Goal: Task Accomplishment & Management: Use online tool/utility

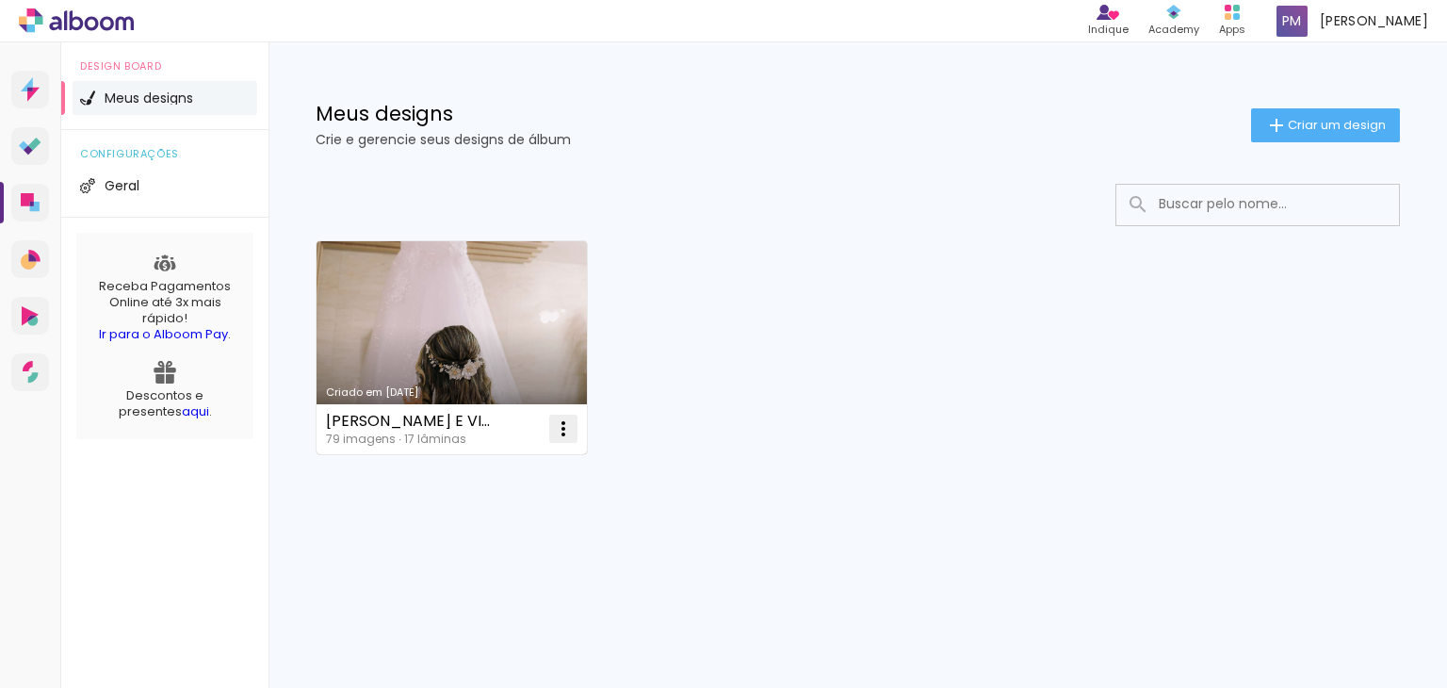
click at [567, 415] on paper-icon-button at bounding box center [564, 429] width 38 height 38
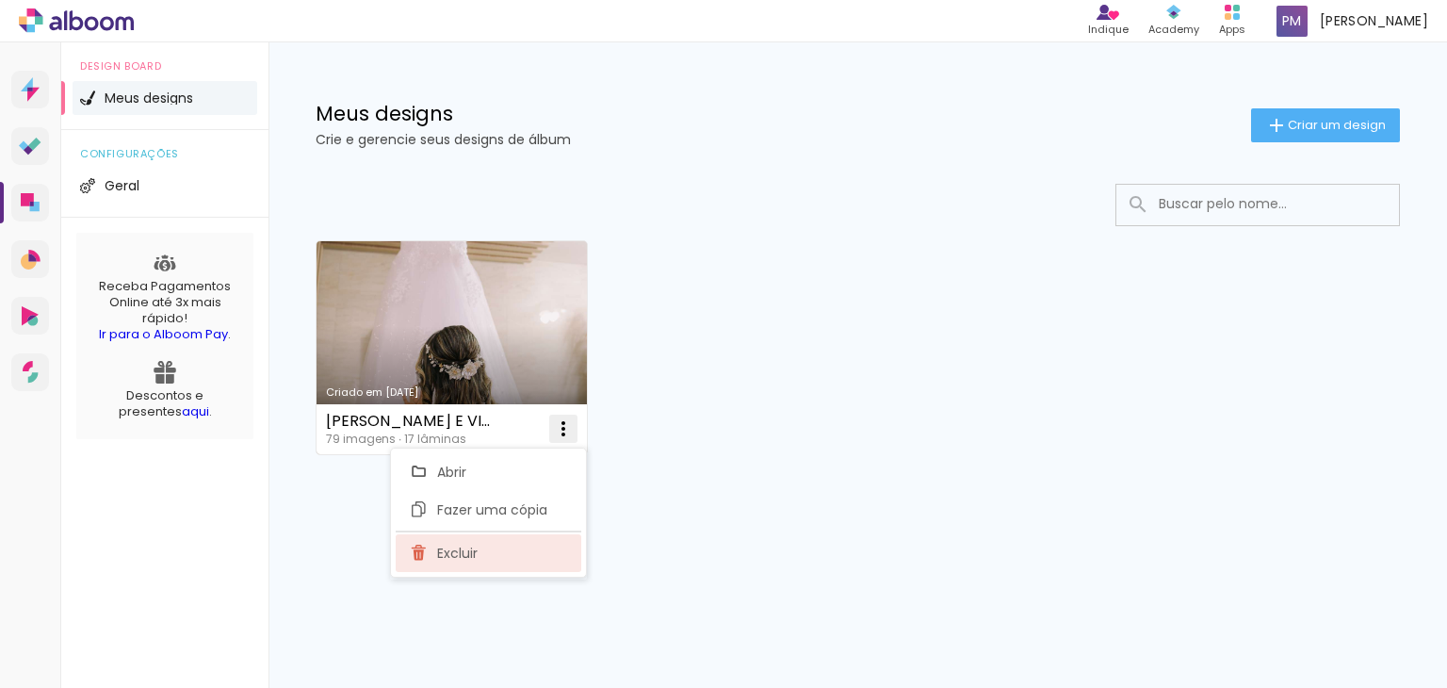
click at [510, 564] on paper-item "Excluir" at bounding box center [489, 553] width 186 height 38
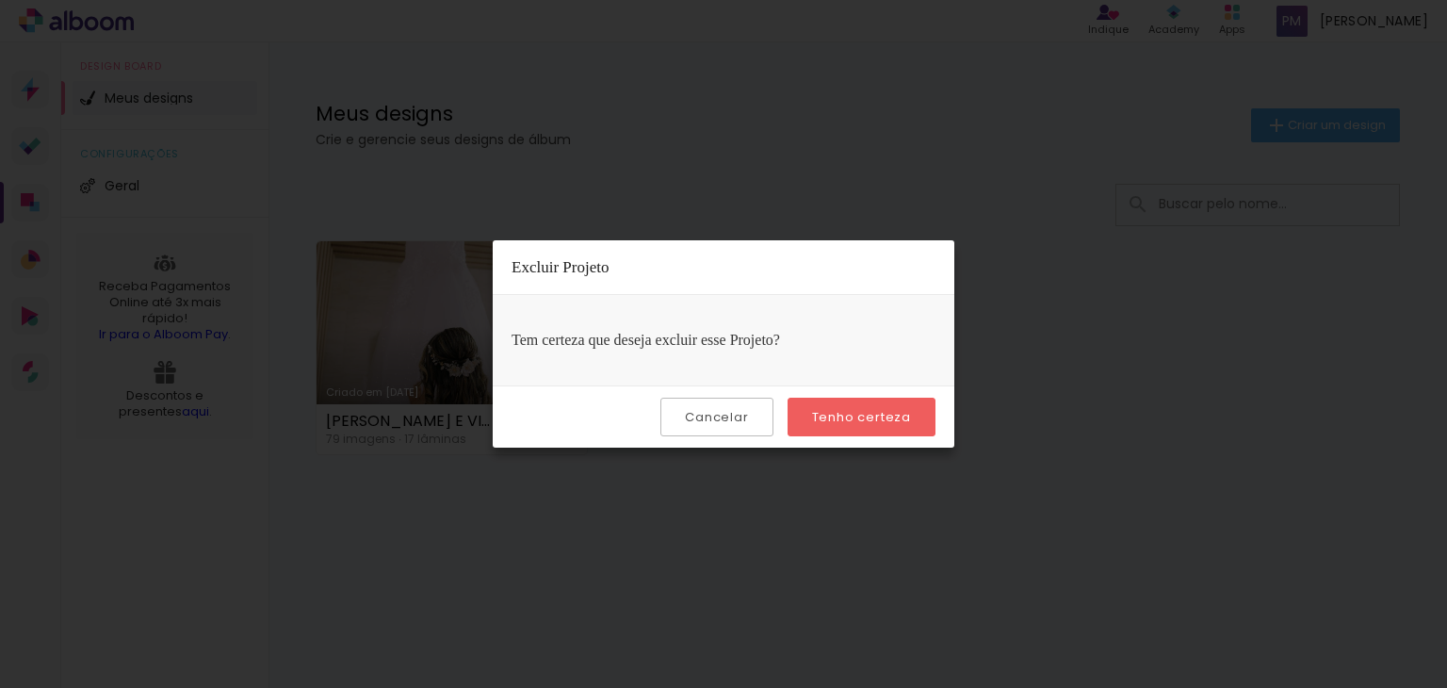
click at [0, 0] on slot "Tenho certeza" at bounding box center [0, 0] width 0 height 0
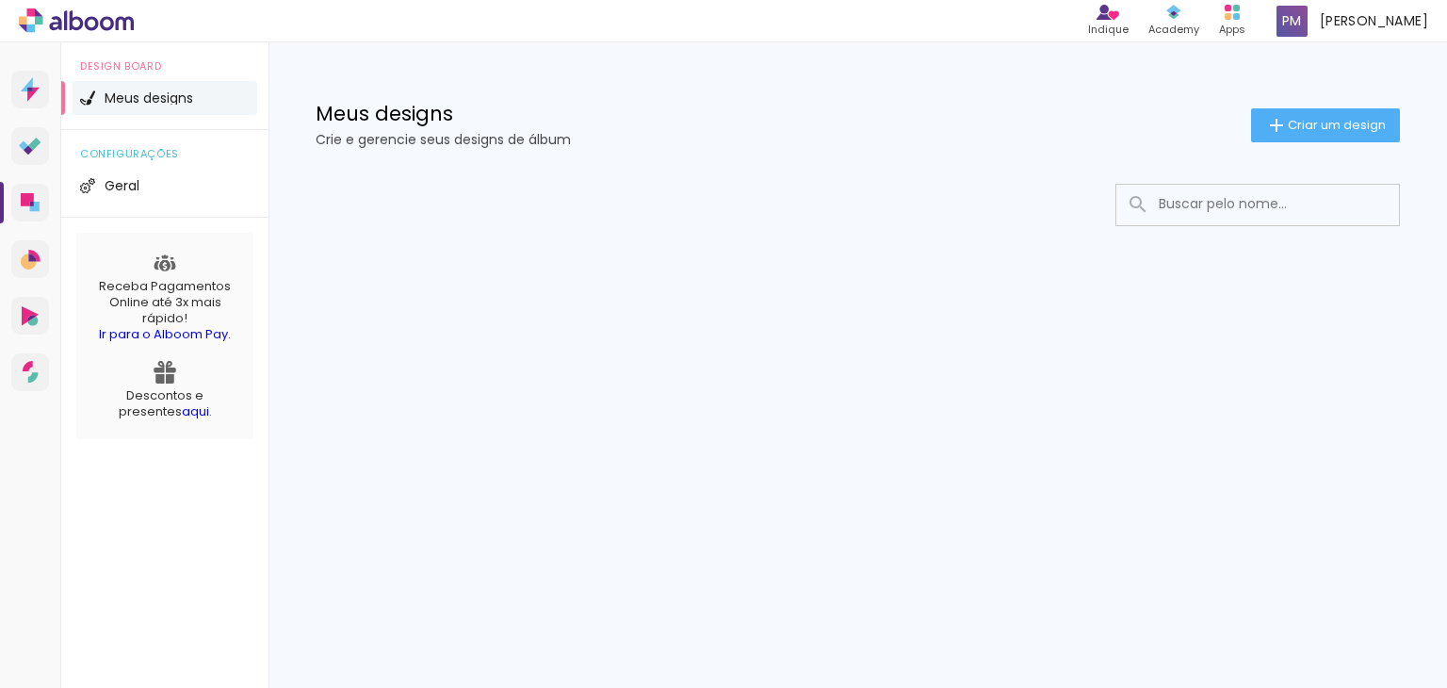
click at [762, 306] on div at bounding box center [858, 261] width 1179 height 193
click at [1328, 114] on paper-button "Criar um design" at bounding box center [1325, 125] width 149 height 34
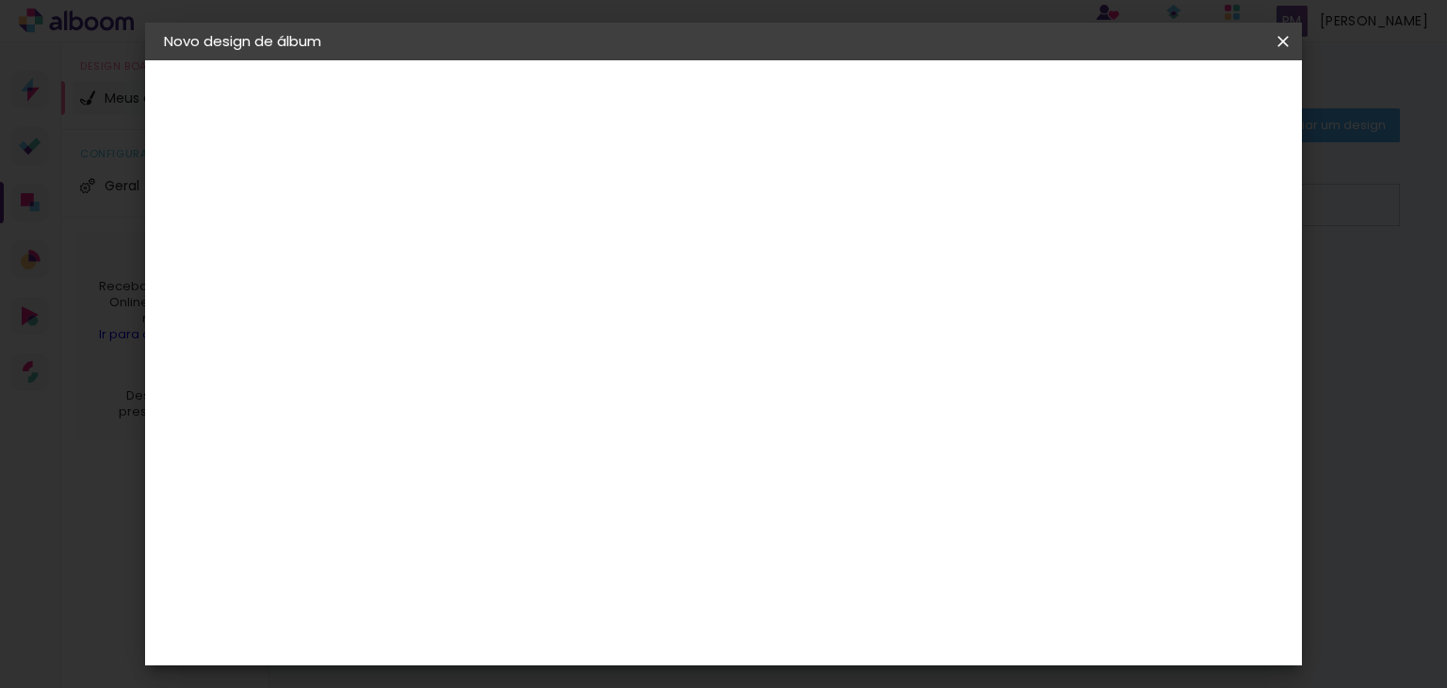
click at [472, 242] on input at bounding box center [472, 252] width 0 height 29
type input "P"
type input "p"
type input "Augusto & [PERSON_NAME]"
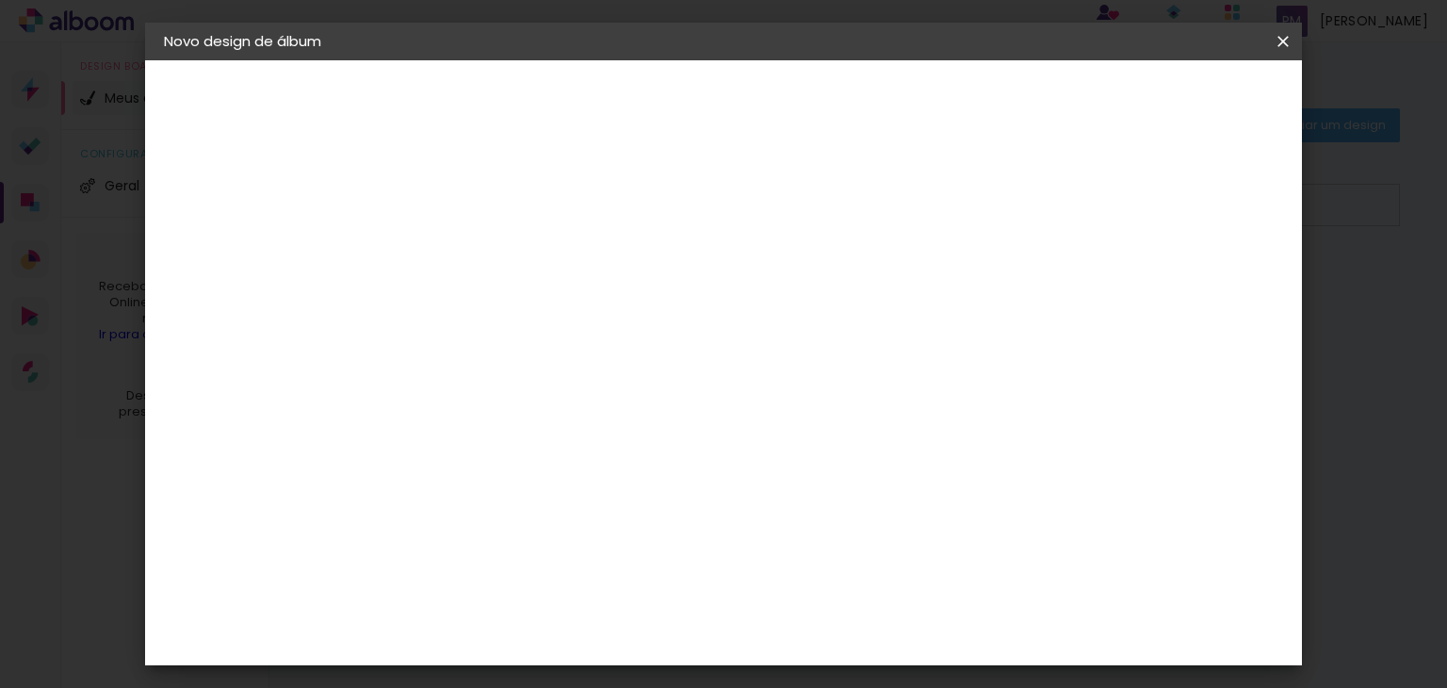
type paper-input "Augusto & [PERSON_NAME]"
click at [0, 0] on slot "Avançar" at bounding box center [0, 0] width 0 height 0
click at [493, 675] on div "Foto 15" at bounding box center [476, 690] width 34 height 30
click at [825, 113] on paper-button "Avançar" at bounding box center [778, 100] width 92 height 32
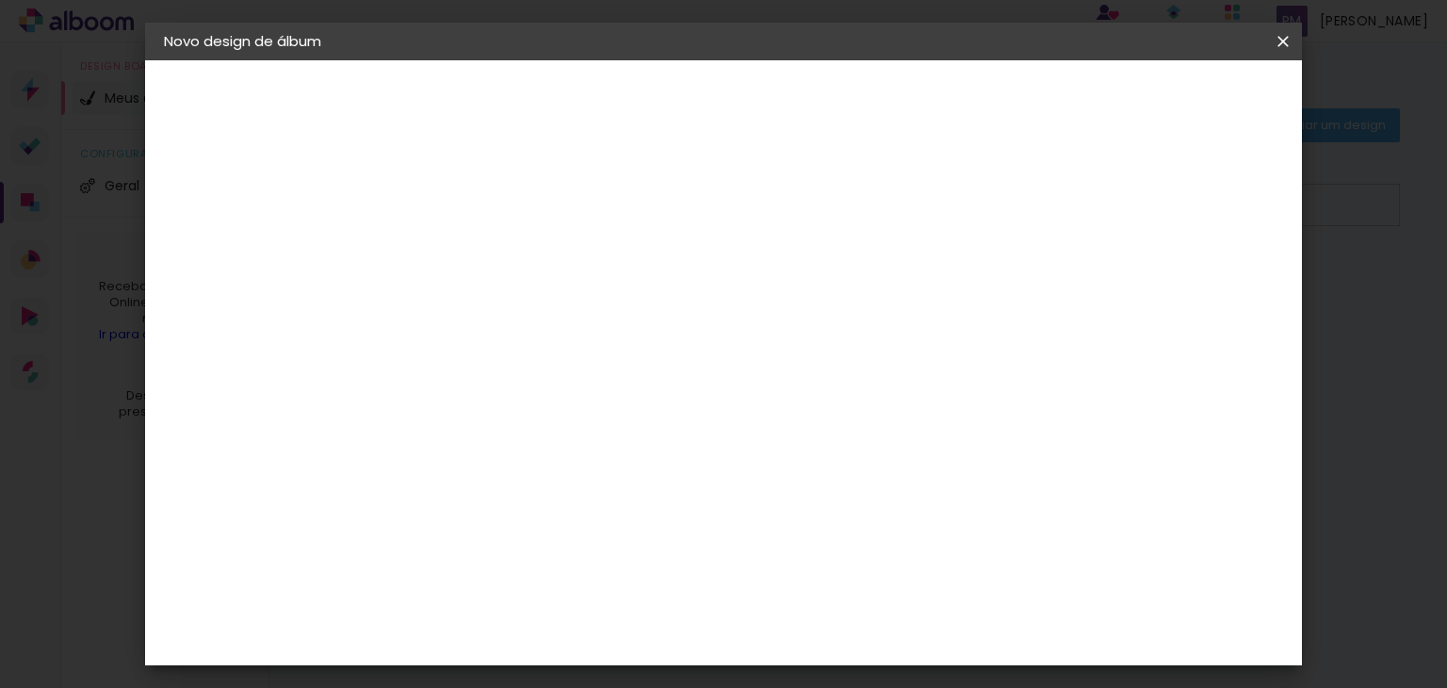
click at [599, 505] on span "20 × 25" at bounding box center [556, 530] width 88 height 50
click at [0, 0] on slot "Avançar" at bounding box center [0, 0] width 0 height 0
click at [1059, 209] on div at bounding box center [1050, 203] width 17 height 17
type paper-checkbox "on"
click at [1184, 109] on paper-button "Iniciar design" at bounding box center [1122, 100] width 123 height 32
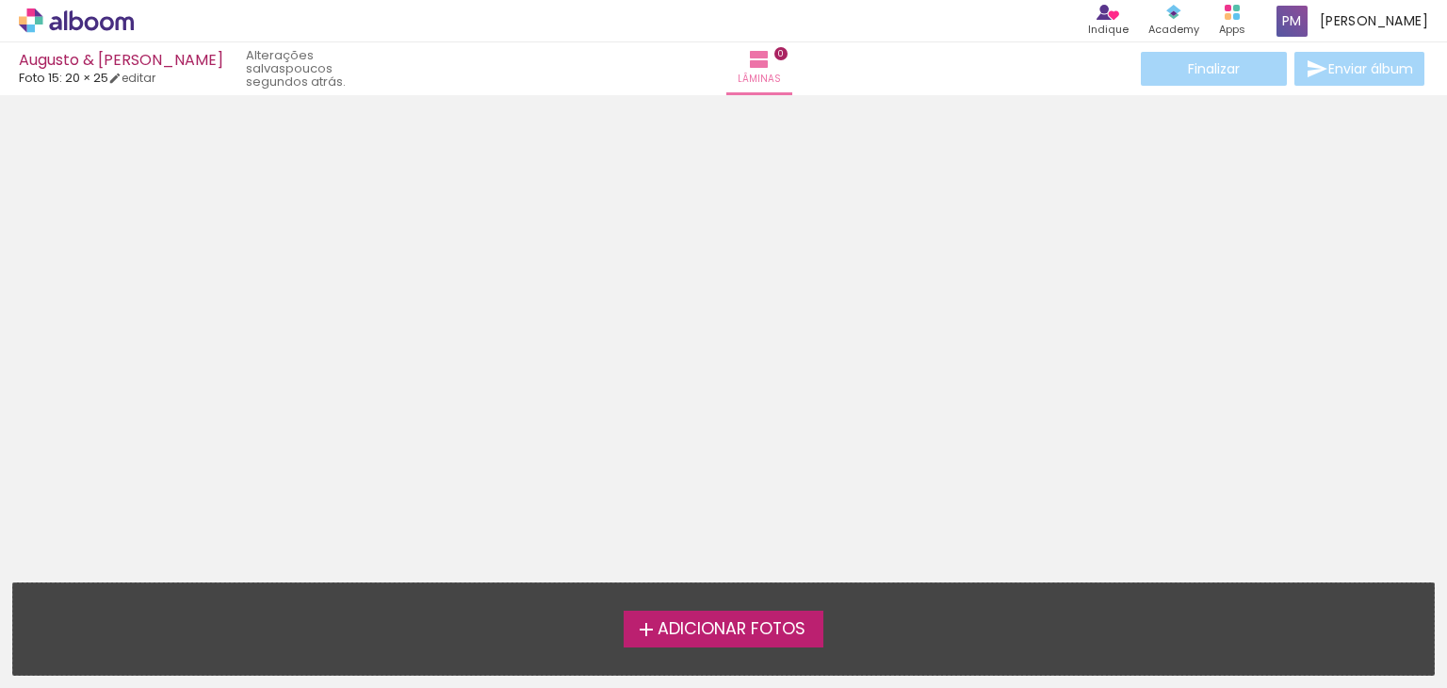
click at [743, 630] on span "Adicionar Fotos" at bounding box center [732, 629] width 148 height 17
click at [0, 0] on input "file" at bounding box center [0, 0] width 0 height 0
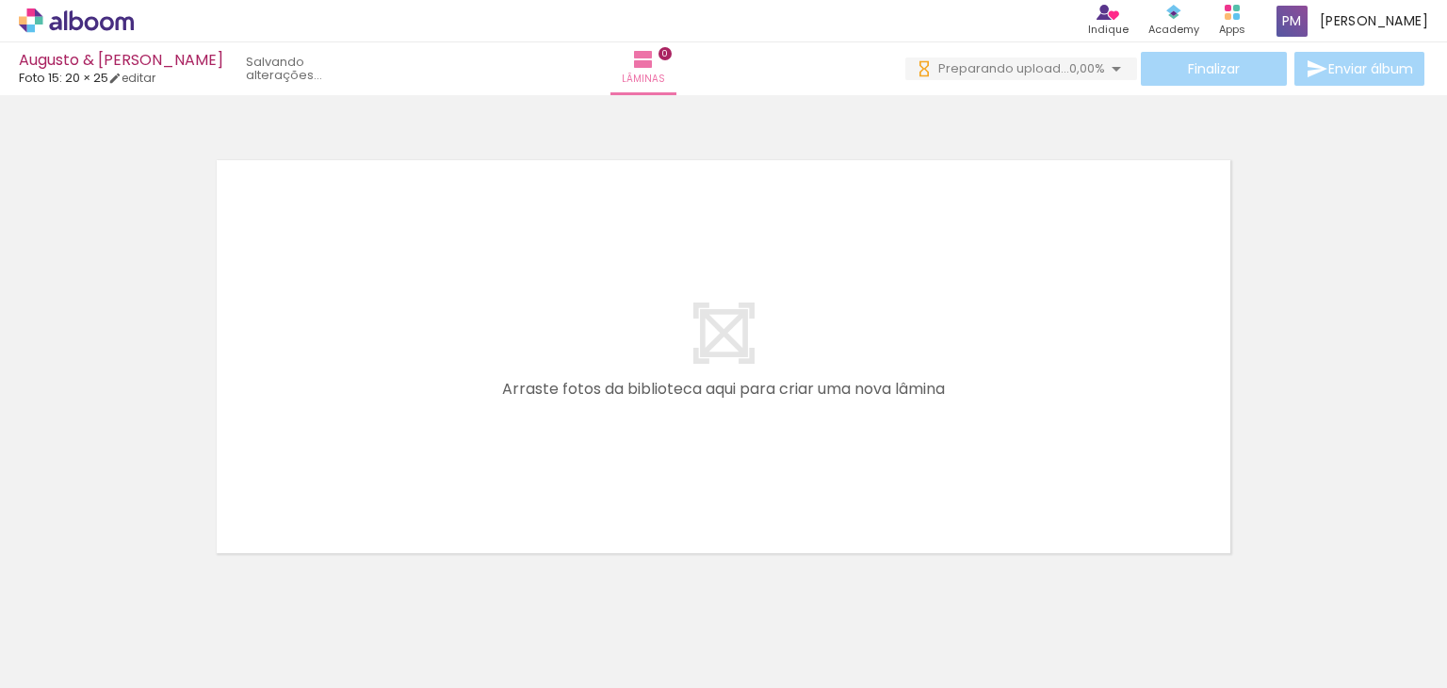
click at [969, 273] on quentale-layouter at bounding box center [723, 357] width 1035 height 414
click at [1202, 66] on div "Finalizar Enviar álbum" at bounding box center [1167, 69] width 523 height 34
click at [337, 279] on quentale-layouter at bounding box center [723, 357] width 1035 height 414
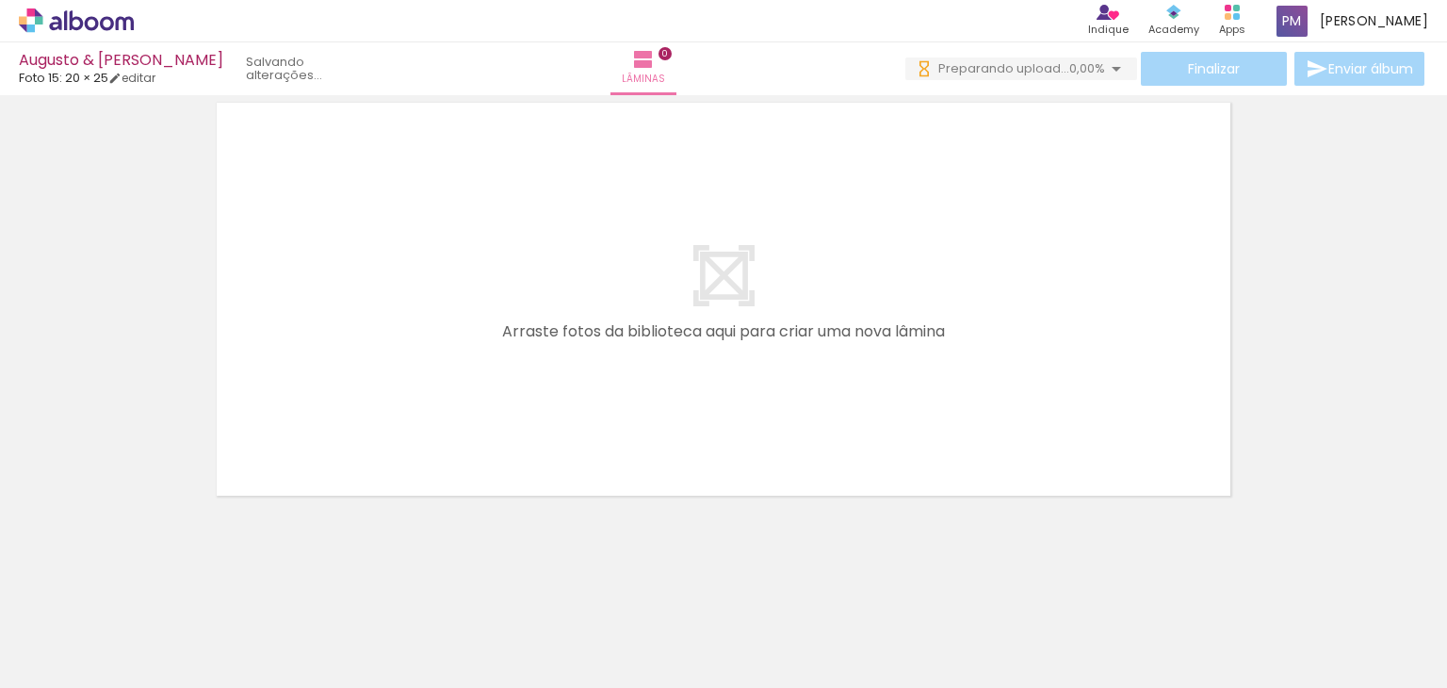
scroll to position [59, 0]
click at [803, 261] on quentale-layouter at bounding box center [723, 297] width 1035 height 414
click at [687, 231] on quentale-layouter at bounding box center [723, 297] width 1035 height 414
click at [1088, 67] on span "0,00%" at bounding box center [1088, 68] width 36 height 18
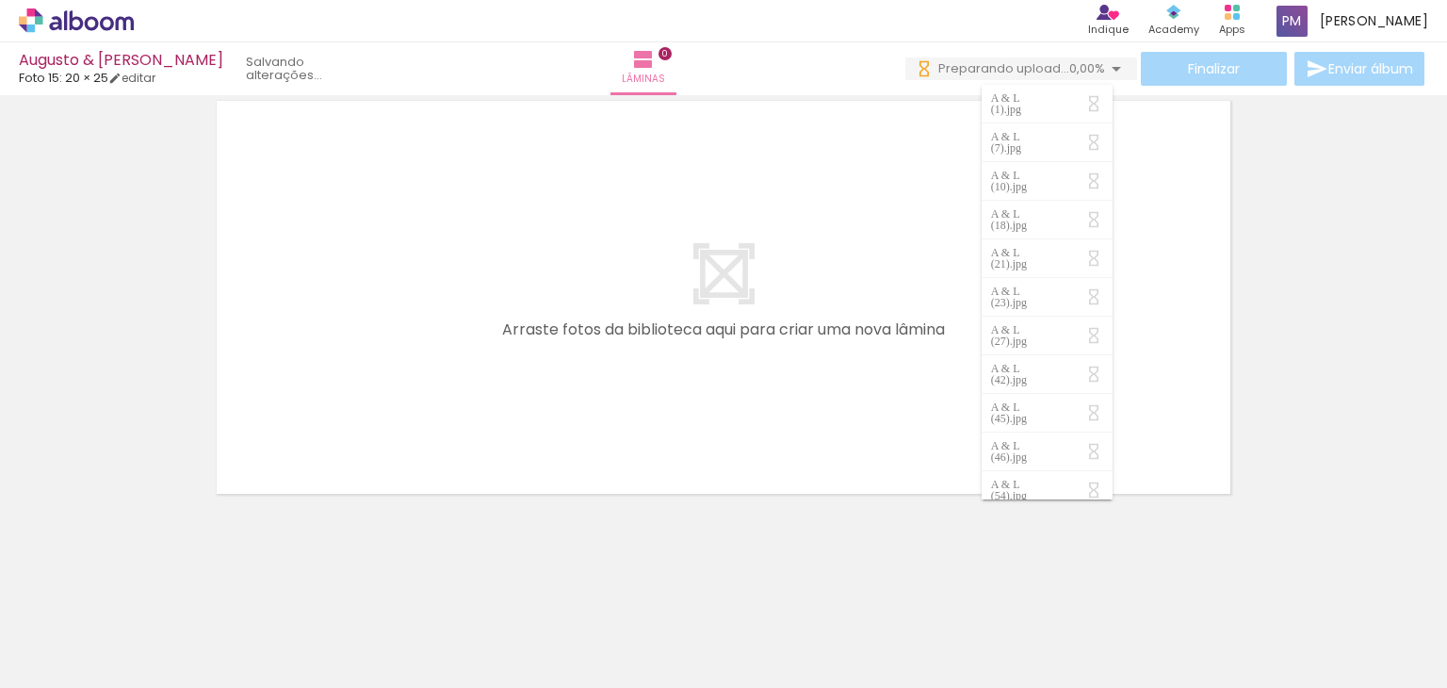
click at [1247, 211] on div at bounding box center [723, 273] width 1447 height 462
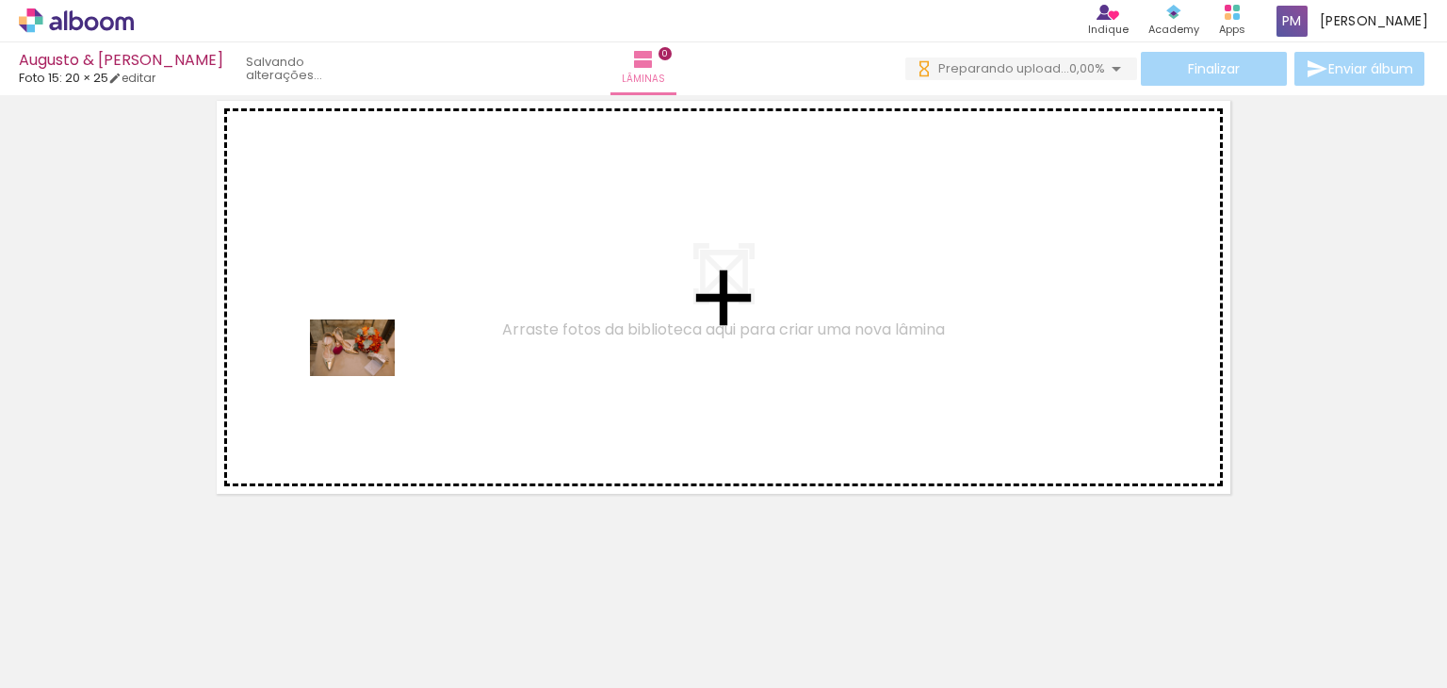
drag, startPoint x: 193, startPoint y: 650, endPoint x: 367, endPoint y: 375, distance: 325.7
click at [367, 375] on quentale-workspace at bounding box center [723, 344] width 1447 height 688
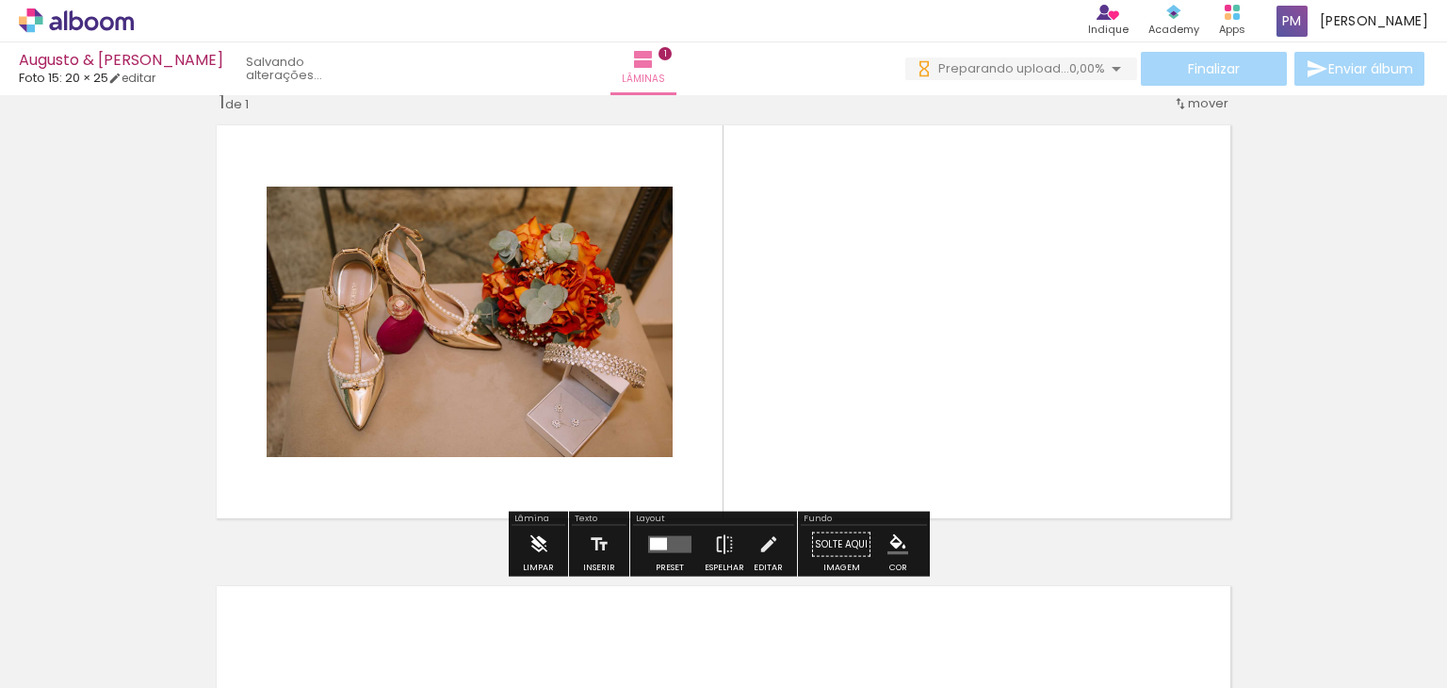
scroll to position [24, 0]
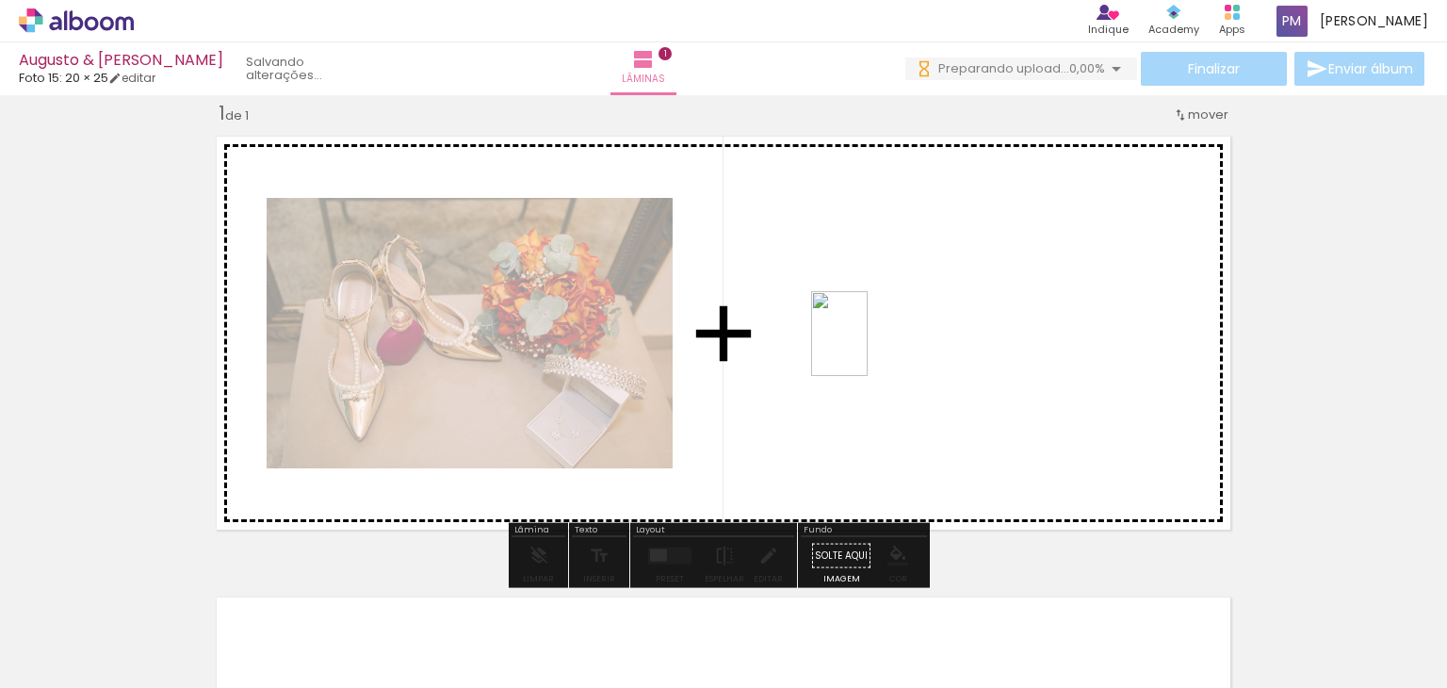
drag, startPoint x: 302, startPoint y: 629, endPoint x: 868, endPoint y: 348, distance: 632.5
click at [868, 348] on quentale-workspace at bounding box center [723, 344] width 1447 height 688
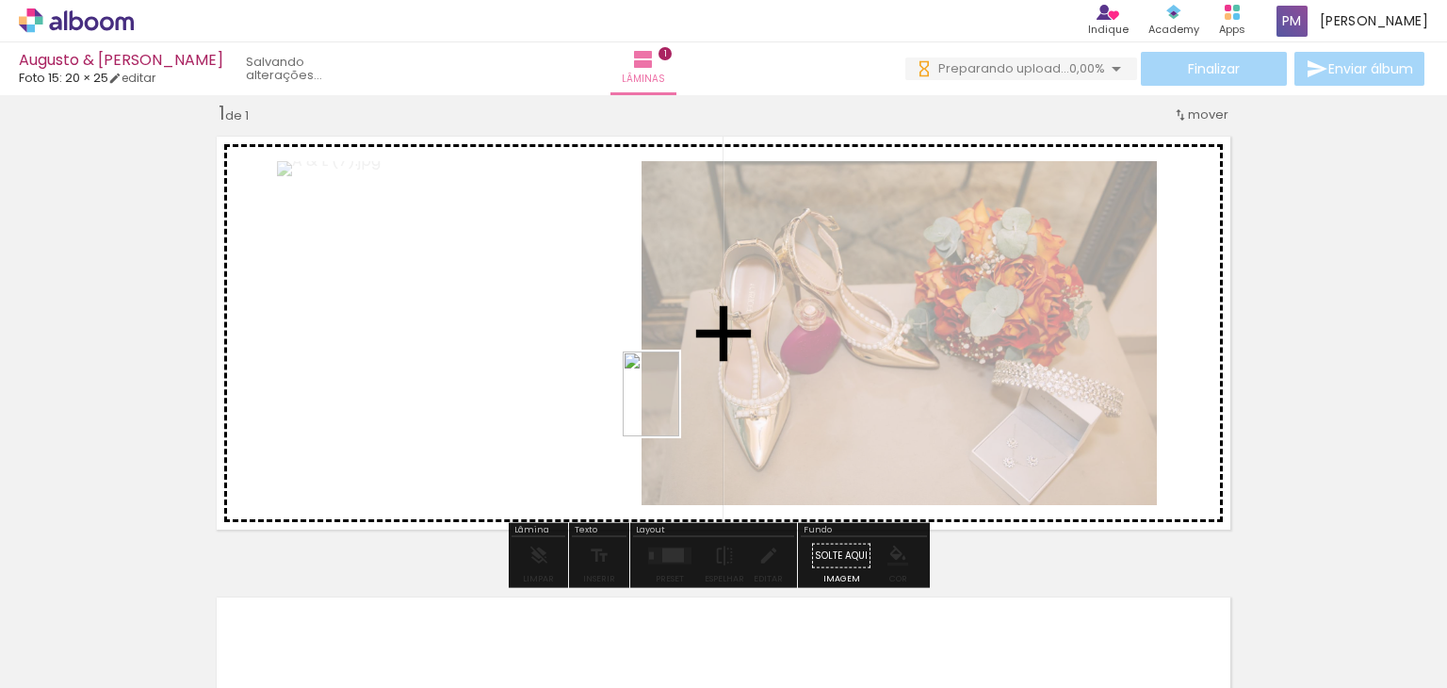
drag, startPoint x: 427, startPoint y: 651, endPoint x: 679, endPoint y: 408, distance: 350.5
click at [679, 408] on quentale-workspace at bounding box center [723, 344] width 1447 height 688
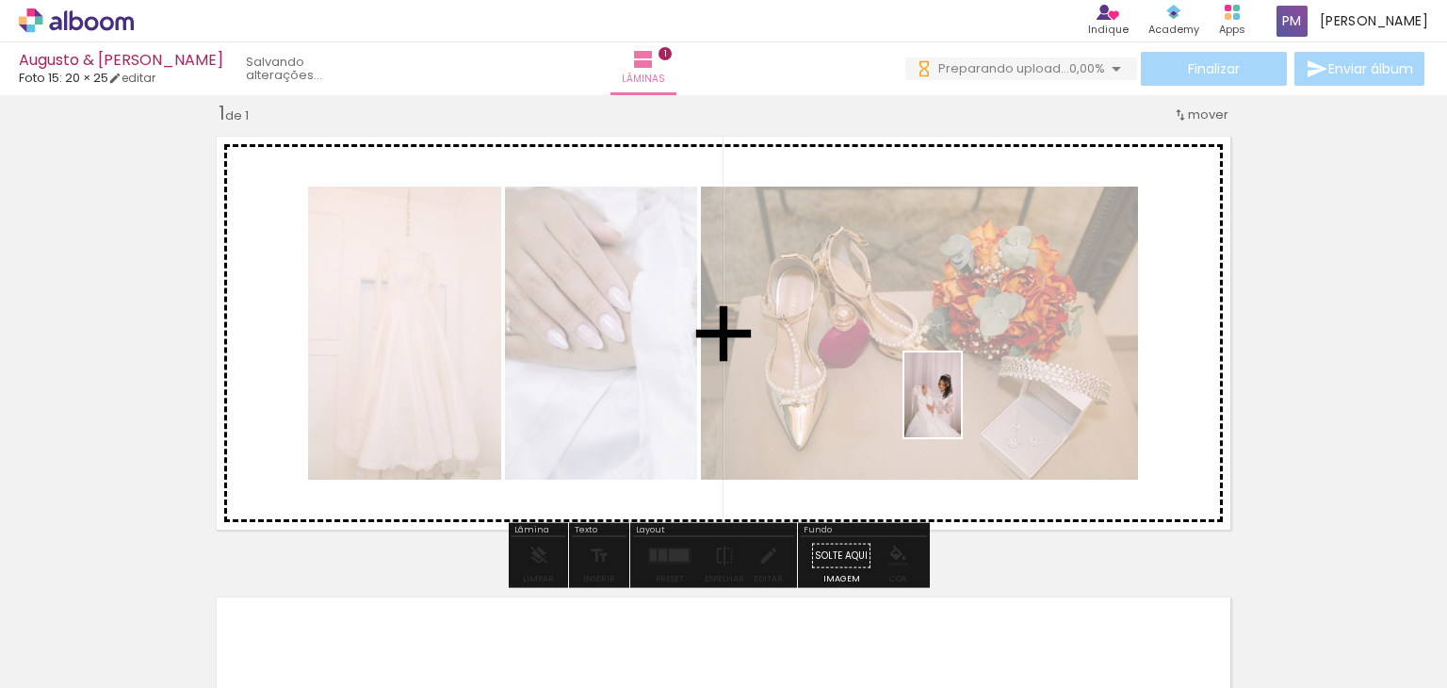
drag, startPoint x: 815, startPoint y: 631, endPoint x: 961, endPoint y: 409, distance: 266.1
click at [961, 409] on quentale-workspace at bounding box center [723, 344] width 1447 height 688
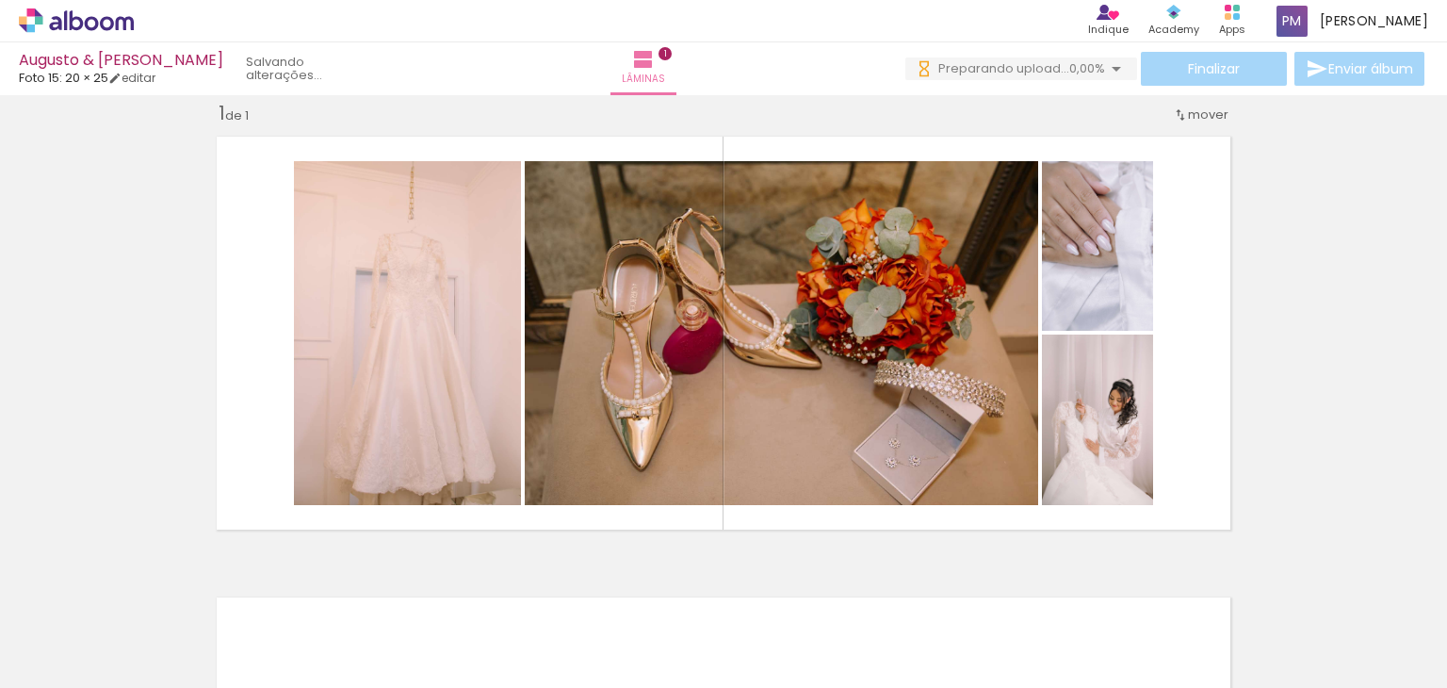
scroll to position [0, 0]
click at [322, 645] on div at bounding box center [294, 624] width 57 height 85
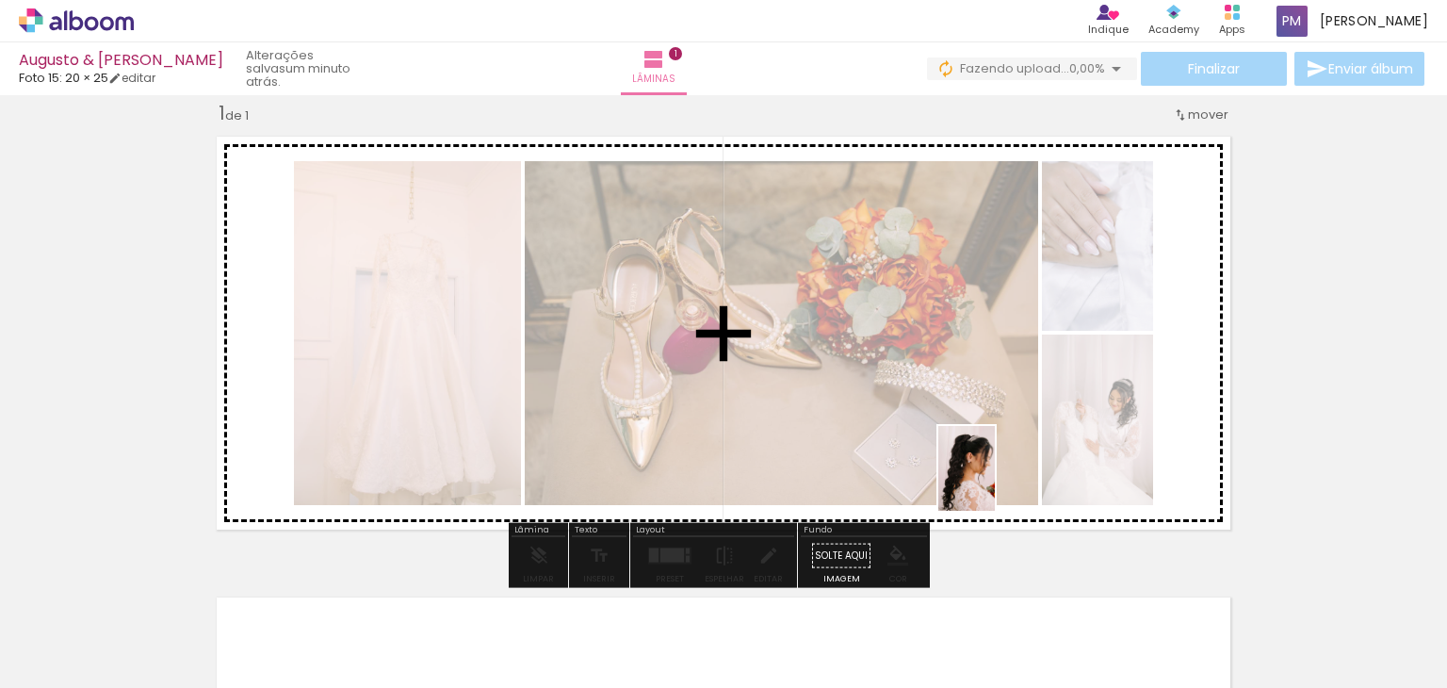
drag, startPoint x: 1040, startPoint y: 651, endPoint x: 991, endPoint y: 442, distance: 214.9
click at [989, 443] on quentale-workspace at bounding box center [723, 344] width 1447 height 688
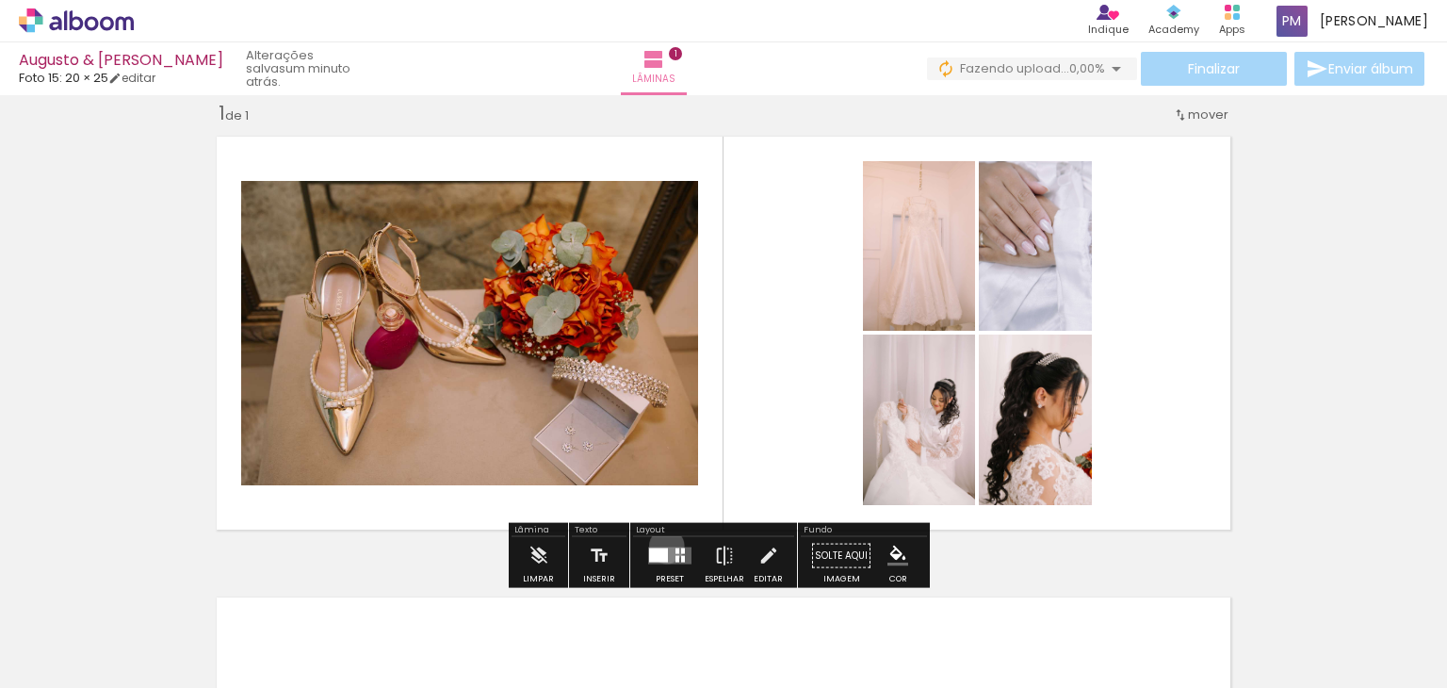
click at [661, 545] on div at bounding box center [670, 556] width 51 height 38
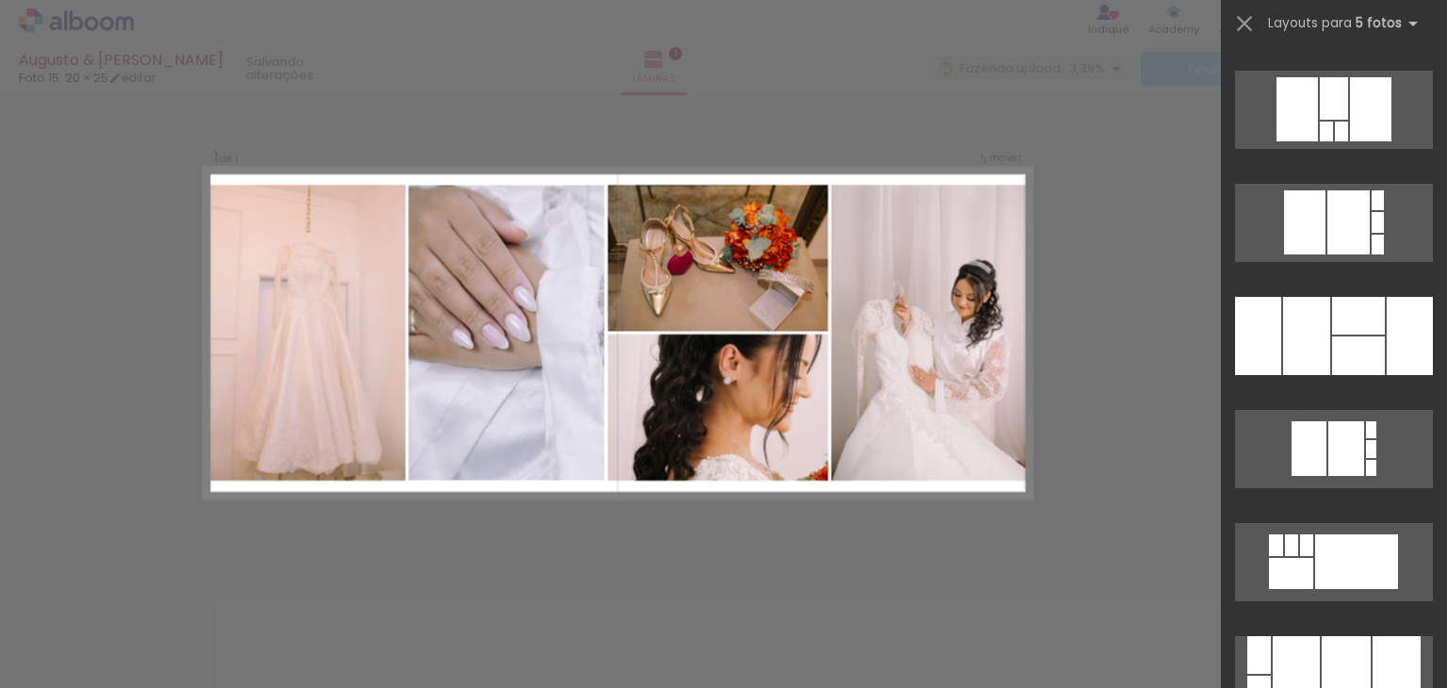
scroll to position [8481, 0]
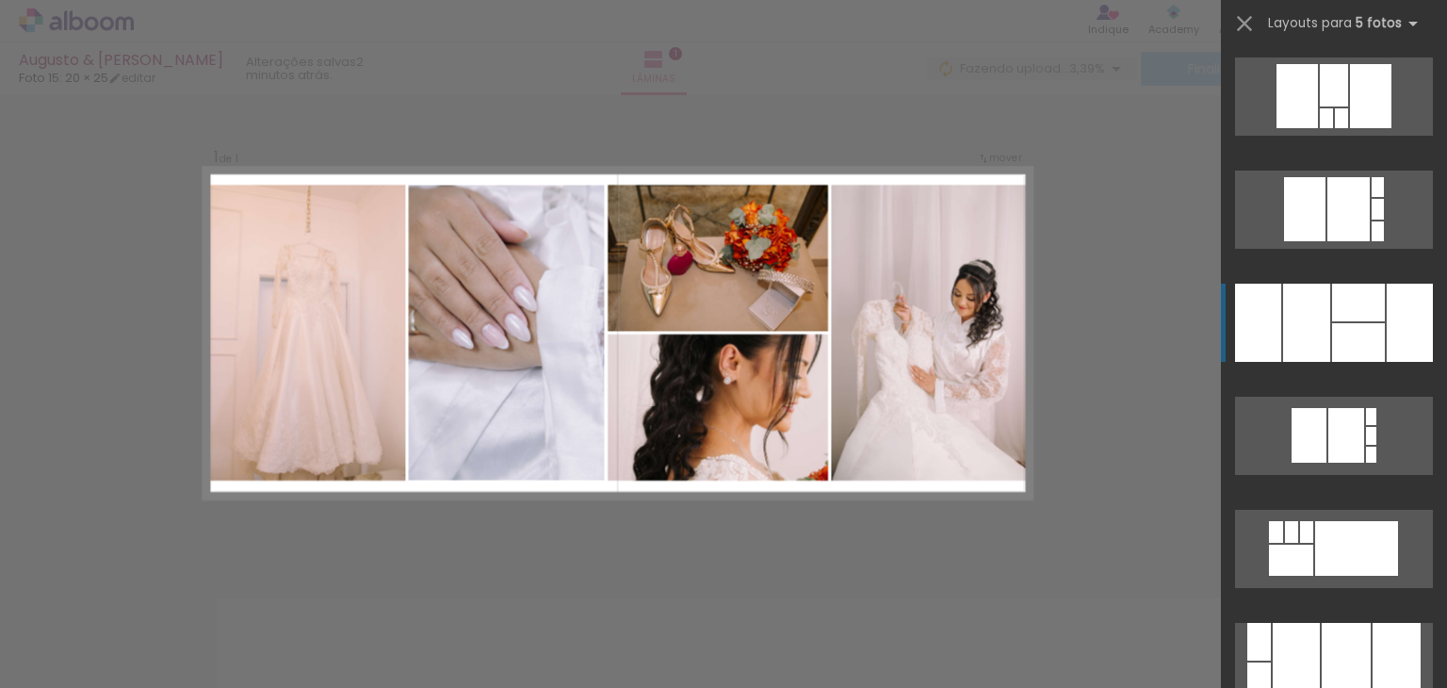
click at [1364, 350] on div at bounding box center [1358, 342] width 53 height 39
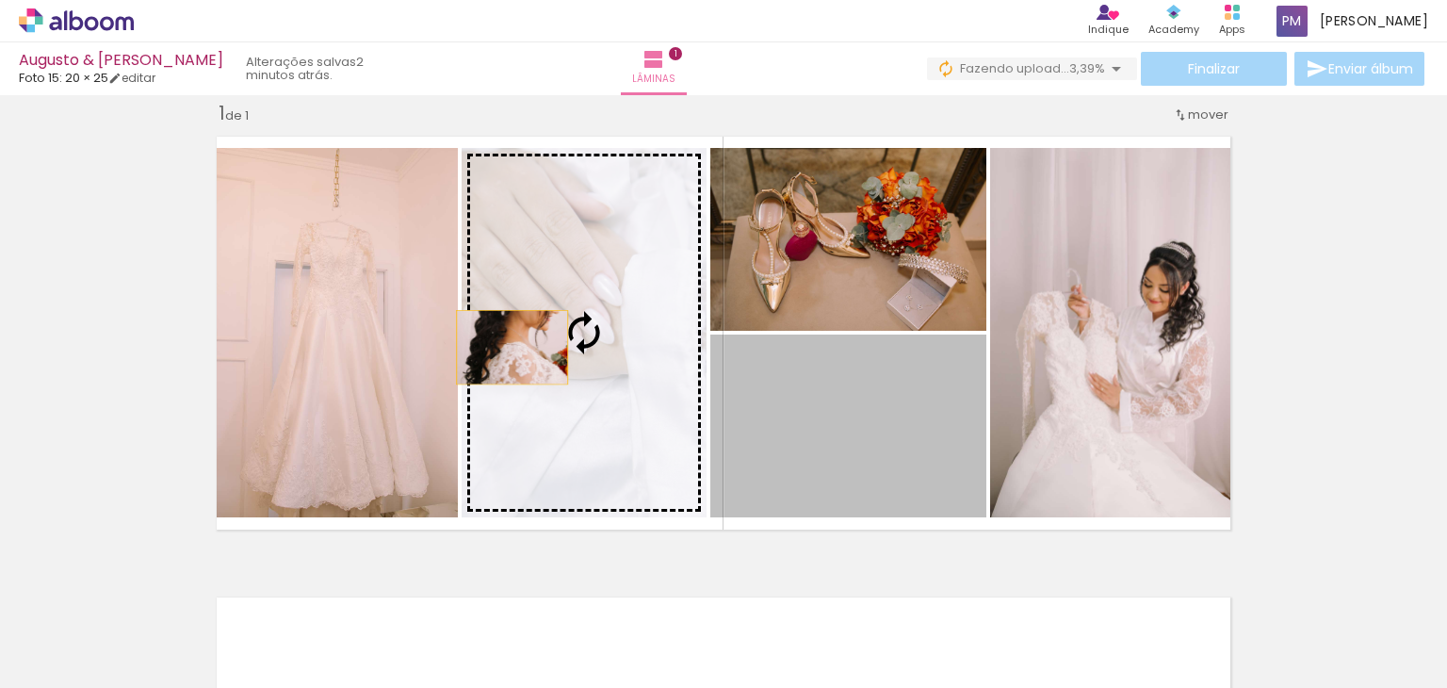
drag, startPoint x: 916, startPoint y: 420, endPoint x: 545, endPoint y: 343, distance: 379.2
click at [0, 0] on slot at bounding box center [0, 0] width 0 height 0
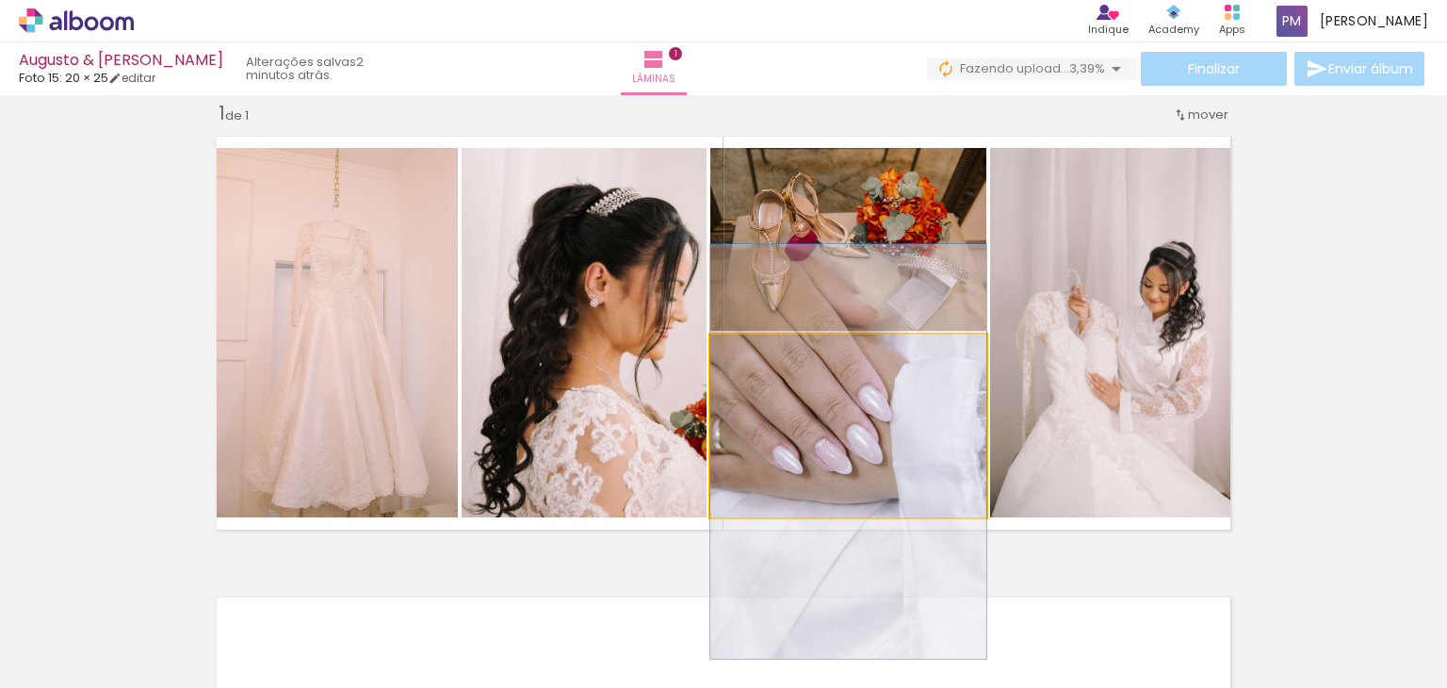
drag, startPoint x: 824, startPoint y: 422, endPoint x: 835, endPoint y: 414, distance: 14.1
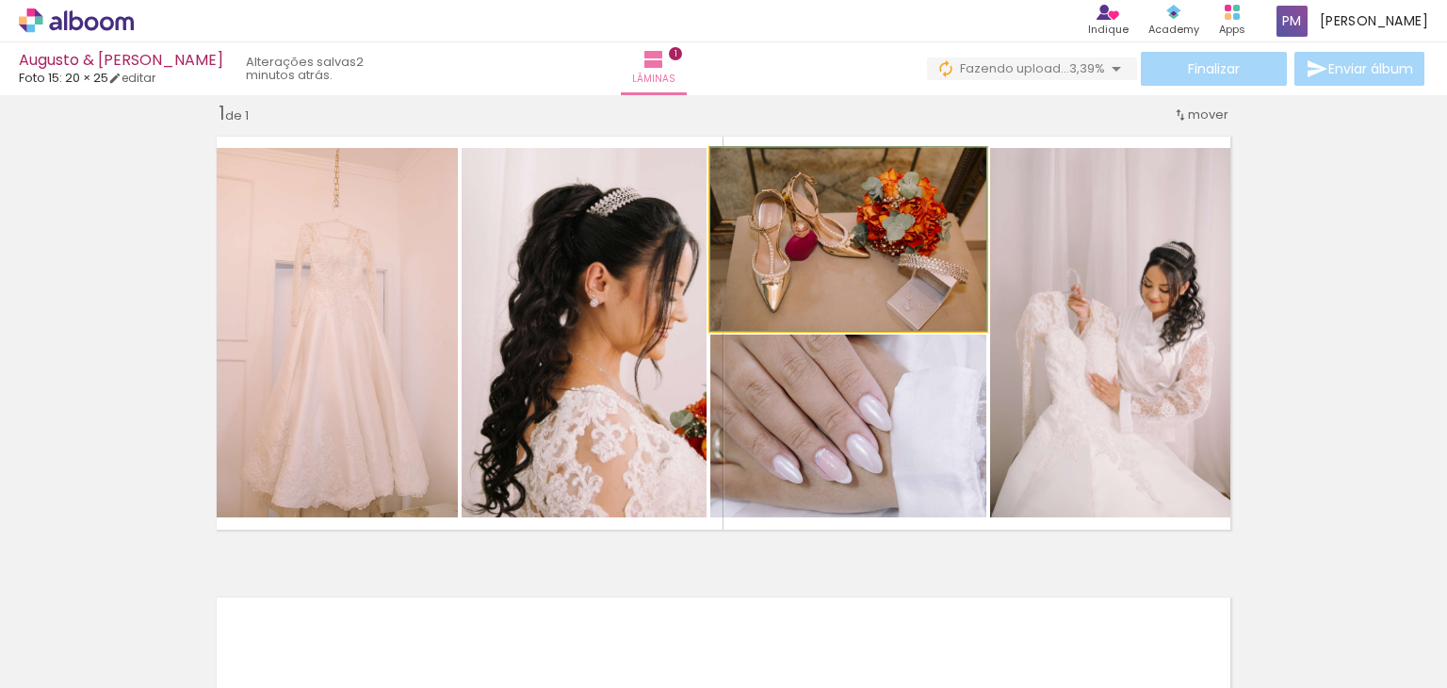
click at [940, 281] on quentale-photo at bounding box center [848, 239] width 276 height 183
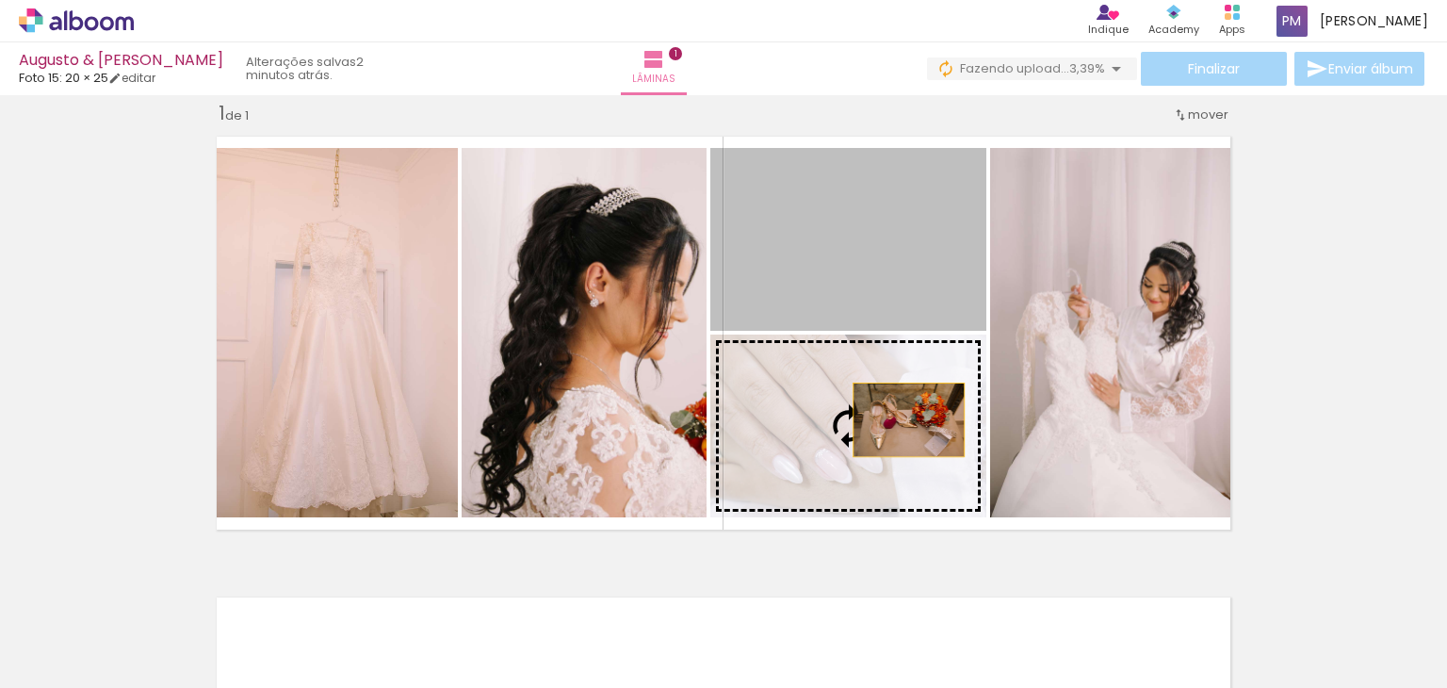
drag, startPoint x: 921, startPoint y: 245, endPoint x: 901, endPoint y: 421, distance: 177.3
click at [0, 0] on slot at bounding box center [0, 0] width 0 height 0
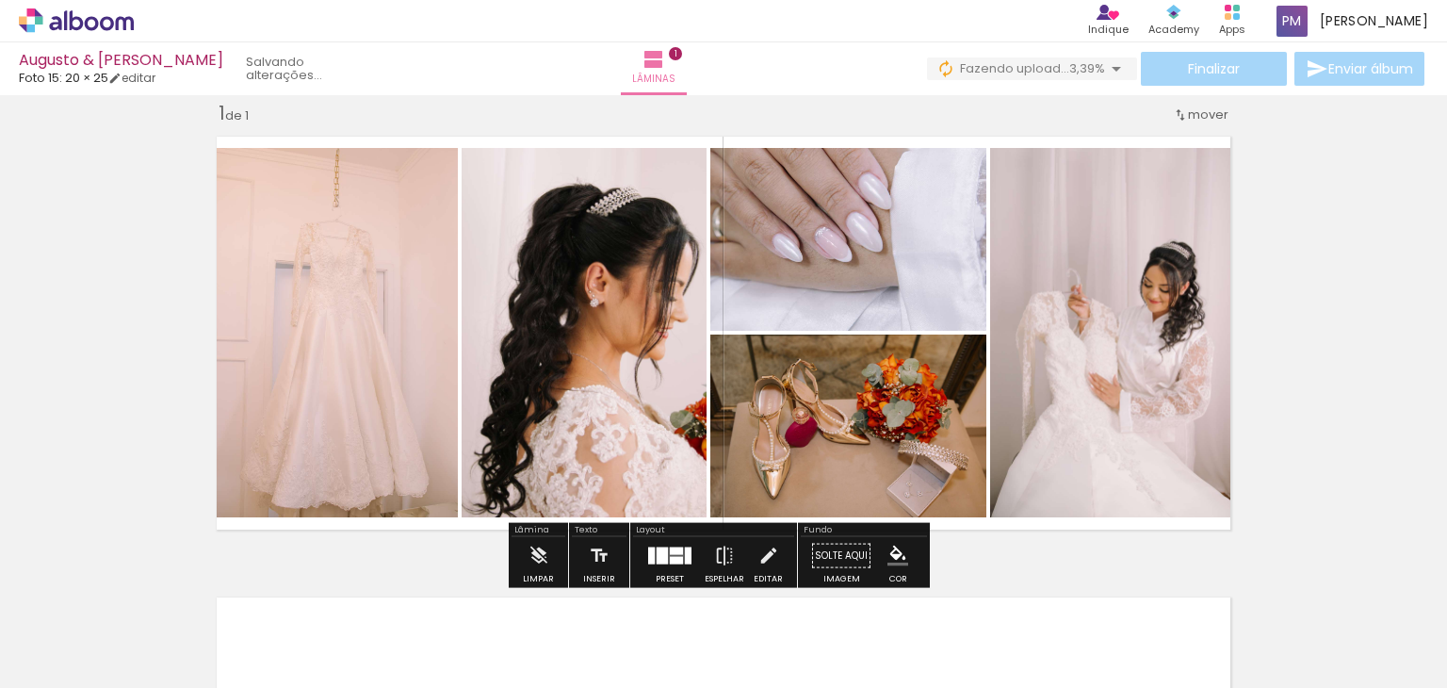
click at [885, 245] on quentale-photo at bounding box center [848, 239] width 276 height 183
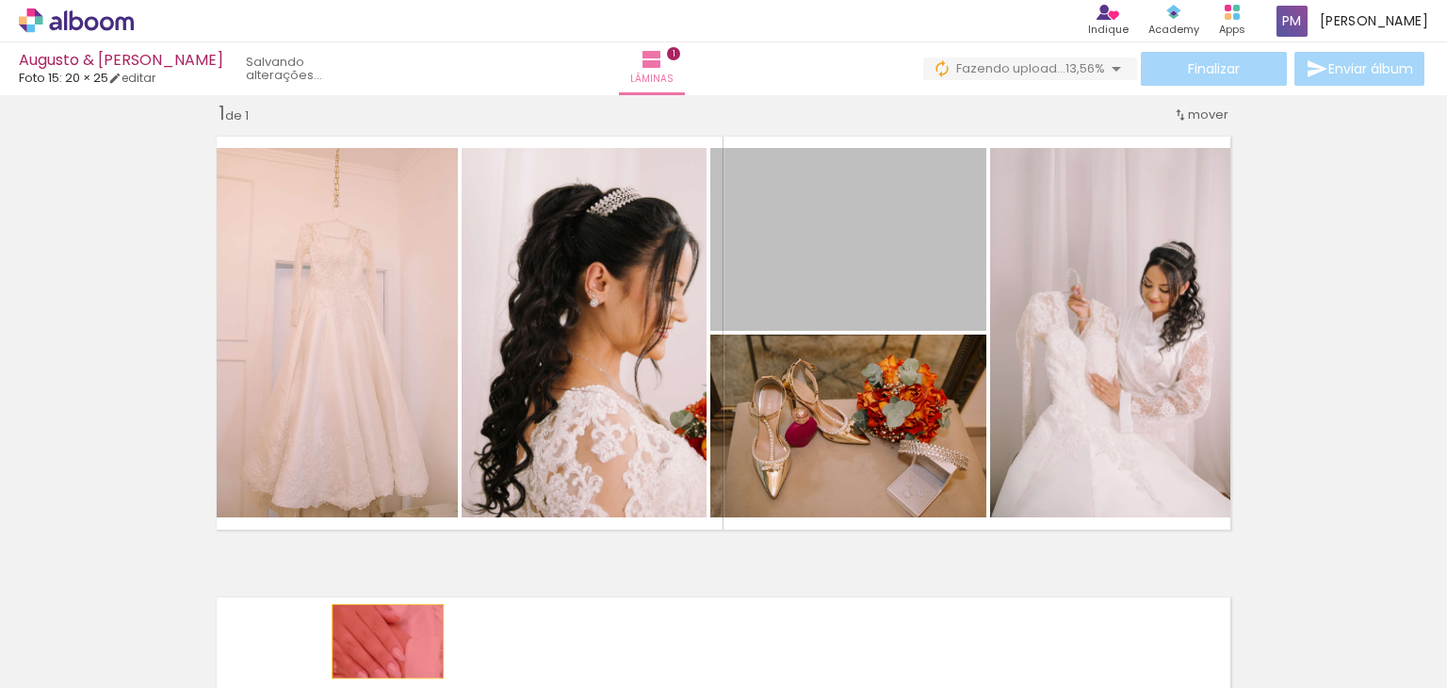
drag, startPoint x: 885, startPoint y: 245, endPoint x: 446, endPoint y: 582, distance: 553.7
click at [381, 640] on quentale-workspace at bounding box center [723, 344] width 1447 height 688
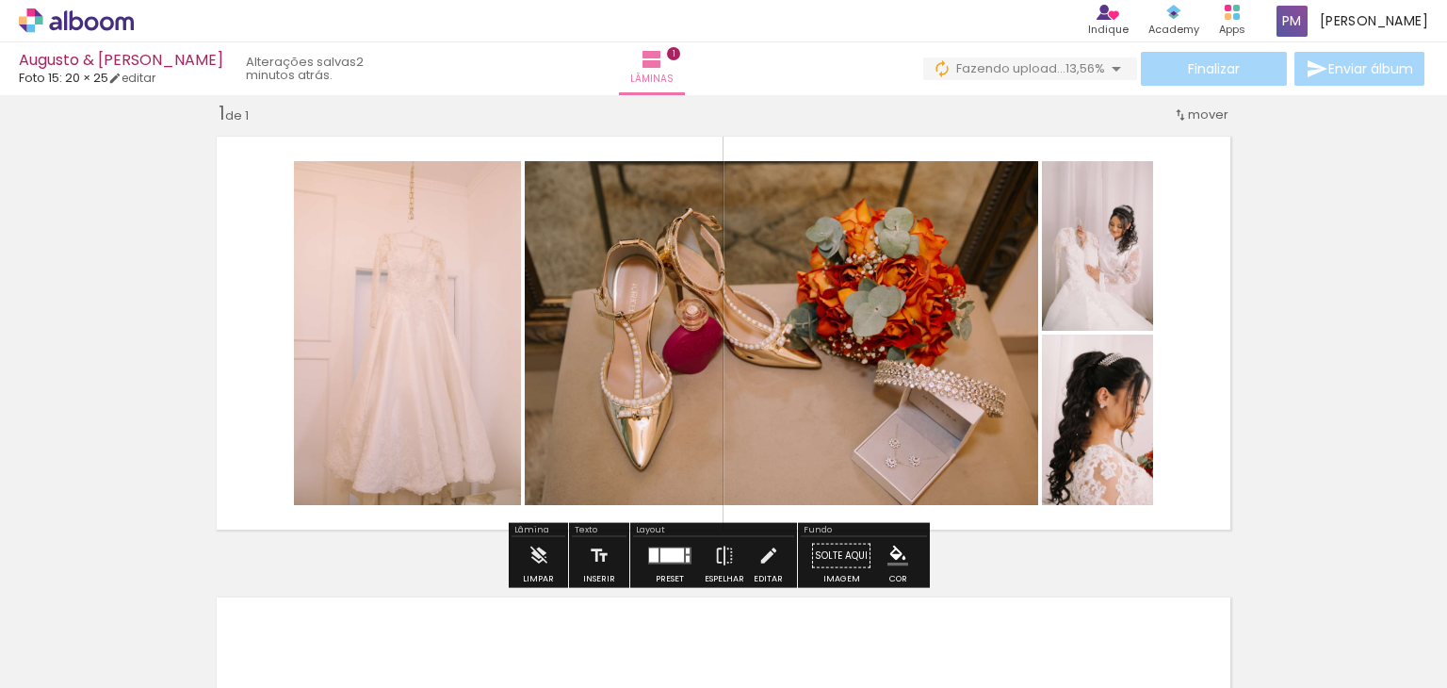
click at [663, 559] on div at bounding box center [673, 555] width 24 height 14
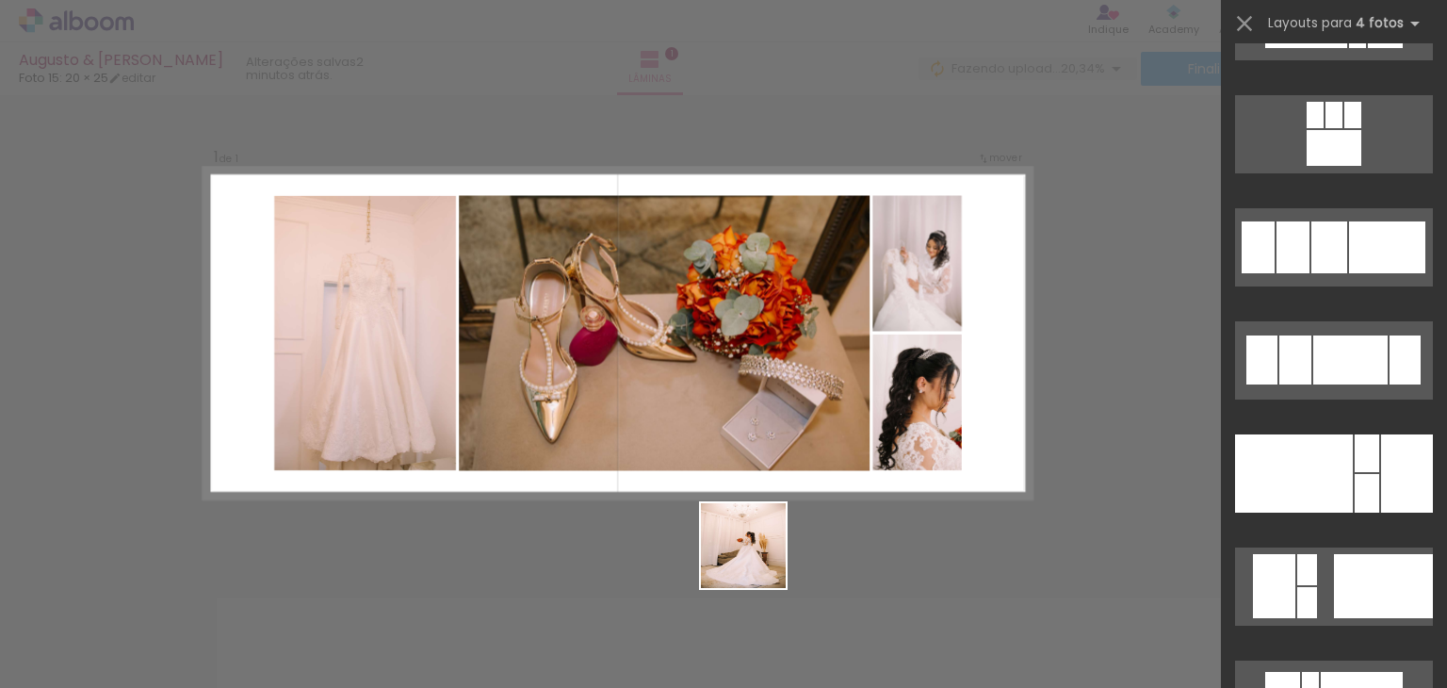
scroll to position [0, 0]
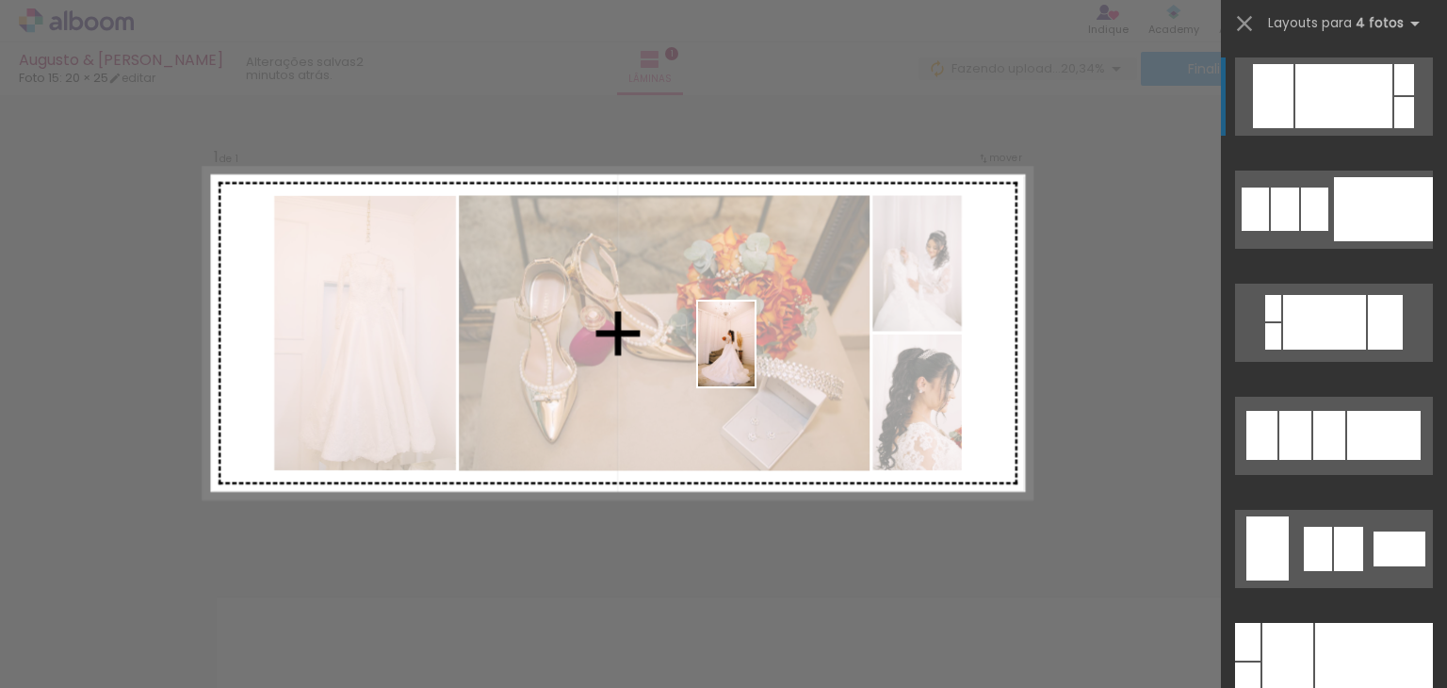
drag, startPoint x: 763, startPoint y: 606, endPoint x: 755, endPoint y: 358, distance: 248.0
click at [755, 358] on quentale-workspace at bounding box center [723, 344] width 1447 height 688
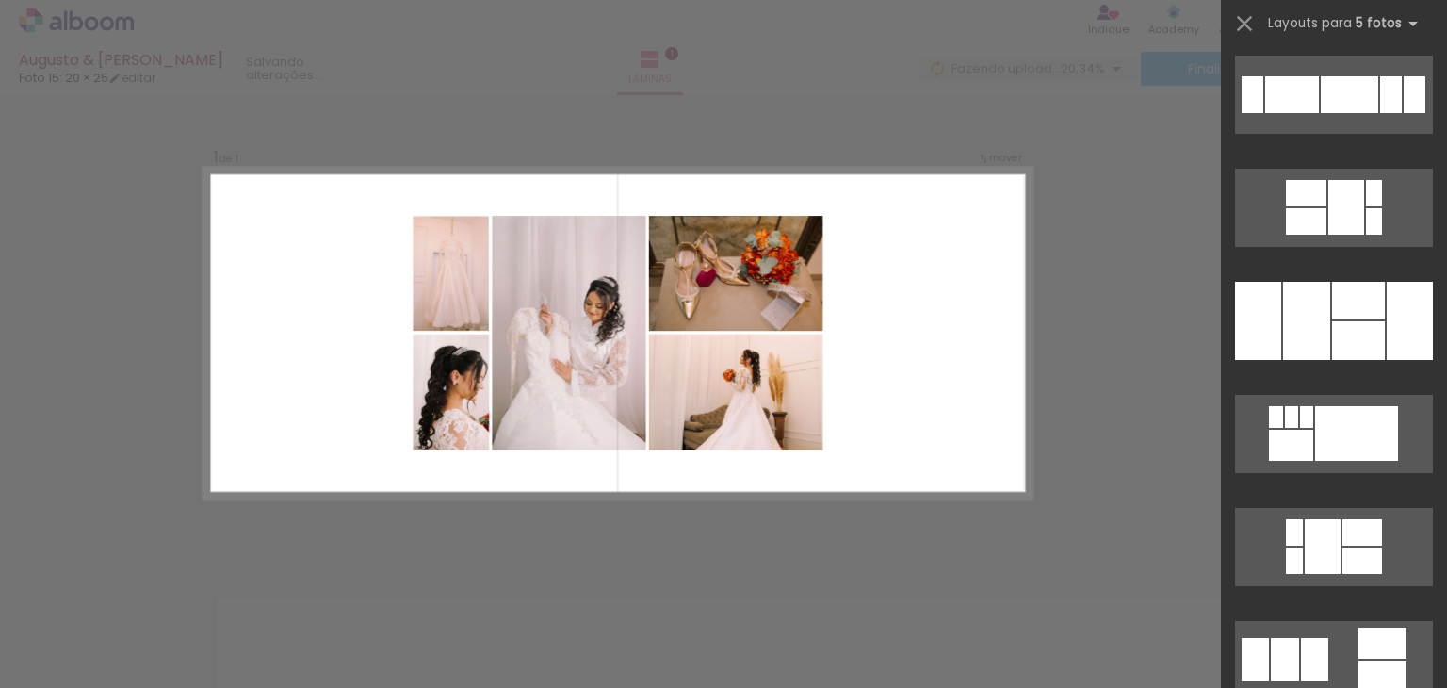
scroll to position [6219, 0]
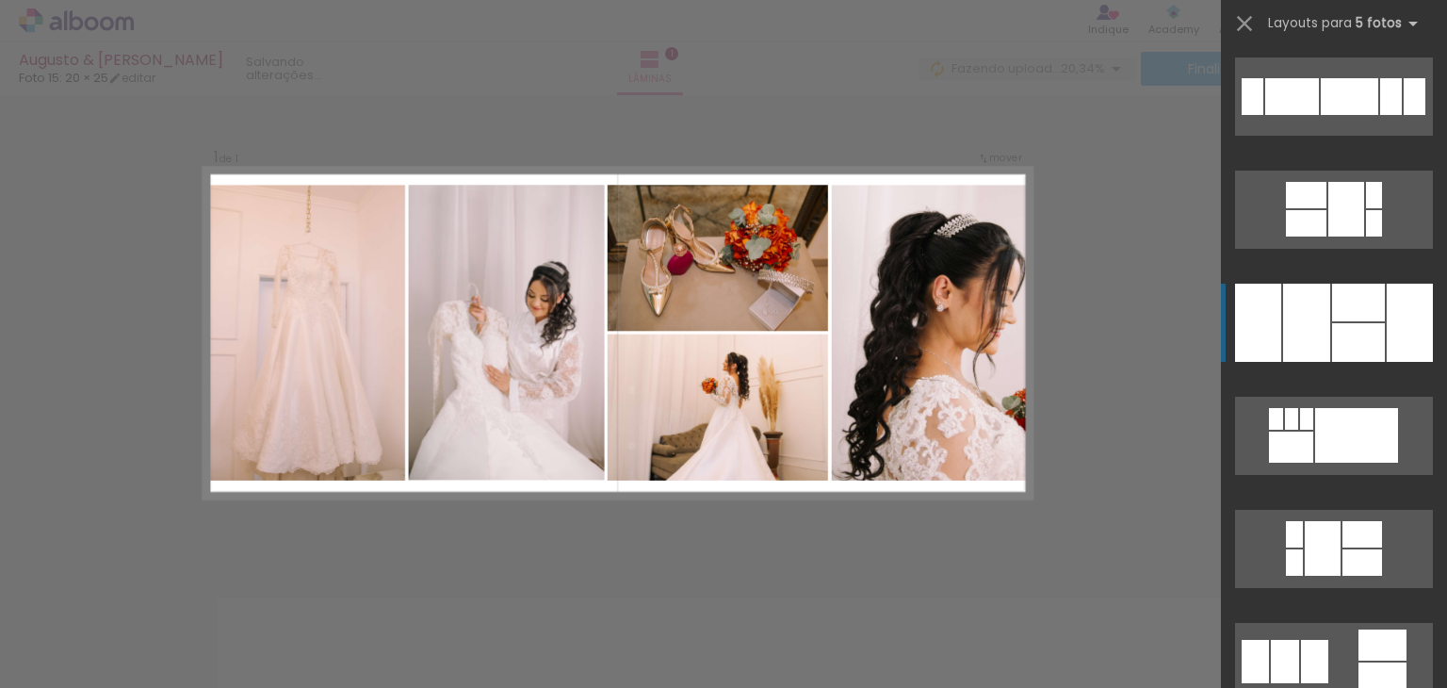
click at [1359, 334] on div at bounding box center [1358, 342] width 53 height 39
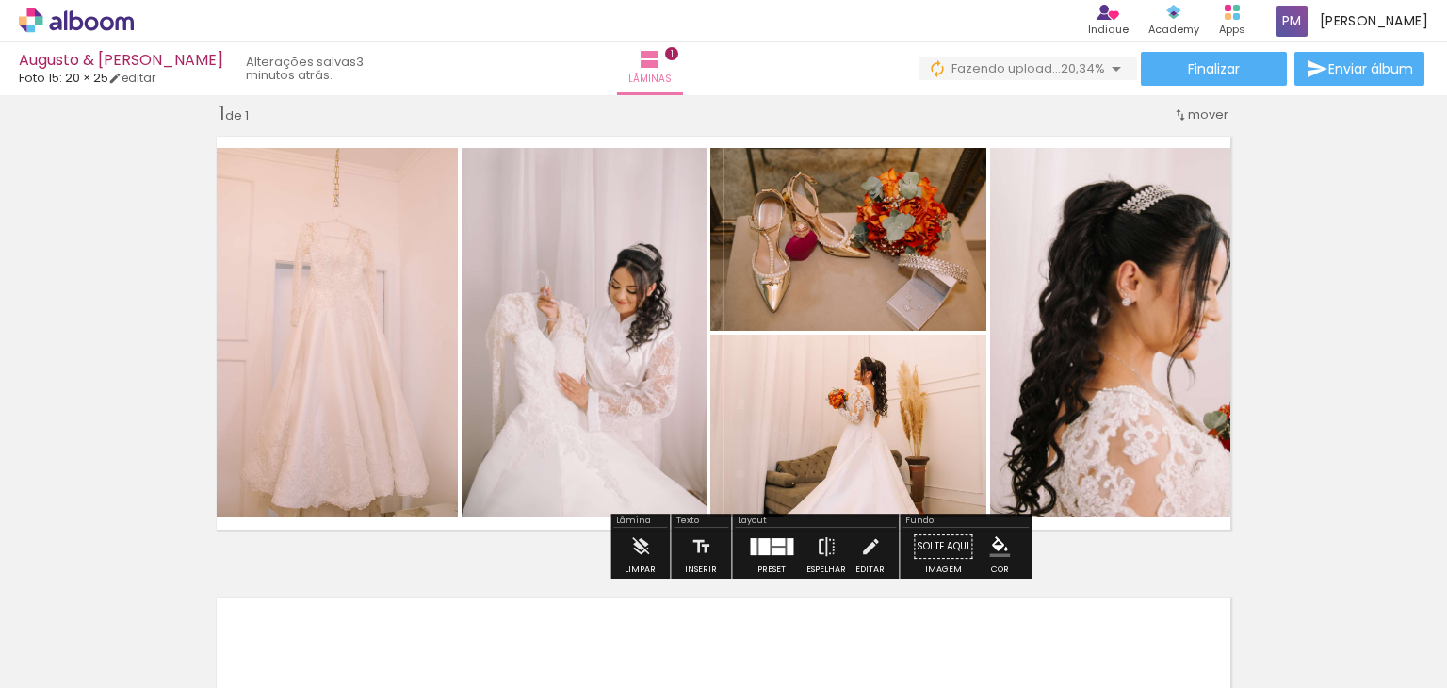
click at [761, 550] on div at bounding box center [764, 546] width 11 height 17
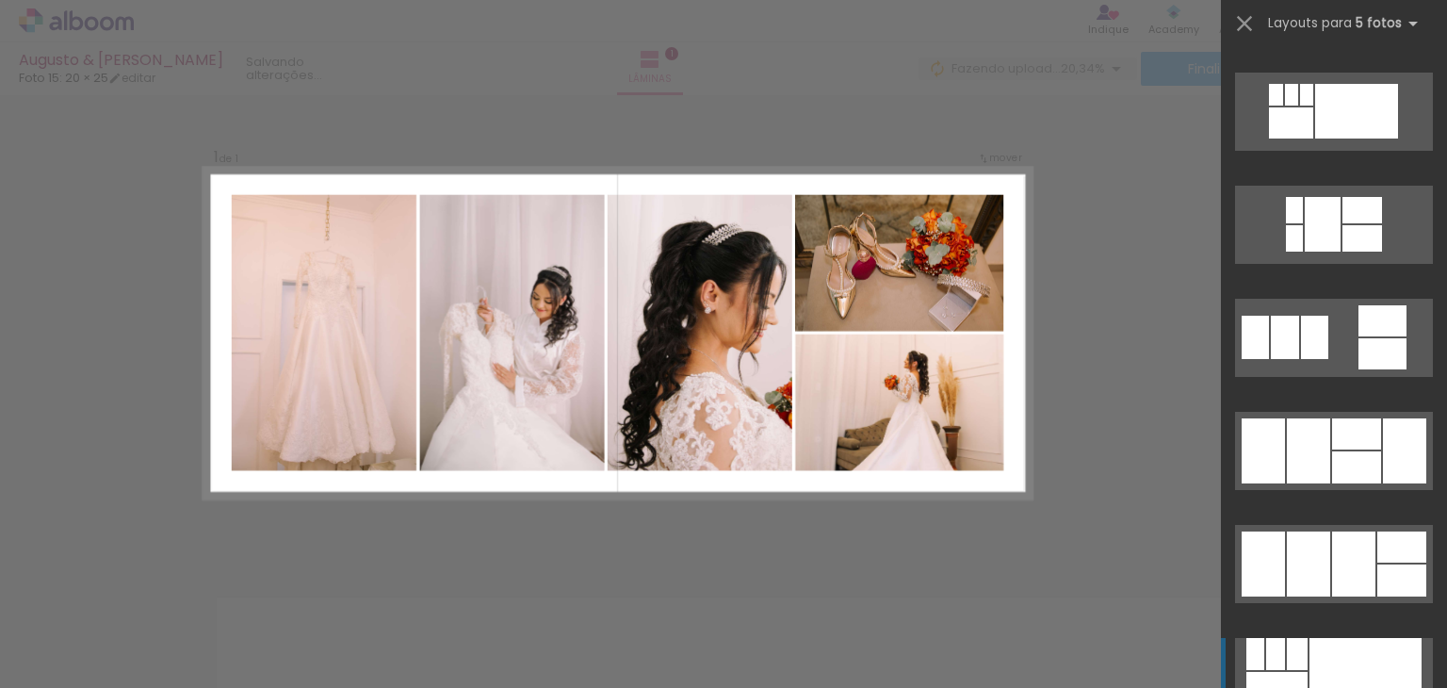
scroll to position [6822, 0]
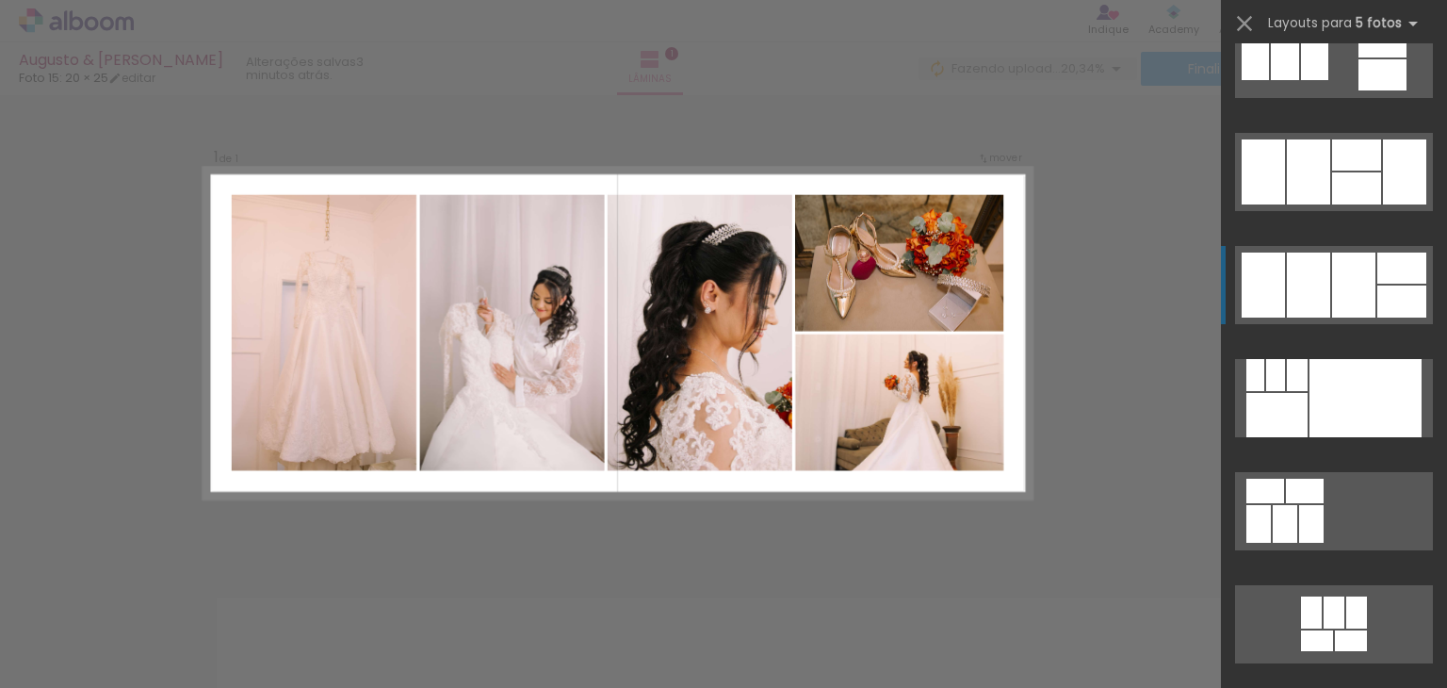
click at [1338, 171] on div at bounding box center [1356, 154] width 49 height 31
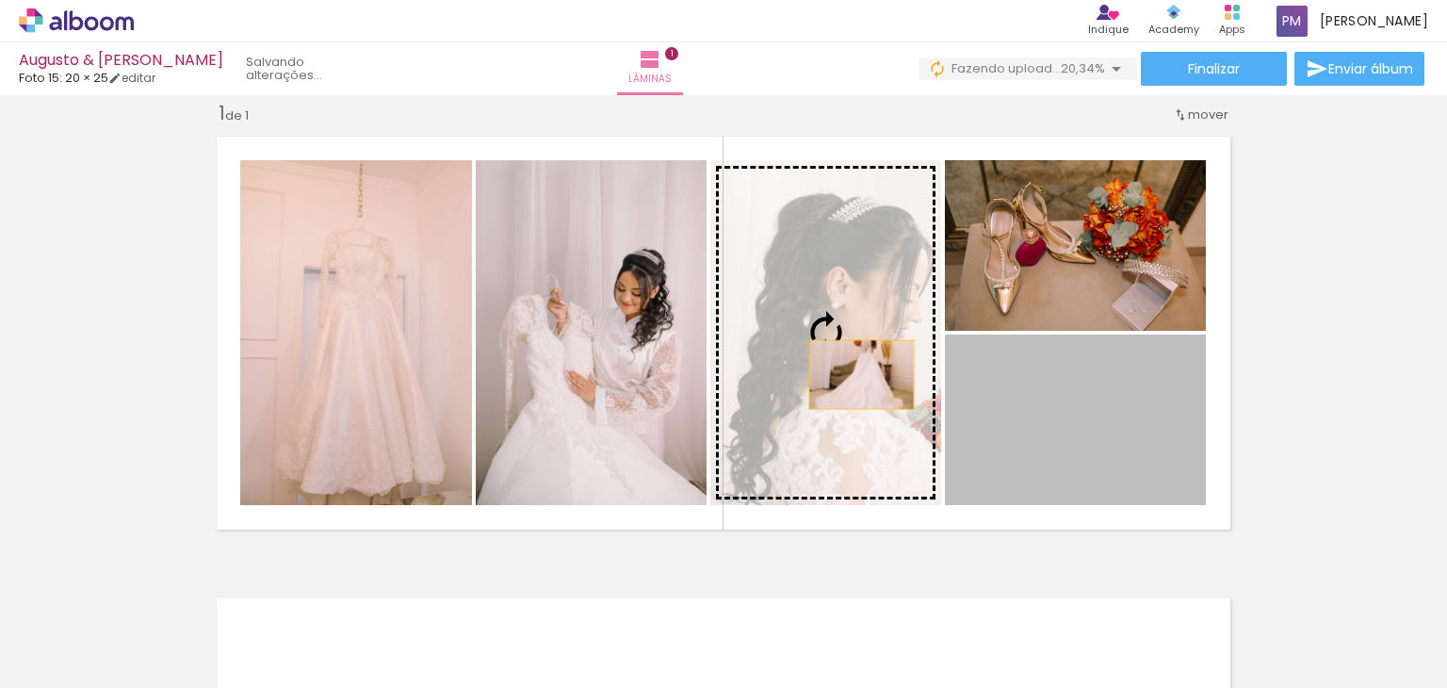
drag, startPoint x: 1089, startPoint y: 457, endPoint x: 855, endPoint y: 374, distance: 248.9
click at [0, 0] on slot at bounding box center [0, 0] width 0 height 0
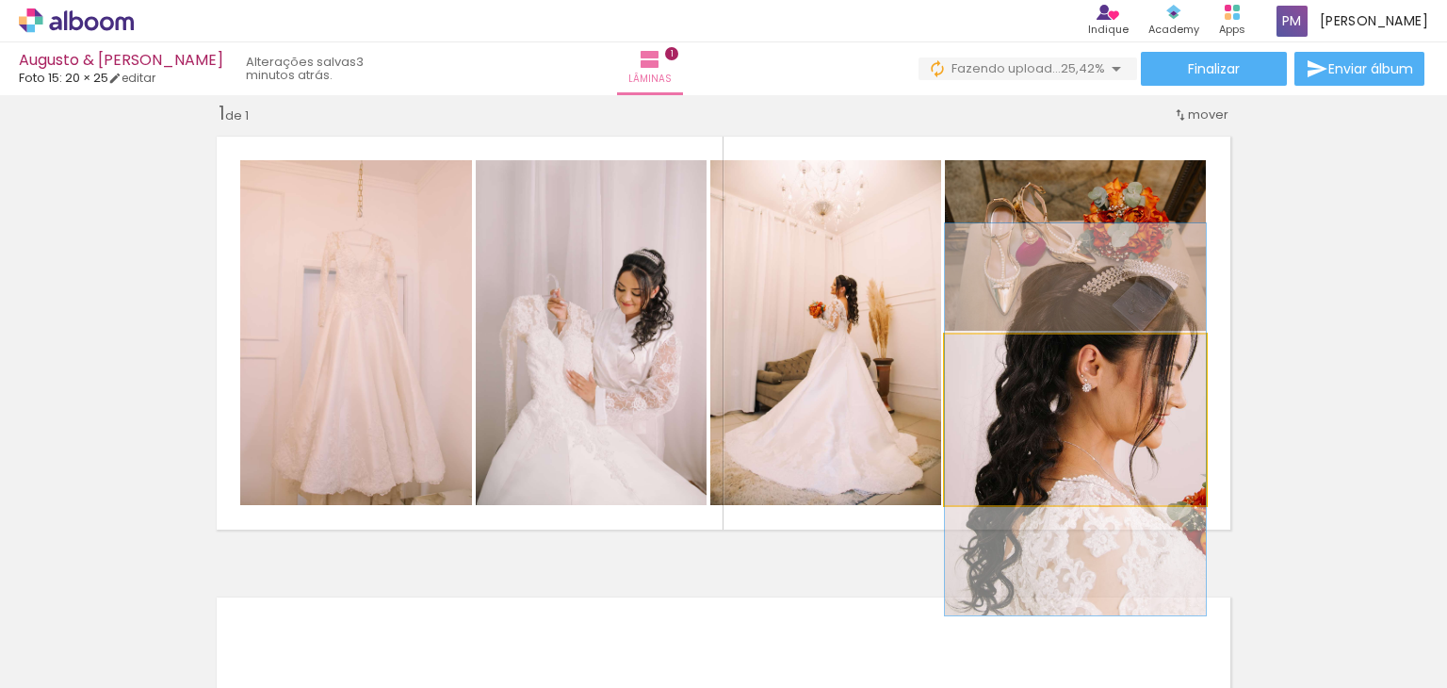
click at [1063, 416] on quentale-photo at bounding box center [1075, 420] width 261 height 171
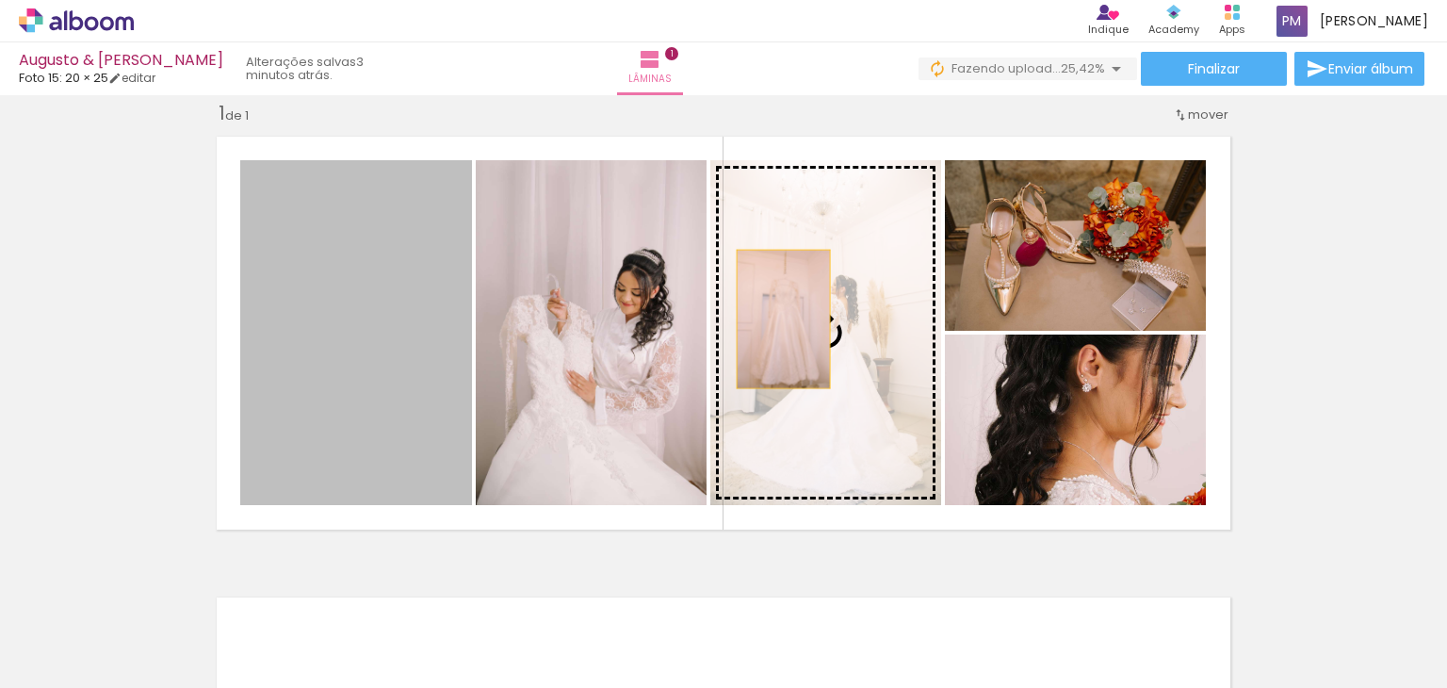
drag, startPoint x: 374, startPoint y: 322, endPoint x: 781, endPoint y: 318, distance: 407.1
click at [0, 0] on slot at bounding box center [0, 0] width 0 height 0
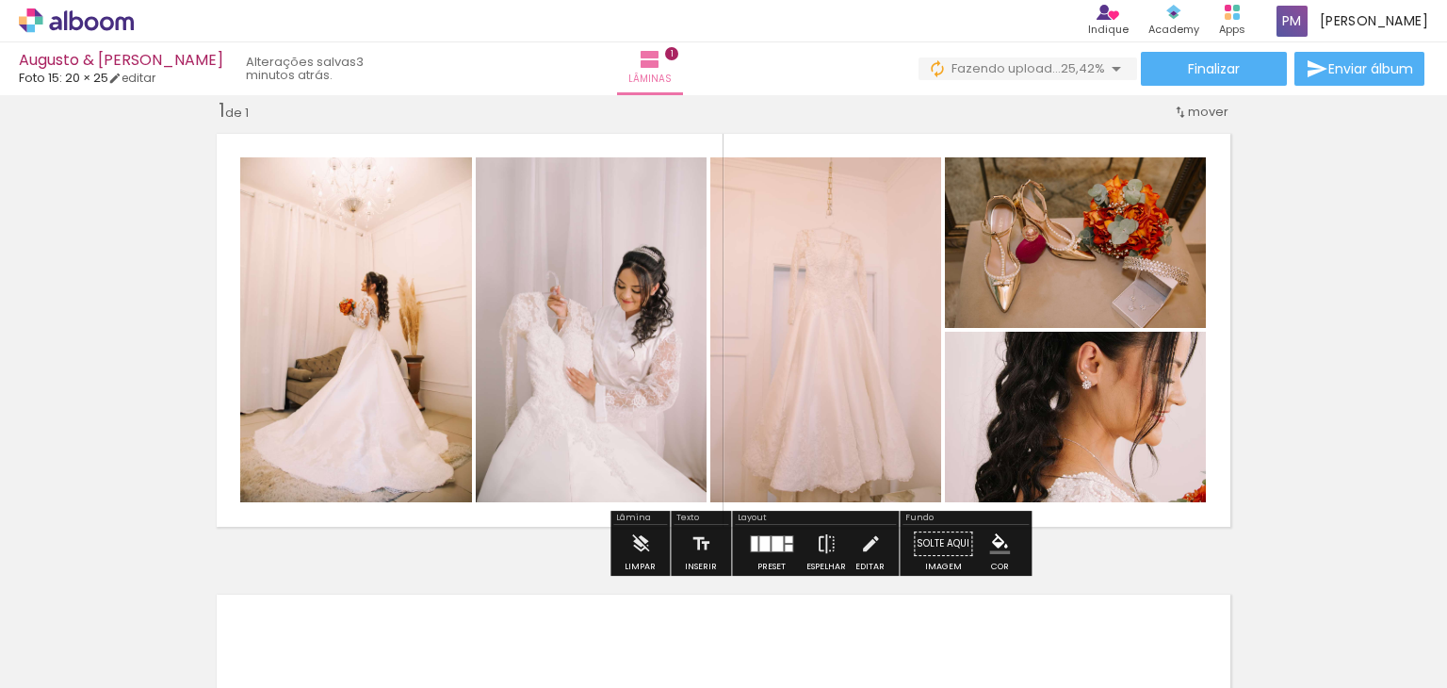
scroll to position [24, 0]
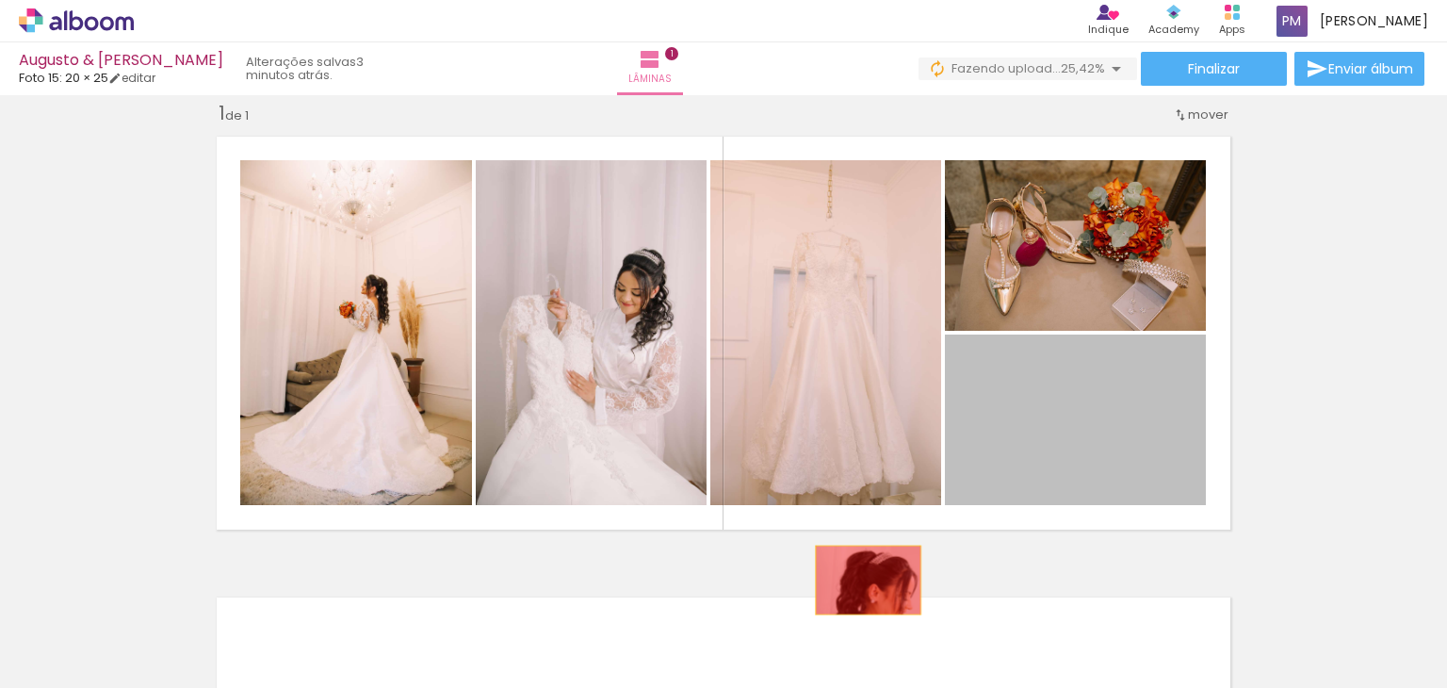
drag, startPoint x: 1137, startPoint y: 421, endPoint x: 861, endPoint y: 580, distance: 318.7
click at [861, 580] on quentale-workspace at bounding box center [723, 344] width 1447 height 688
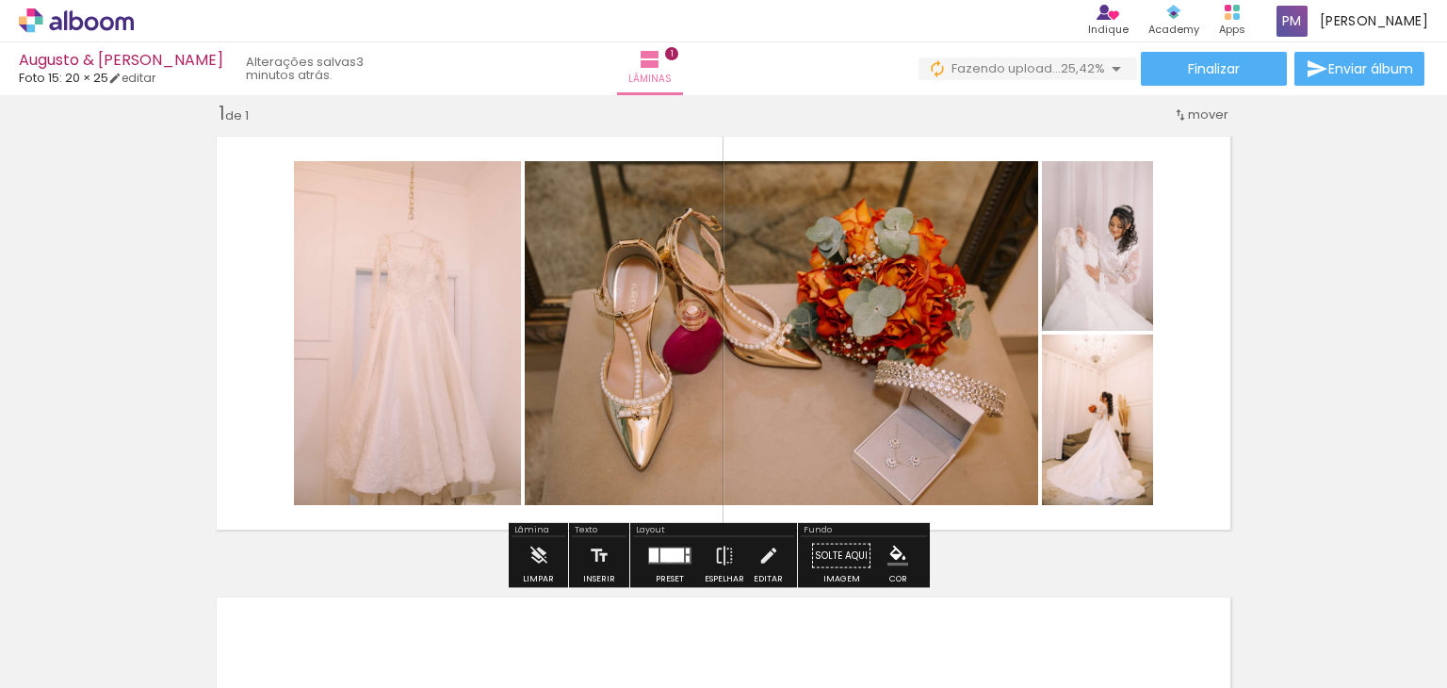
click at [665, 555] on div at bounding box center [673, 555] width 24 height 14
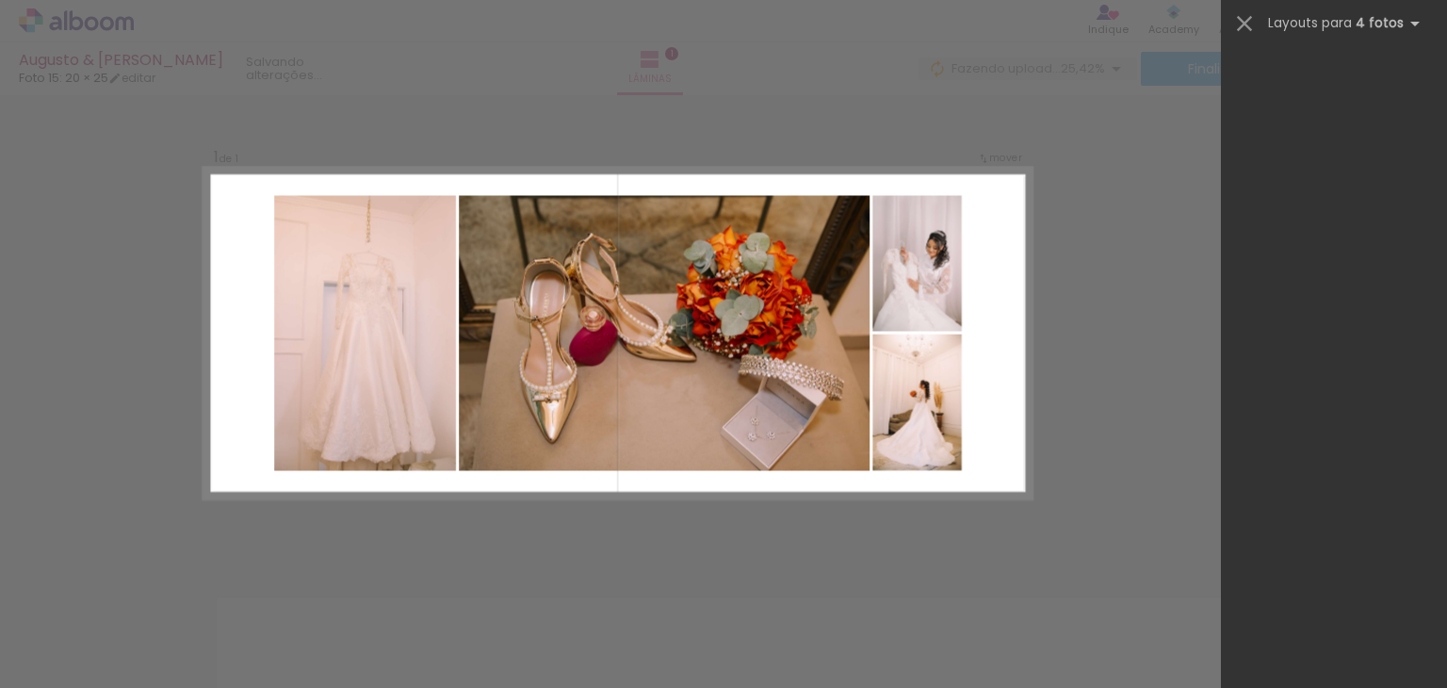
scroll to position [0, 0]
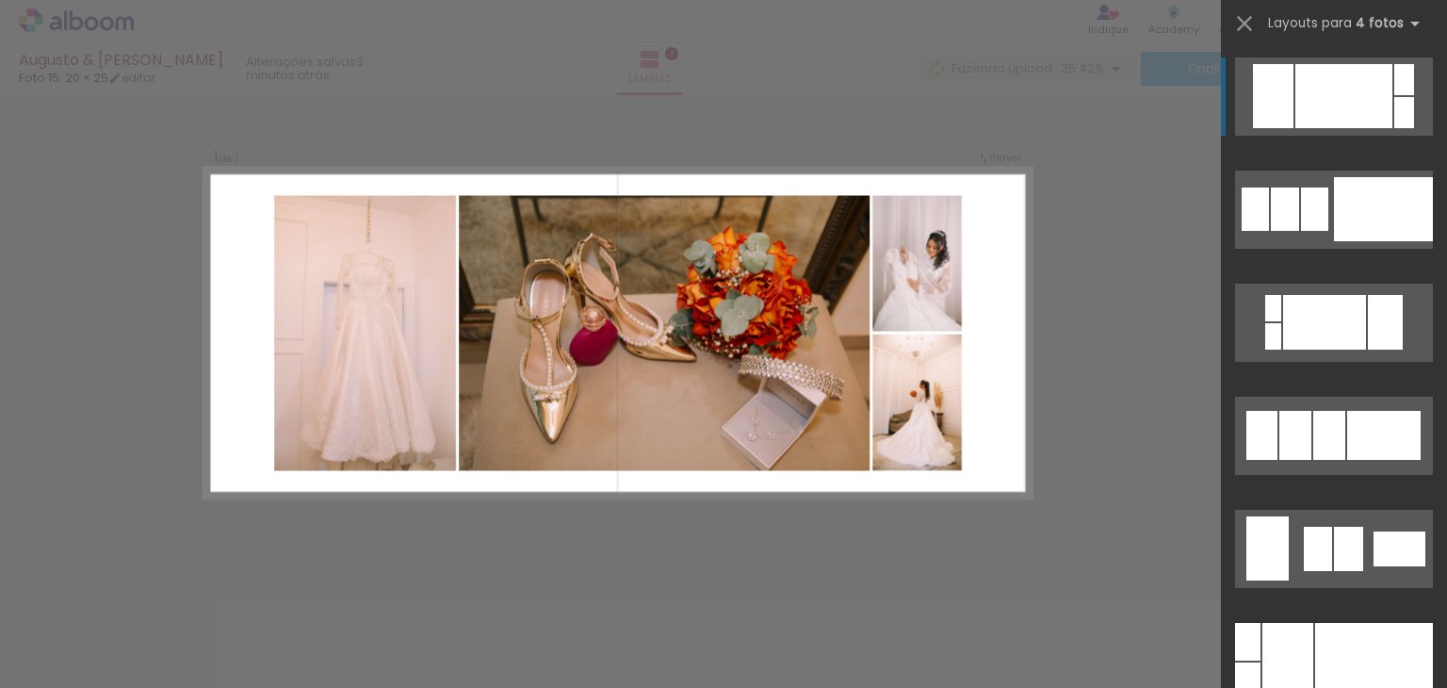
click at [1101, 336] on div "Confirmar Cancelar" at bounding box center [723, 555] width 1447 height 967
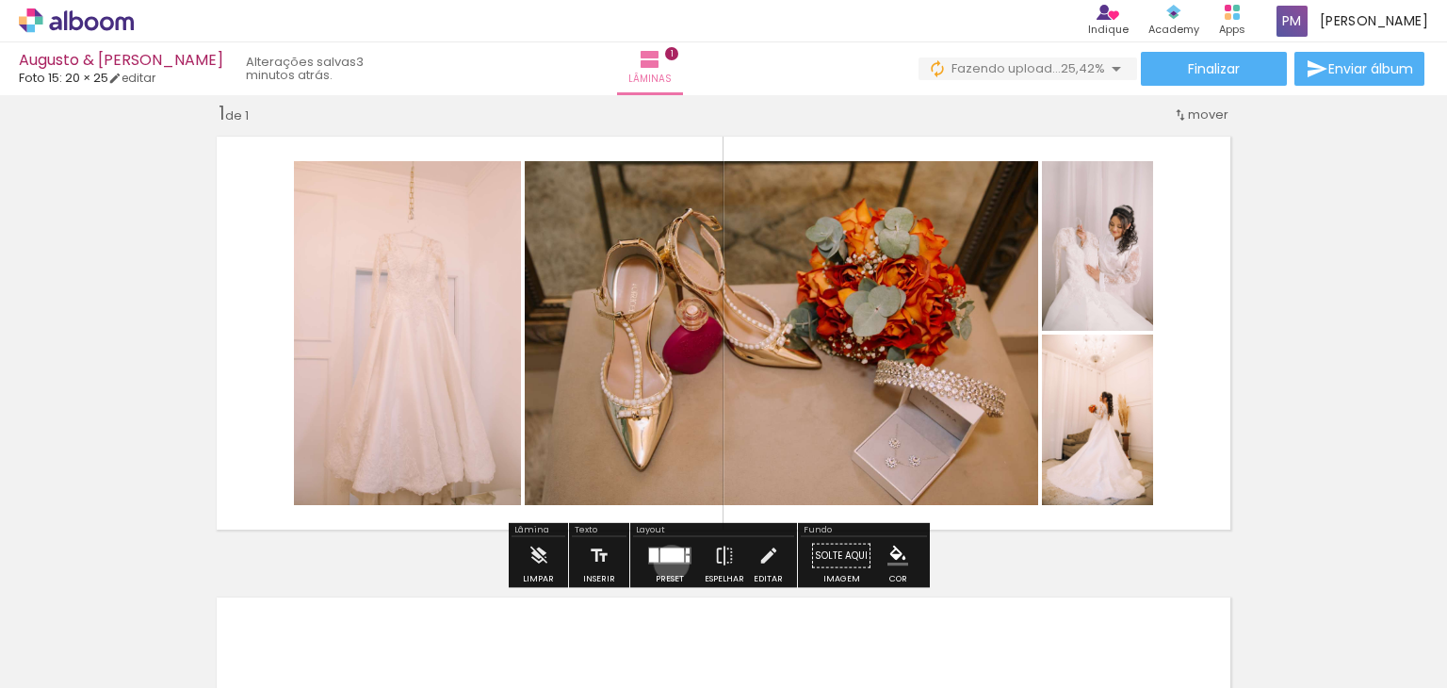
click at [667, 562] on quentale-layouter at bounding box center [669, 555] width 43 height 17
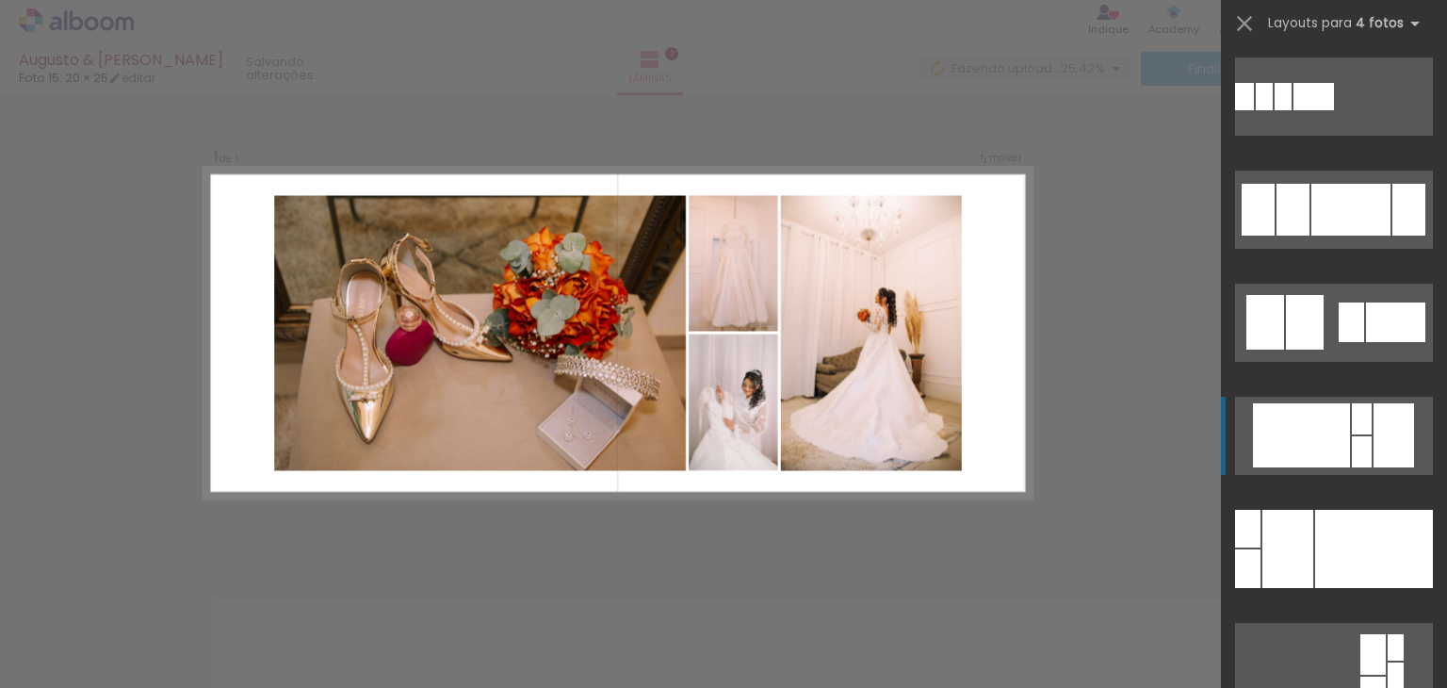
scroll to position [1979, 0]
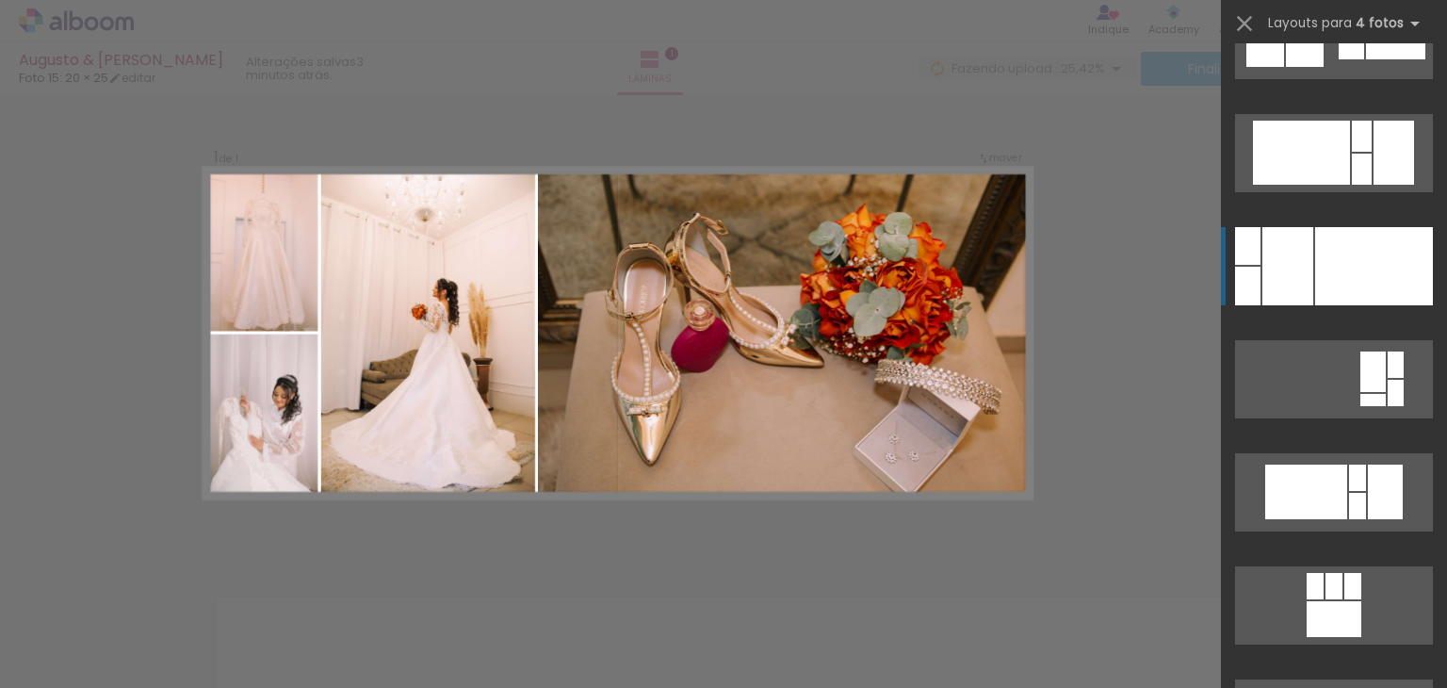
click at [1327, 297] on div at bounding box center [1374, 266] width 118 height 78
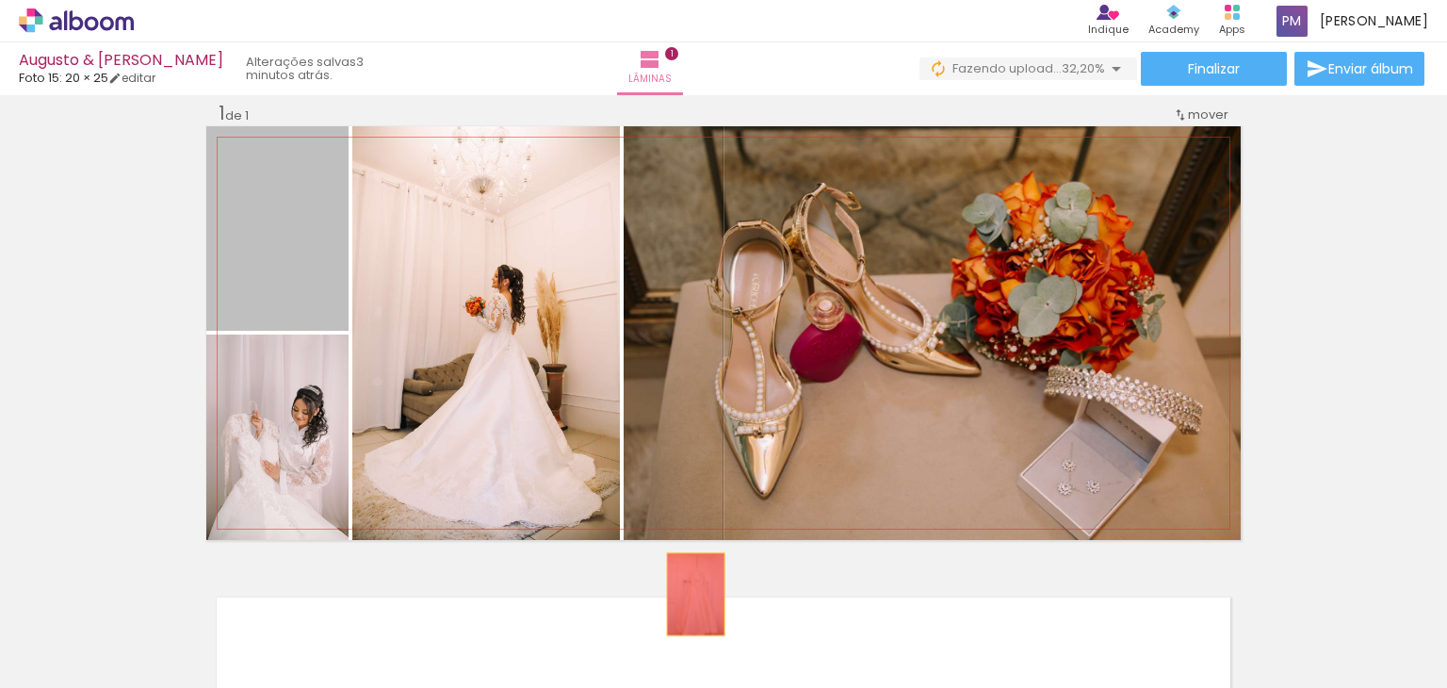
drag, startPoint x: 287, startPoint y: 286, endPoint x: 670, endPoint y: 650, distance: 528.5
click at [725, 609] on quentale-workspace at bounding box center [723, 344] width 1447 height 688
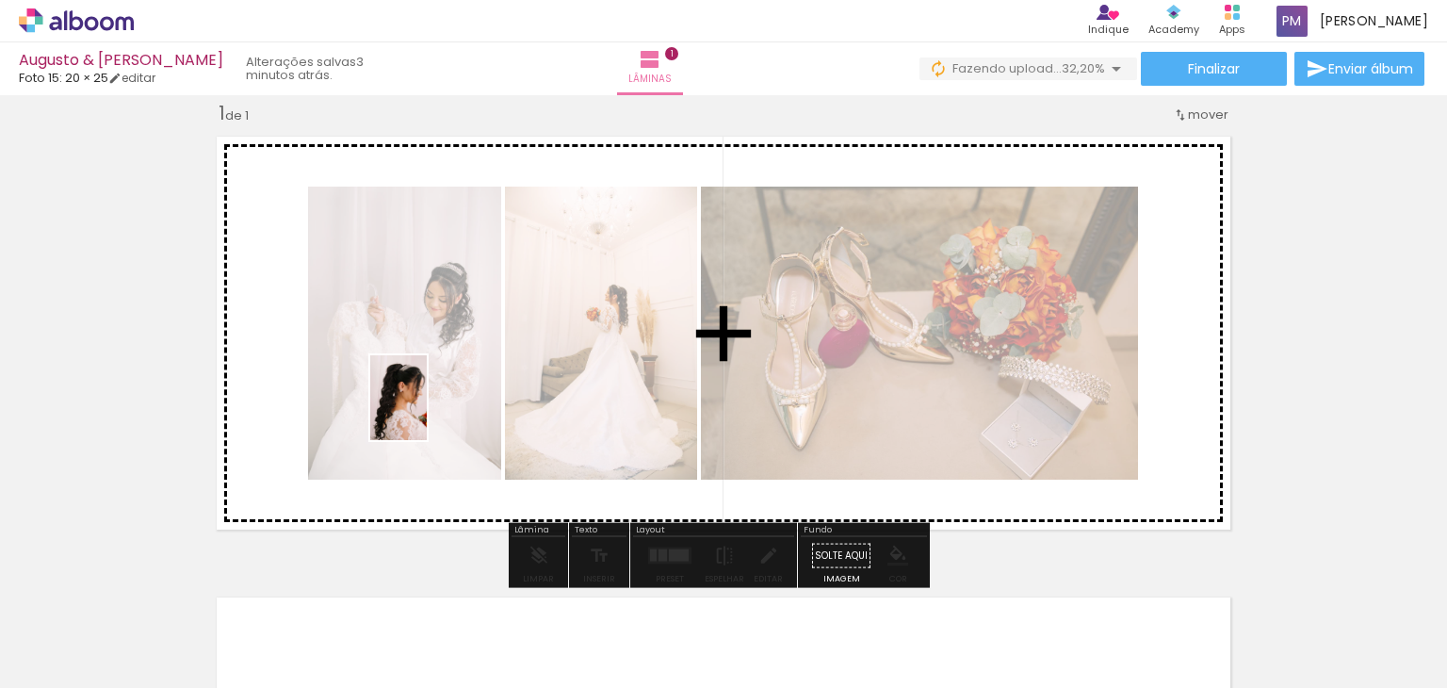
drag, startPoint x: 562, startPoint y: 641, endPoint x: 427, endPoint y: 412, distance: 265.7
click at [427, 412] on quentale-workspace at bounding box center [723, 344] width 1447 height 688
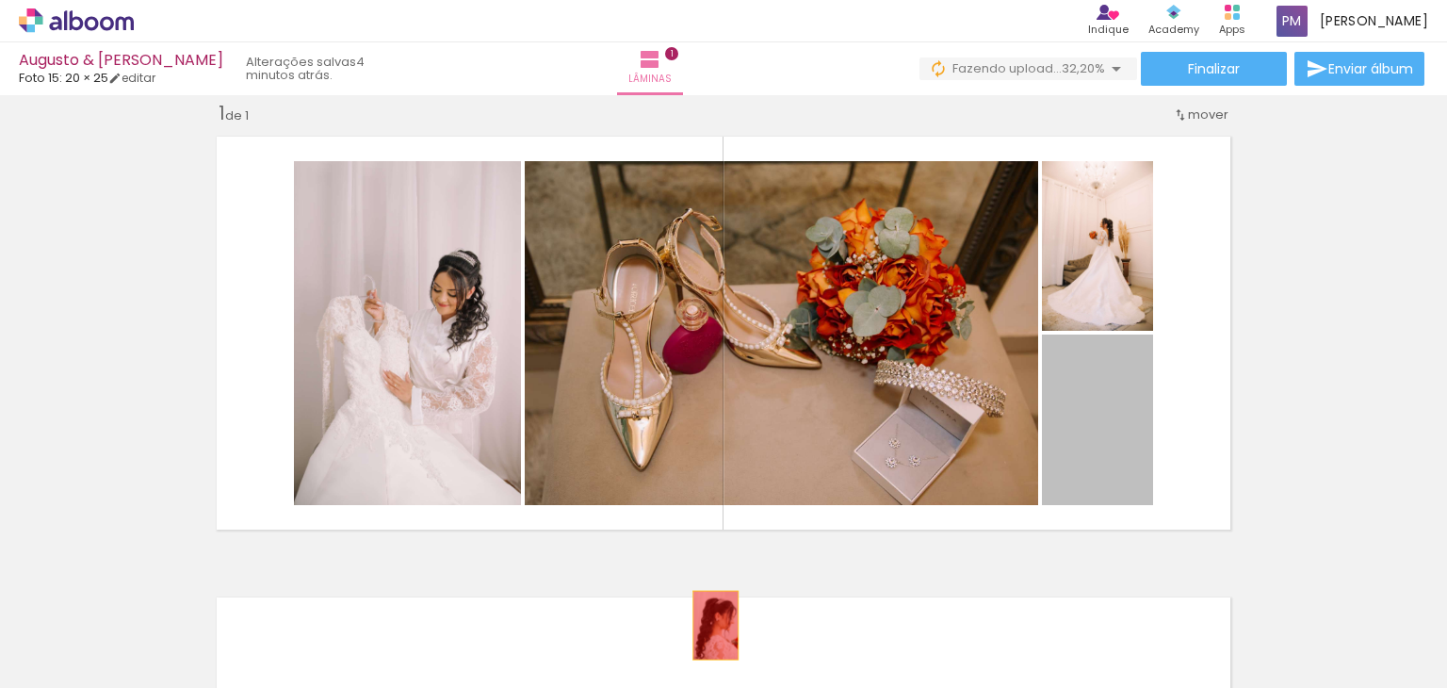
drag, startPoint x: 1104, startPoint y: 460, endPoint x: 728, endPoint y: 625, distance: 410.5
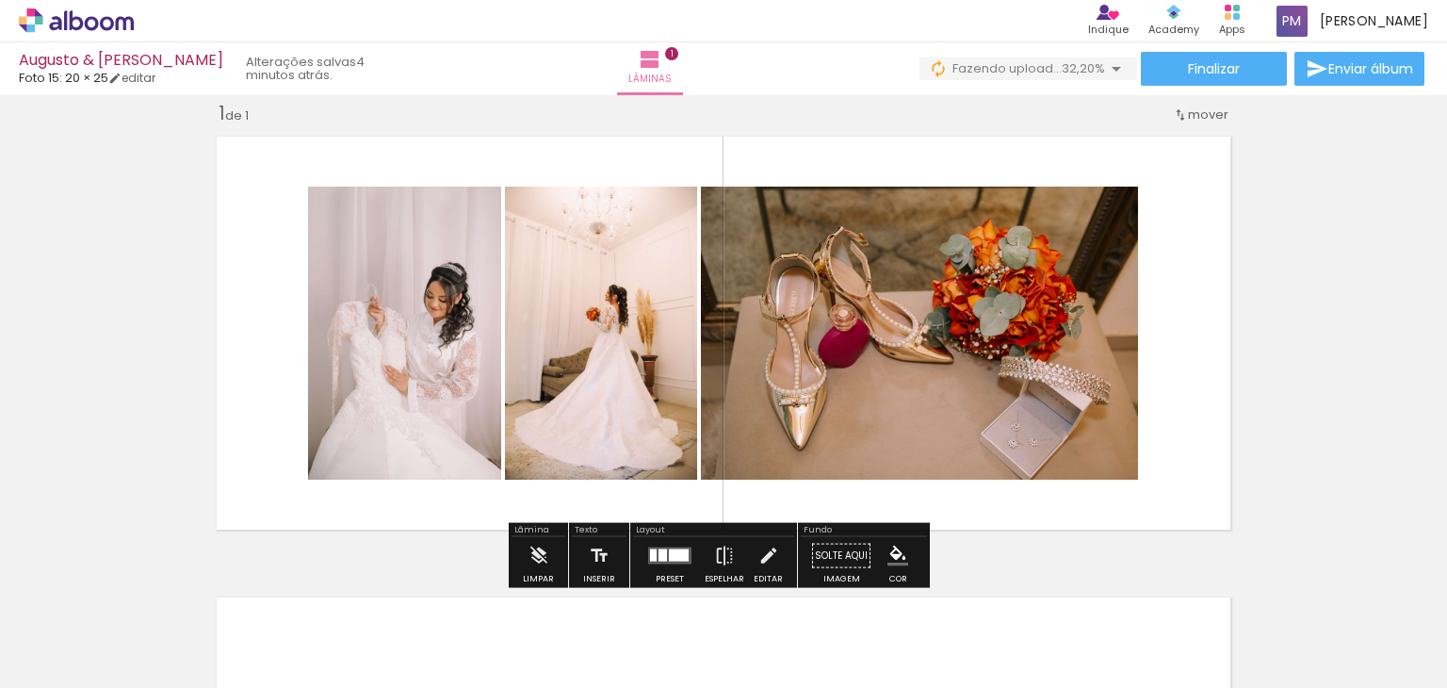
click at [669, 555] on div at bounding box center [679, 555] width 20 height 12
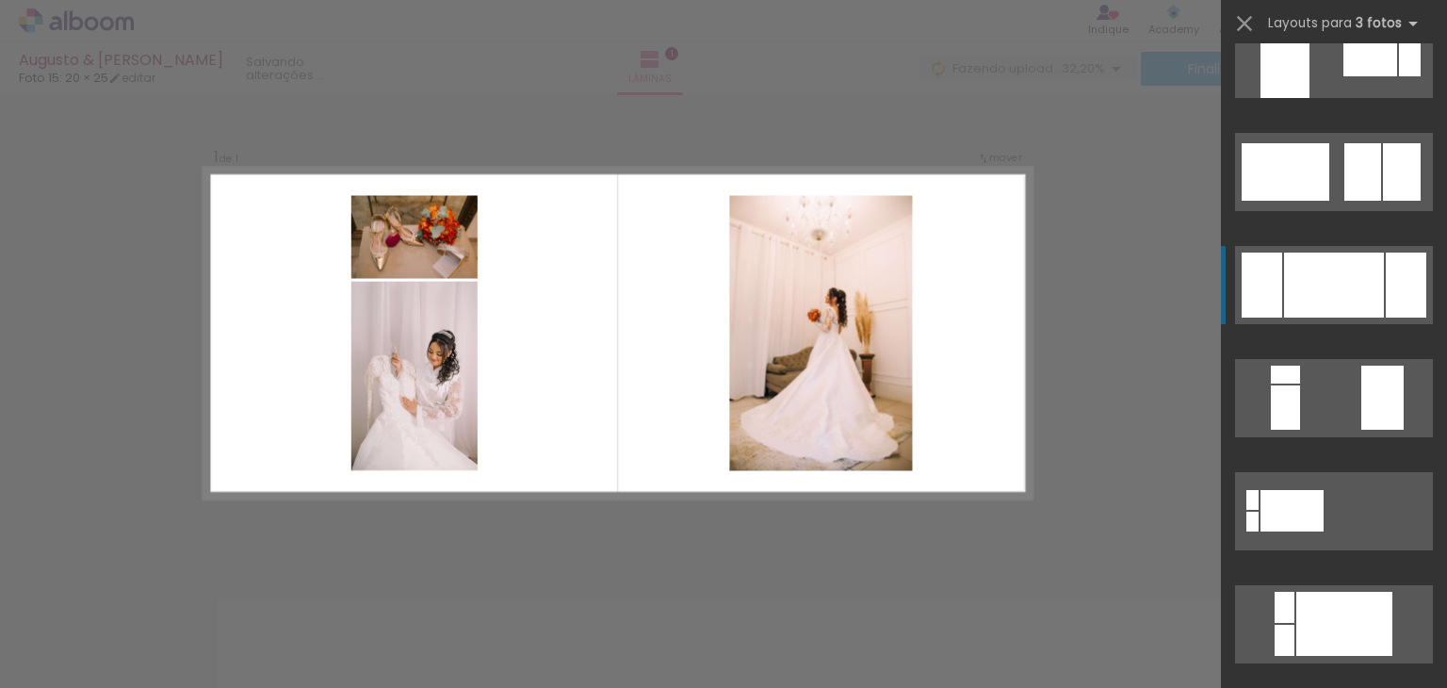
scroll to position [377, 0]
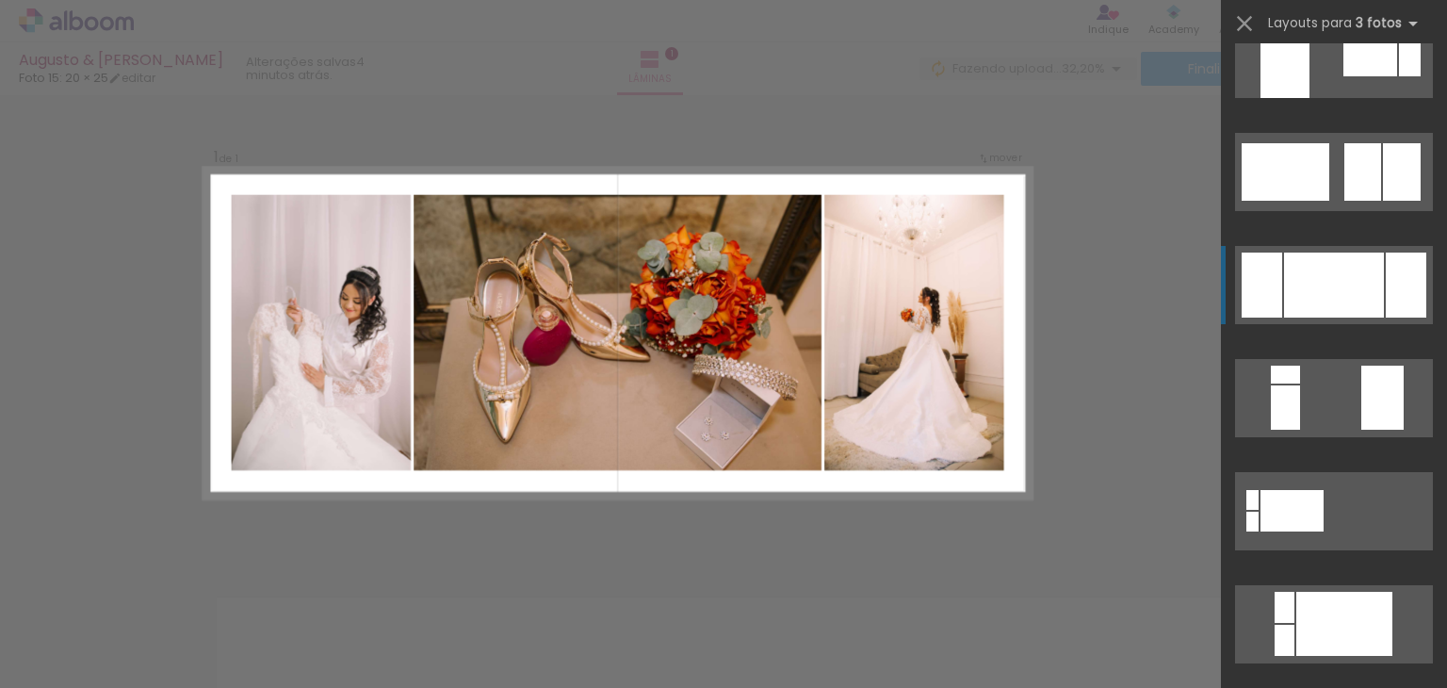
click at [1319, 278] on div at bounding box center [1334, 285] width 100 height 65
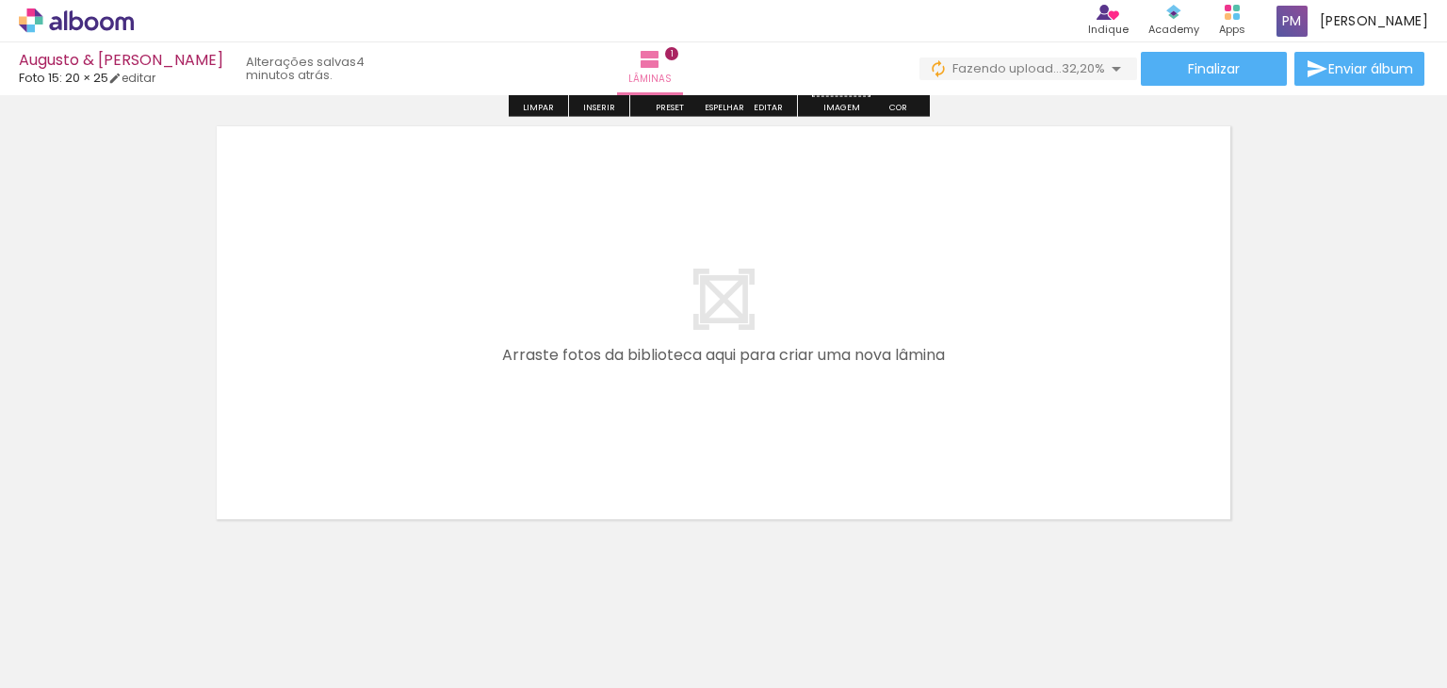
scroll to position [0, 33]
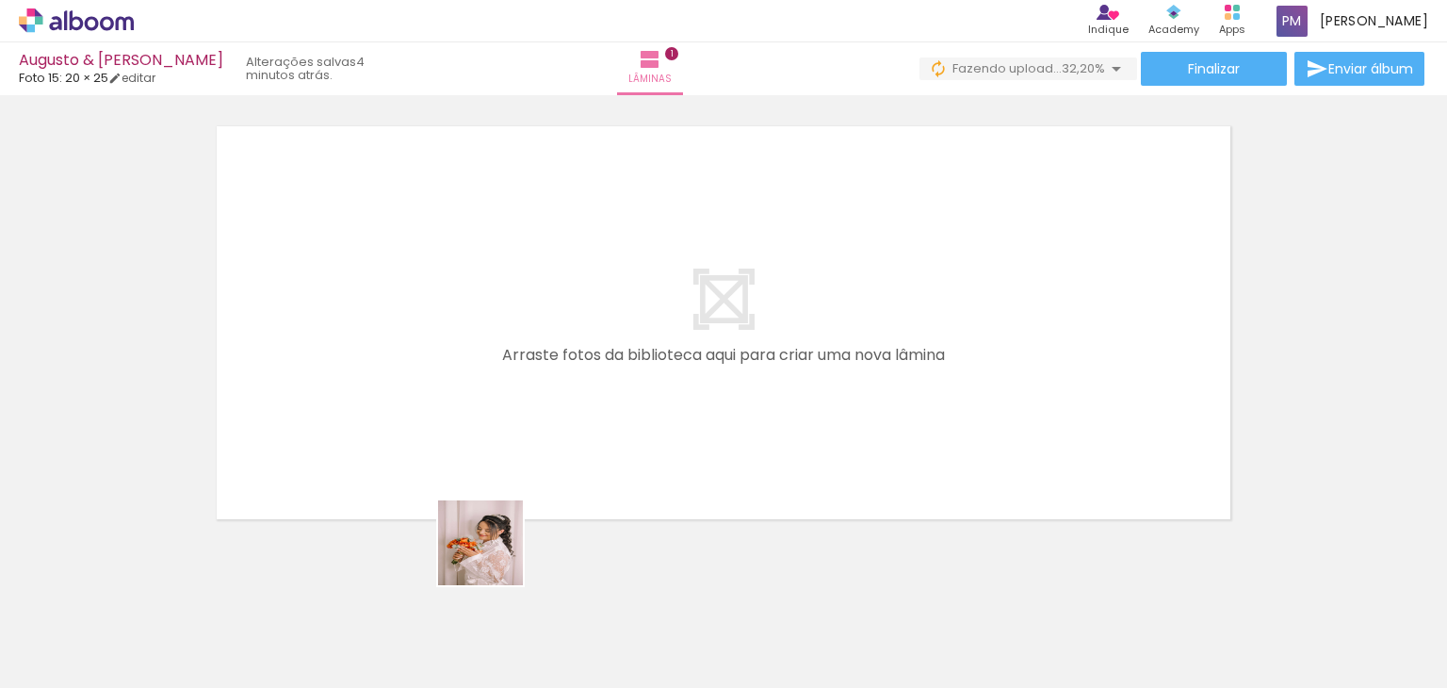
drag, startPoint x: 486, startPoint y: 627, endPoint x: 513, endPoint y: 446, distance: 182.8
click at [513, 446] on quentale-workspace at bounding box center [723, 344] width 1447 height 688
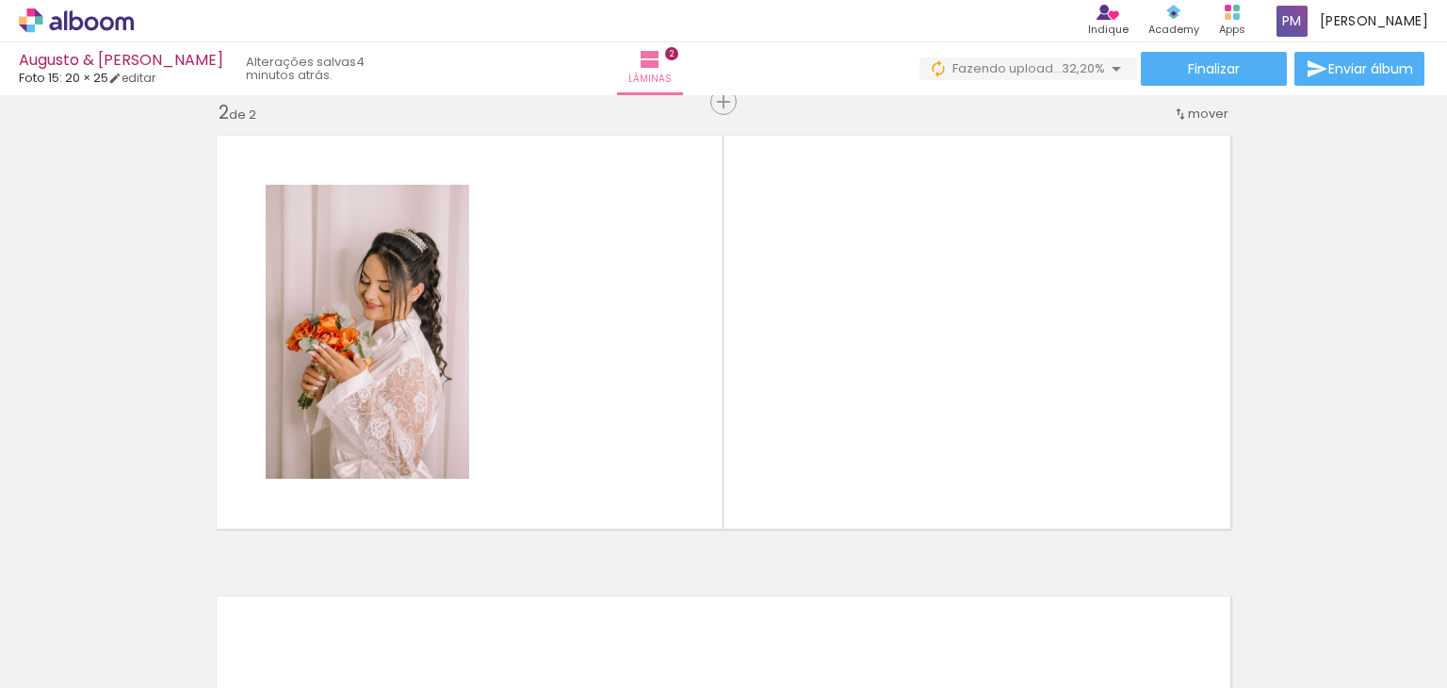
scroll to position [484, 0]
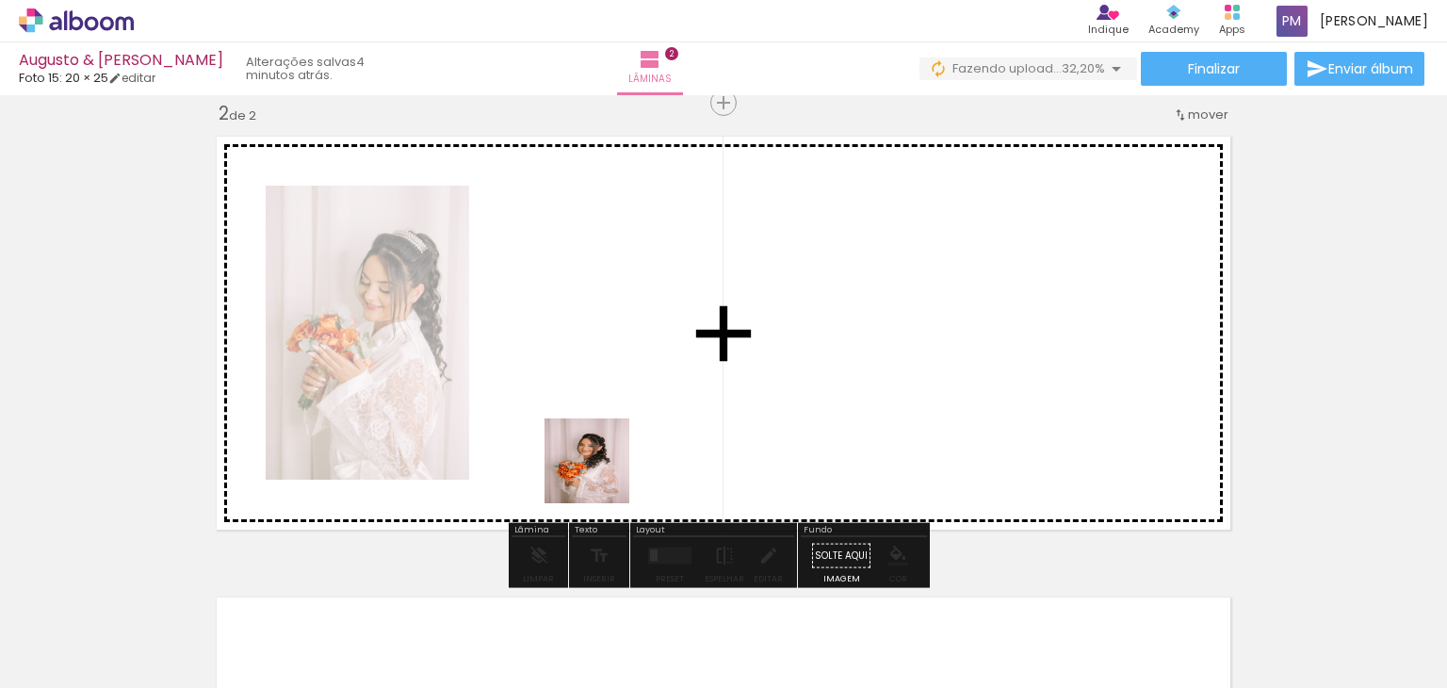
drag, startPoint x: 584, startPoint y: 634, endPoint x: 607, endPoint y: 442, distance: 193.6
click at [607, 442] on quentale-workspace at bounding box center [723, 344] width 1447 height 688
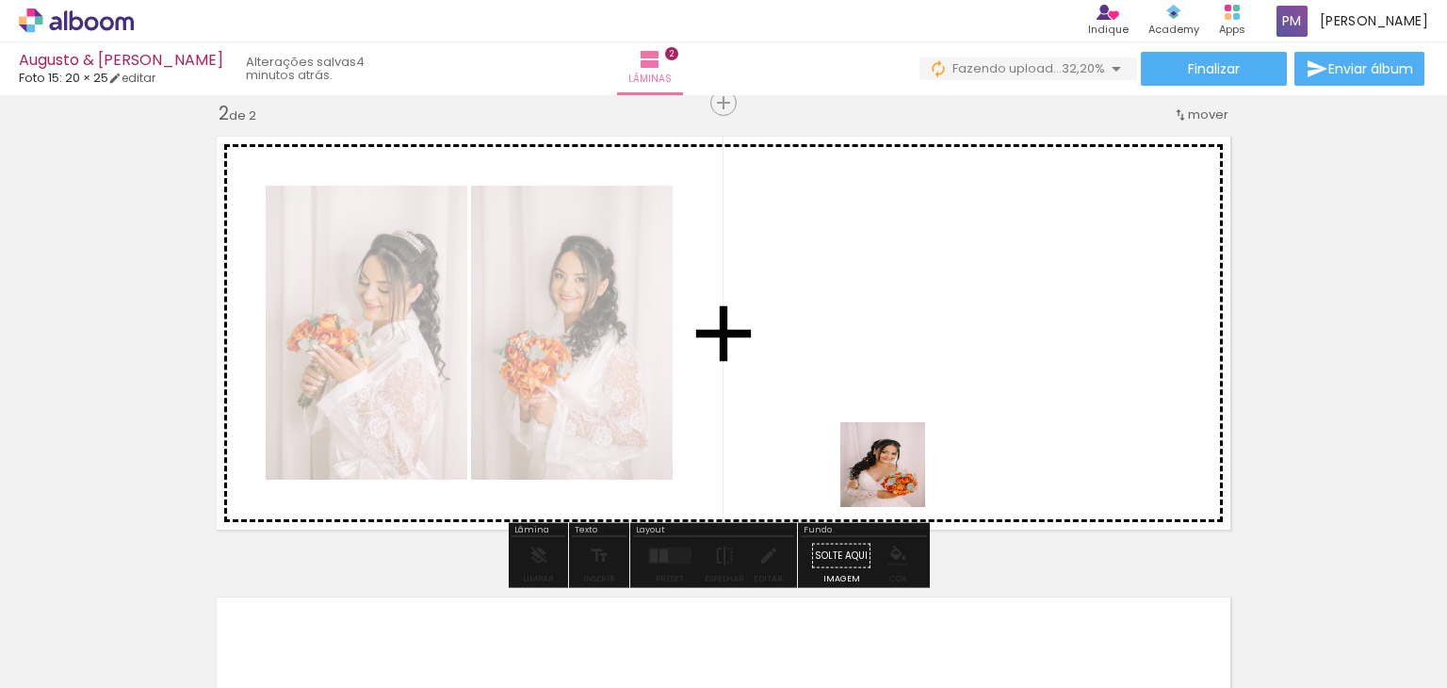
drag, startPoint x: 891, startPoint y: 646, endPoint x: 955, endPoint y: 477, distance: 181.0
click at [897, 433] on quentale-workspace at bounding box center [723, 344] width 1447 height 688
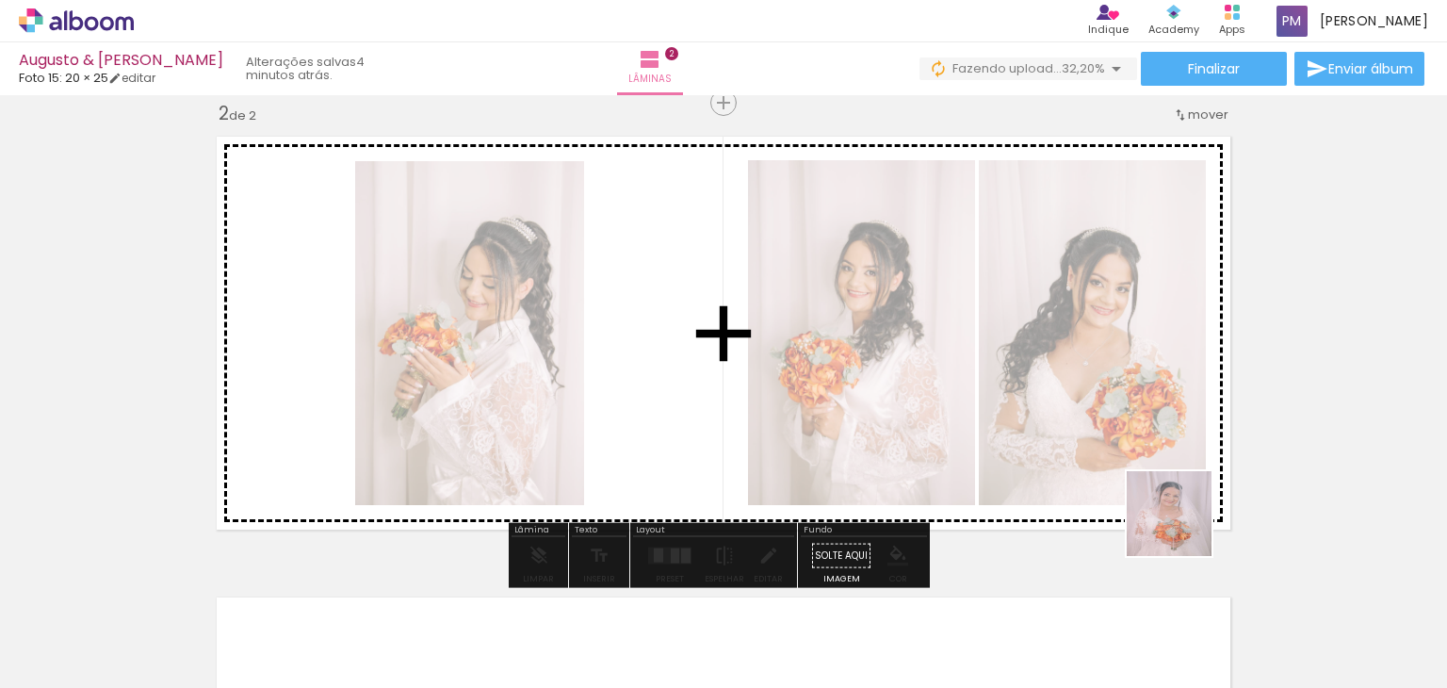
drag, startPoint x: 1319, startPoint y: 612, endPoint x: 1280, endPoint y: 482, distance: 135.9
click at [1106, 416] on quentale-workspace at bounding box center [723, 344] width 1447 height 688
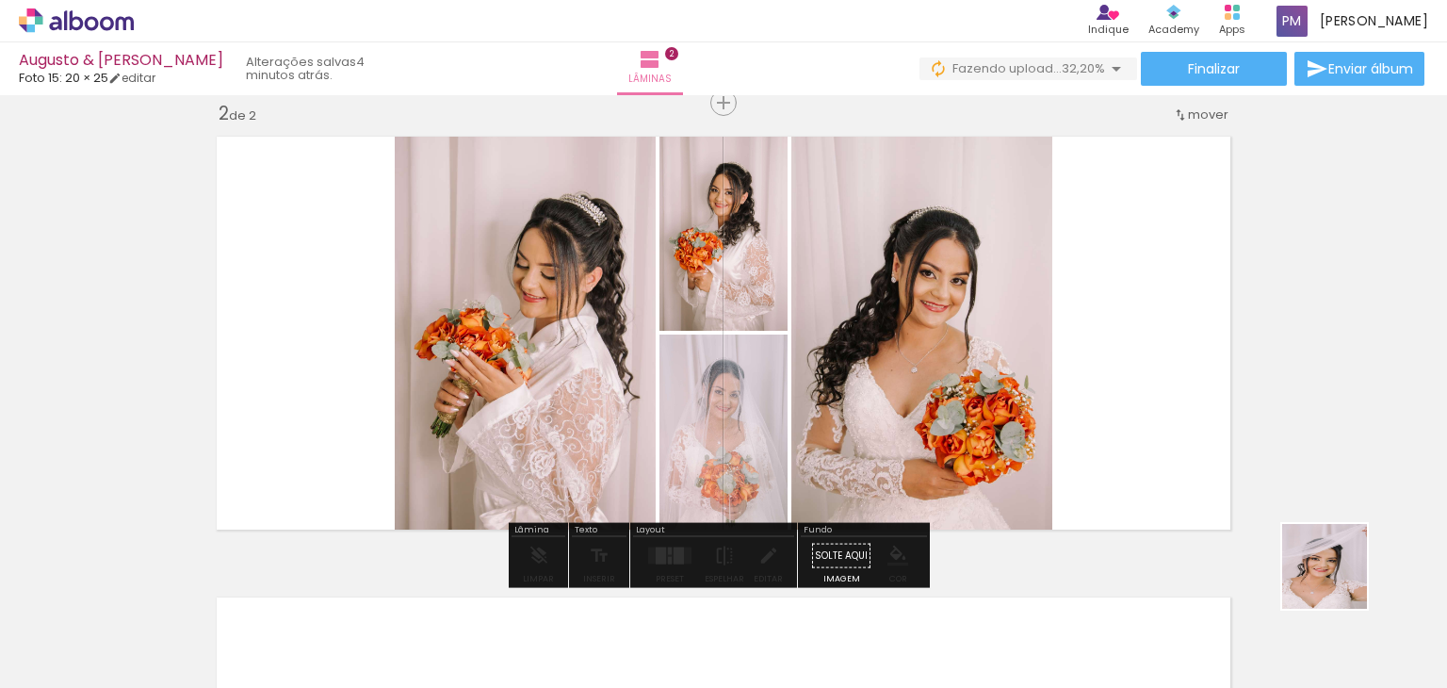
drag, startPoint x: 1417, startPoint y: 599, endPoint x: 1086, endPoint y: 433, distance: 370.8
click at [1086, 433] on quentale-workspace at bounding box center [723, 344] width 1447 height 688
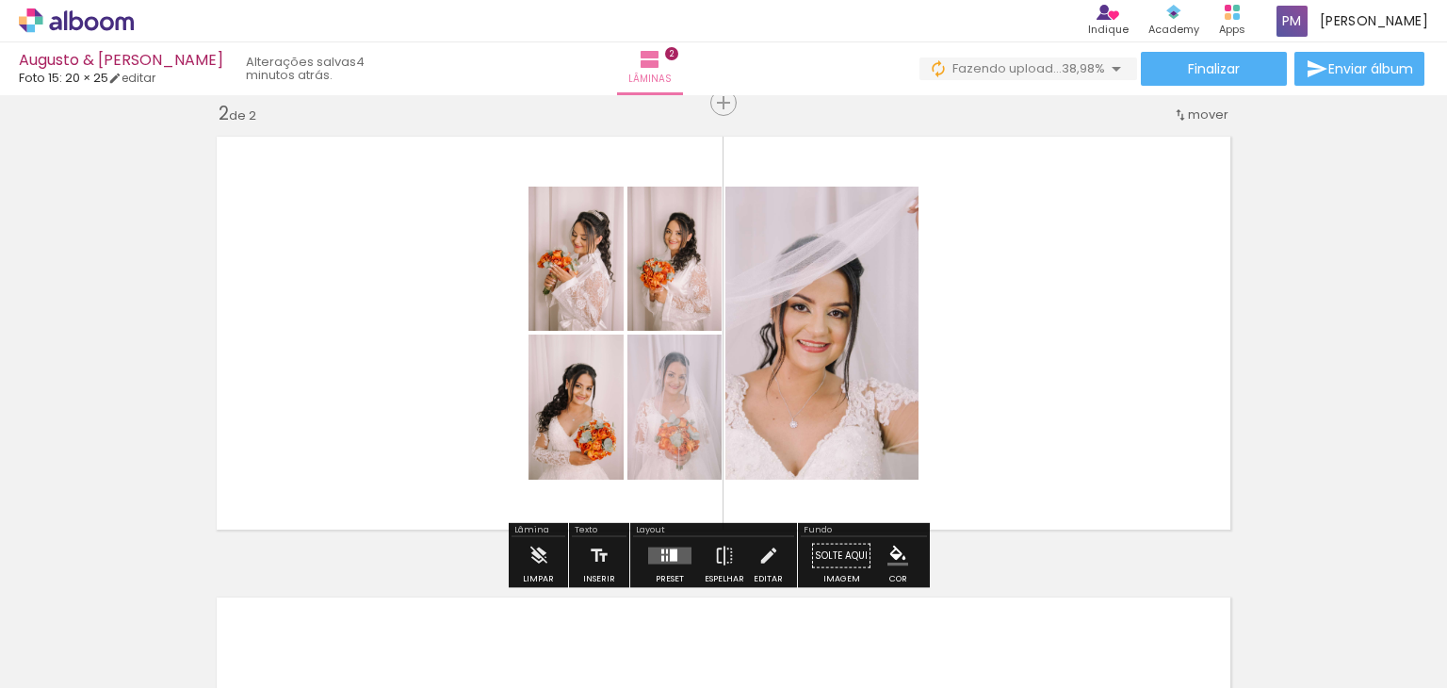
click at [670, 550] on div at bounding box center [674, 555] width 8 height 12
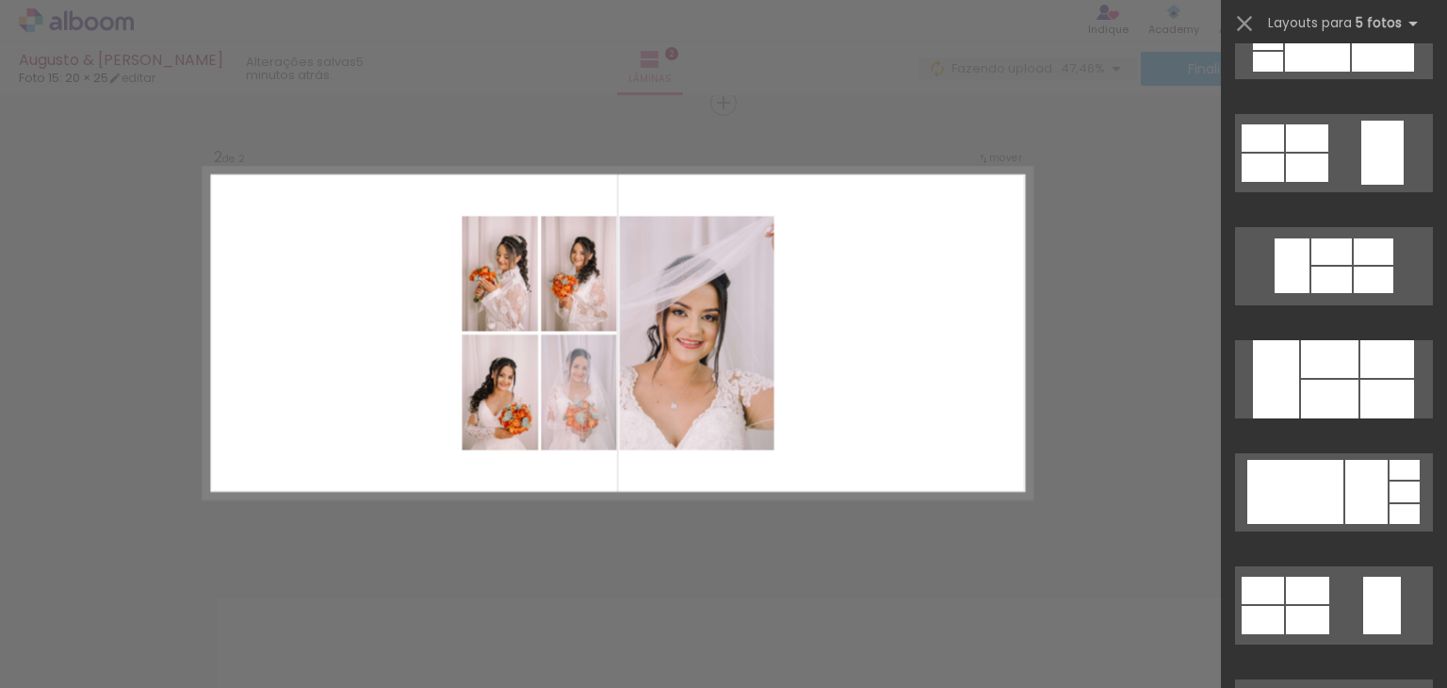
scroll to position [0, 0]
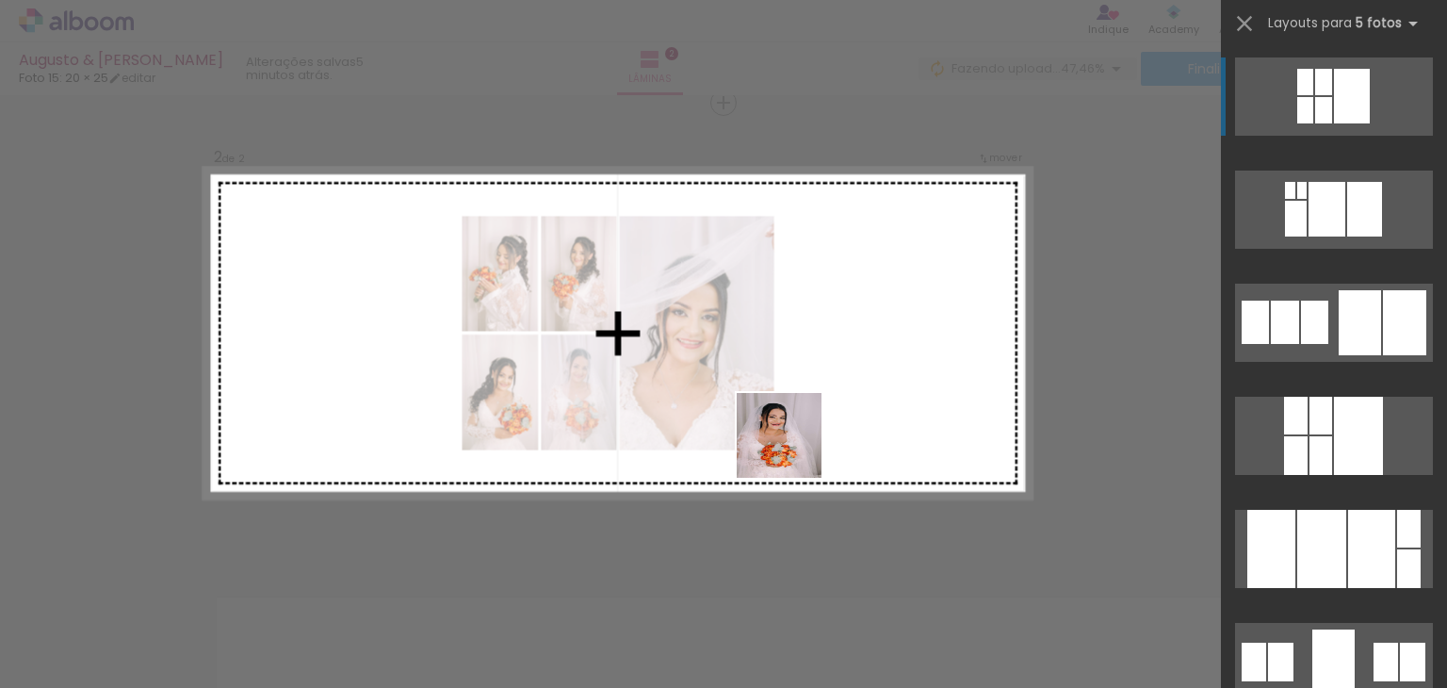
drag, startPoint x: 661, startPoint y: 622, endPoint x: 831, endPoint y: 416, distance: 266.4
click at [831, 416] on quentale-workspace at bounding box center [723, 344] width 1447 height 688
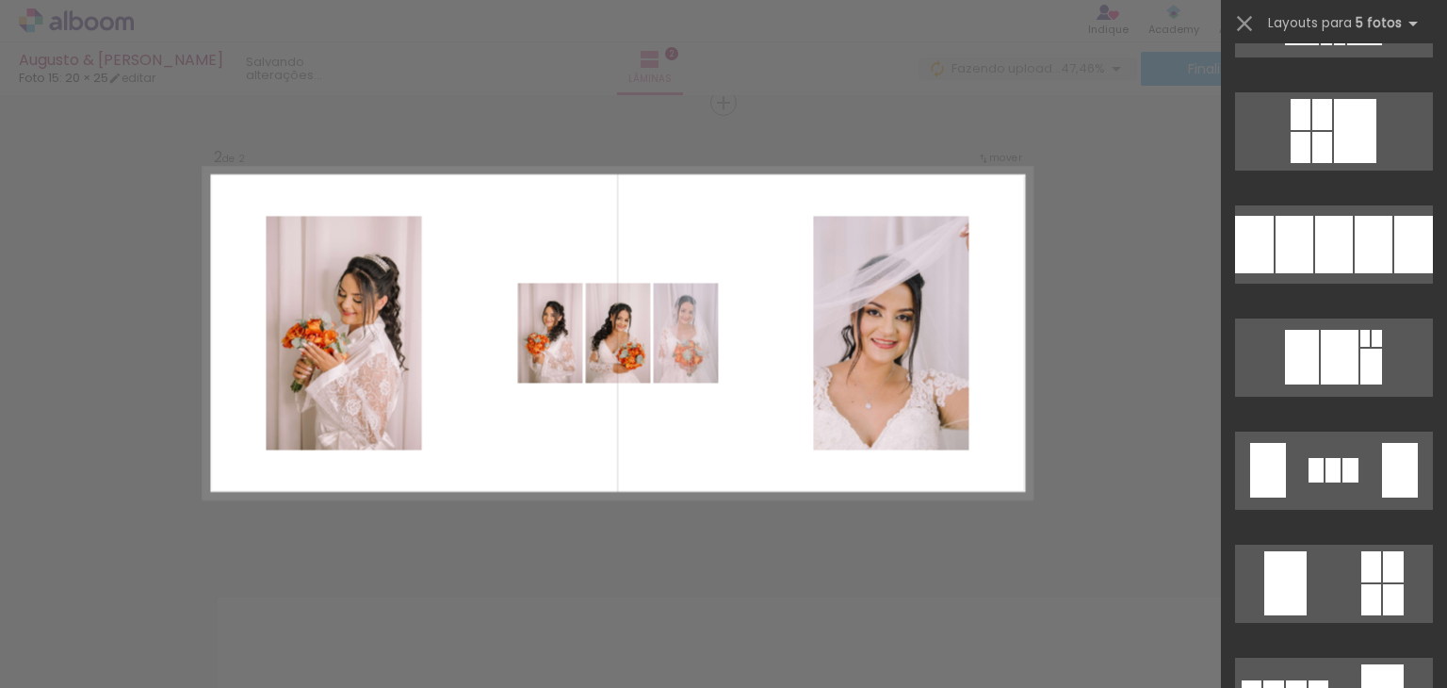
scroll to position [4674, 0]
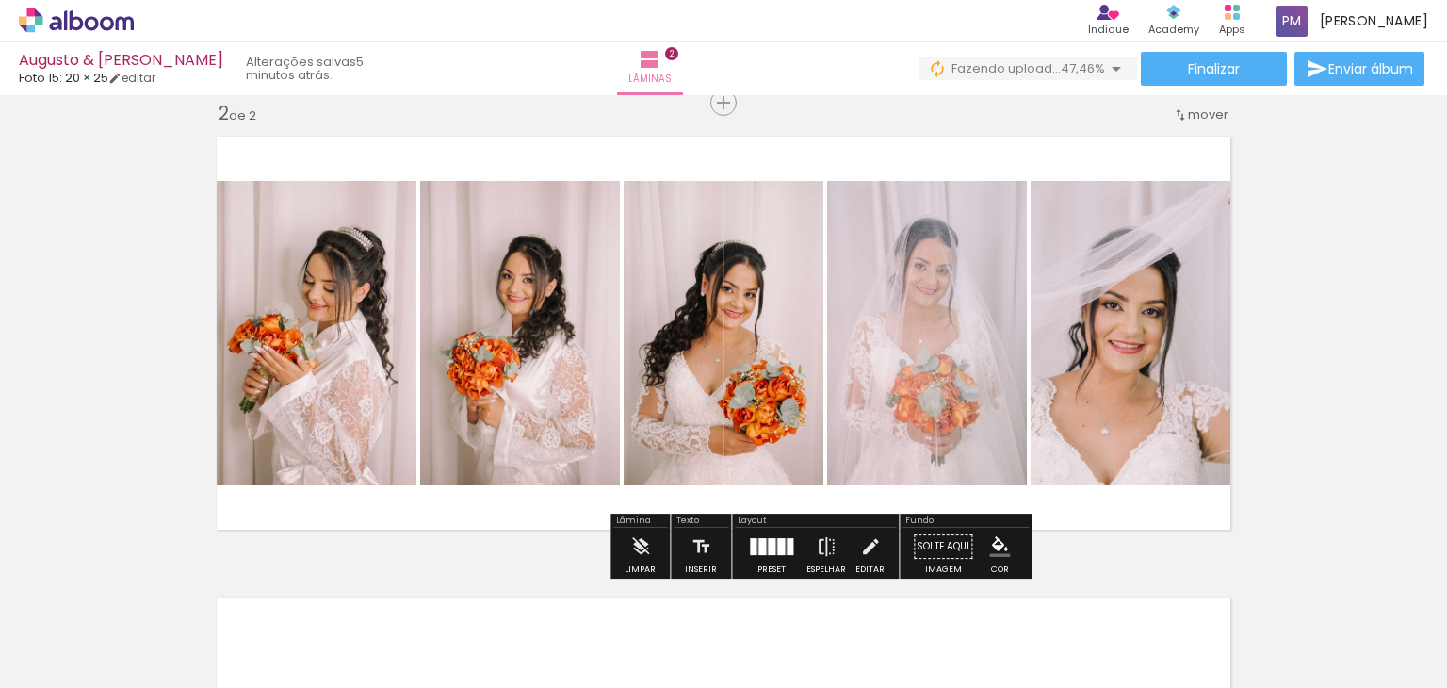
click at [778, 555] on div at bounding box center [771, 547] width 51 height 38
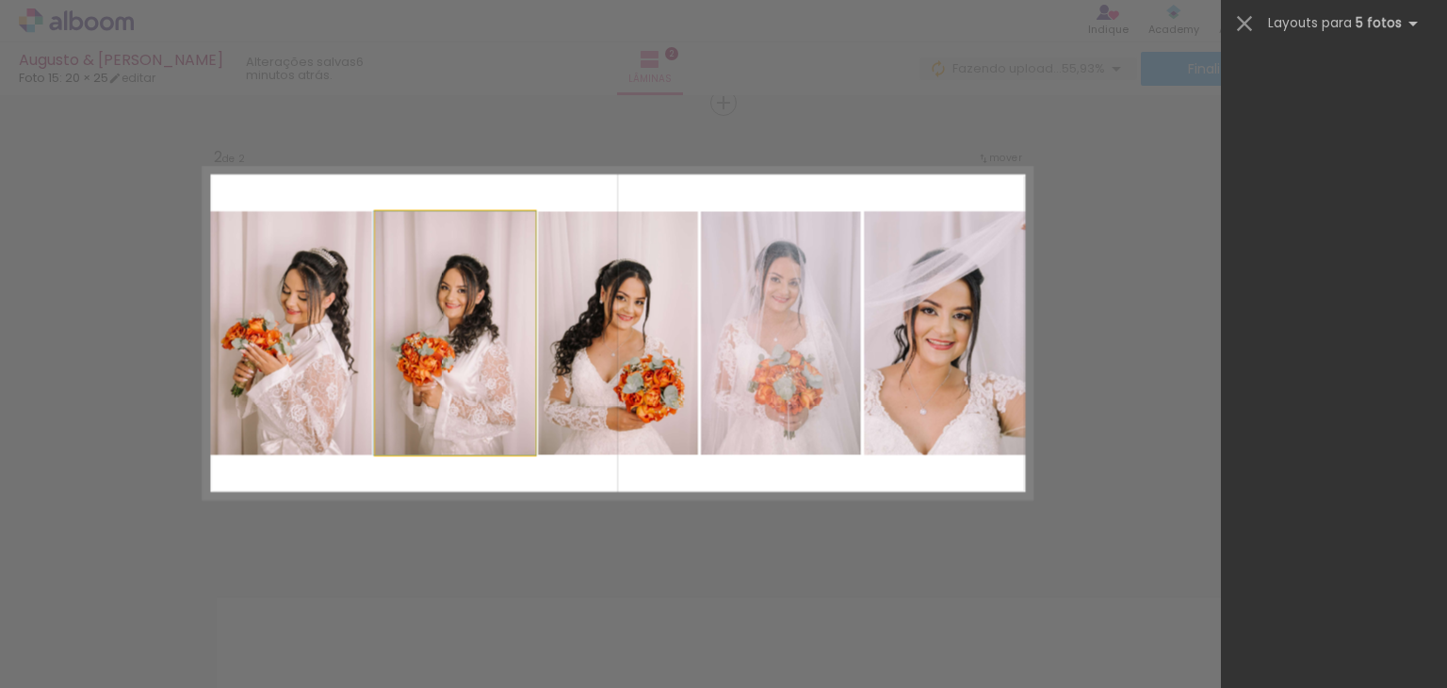
scroll to position [4862, 0]
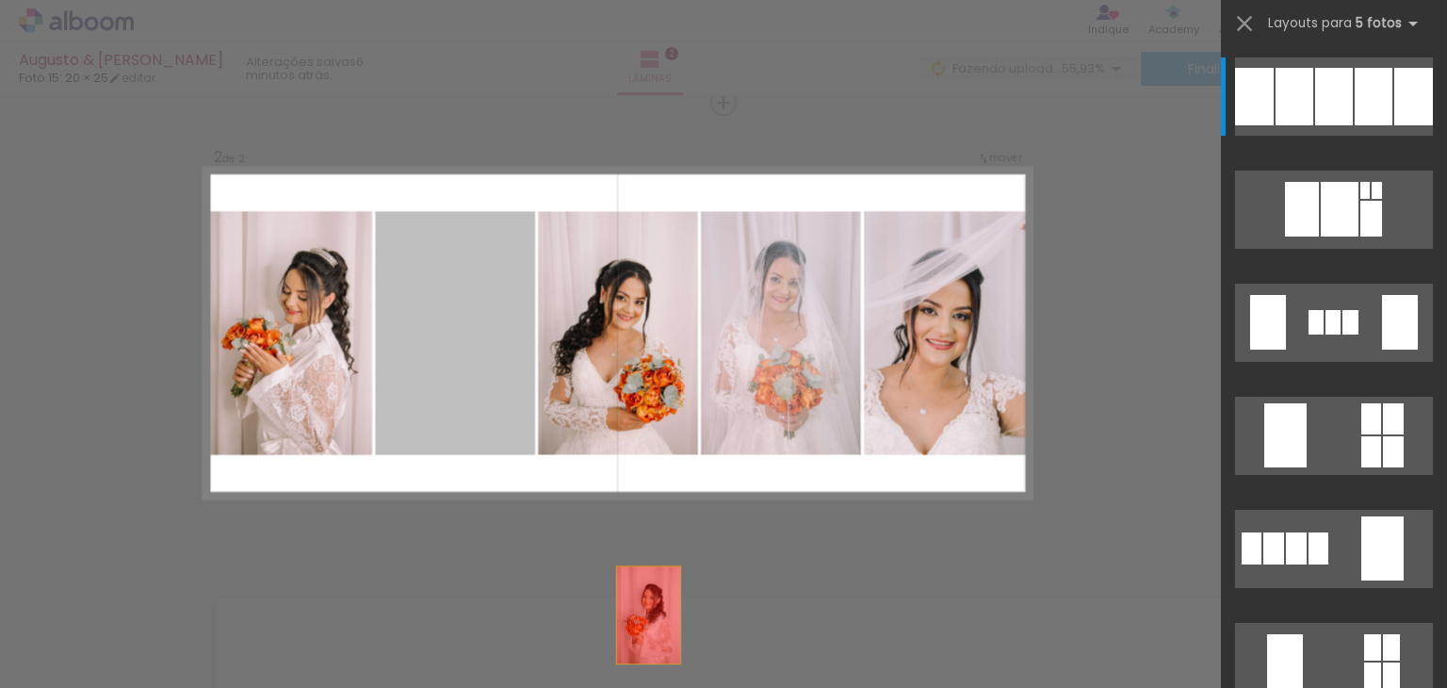
drag, startPoint x: 471, startPoint y: 372, endPoint x: 465, endPoint y: 492, distance: 119.8
click at [690, 681] on quentale-workspace at bounding box center [723, 344] width 1447 height 688
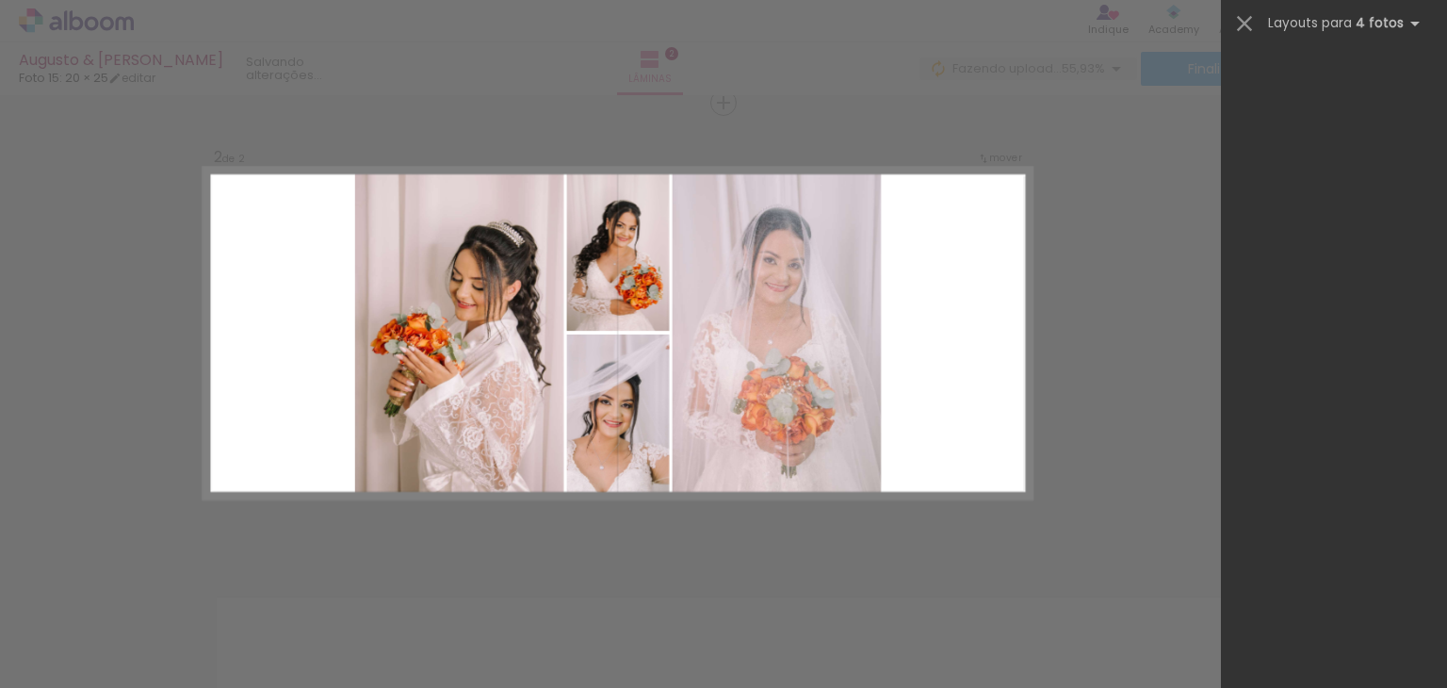
scroll to position [0, 0]
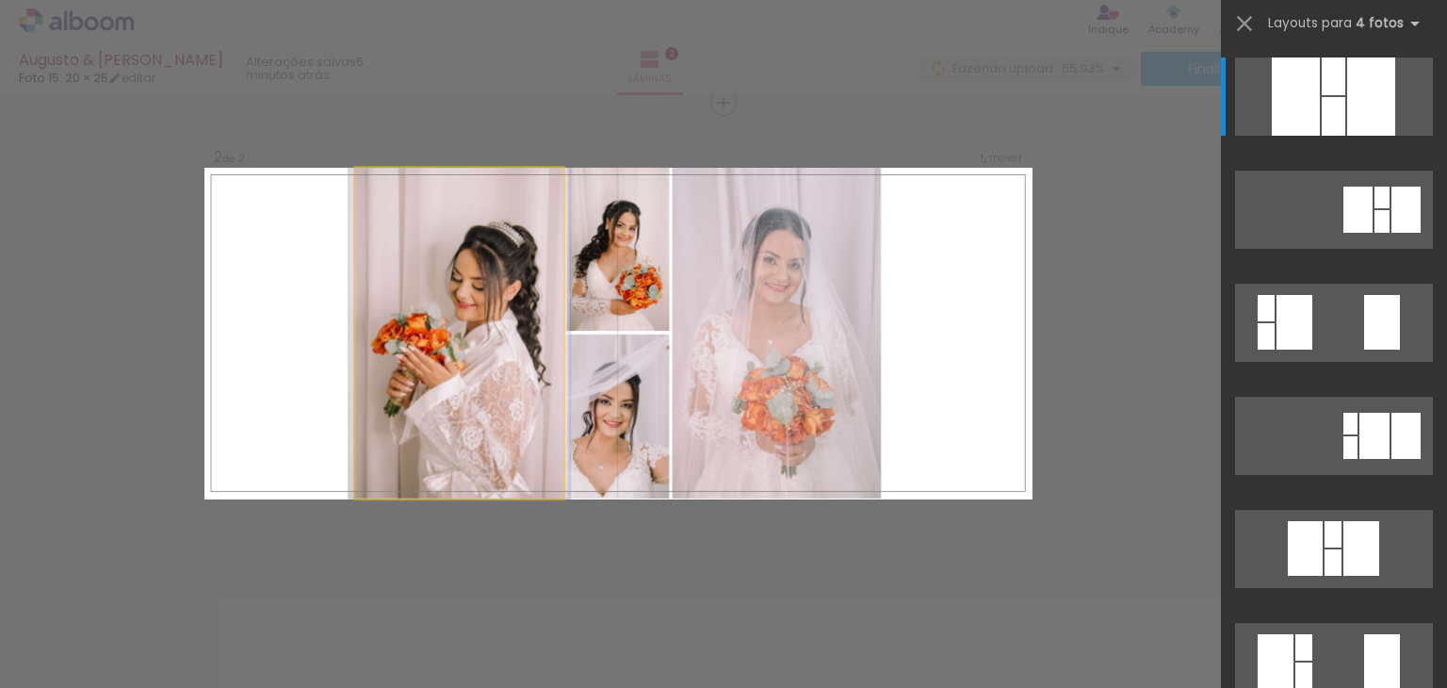
click at [474, 363] on quentale-photo at bounding box center [459, 333] width 209 height 331
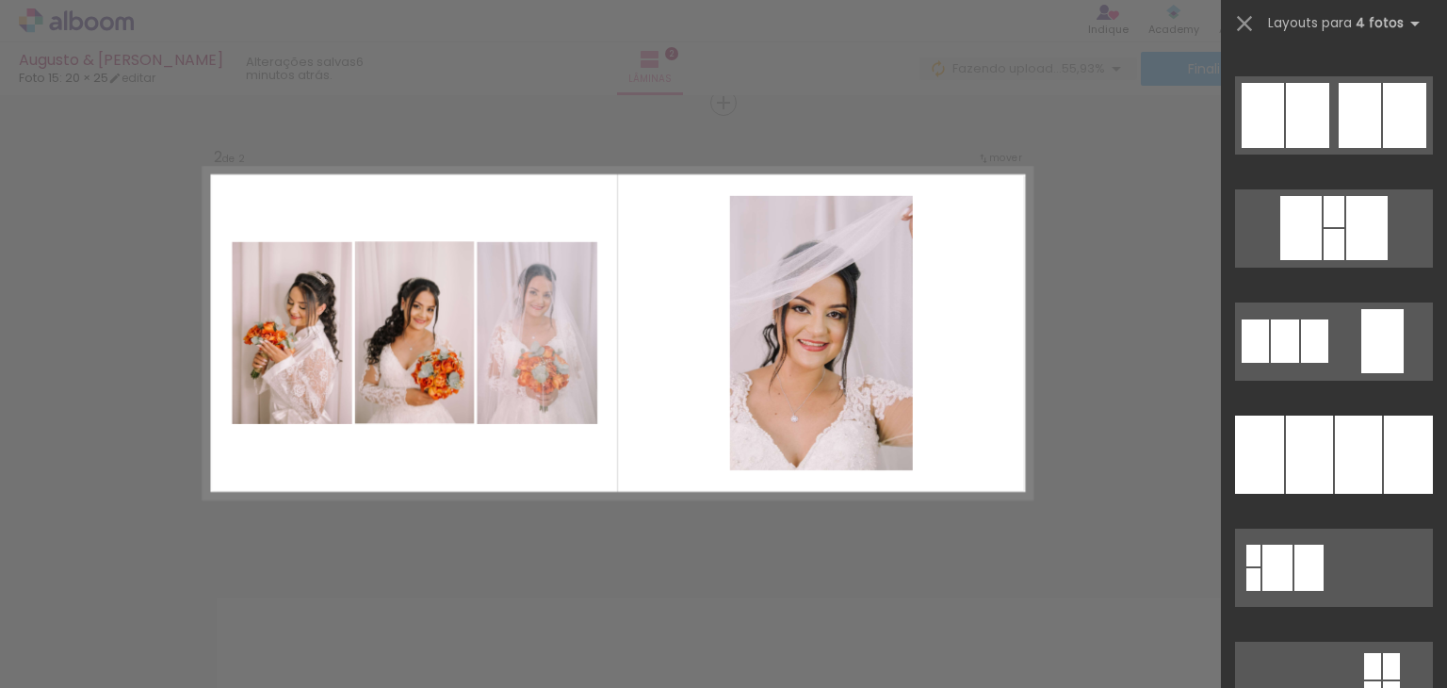
scroll to position [1696, 0]
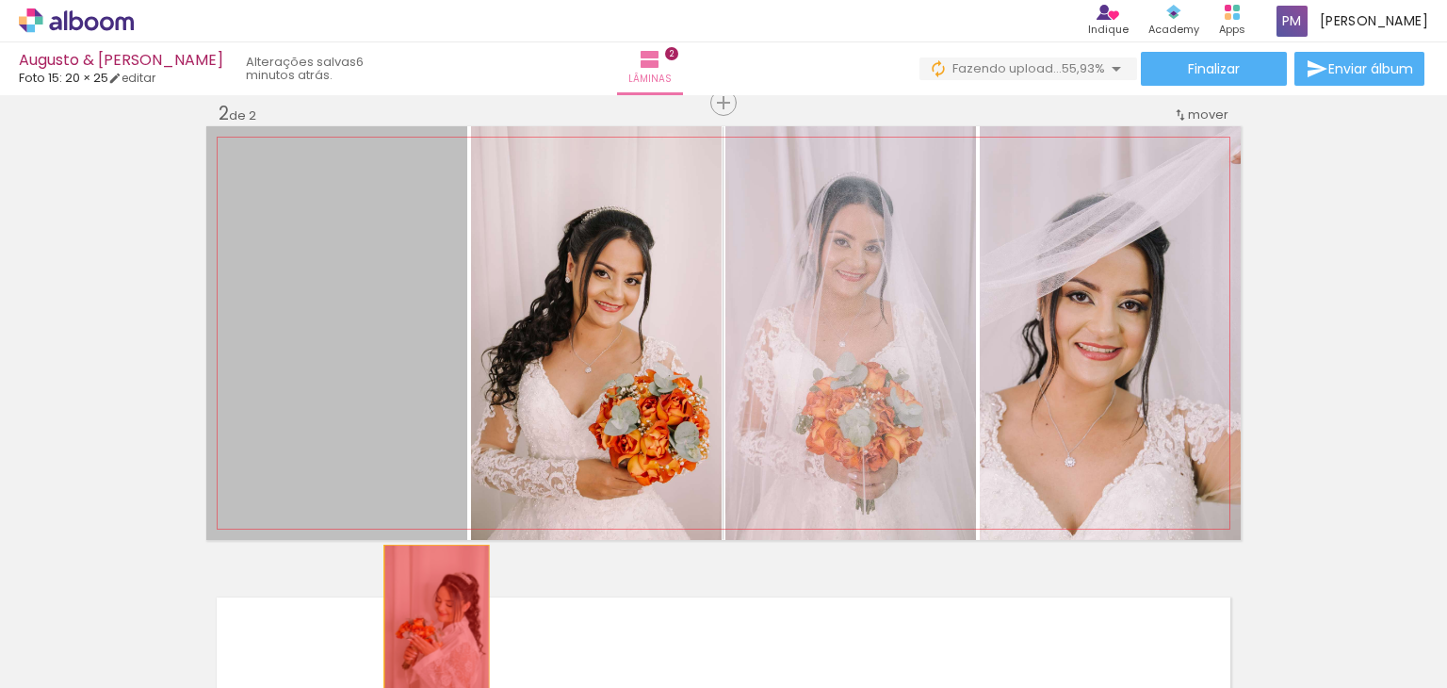
drag, startPoint x: 351, startPoint y: 406, endPoint x: 430, endPoint y: 628, distance: 235.2
click at [430, 628] on quentale-workspace at bounding box center [723, 344] width 1447 height 688
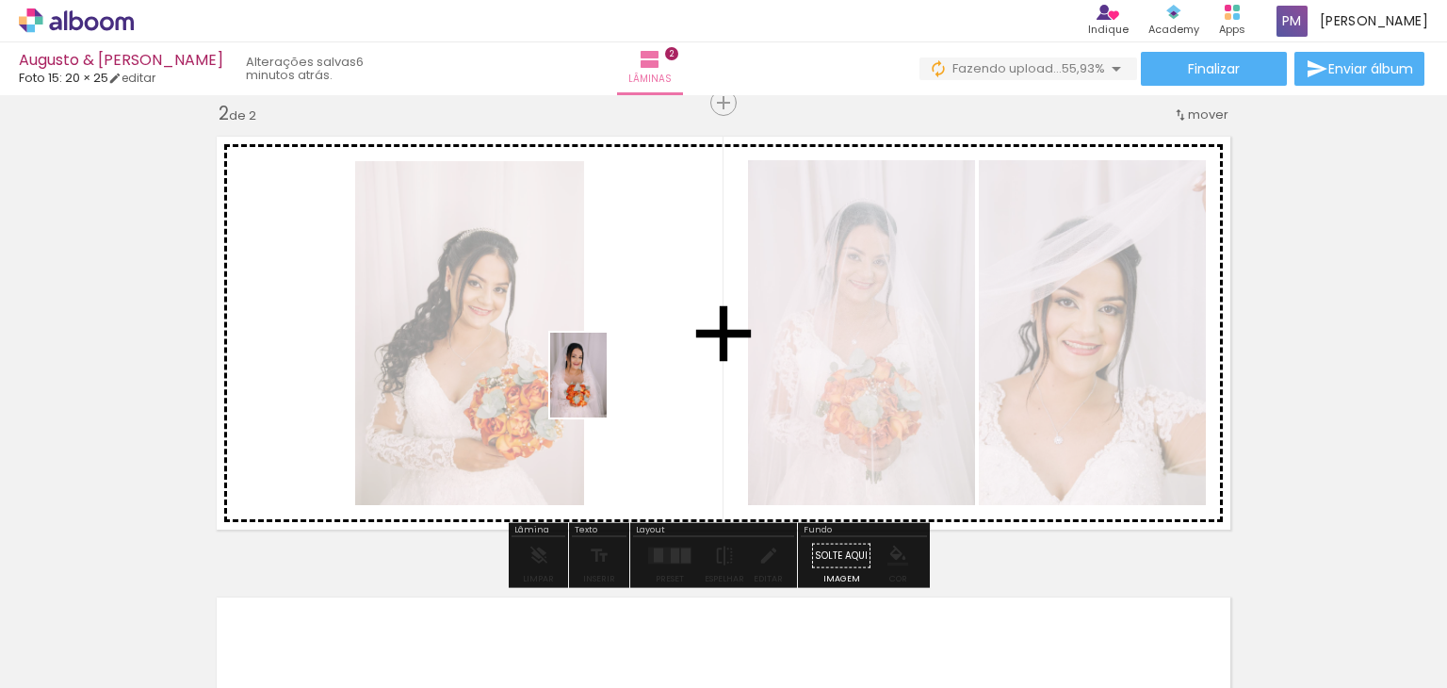
drag, startPoint x: 673, startPoint y: 638, endPoint x: 607, endPoint y: 389, distance: 257.4
click at [607, 389] on quentale-workspace at bounding box center [723, 344] width 1447 height 688
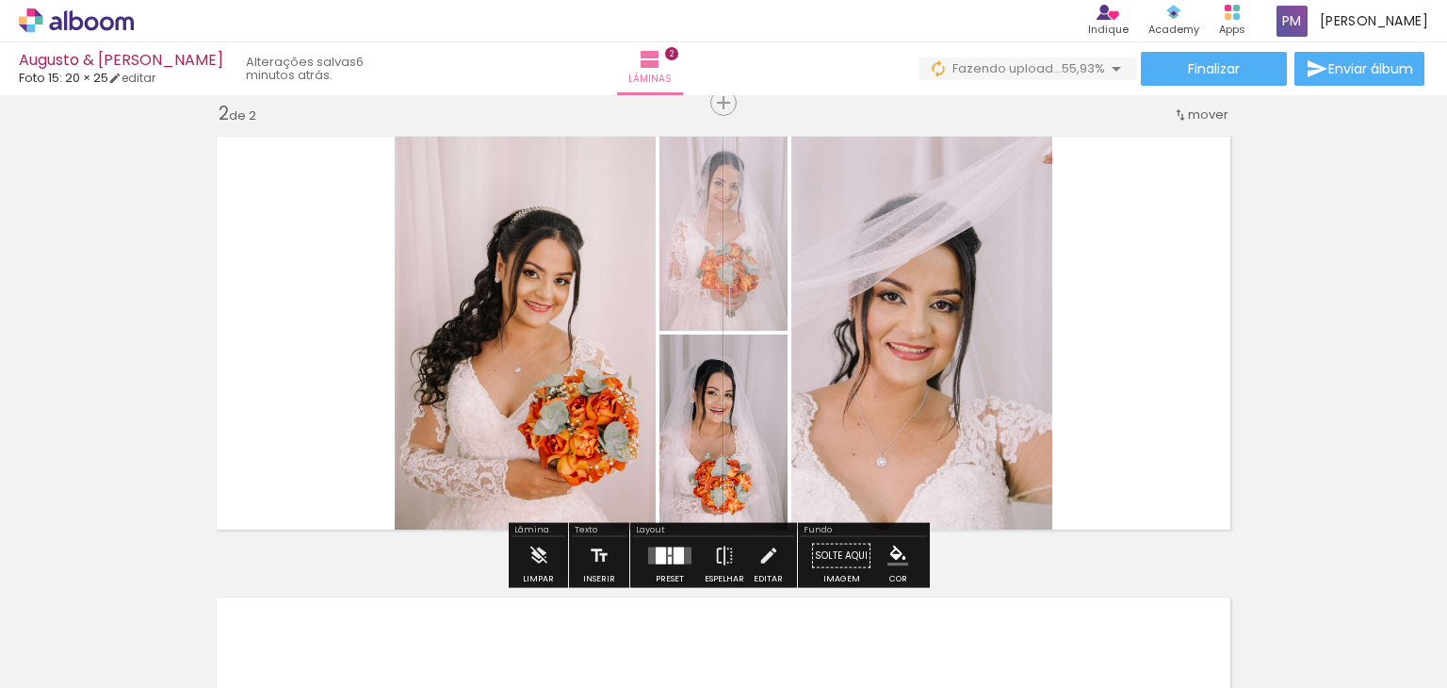
click at [676, 547] on div at bounding box center [679, 555] width 10 height 17
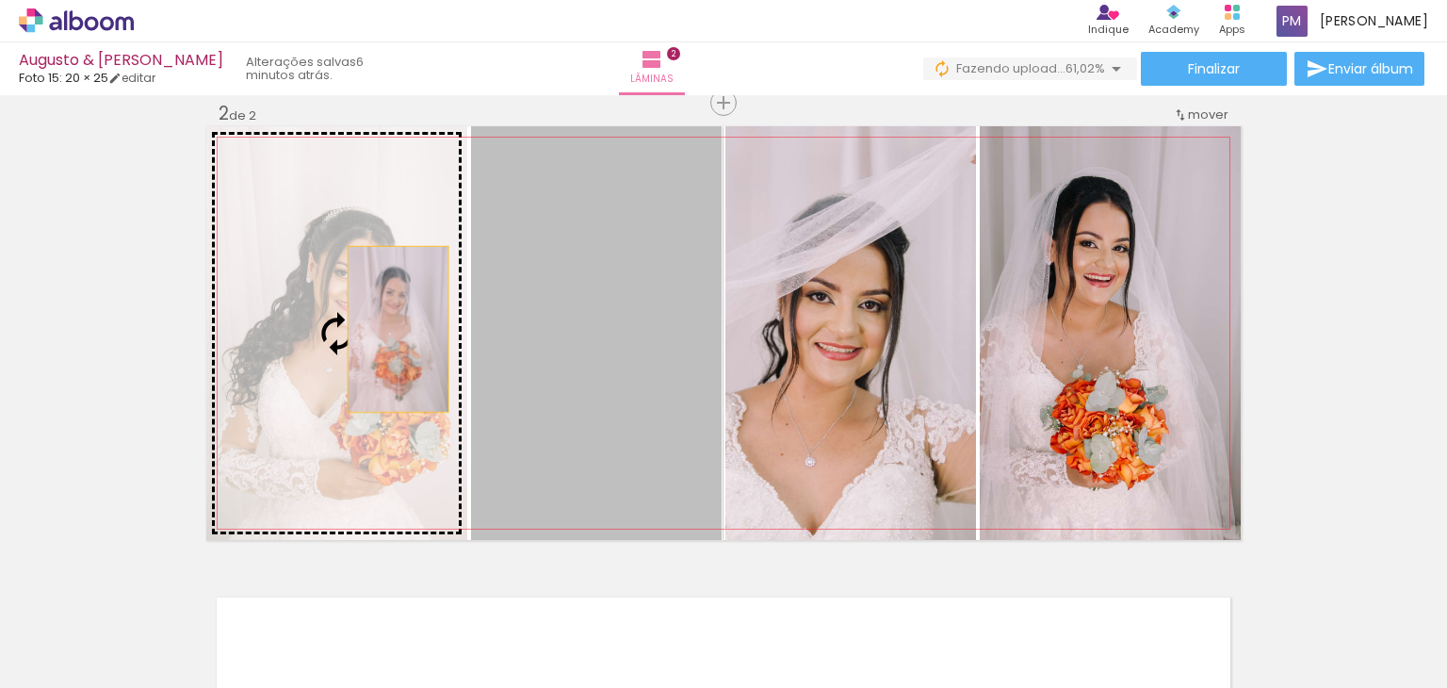
drag, startPoint x: 611, startPoint y: 327, endPoint x: 362, endPoint y: 327, distance: 248.8
click at [0, 0] on slot at bounding box center [0, 0] width 0 height 0
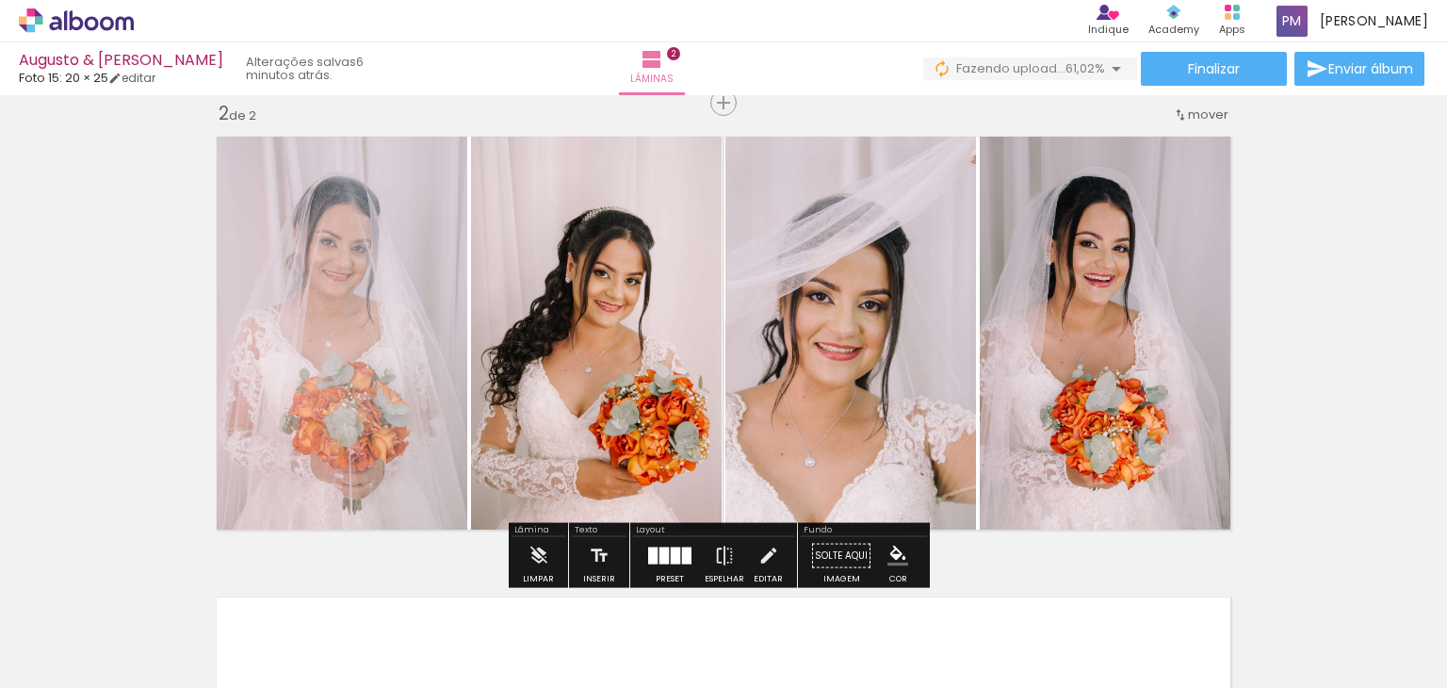
click at [835, 302] on quentale-photo at bounding box center [851, 333] width 251 height 414
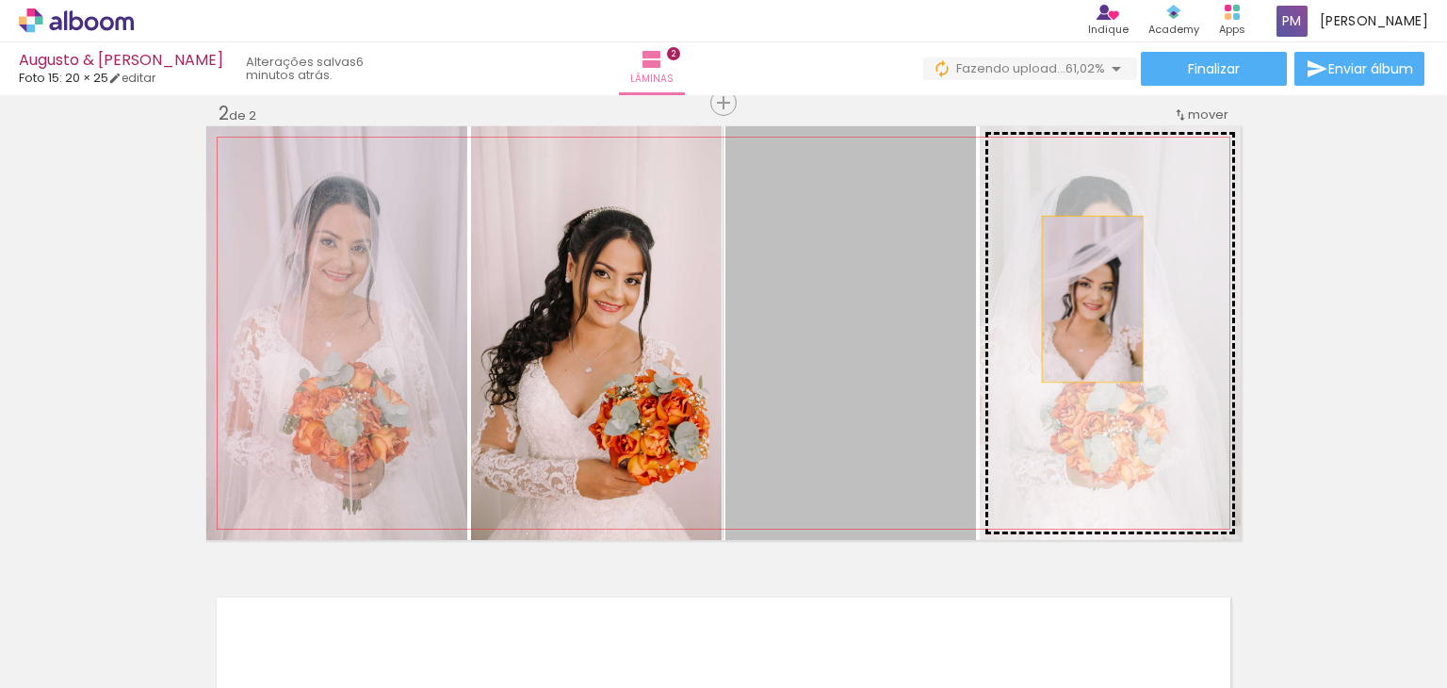
drag, startPoint x: 835, startPoint y: 302, endPoint x: 1102, endPoint y: 300, distance: 266.7
click at [0, 0] on slot at bounding box center [0, 0] width 0 height 0
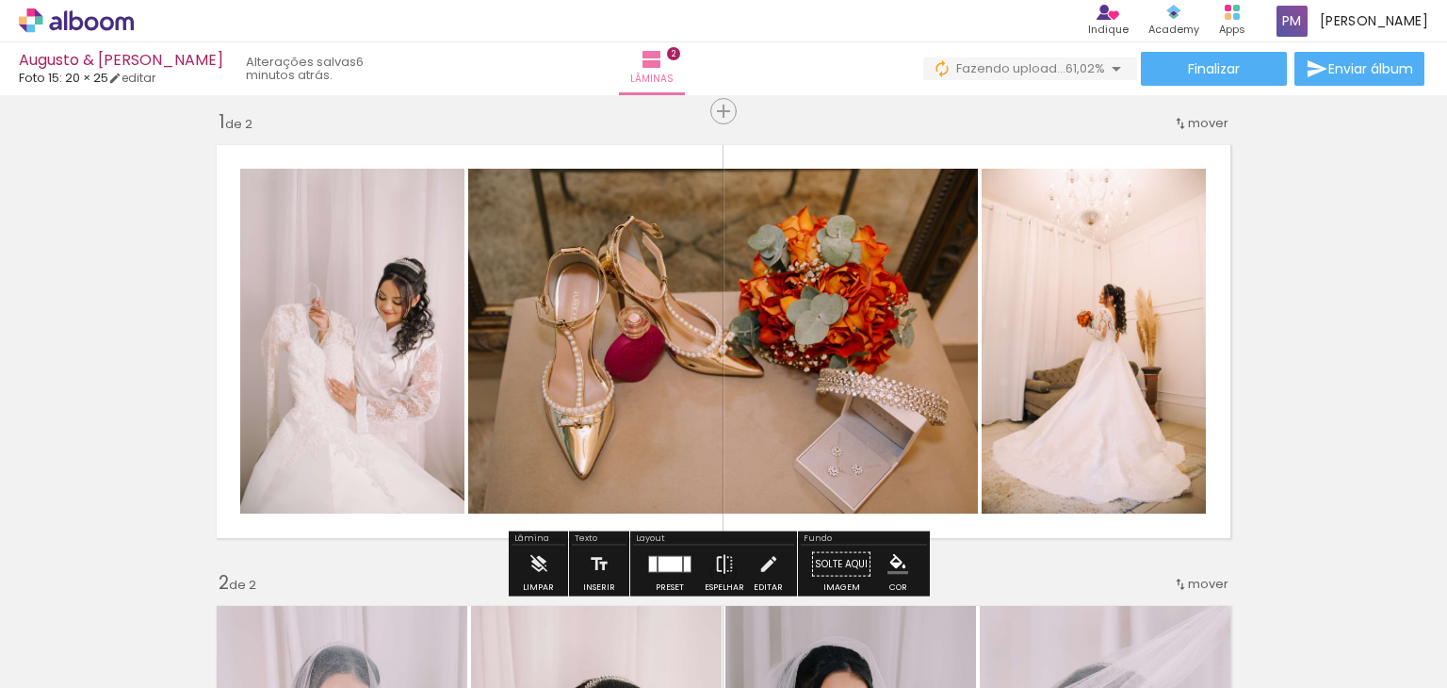
scroll to position [0, 0]
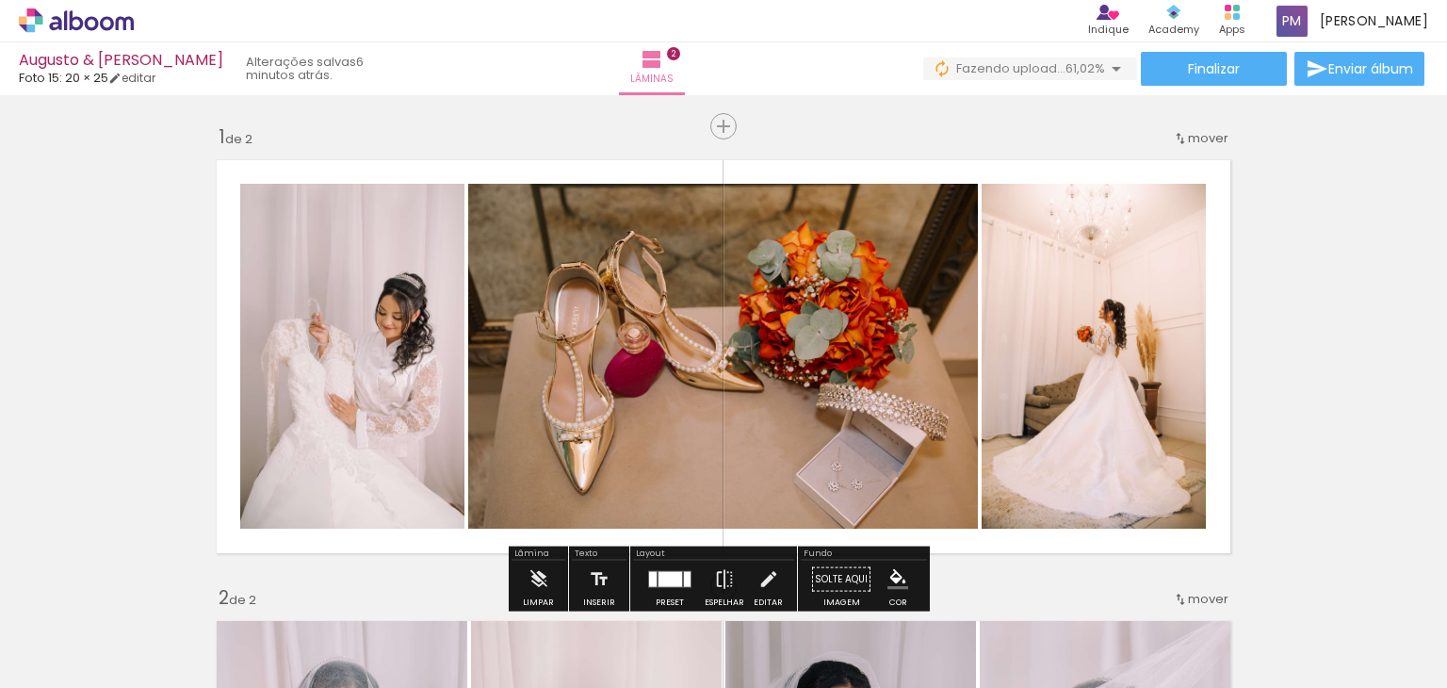
click at [377, 382] on quentale-photo at bounding box center [352, 356] width 224 height 345
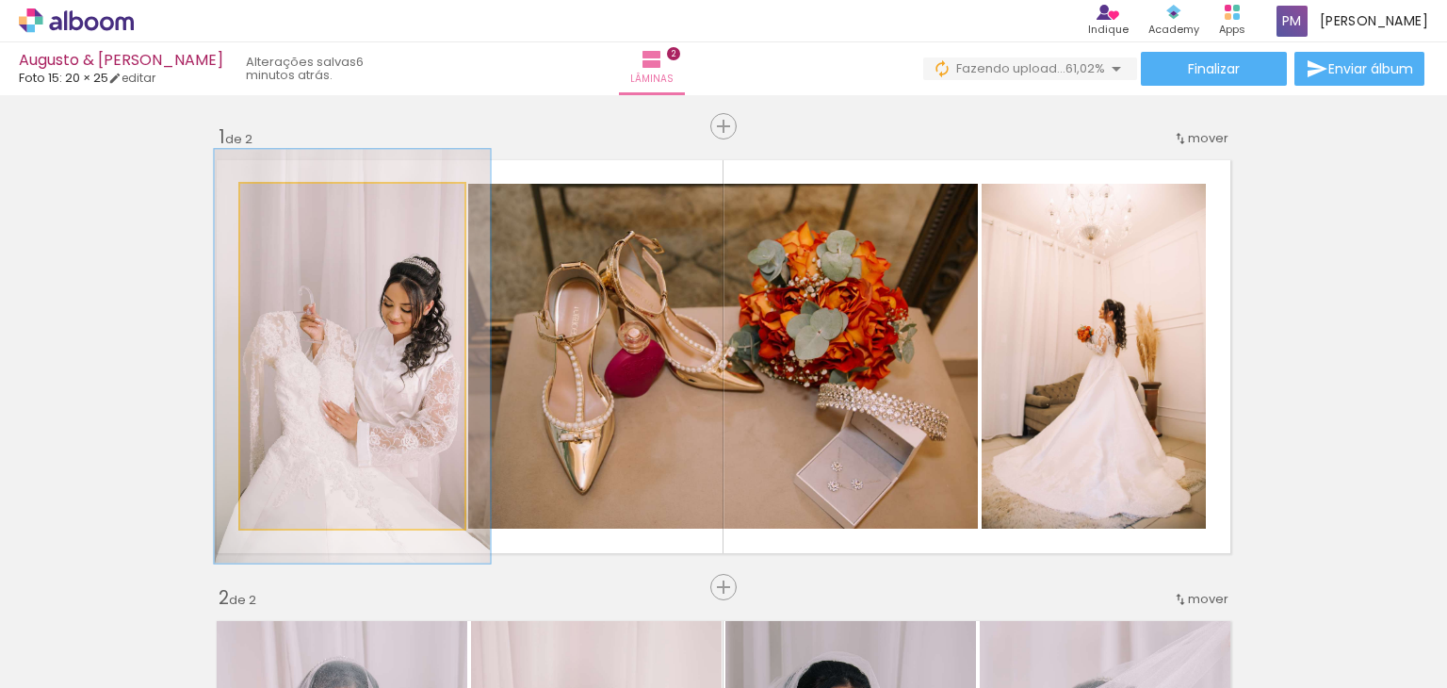
drag, startPoint x: 283, startPoint y: 210, endPoint x: 296, endPoint y: 207, distance: 13.5
type paper-slider "120"
click at [296, 207] on div at bounding box center [298, 203] width 30 height 30
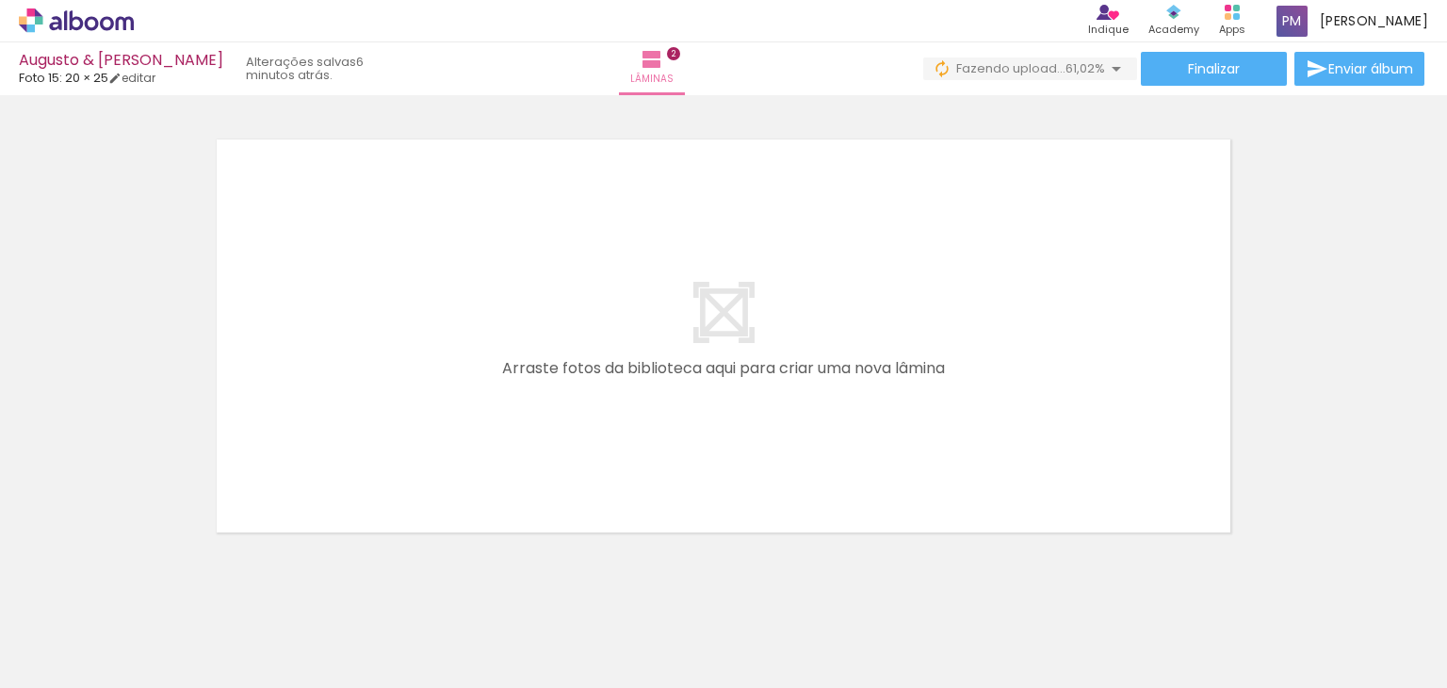
scroll to position [0, 1340]
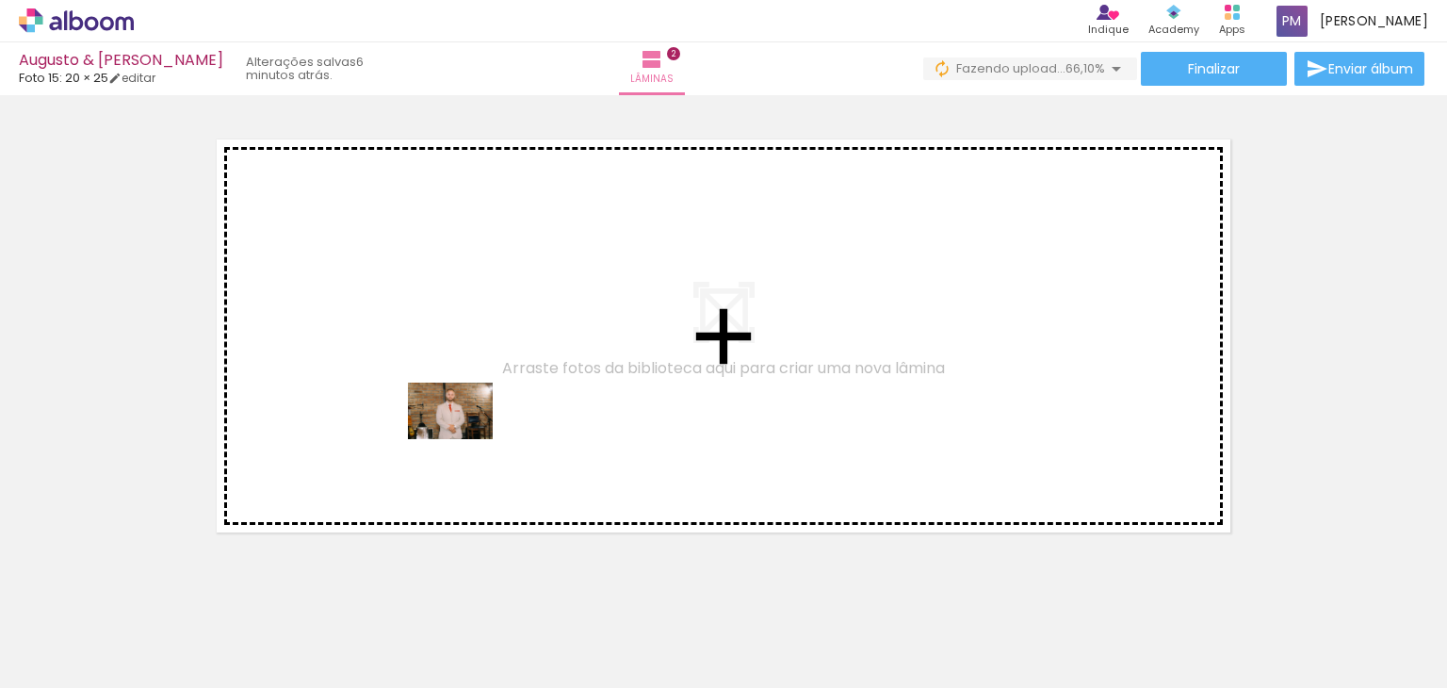
drag, startPoint x: 542, startPoint y: 638, endPoint x: 465, endPoint y: 439, distance: 213.3
click at [465, 439] on quentale-workspace at bounding box center [723, 344] width 1447 height 688
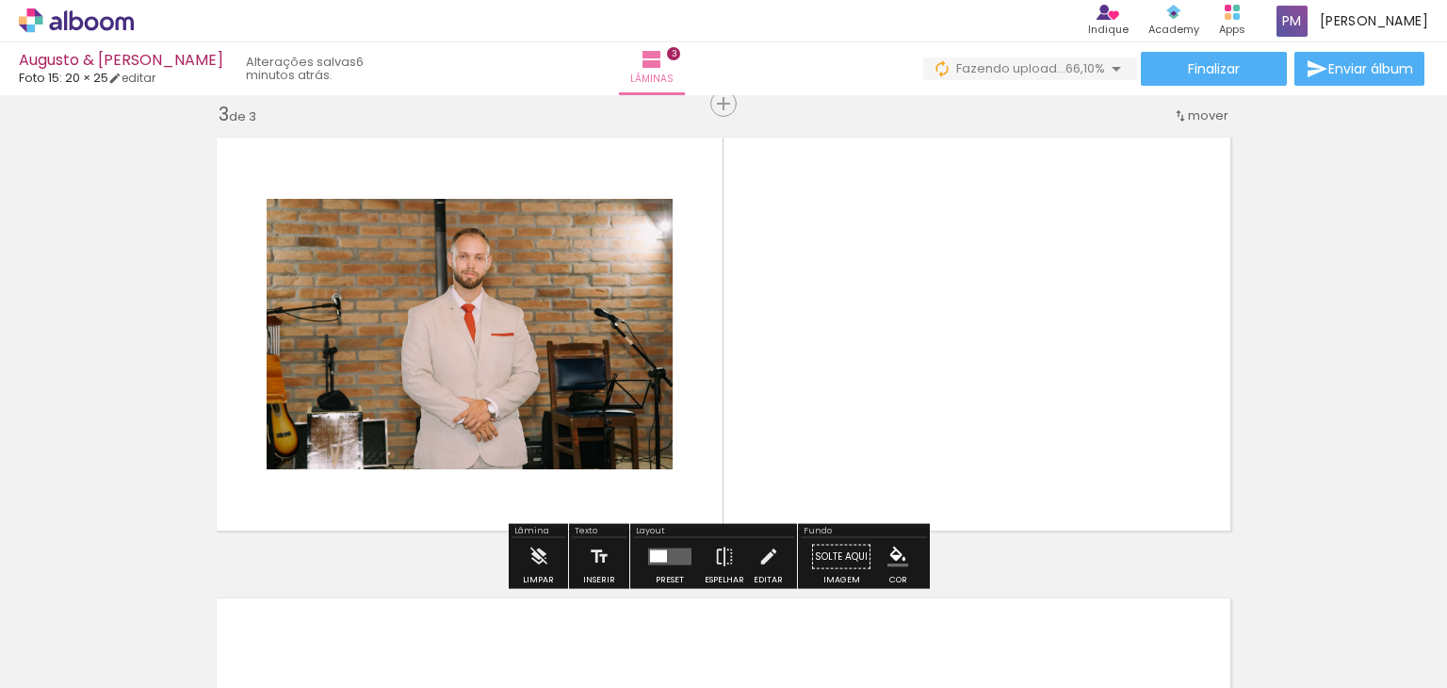
scroll to position [946, 0]
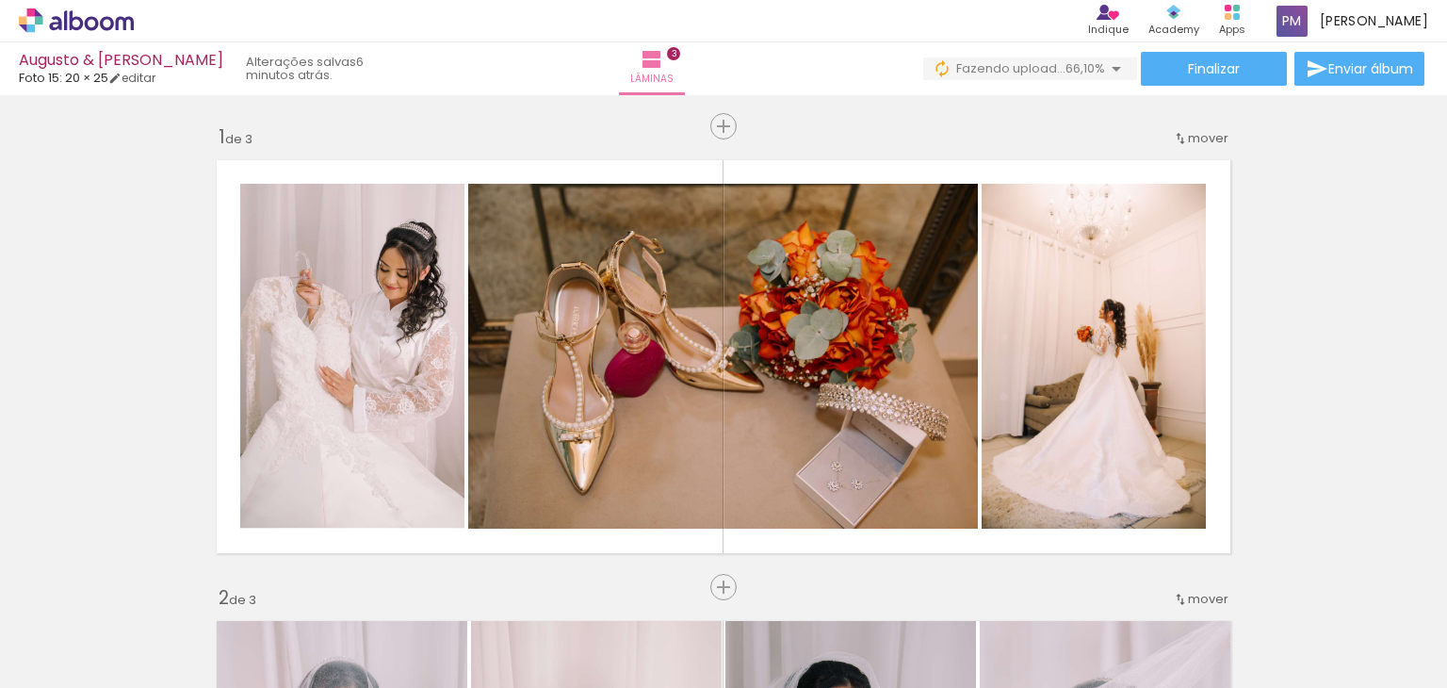
scroll to position [0, 1340]
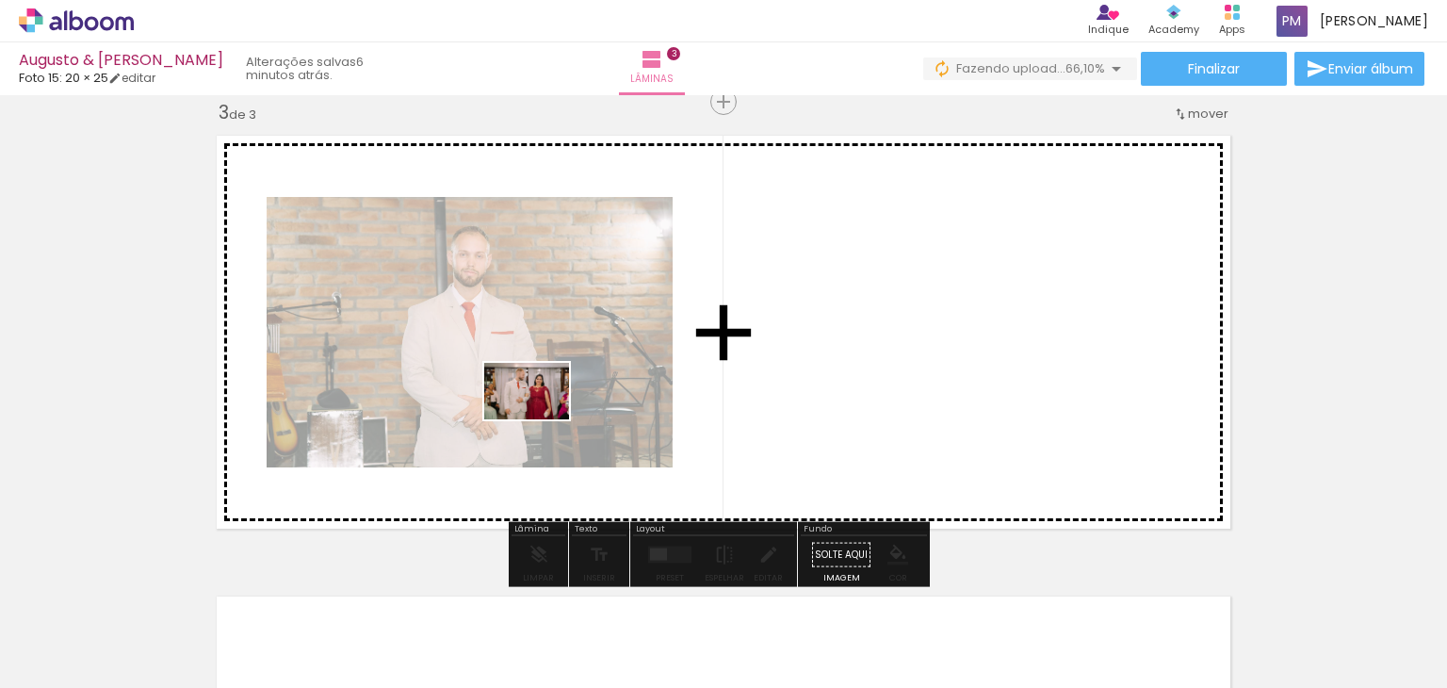
drag, startPoint x: 329, startPoint y: 631, endPoint x: 541, endPoint y: 419, distance: 299.8
click at [541, 419] on quentale-workspace at bounding box center [723, 344] width 1447 height 688
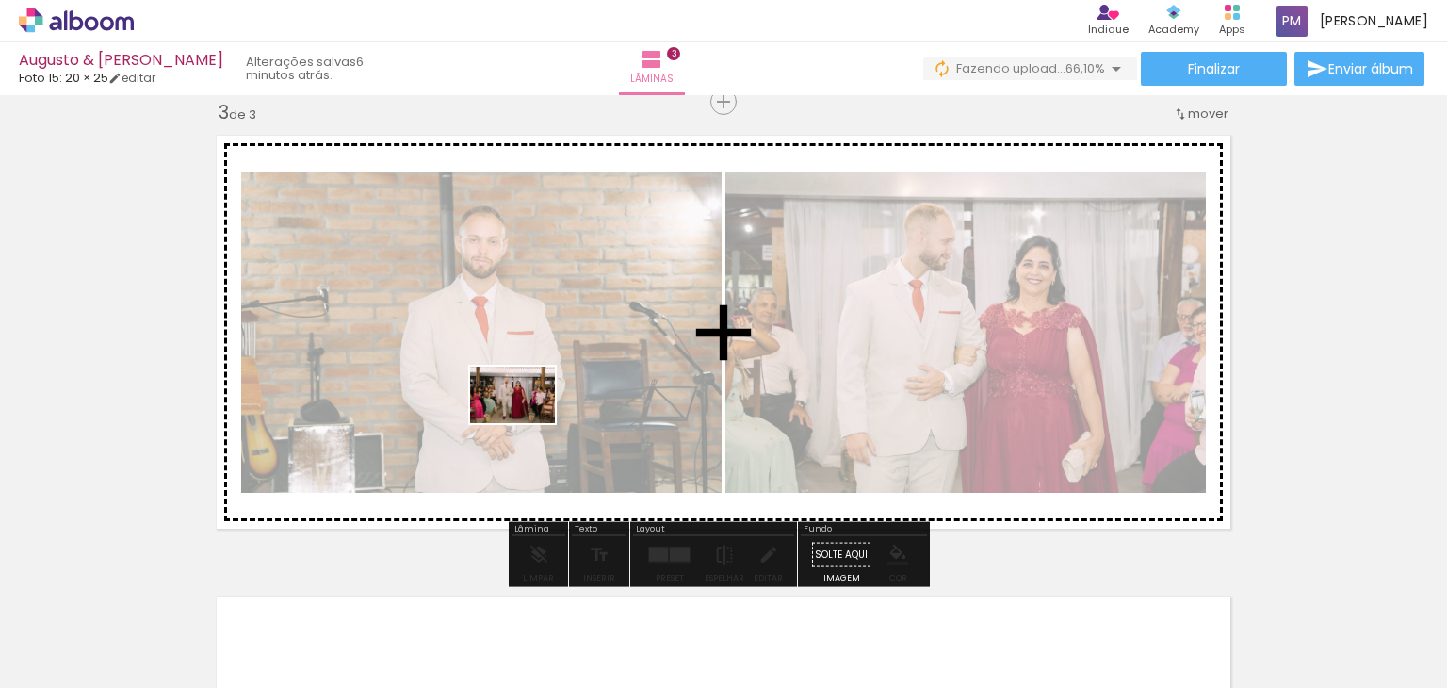
drag, startPoint x: 459, startPoint y: 630, endPoint x: 527, endPoint y: 423, distance: 218.1
click at [527, 423] on quentale-workspace at bounding box center [723, 344] width 1447 height 688
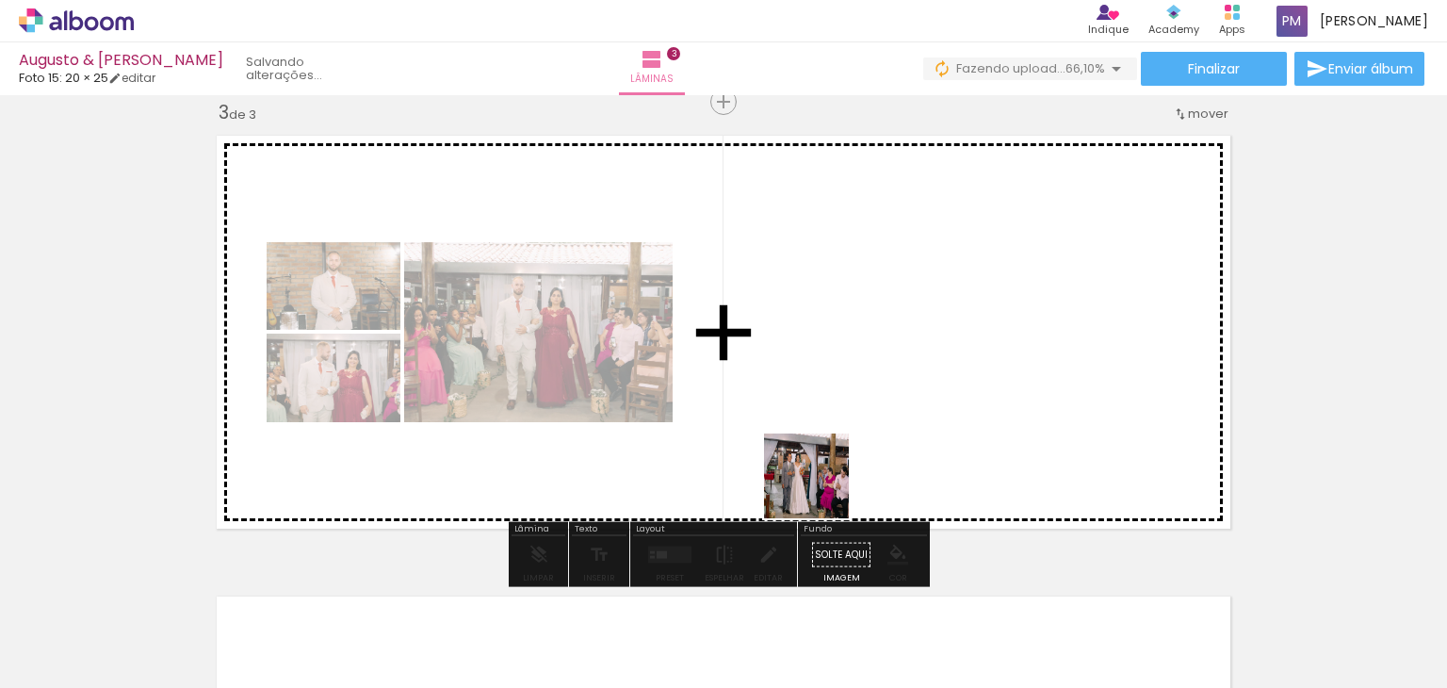
drag, startPoint x: 759, startPoint y: 636, endPoint x: 889, endPoint y: 564, distance: 148.5
click at [833, 462] on quentale-workspace at bounding box center [723, 344] width 1447 height 688
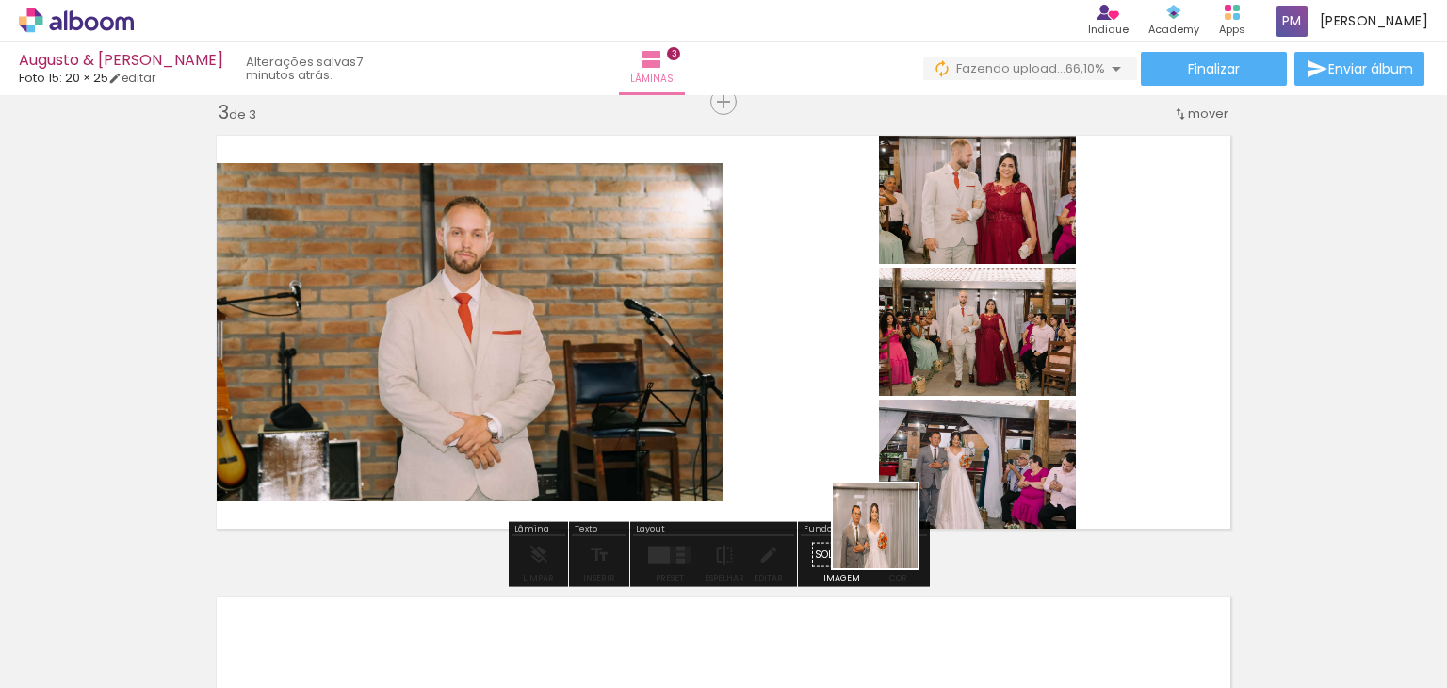
drag, startPoint x: 865, startPoint y: 643, endPoint x: 897, endPoint y: 480, distance: 166.1
click at [897, 480] on quentale-workspace at bounding box center [723, 344] width 1447 height 688
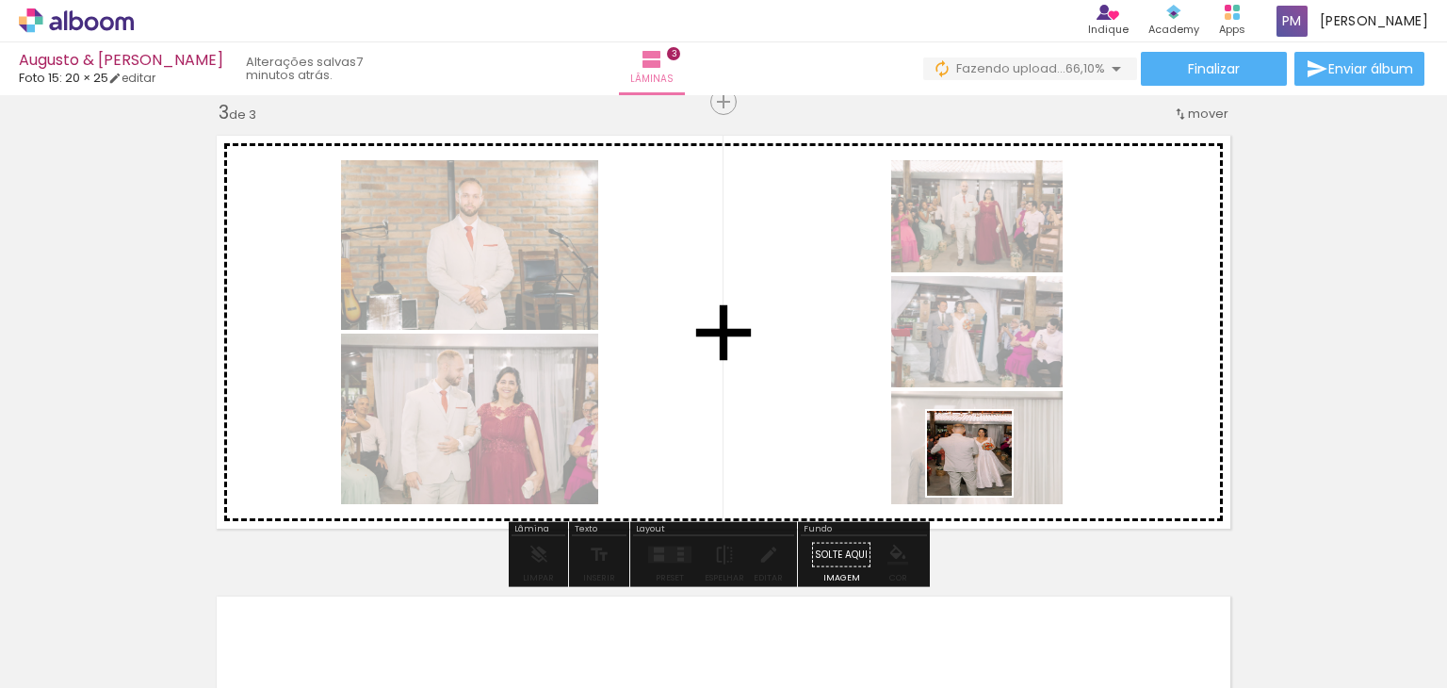
drag, startPoint x: 980, startPoint y: 653, endPoint x: 984, endPoint y: 467, distance: 185.7
click at [984, 467] on quentale-workspace at bounding box center [723, 344] width 1447 height 688
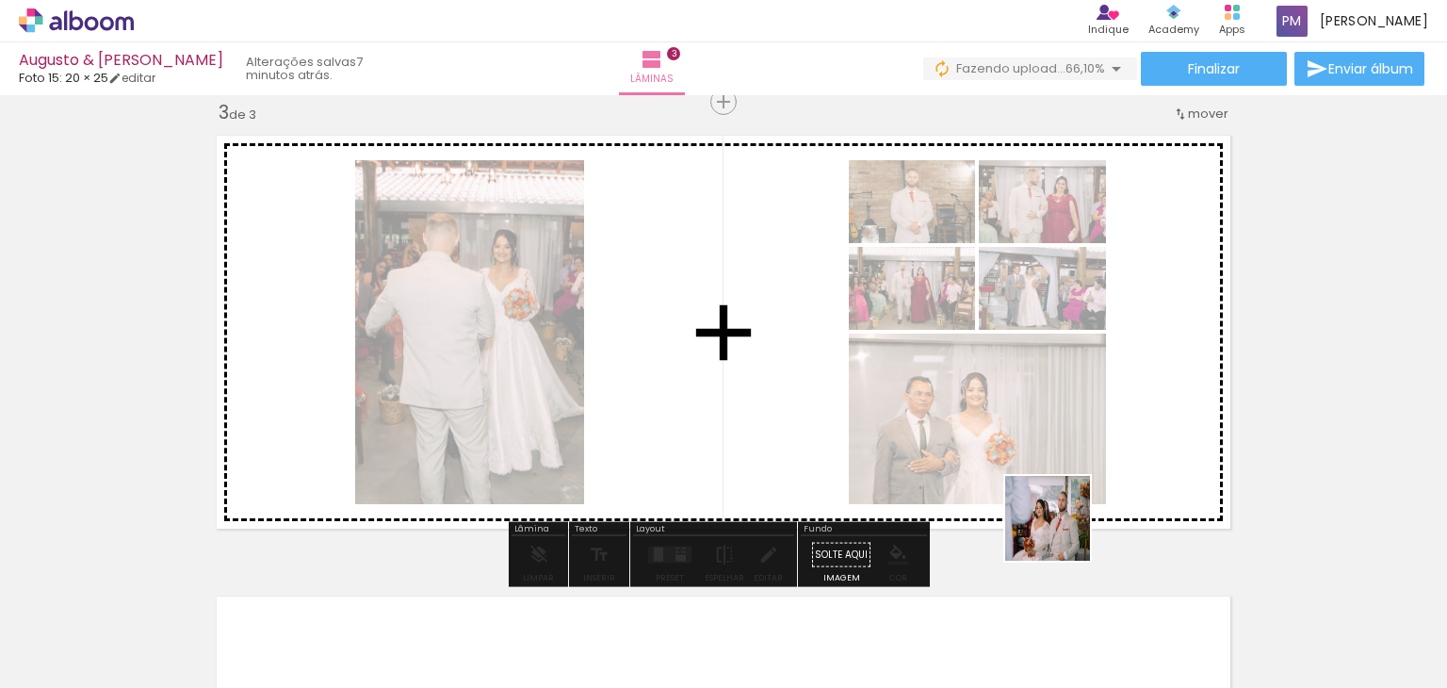
drag, startPoint x: 1074, startPoint y: 638, endPoint x: 1067, endPoint y: 487, distance: 151.0
click at [1067, 487] on quentale-workspace at bounding box center [723, 344] width 1447 height 688
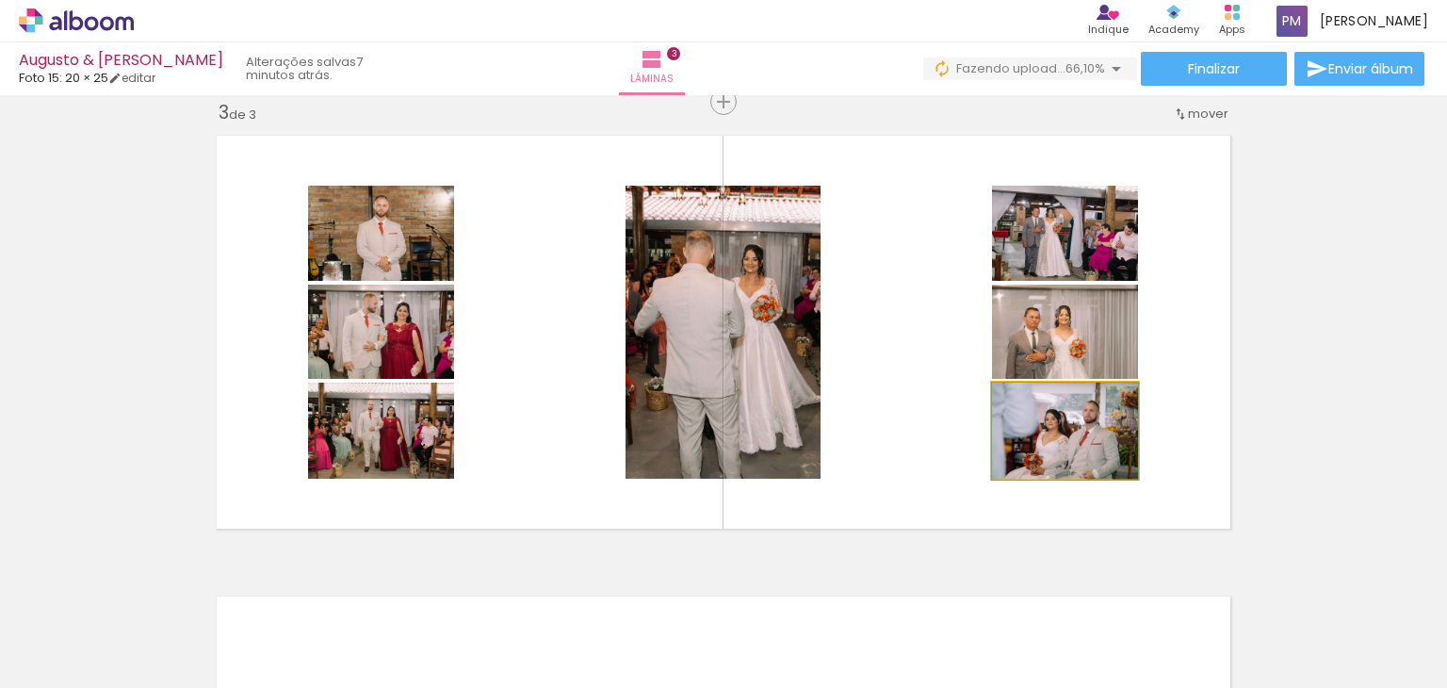
drag, startPoint x: 1065, startPoint y: 452, endPoint x: 1063, endPoint y: 487, distance: 34.9
click at [1063, 487] on quentale-layouter at bounding box center [723, 332] width 1035 height 414
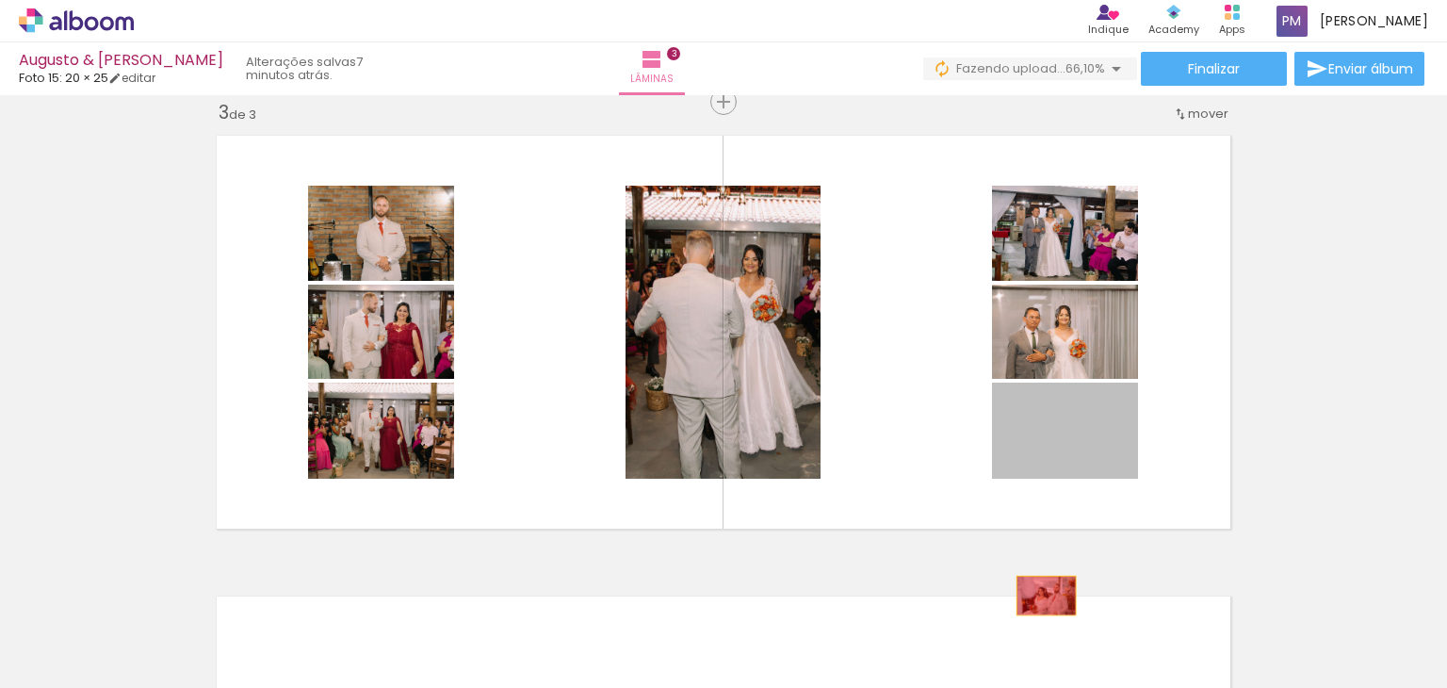
drag, startPoint x: 1080, startPoint y: 472, endPoint x: 1039, endPoint y: 599, distance: 133.5
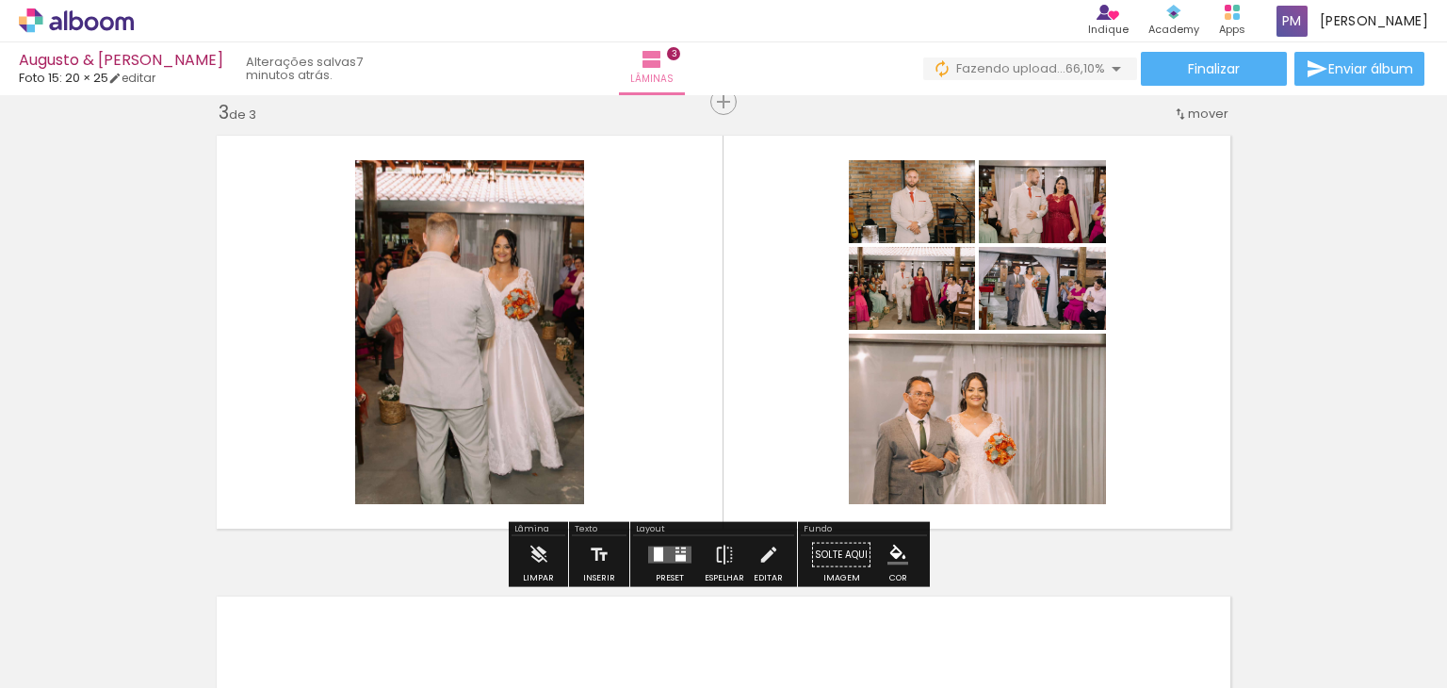
click at [670, 563] on div at bounding box center [670, 555] width 51 height 38
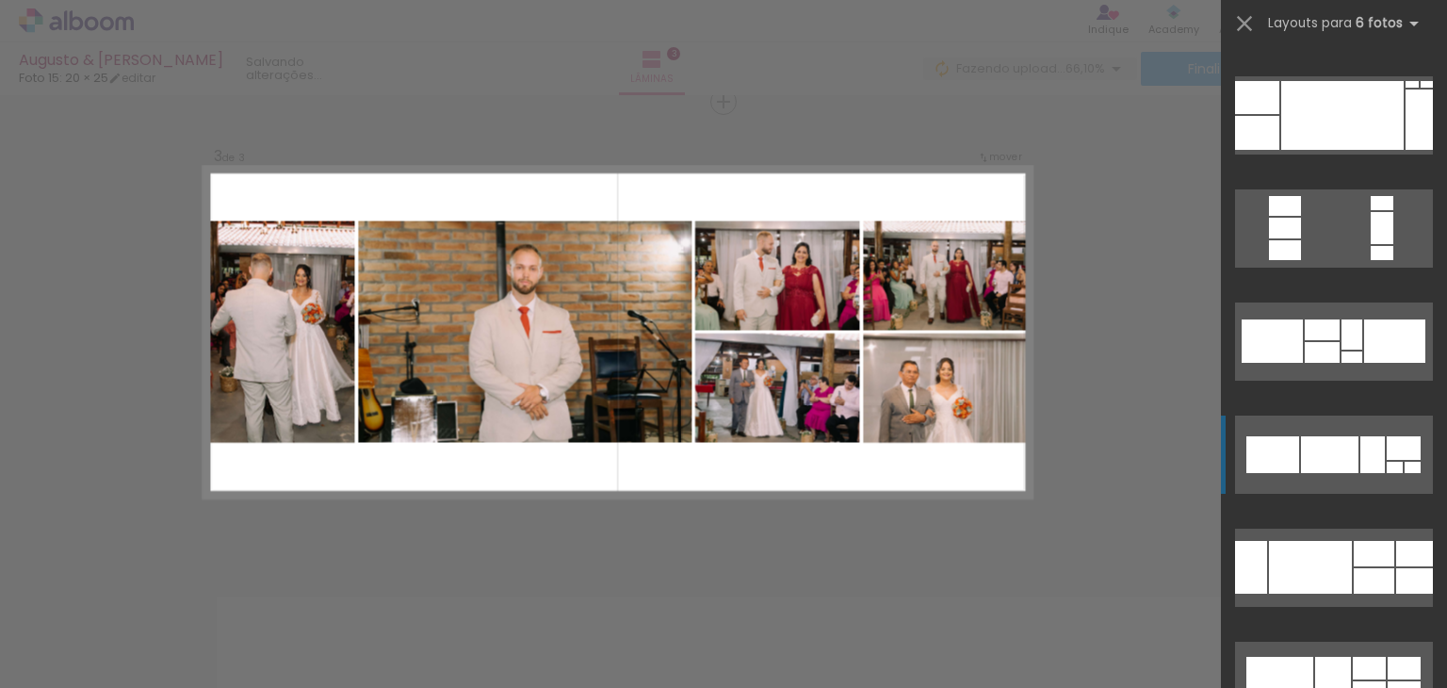
scroll to position [188, 0]
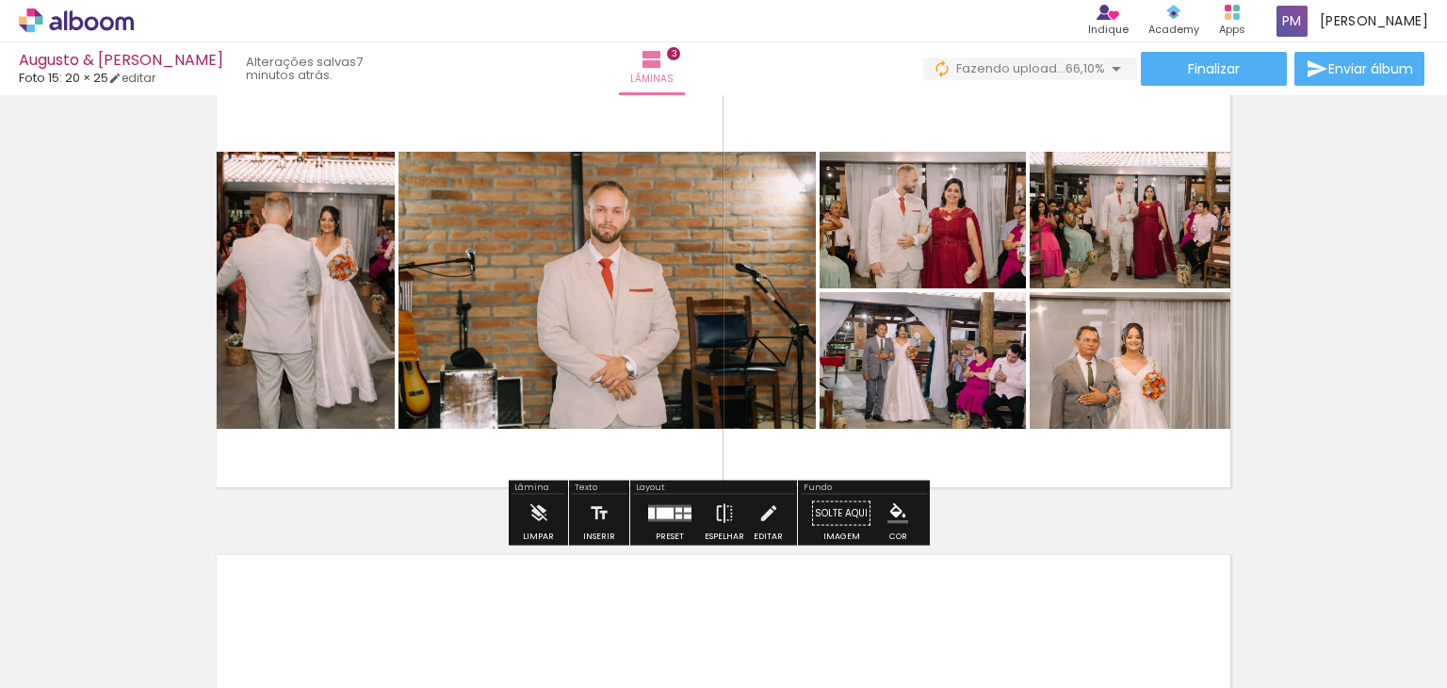
scroll to position [1040, 0]
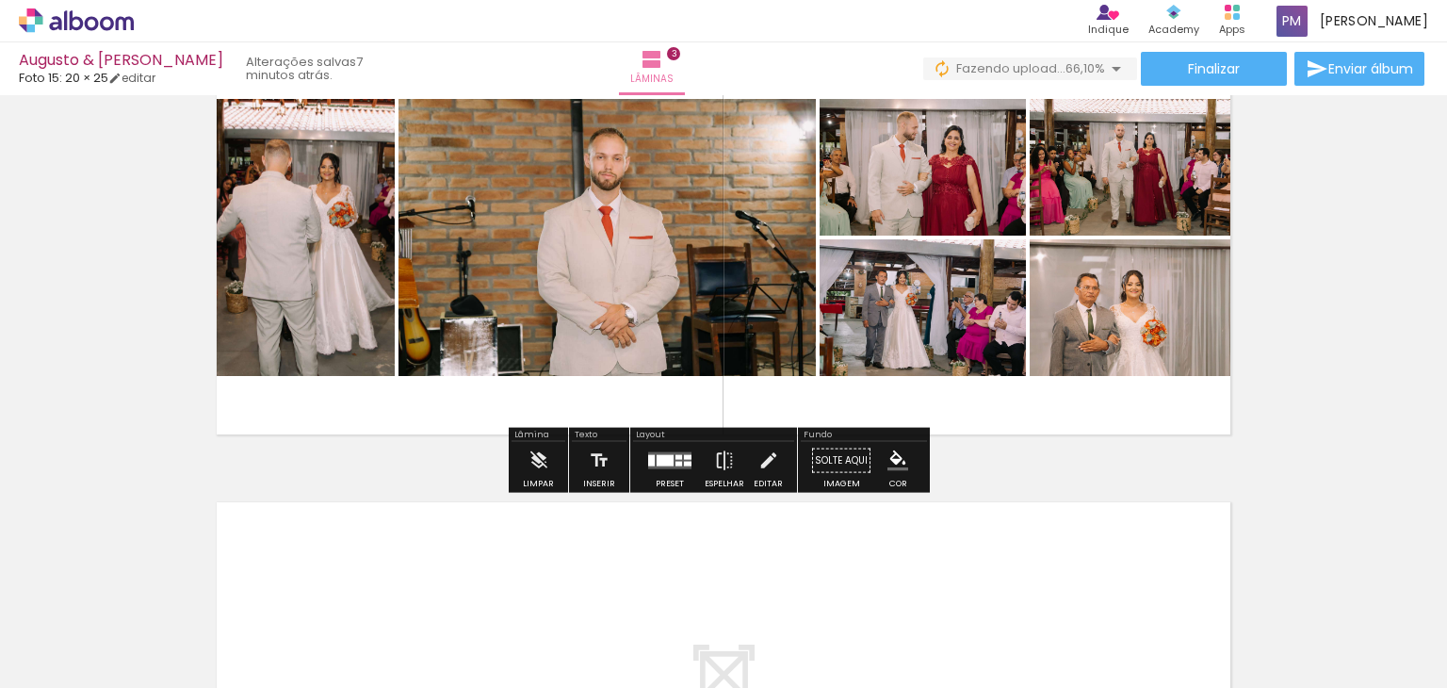
click at [676, 464] on div at bounding box center [679, 464] width 7 height 5
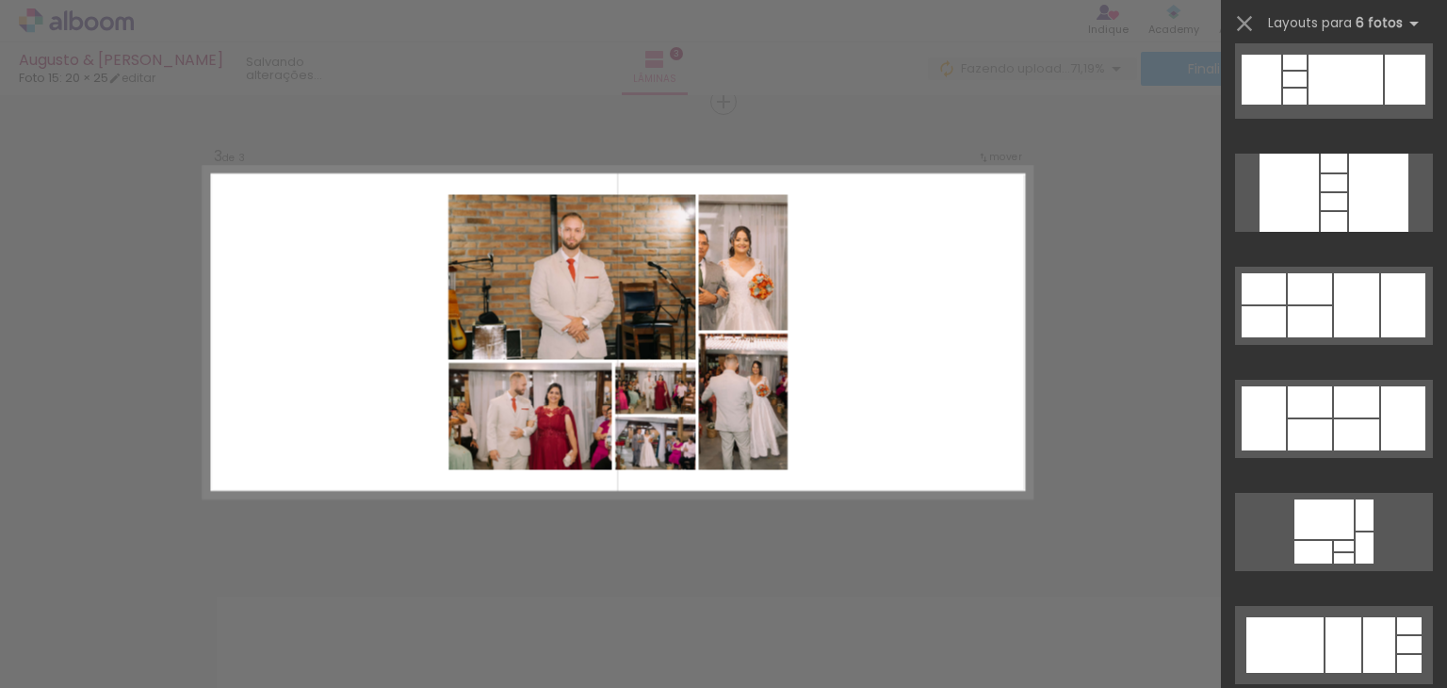
scroll to position [7821, 0]
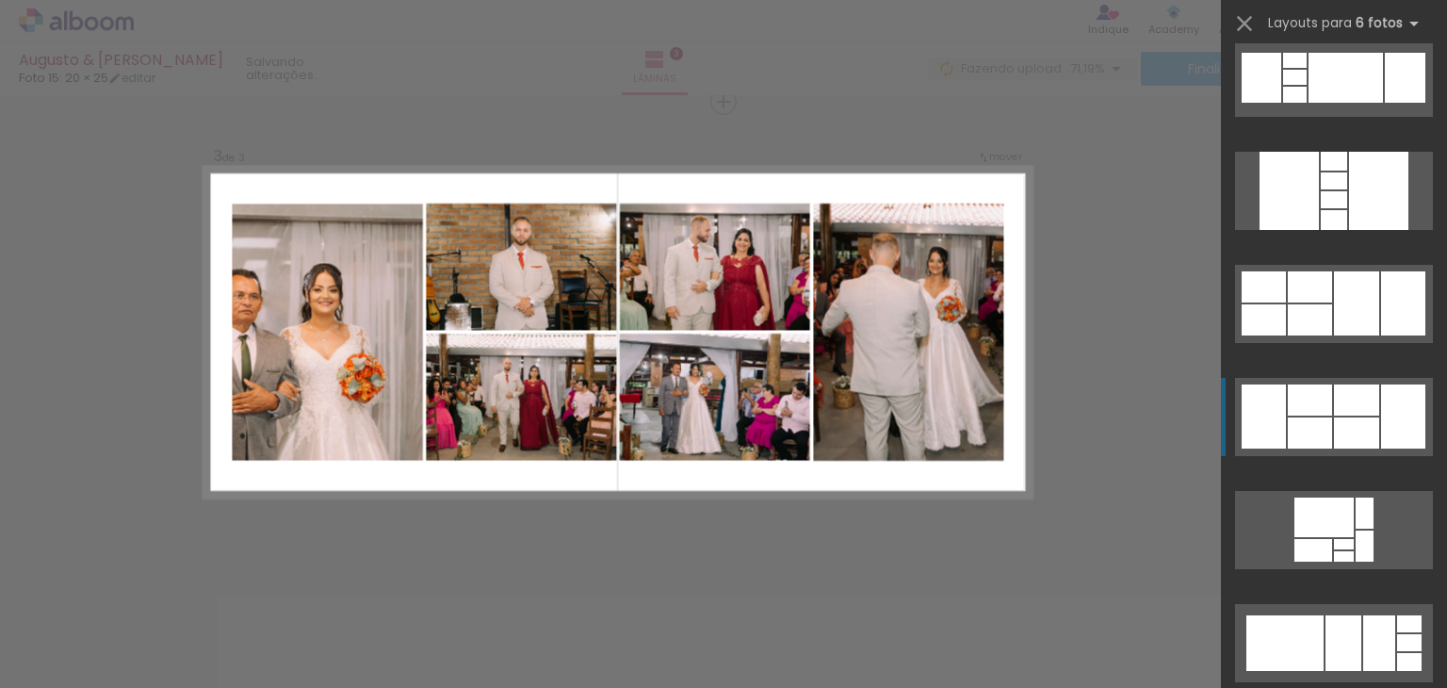
click at [1334, 551] on div at bounding box center [1344, 556] width 20 height 10
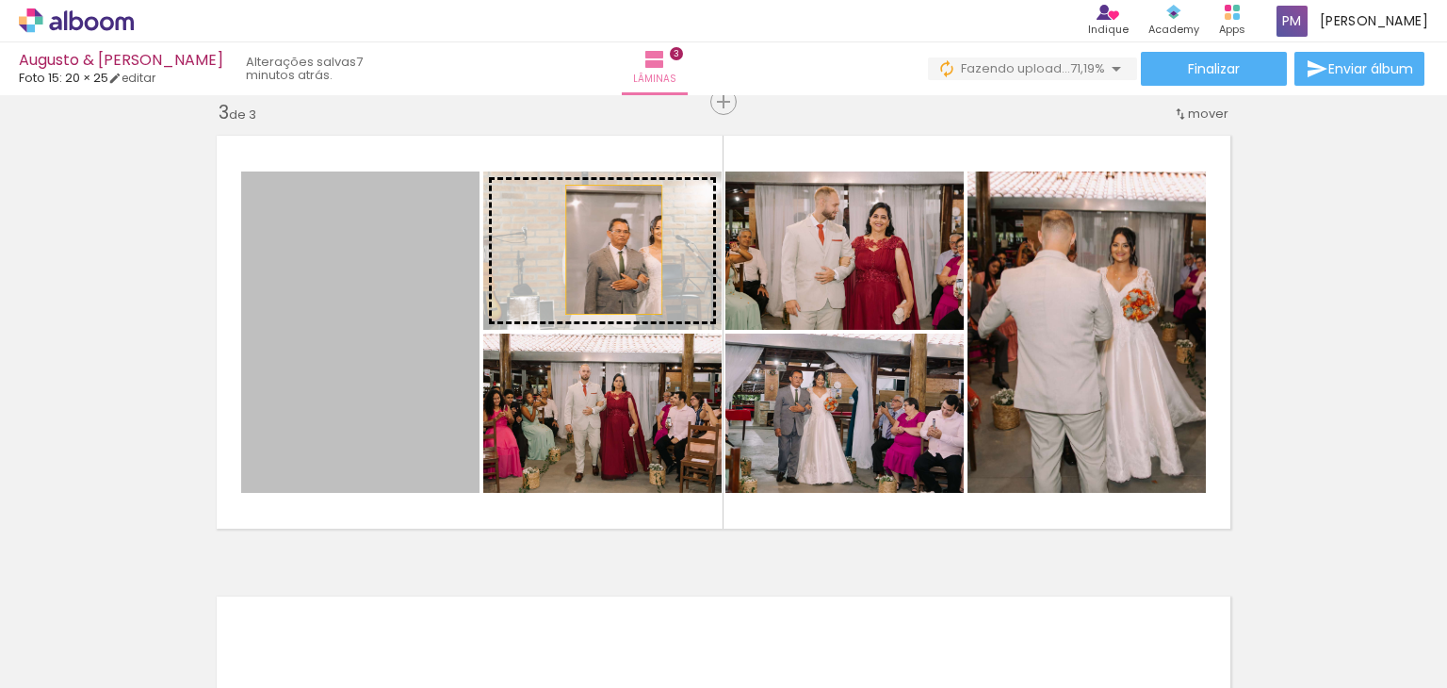
drag, startPoint x: 344, startPoint y: 350, endPoint x: 607, endPoint y: 250, distance: 281.2
click at [0, 0] on slot at bounding box center [0, 0] width 0 height 0
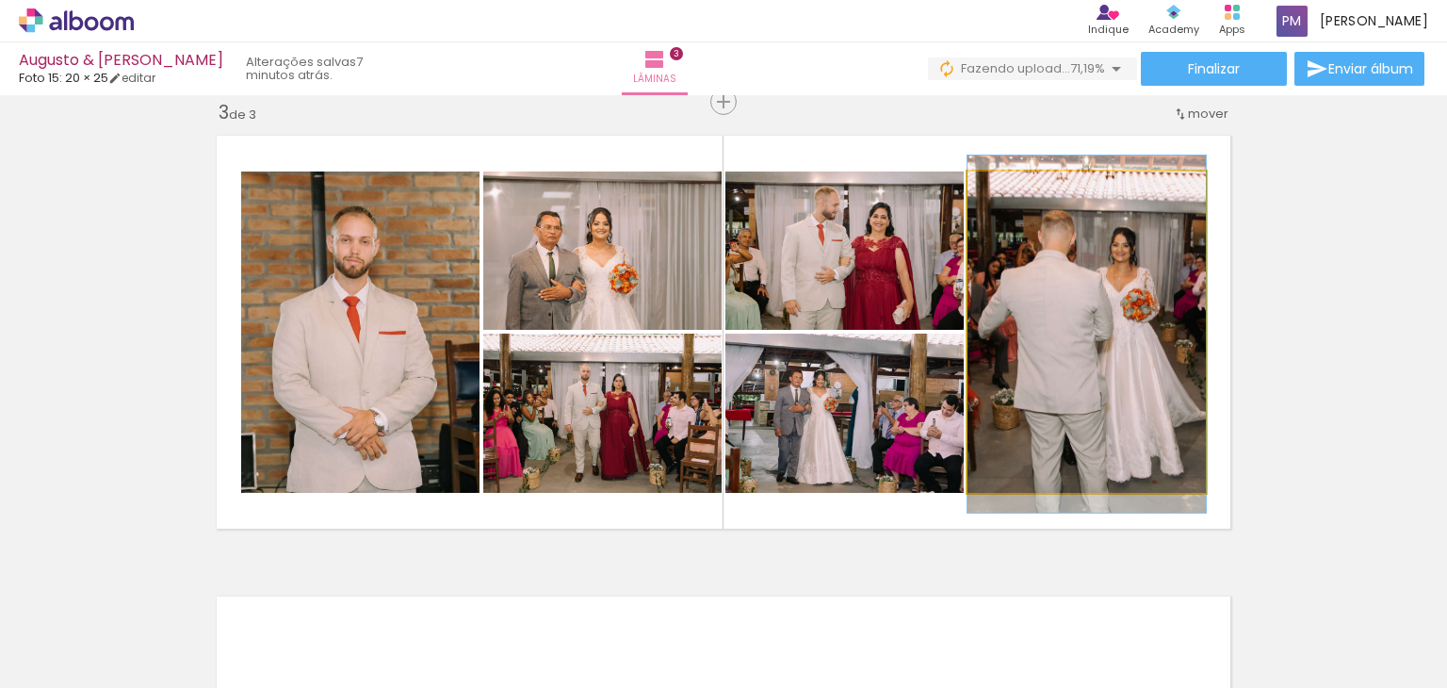
click at [1144, 361] on quentale-photo at bounding box center [1087, 331] width 238 height 321
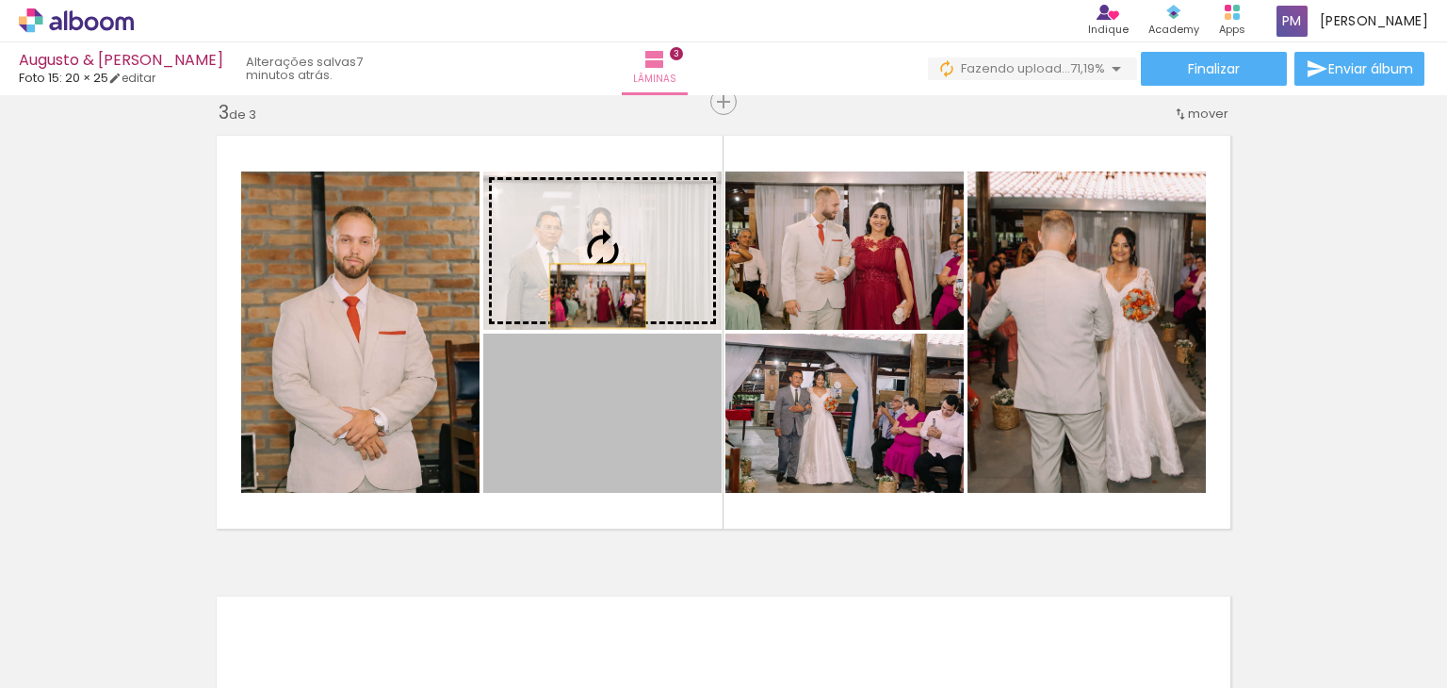
drag, startPoint x: 606, startPoint y: 404, endPoint x: 590, endPoint y: 276, distance: 129.1
click at [0, 0] on slot at bounding box center [0, 0] width 0 height 0
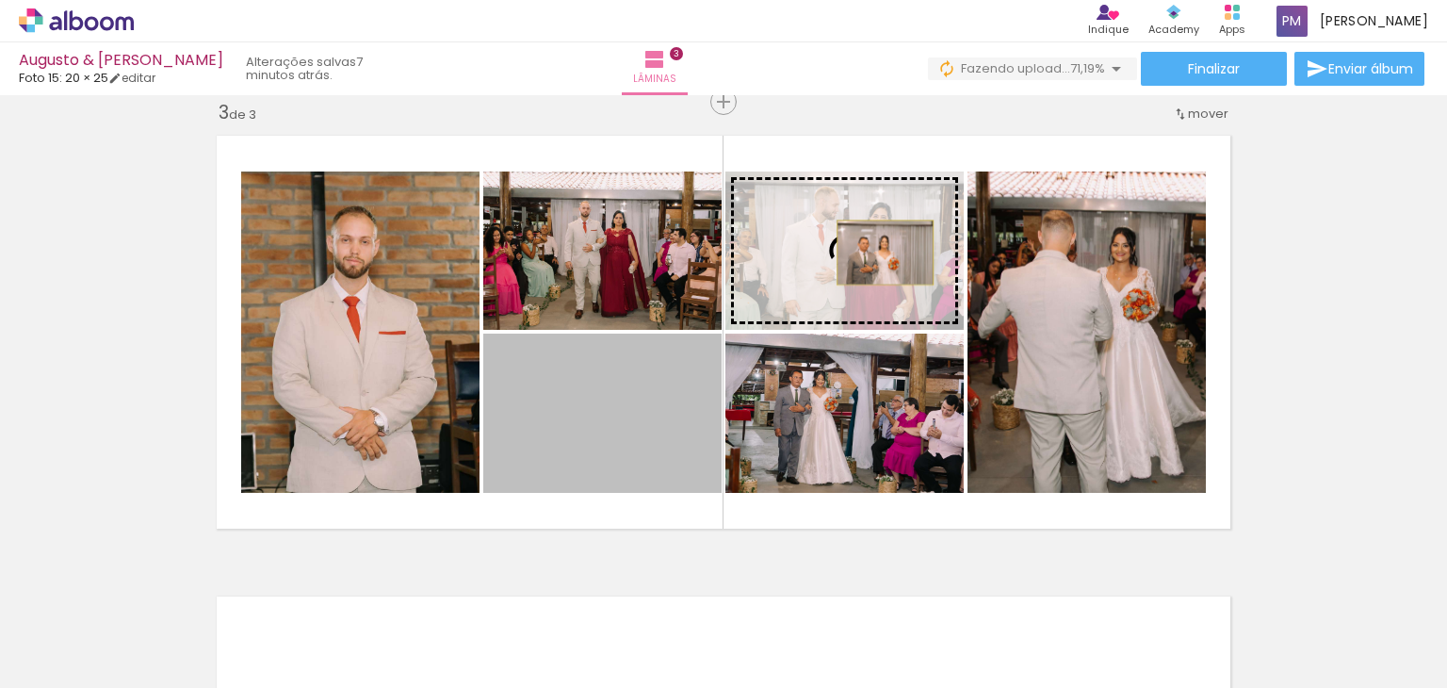
drag, startPoint x: 637, startPoint y: 427, endPoint x: 878, endPoint y: 253, distance: 297.6
click at [0, 0] on slot at bounding box center [0, 0] width 0 height 0
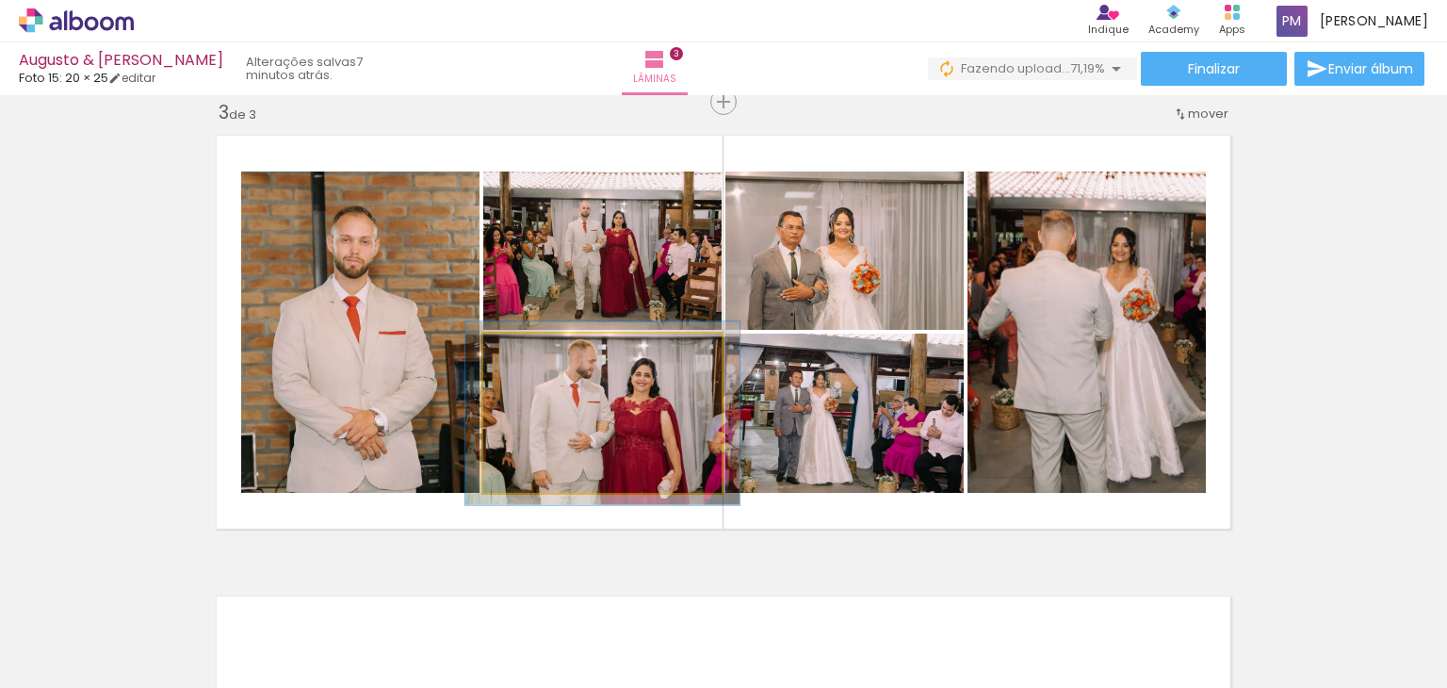
drag, startPoint x: 519, startPoint y: 355, endPoint x: 530, endPoint y: 354, distance: 10.4
type paper-slider "115"
click at [530, 354] on div at bounding box center [538, 353] width 17 height 17
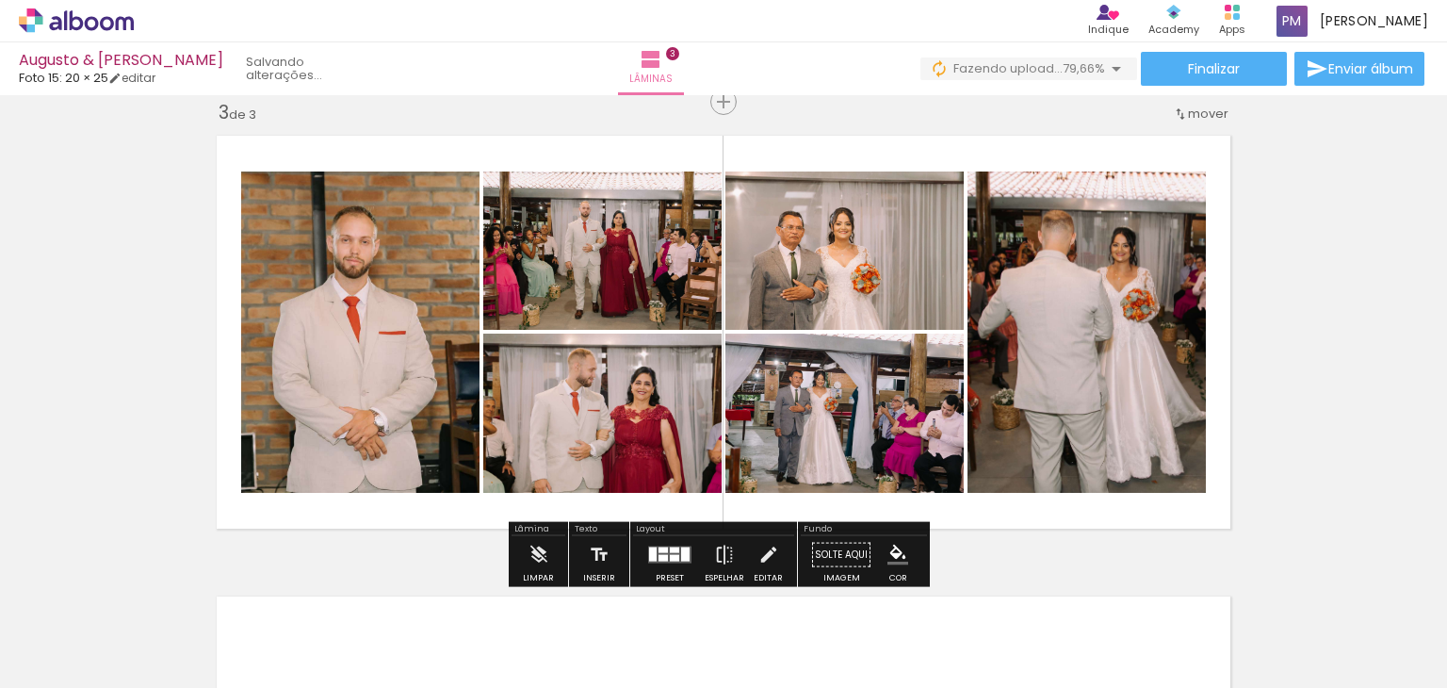
click at [656, 273] on quentale-photo at bounding box center [602, 250] width 238 height 158
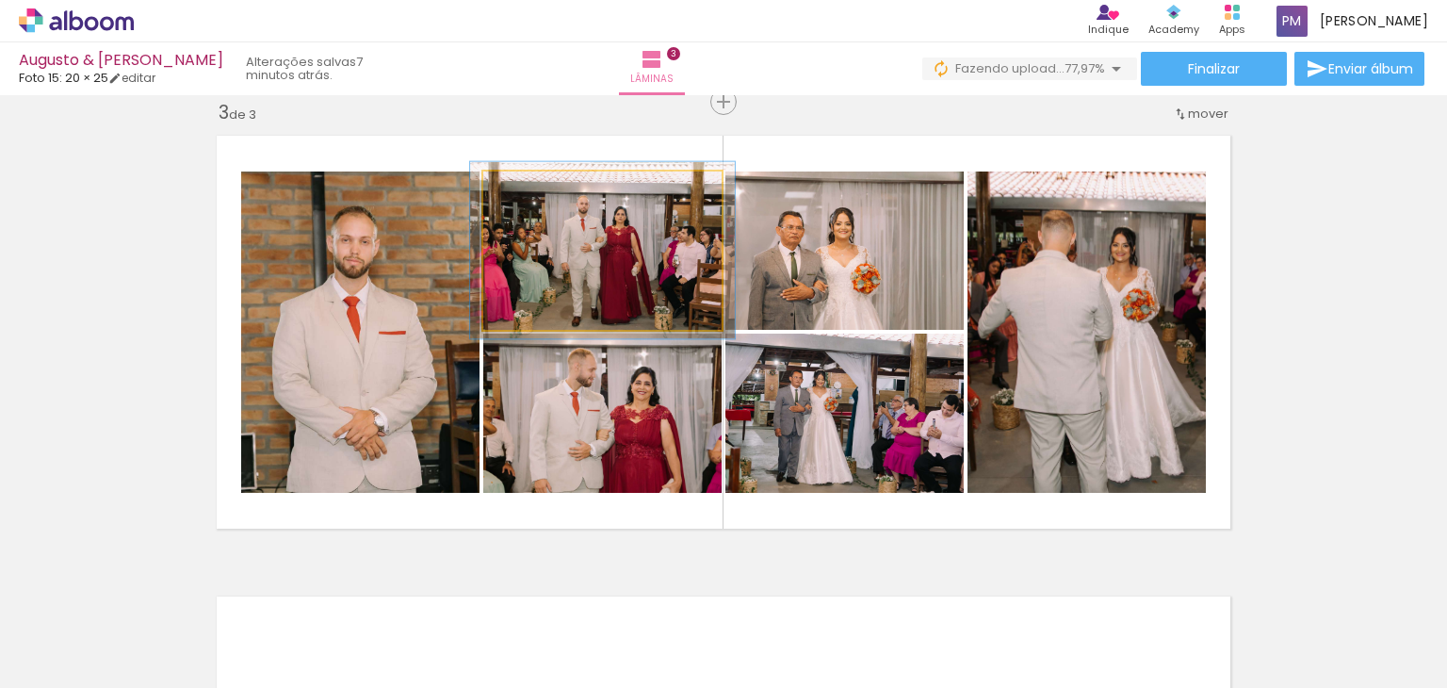
type paper-slider "114"
click at [531, 193] on div at bounding box center [535, 191] width 17 height 17
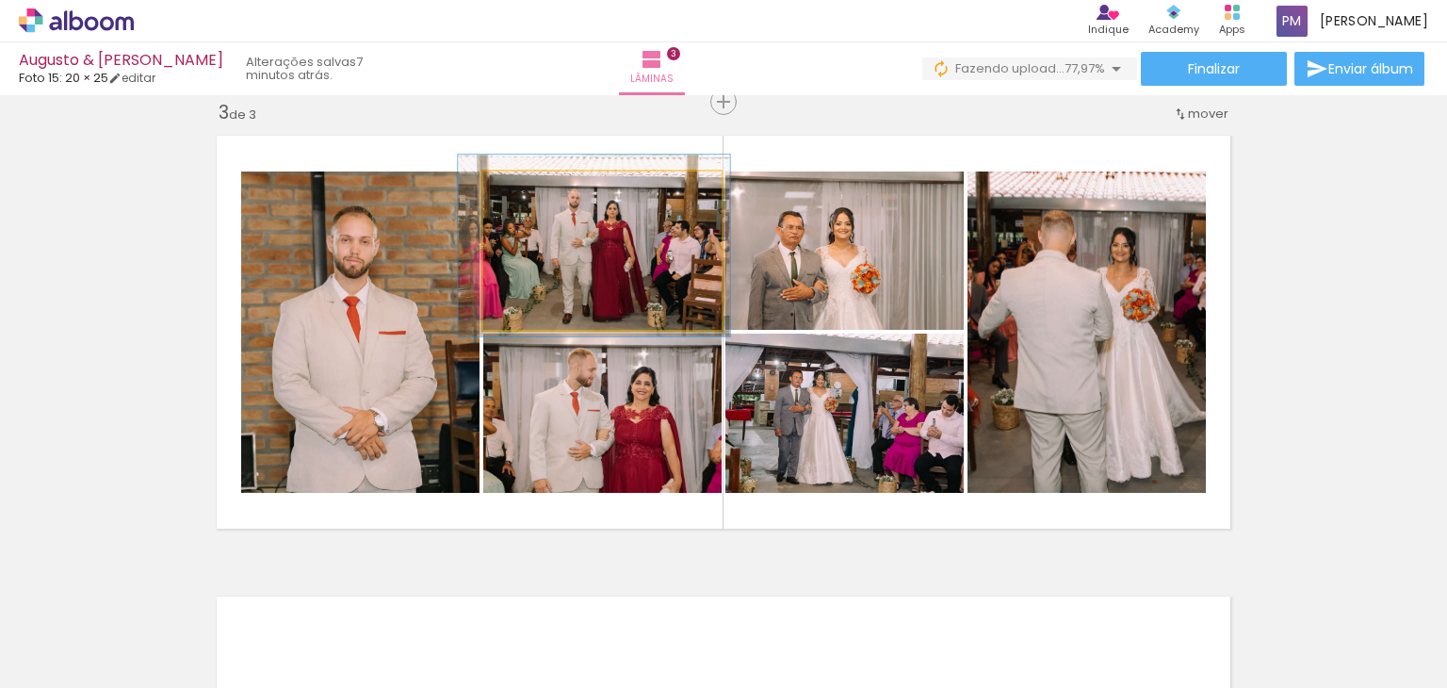
drag, startPoint x: 622, startPoint y: 244, endPoint x: 613, endPoint y: 239, distance: 9.7
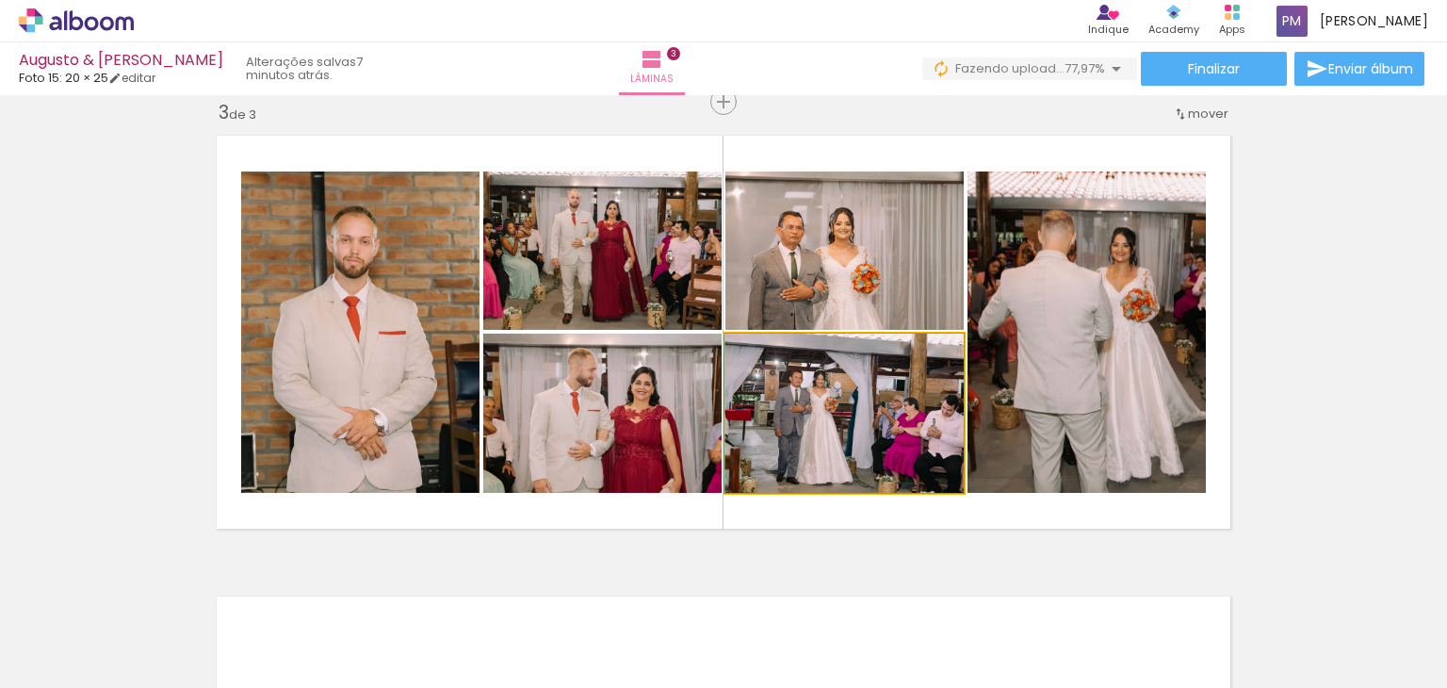
click at [832, 449] on quentale-photo at bounding box center [845, 413] width 238 height 159
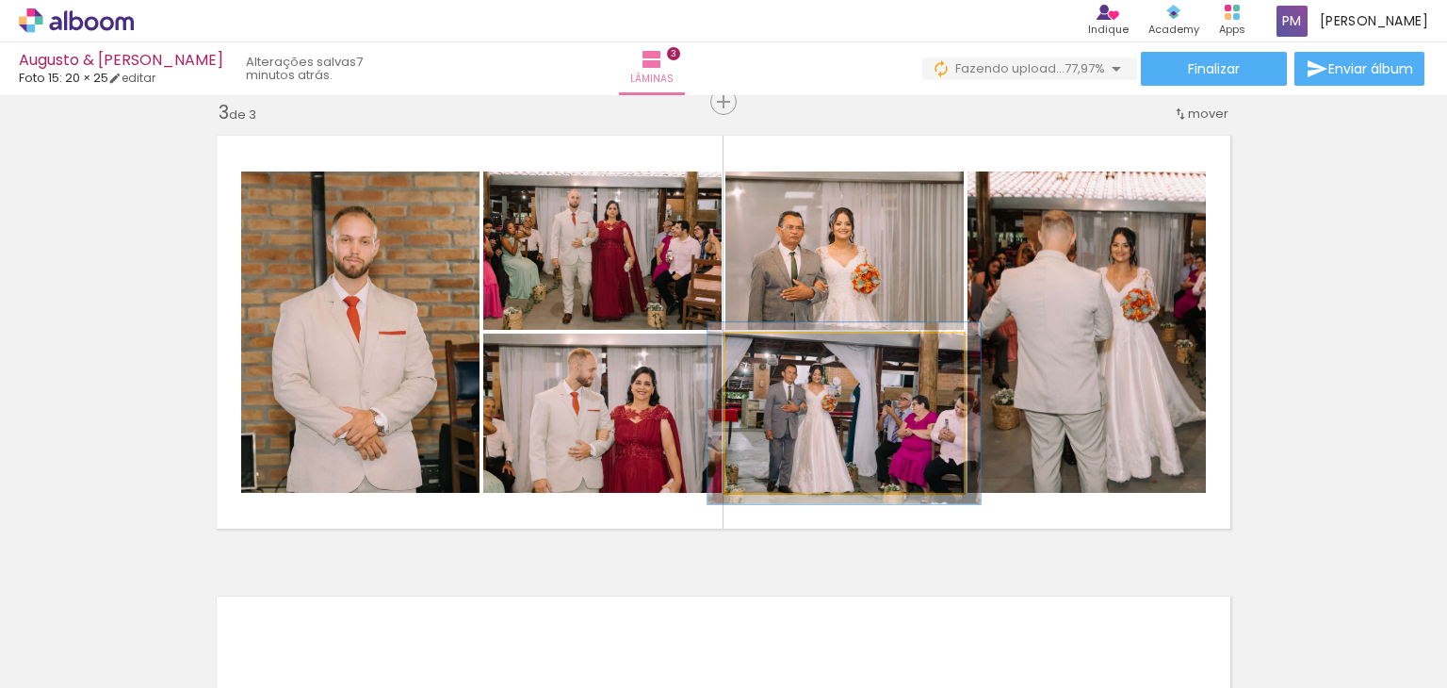
drag, startPoint x: 760, startPoint y: 350, endPoint x: 772, endPoint y: 351, distance: 11.5
type paper-slider "117"
click at [772, 351] on div at bounding box center [779, 353] width 17 height 17
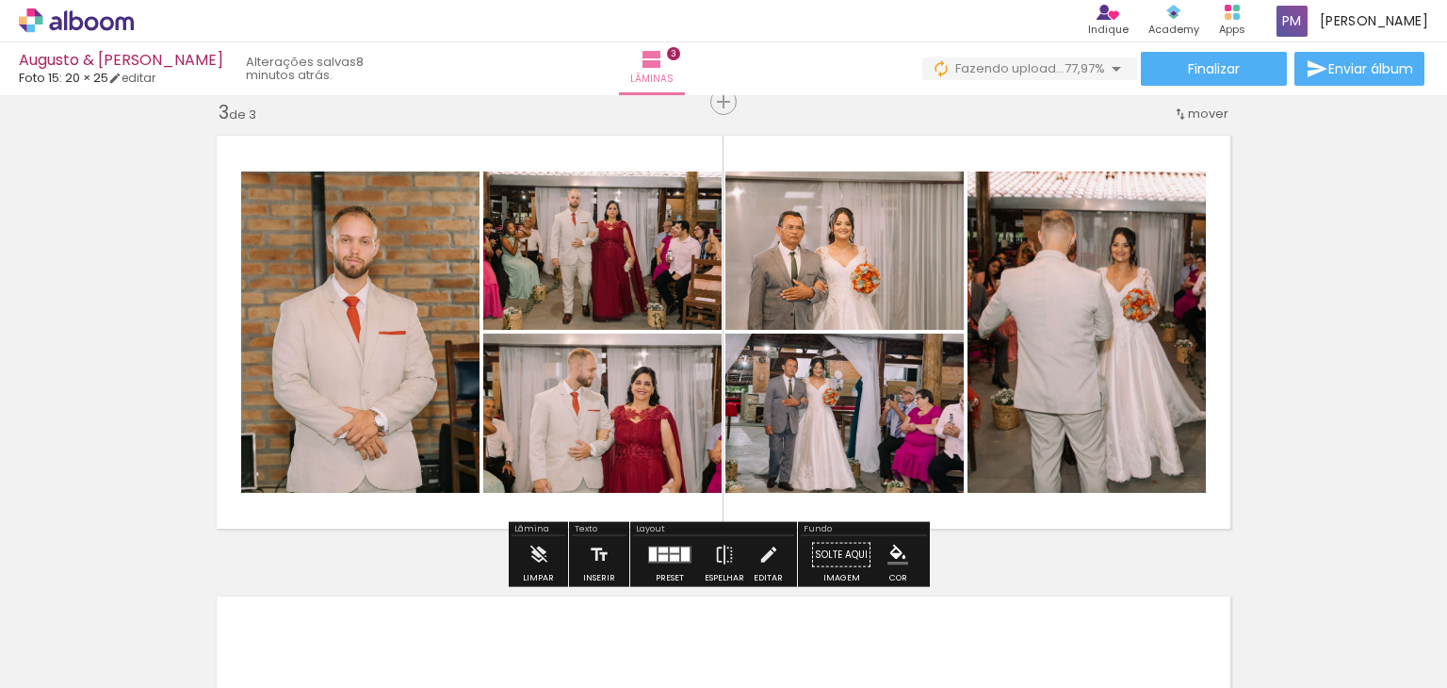
click at [1290, 346] on div "Inserir lâmina 1 de 3 Inserir lâmina 2 de 3 Inserir lâmina 3 de 3" at bounding box center [723, 78] width 1447 height 1844
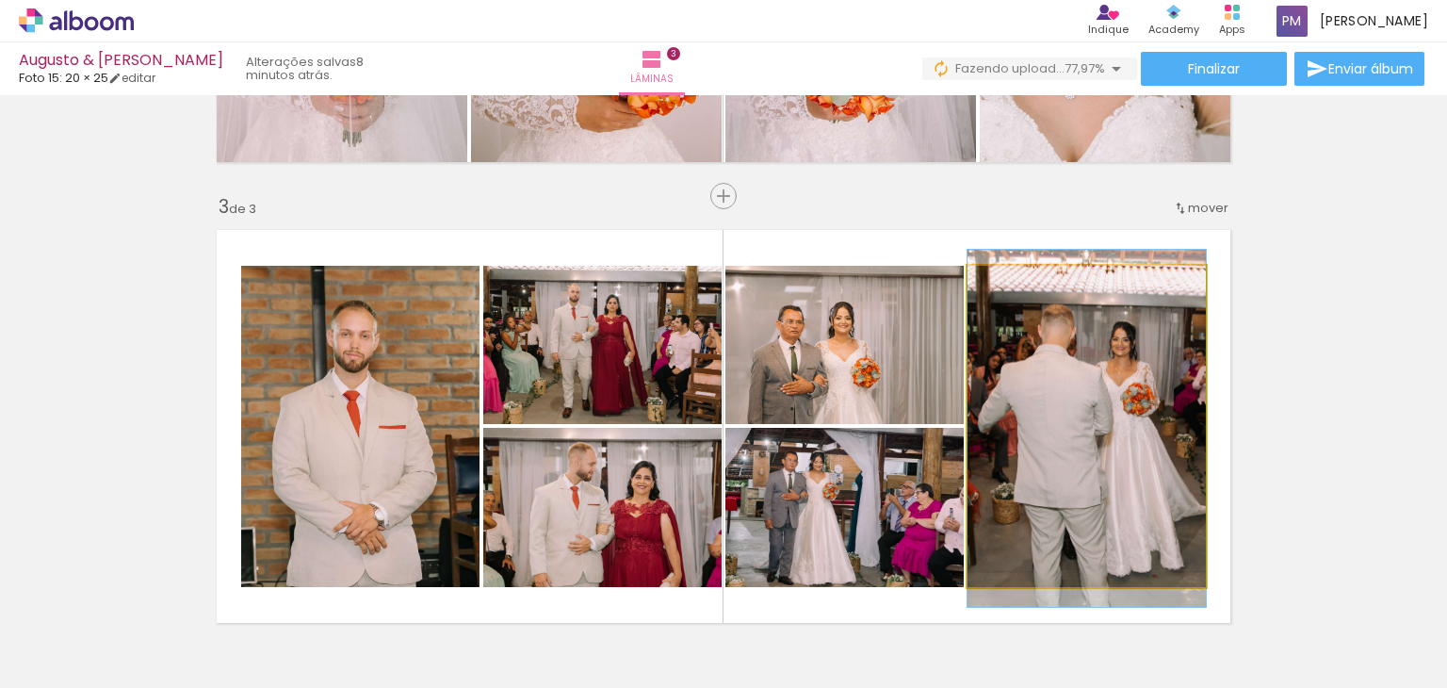
click at [1135, 434] on quentale-photo at bounding box center [1087, 426] width 238 height 321
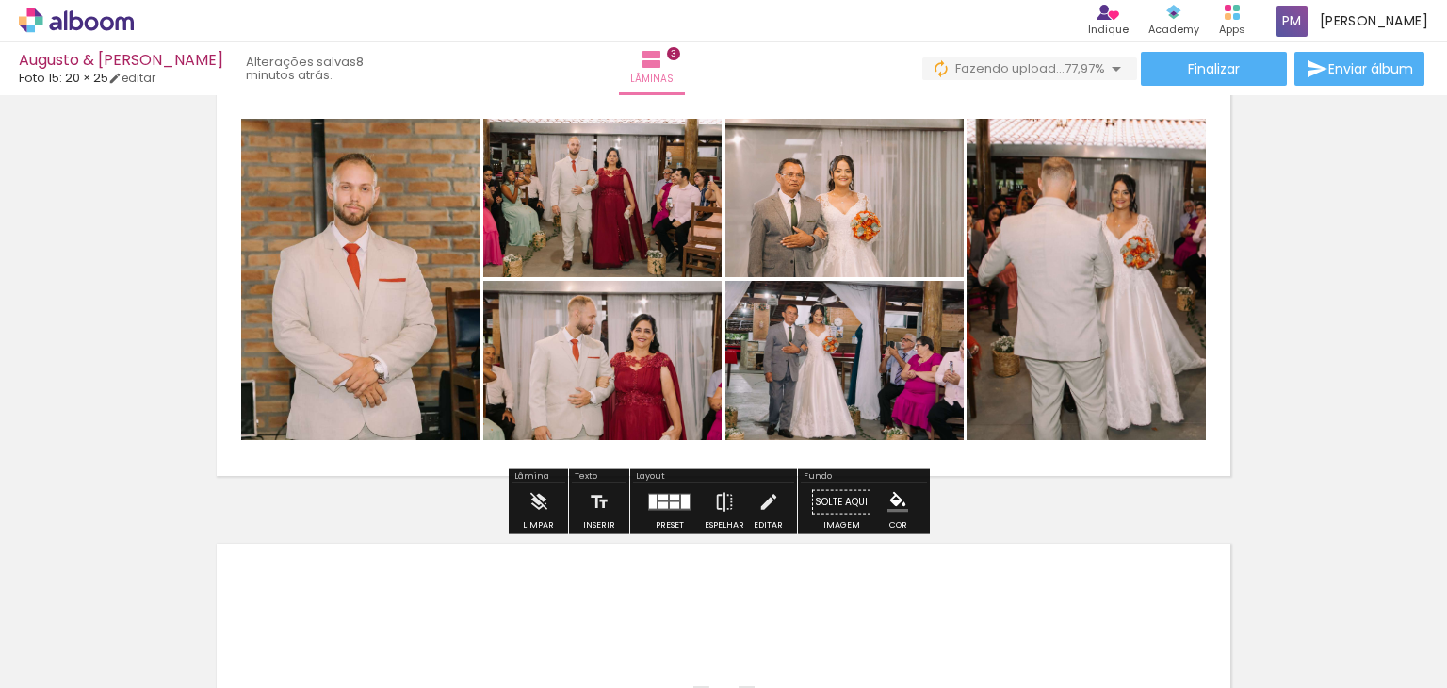
scroll to position [946, 0]
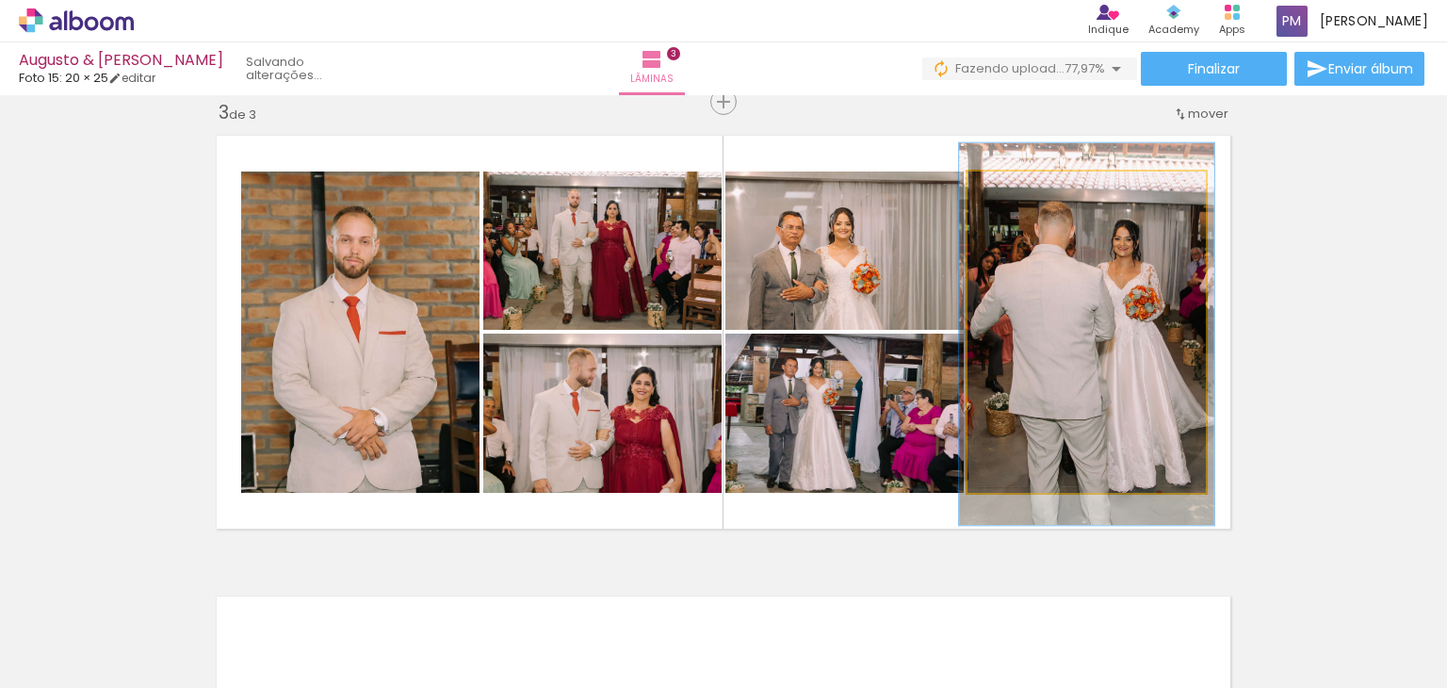
type paper-slider "114"
click at [1015, 194] on div at bounding box center [1016, 191] width 17 height 17
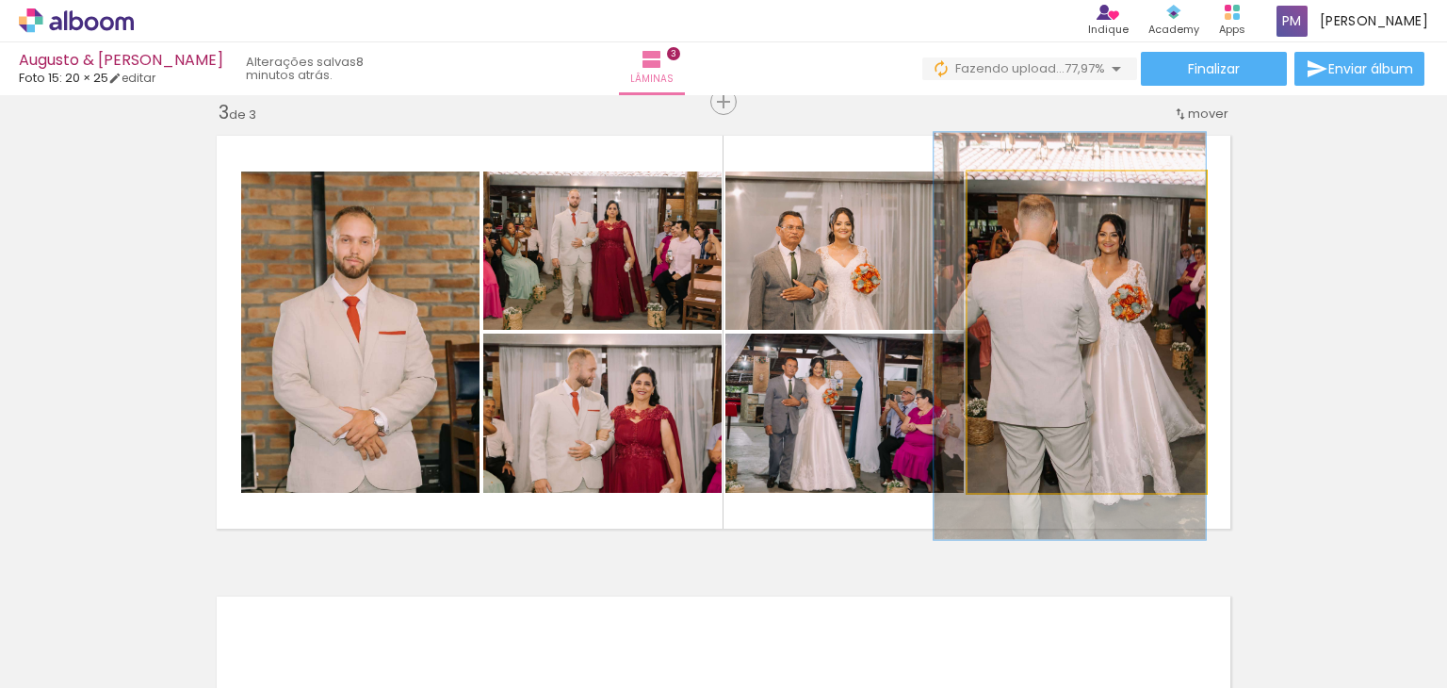
drag, startPoint x: 1104, startPoint y: 278, endPoint x: 1061, endPoint y: 280, distance: 43.4
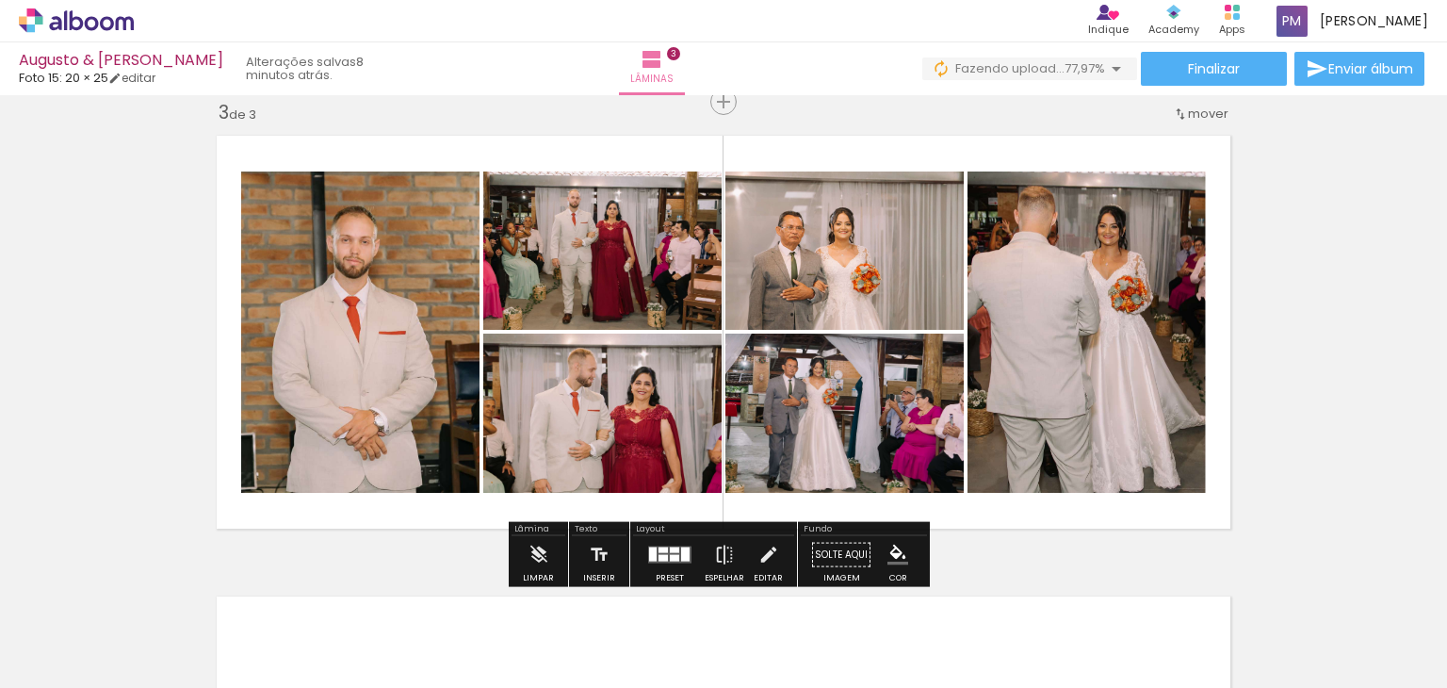
click at [1319, 328] on div "Inserir lâmina 1 de 3 Inserir lâmina 2 de 3 Inserir lâmina 3 de 3" at bounding box center [723, 78] width 1447 height 1844
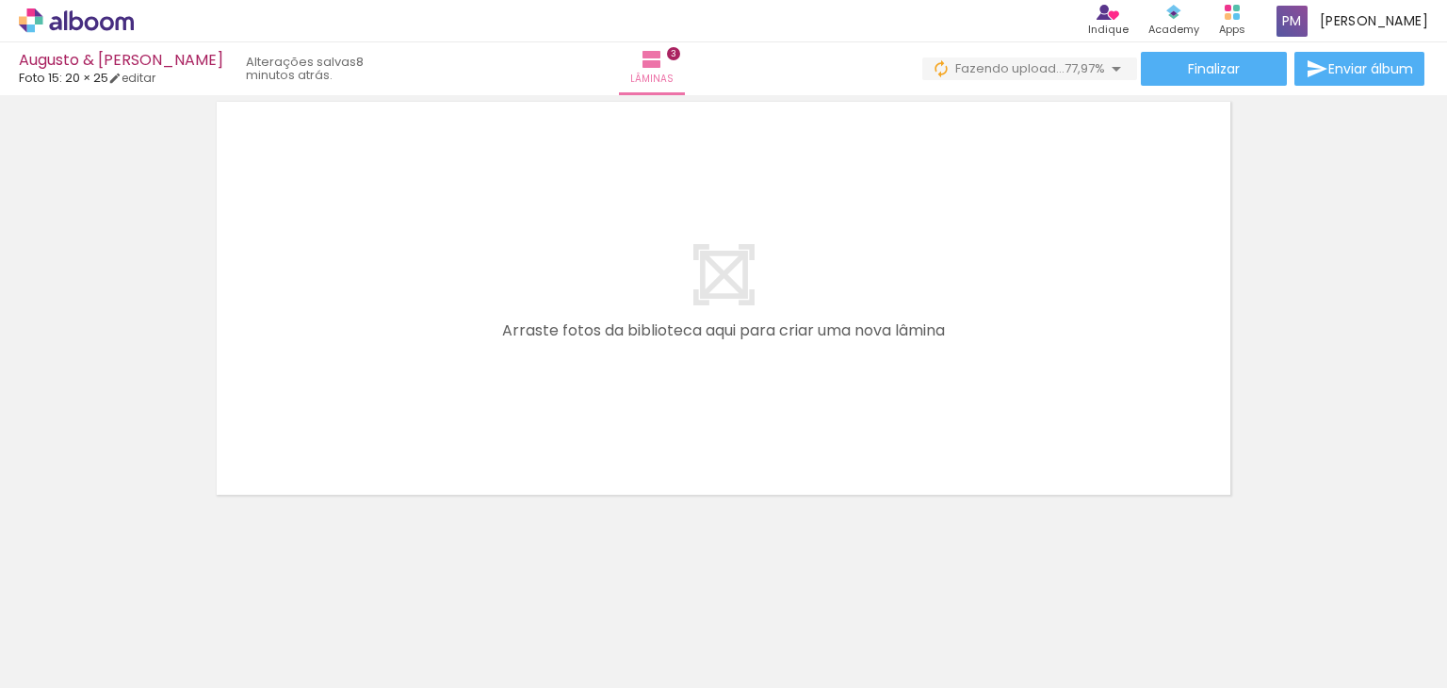
scroll to position [1442, 0]
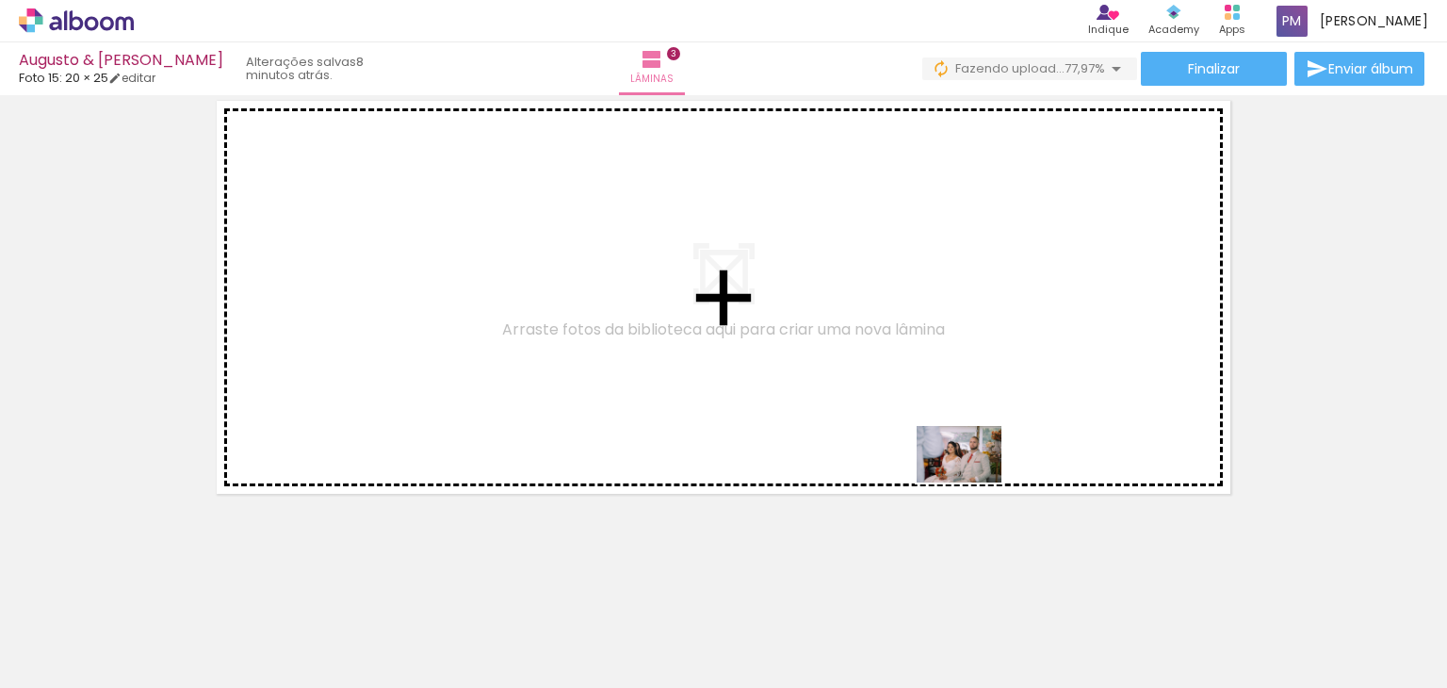
drag, startPoint x: 1074, startPoint y: 615, endPoint x: 1068, endPoint y: 478, distance: 137.7
click at [973, 475] on quentale-workspace at bounding box center [723, 344] width 1447 height 688
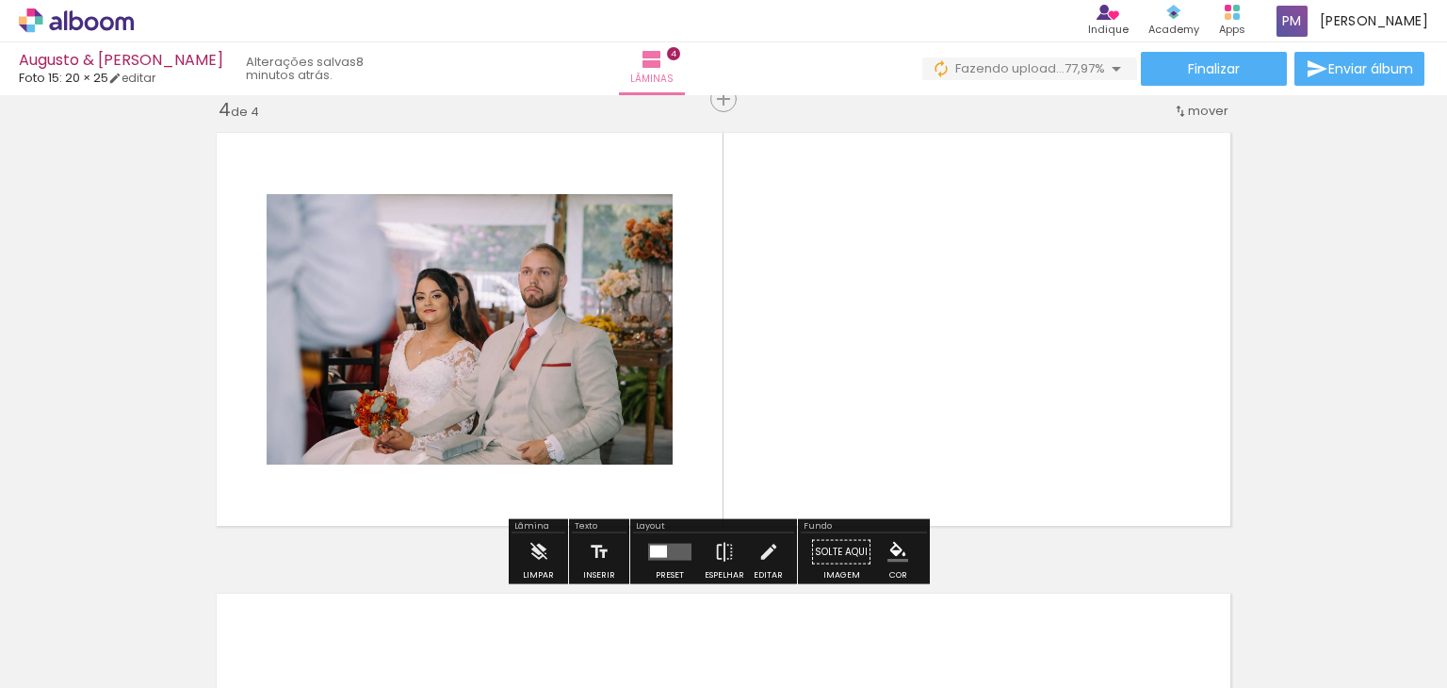
scroll to position [1406, 0]
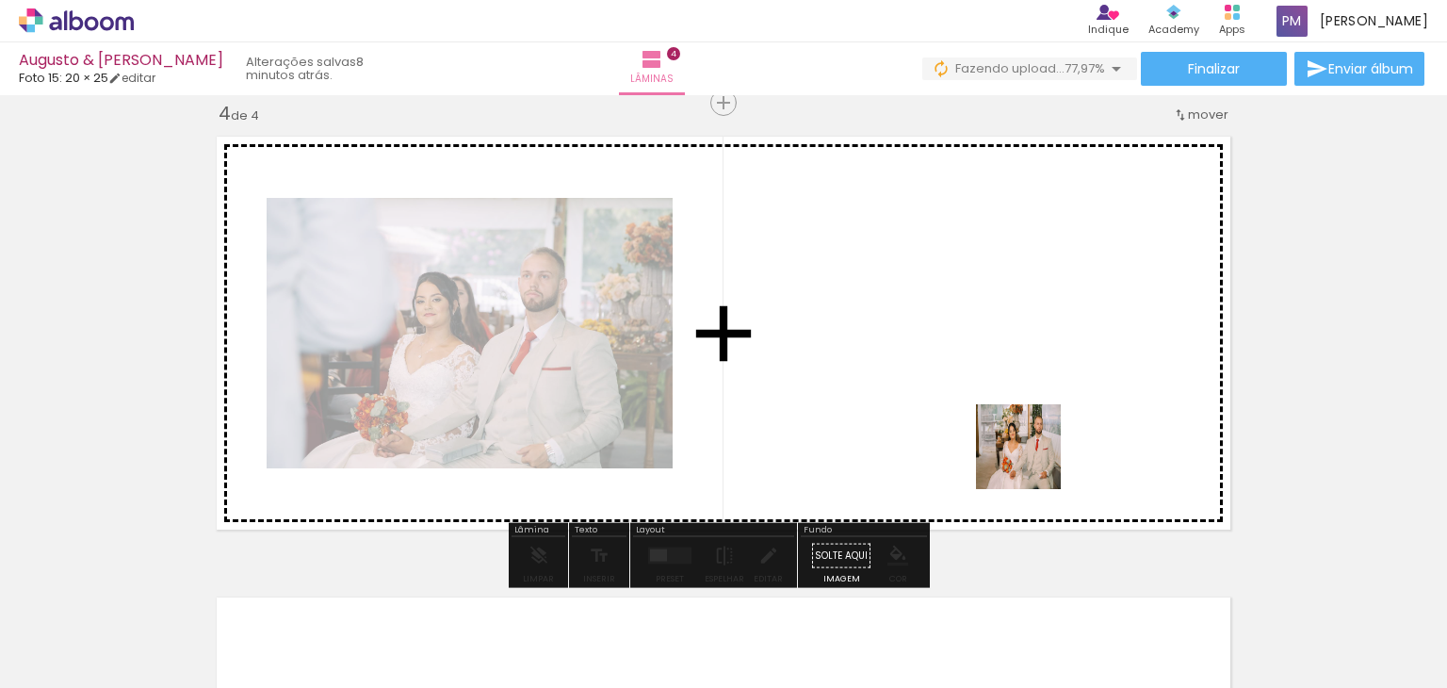
drag, startPoint x: 1176, startPoint y: 612, endPoint x: 1244, endPoint y: 536, distance: 101.4
click at [988, 403] on quentale-workspace at bounding box center [723, 344] width 1447 height 688
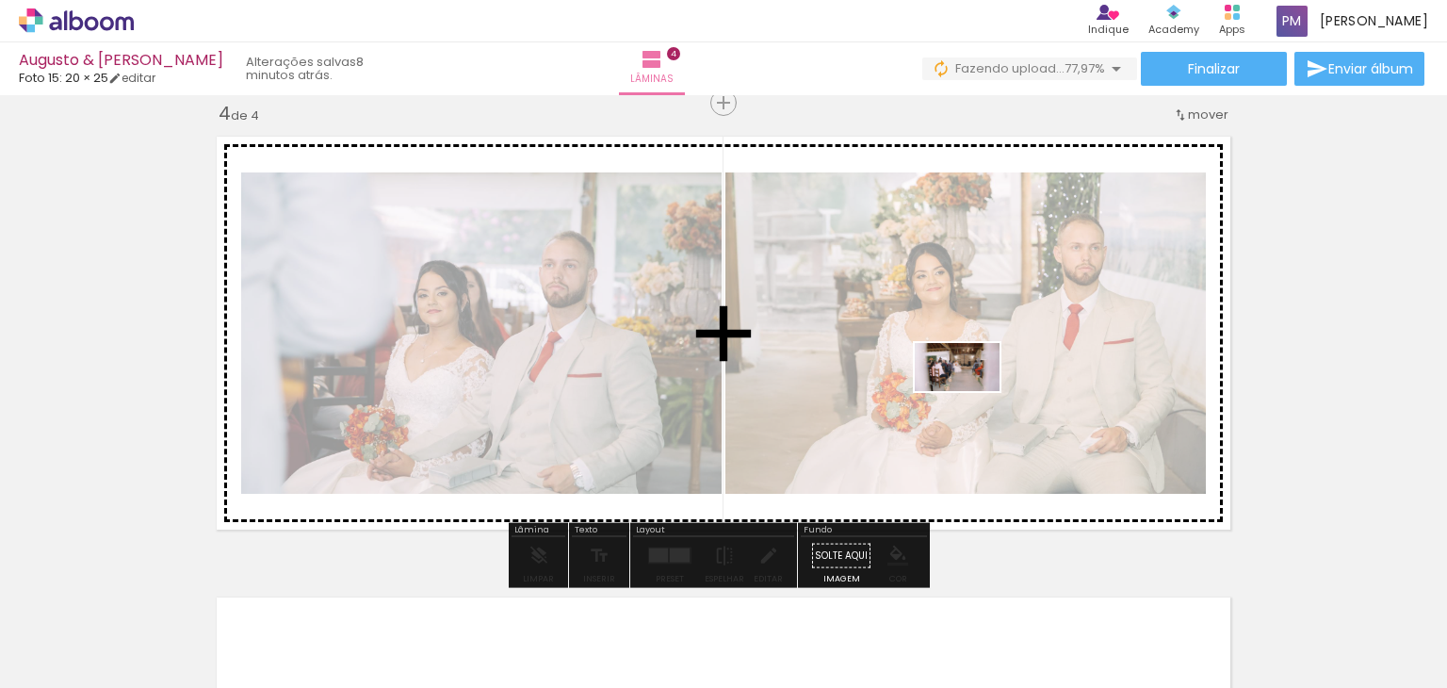
drag, startPoint x: 1286, startPoint y: 629, endPoint x: 969, endPoint y: 394, distance: 394.8
click at [969, 394] on quentale-workspace at bounding box center [723, 344] width 1447 height 688
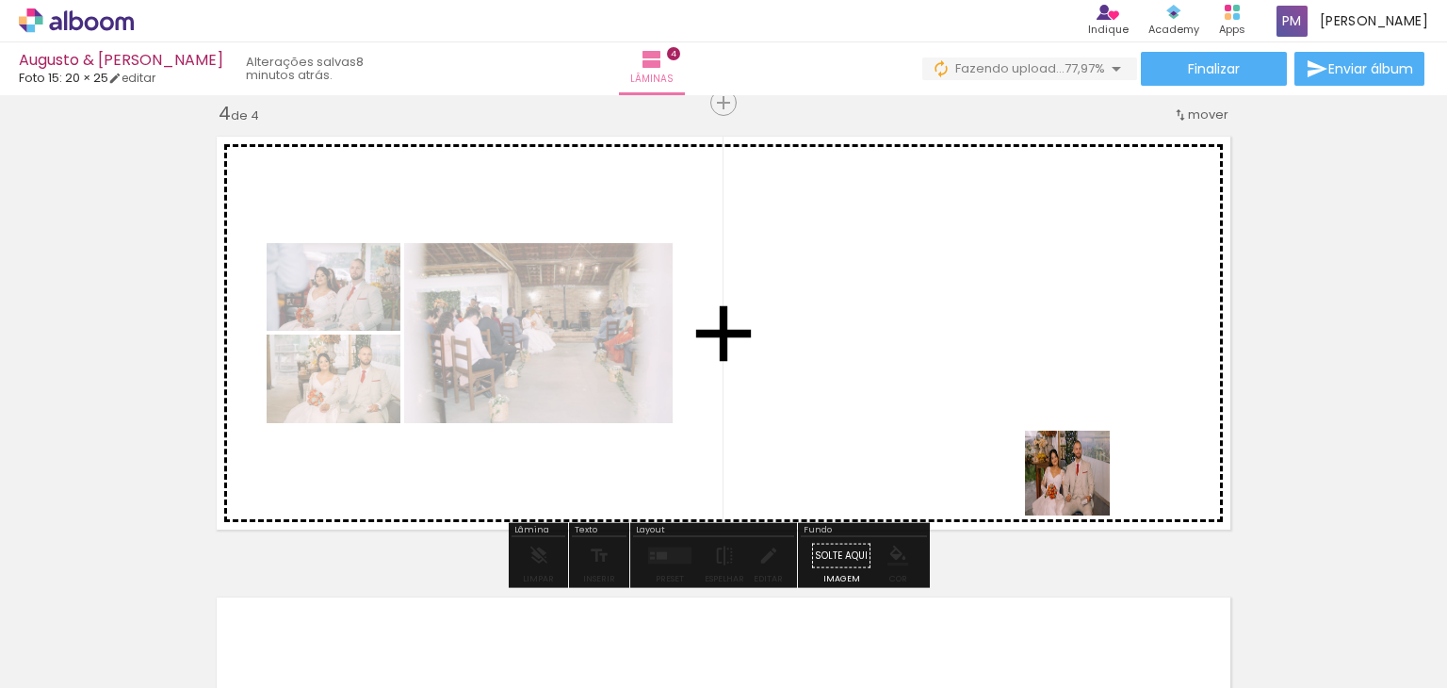
drag, startPoint x: 1238, startPoint y: 561, endPoint x: 801, endPoint y: 495, distance: 442.2
click at [899, 387] on quentale-workspace at bounding box center [723, 344] width 1447 height 688
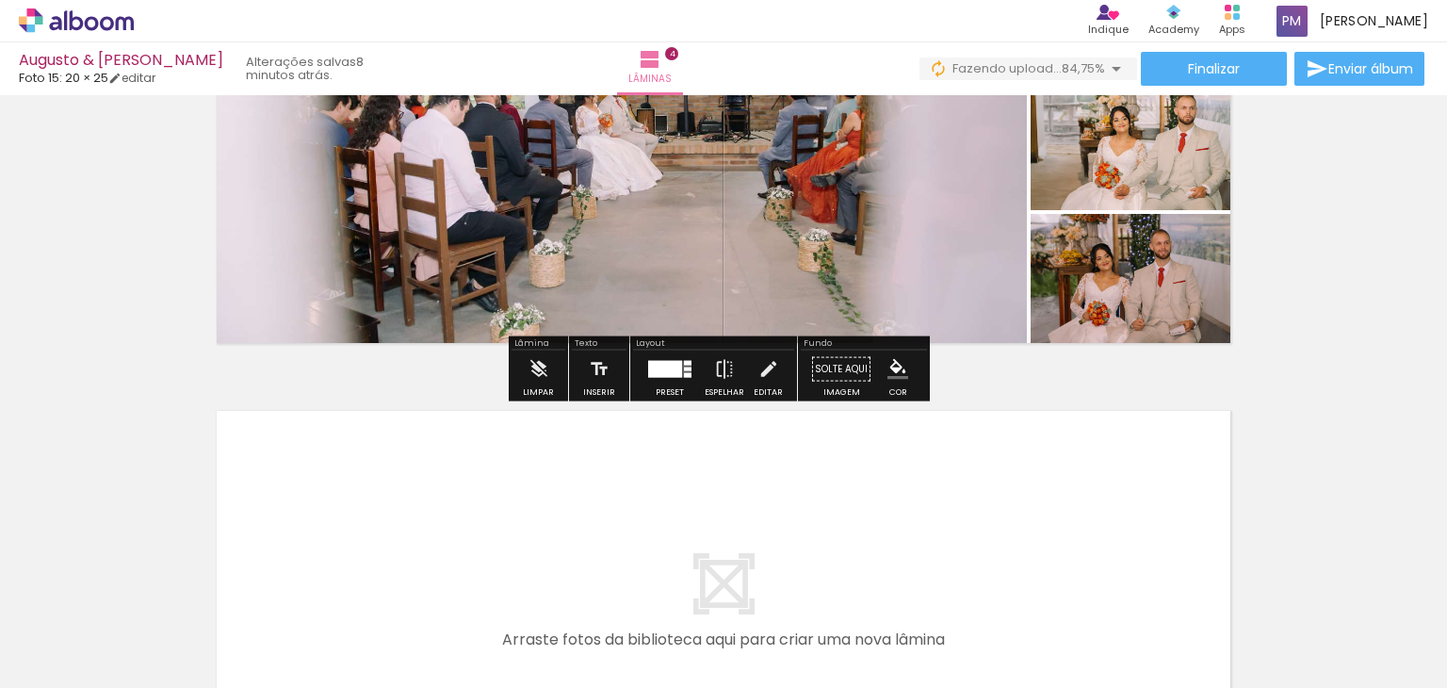
scroll to position [1594, 0]
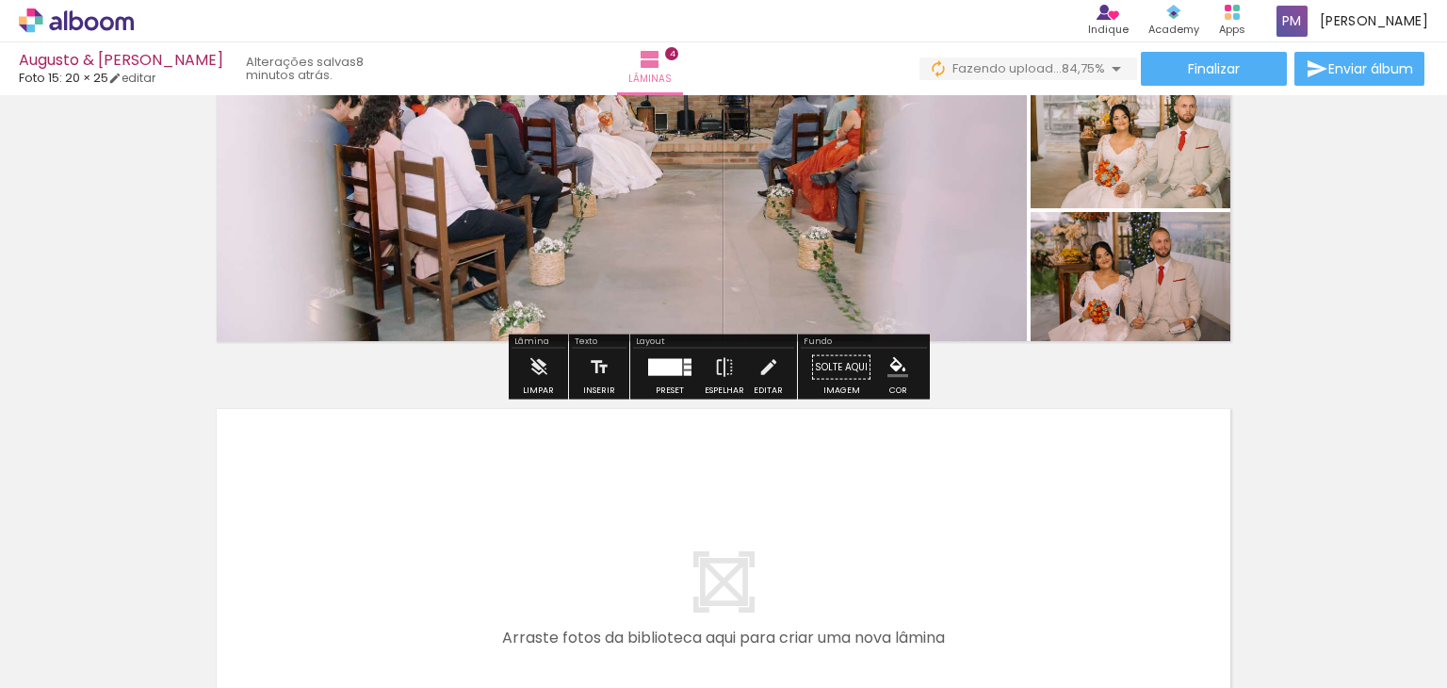
click at [676, 374] on div at bounding box center [665, 367] width 34 height 17
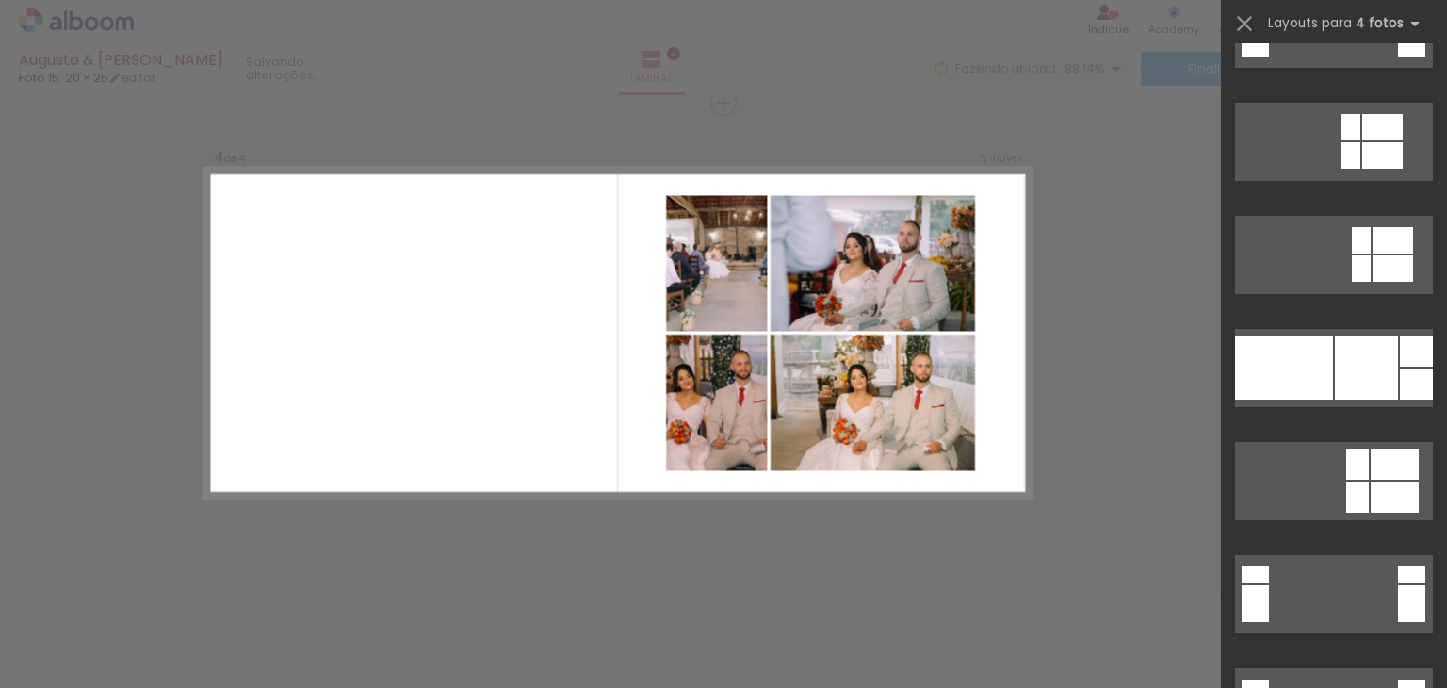
scroll to position [18092, 0]
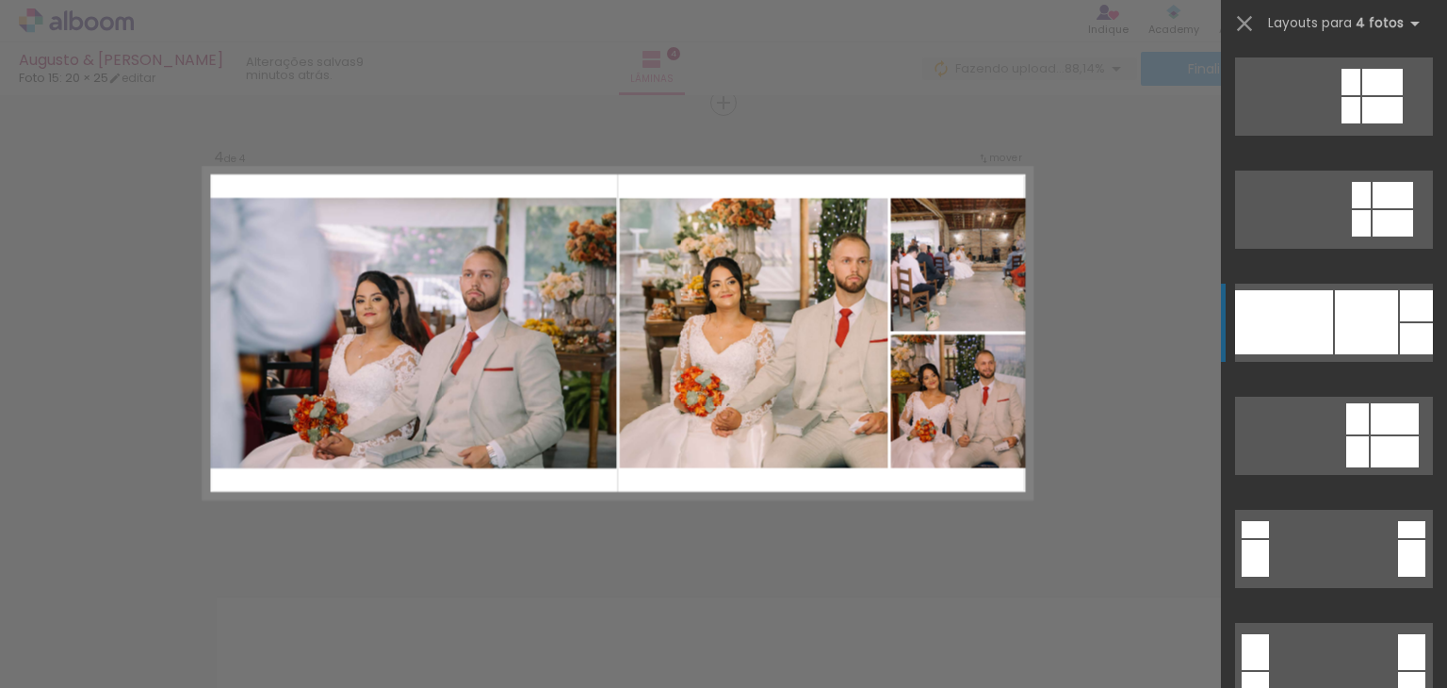
click at [1371, 403] on div at bounding box center [1395, 418] width 48 height 31
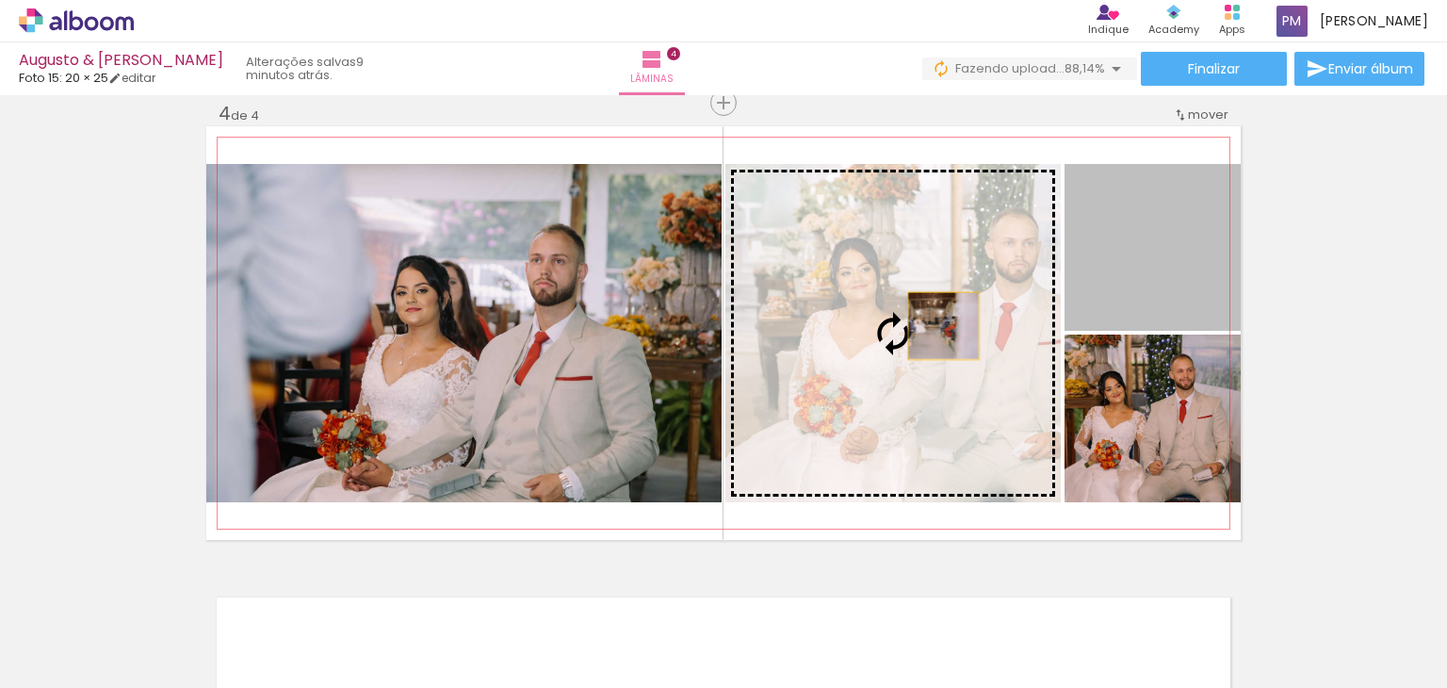
drag, startPoint x: 1134, startPoint y: 280, endPoint x: 937, endPoint y: 325, distance: 202.1
click at [0, 0] on slot at bounding box center [0, 0] width 0 height 0
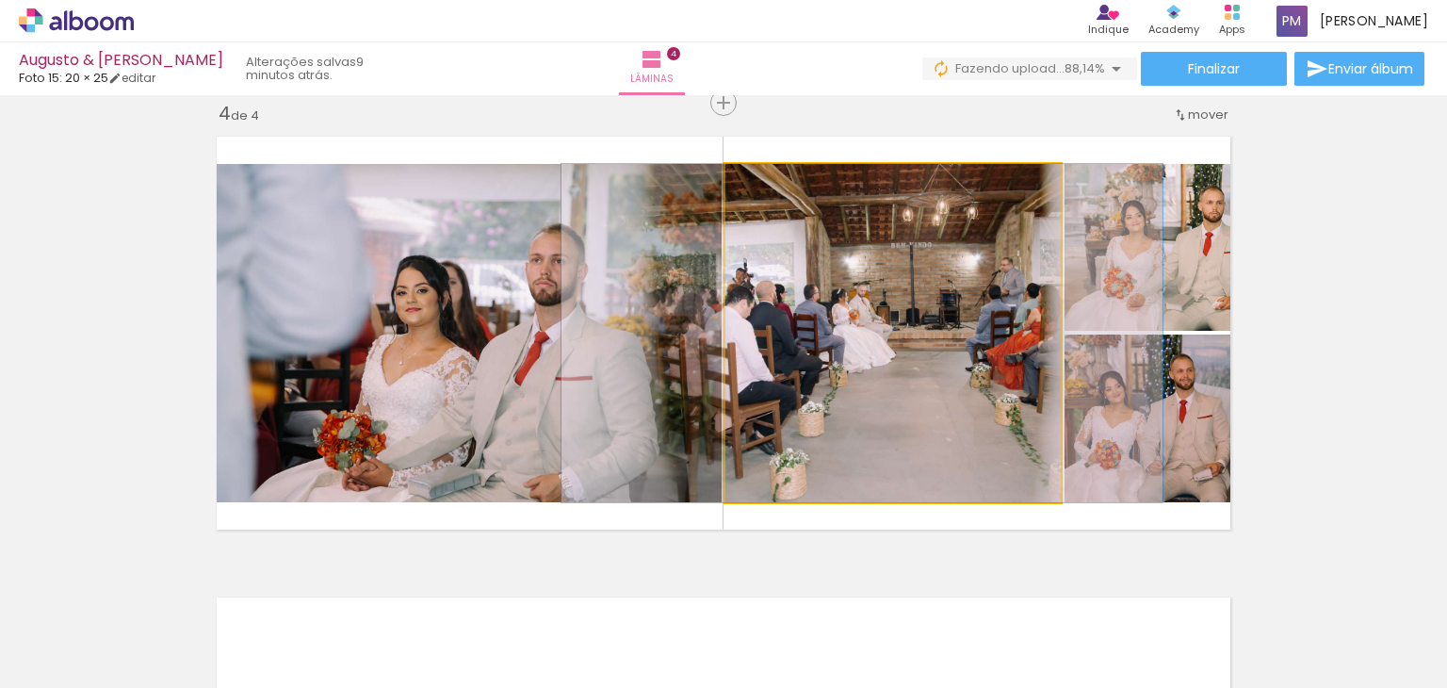
drag, startPoint x: 952, startPoint y: 328, endPoint x: 916, endPoint y: 332, distance: 36.0
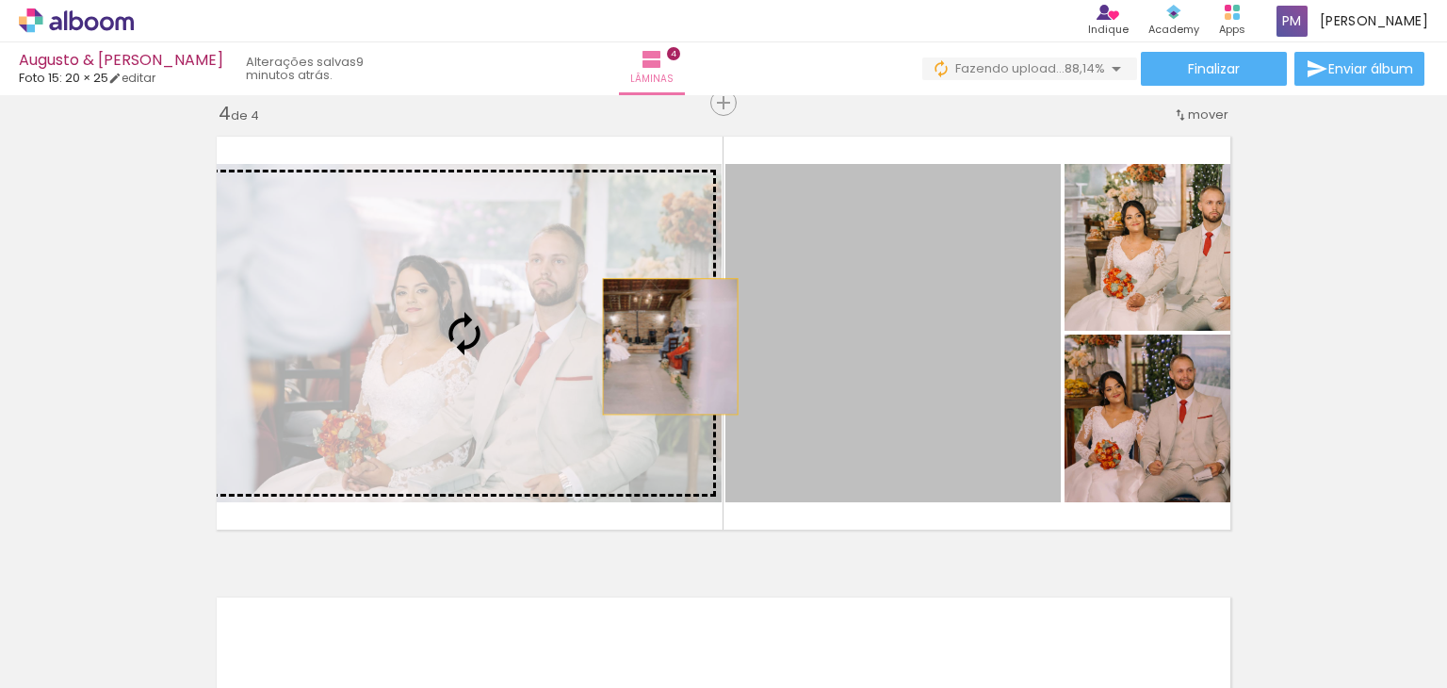
drag, startPoint x: 940, startPoint y: 318, endPoint x: 626, endPoint y: 345, distance: 315.8
click at [0, 0] on slot at bounding box center [0, 0] width 0 height 0
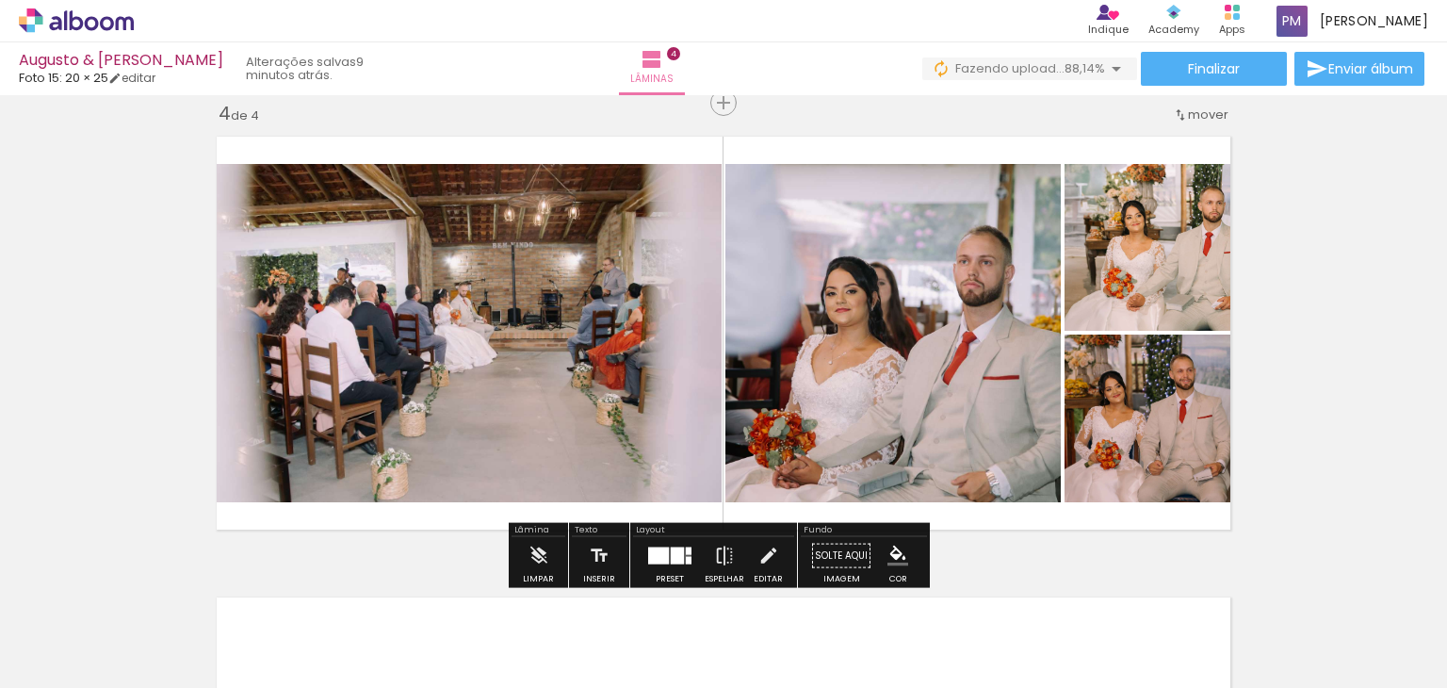
click at [871, 370] on quentale-photo at bounding box center [893, 333] width 335 height 338
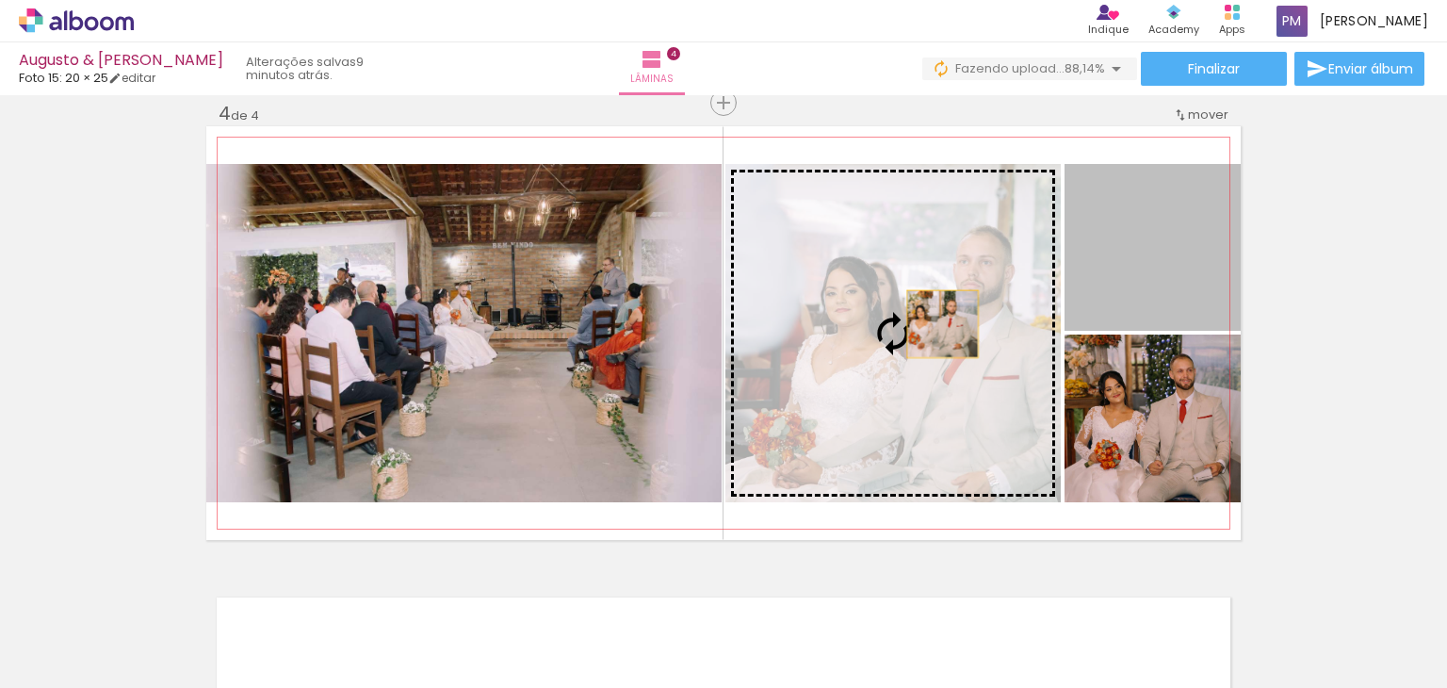
drag, startPoint x: 1136, startPoint y: 286, endPoint x: 919, endPoint y: 327, distance: 221.4
click at [0, 0] on slot at bounding box center [0, 0] width 0 height 0
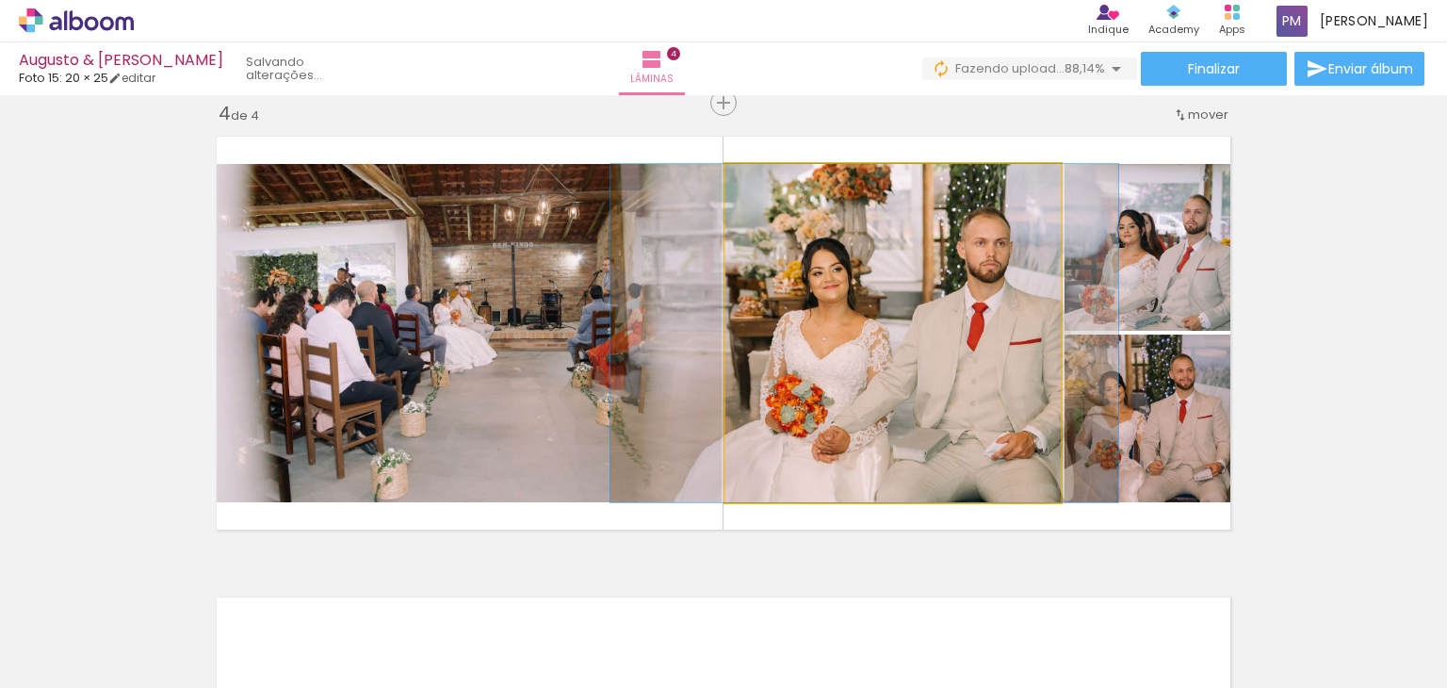
drag, startPoint x: 924, startPoint y: 409, endPoint x: 890, endPoint y: 403, distance: 35.3
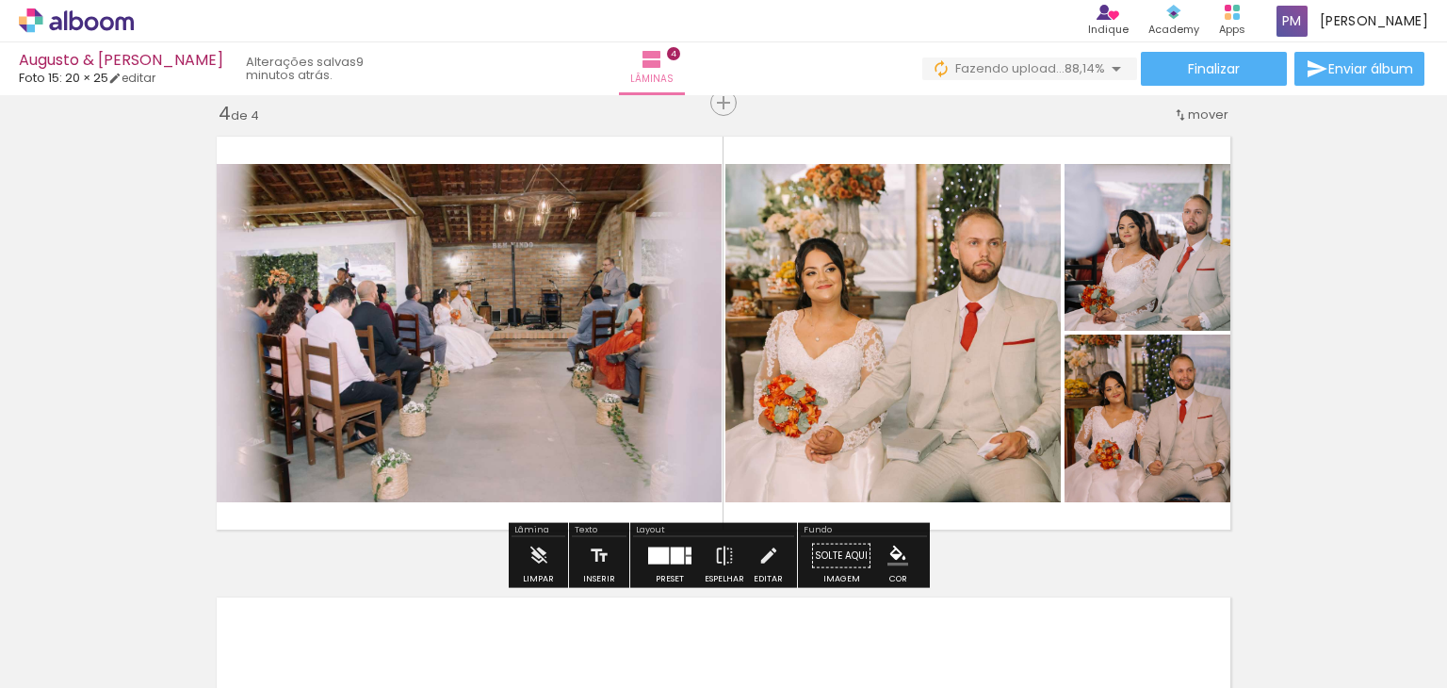
click at [1172, 276] on quentale-photo at bounding box center [1153, 247] width 176 height 167
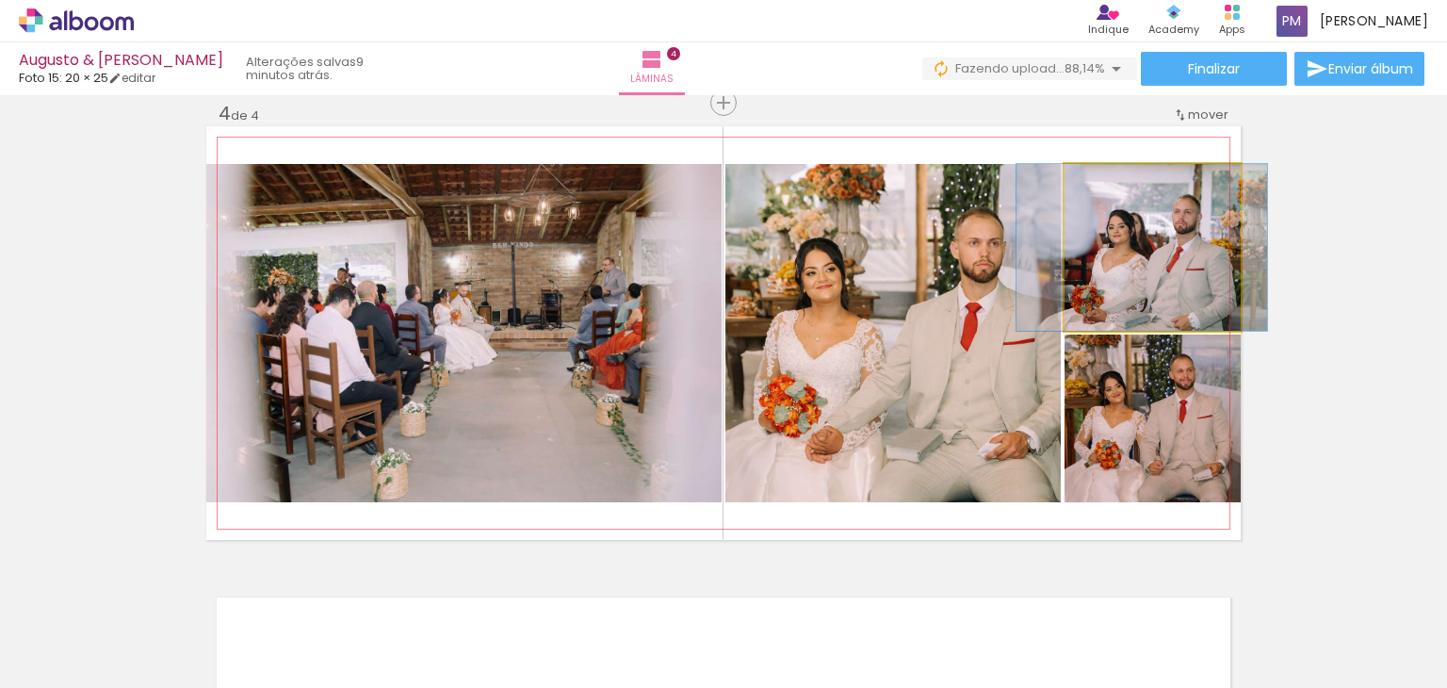
drag, startPoint x: 1148, startPoint y: 272, endPoint x: 1137, endPoint y: 269, distance: 10.7
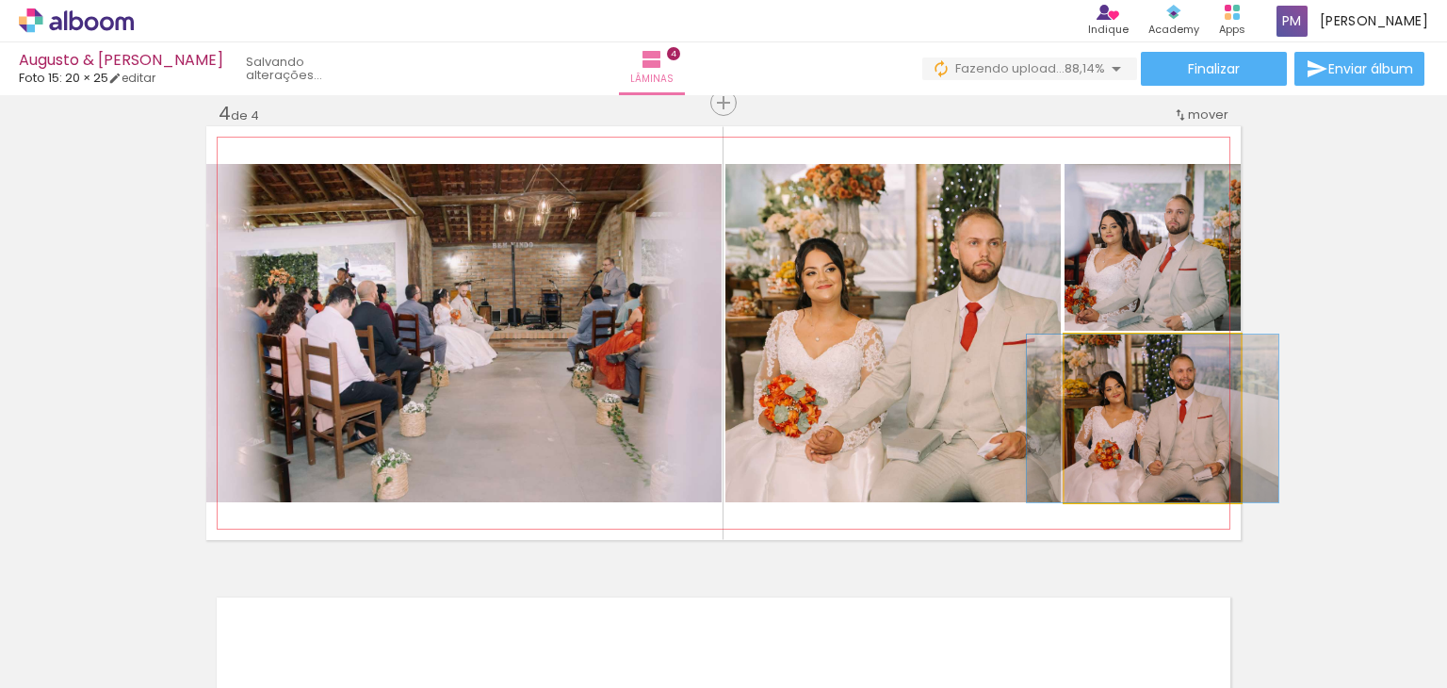
click at [1164, 434] on quentale-photo at bounding box center [1153, 419] width 176 height 168
click at [1151, 425] on quentale-photo at bounding box center [1153, 419] width 176 height 168
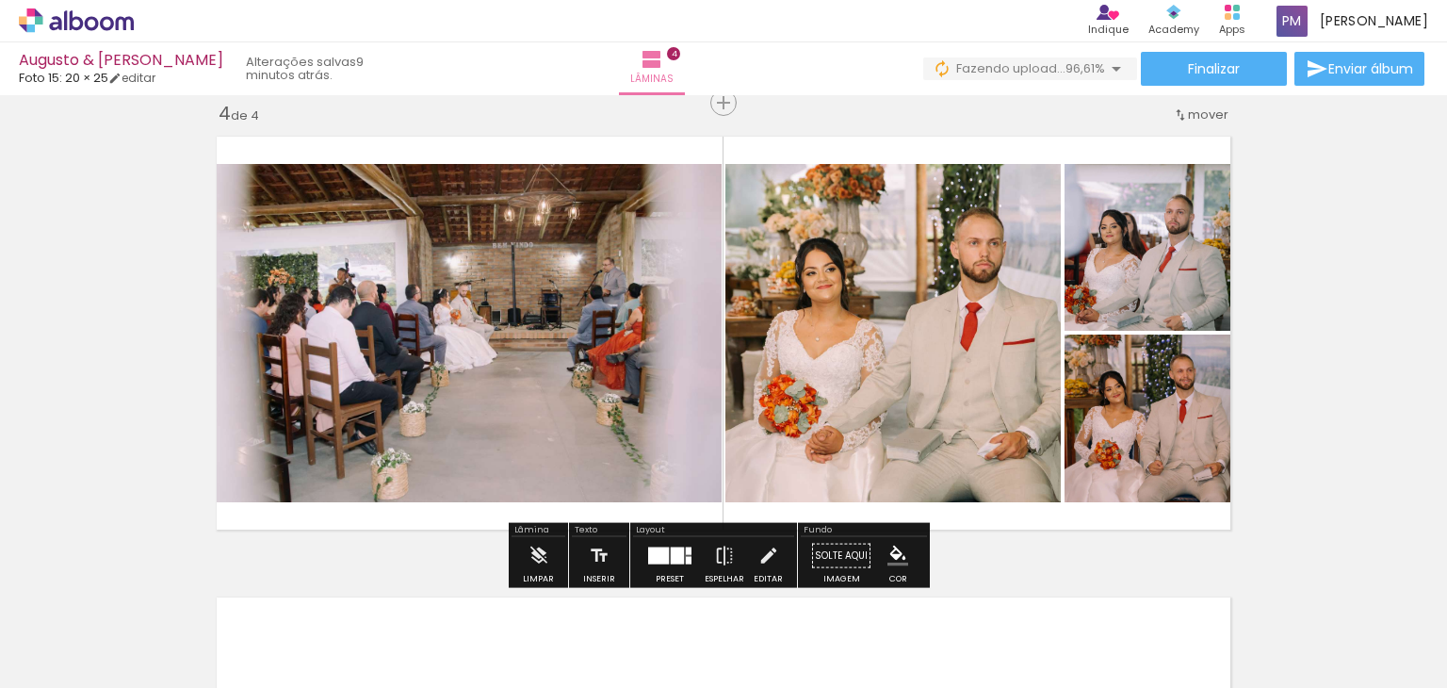
click at [1151, 272] on quentale-photo at bounding box center [1153, 247] width 176 height 167
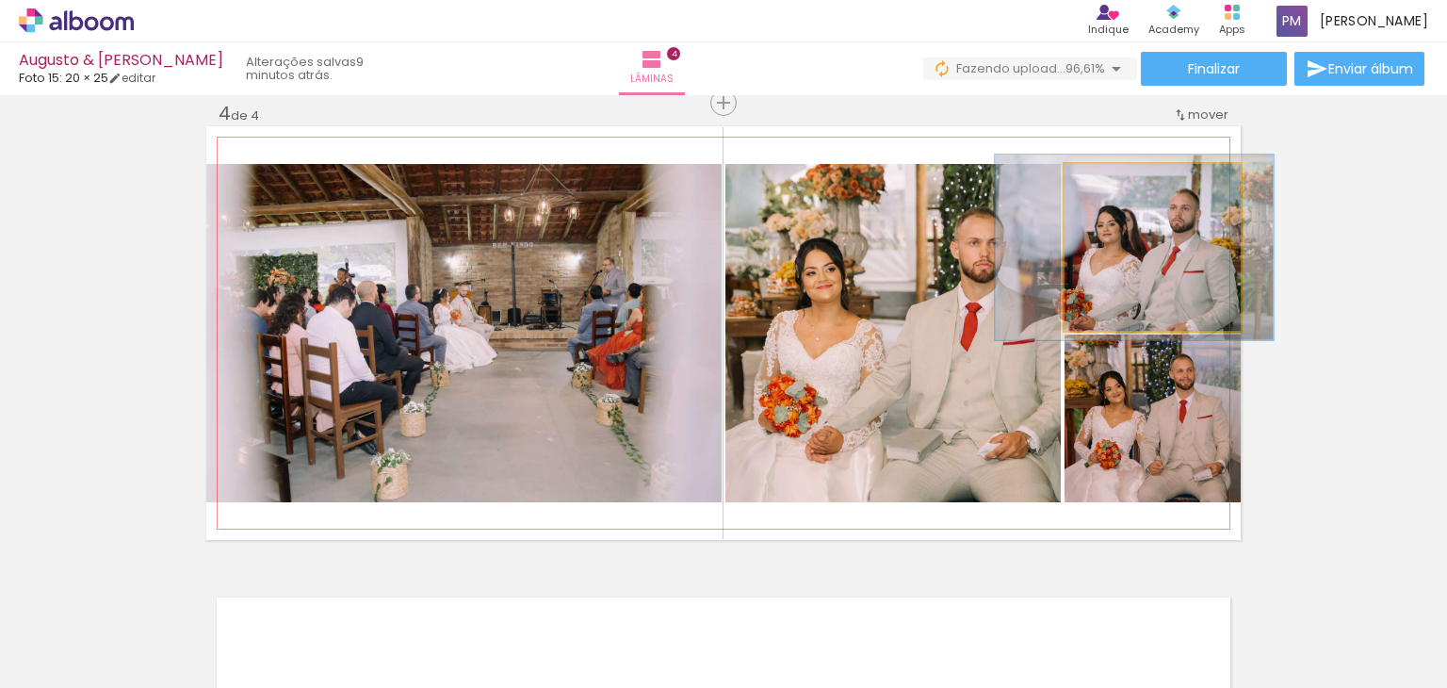
drag, startPoint x: 1108, startPoint y: 183, endPoint x: 1120, endPoint y: 182, distance: 12.3
click at [1120, 182] on div at bounding box center [1116, 183] width 17 height 17
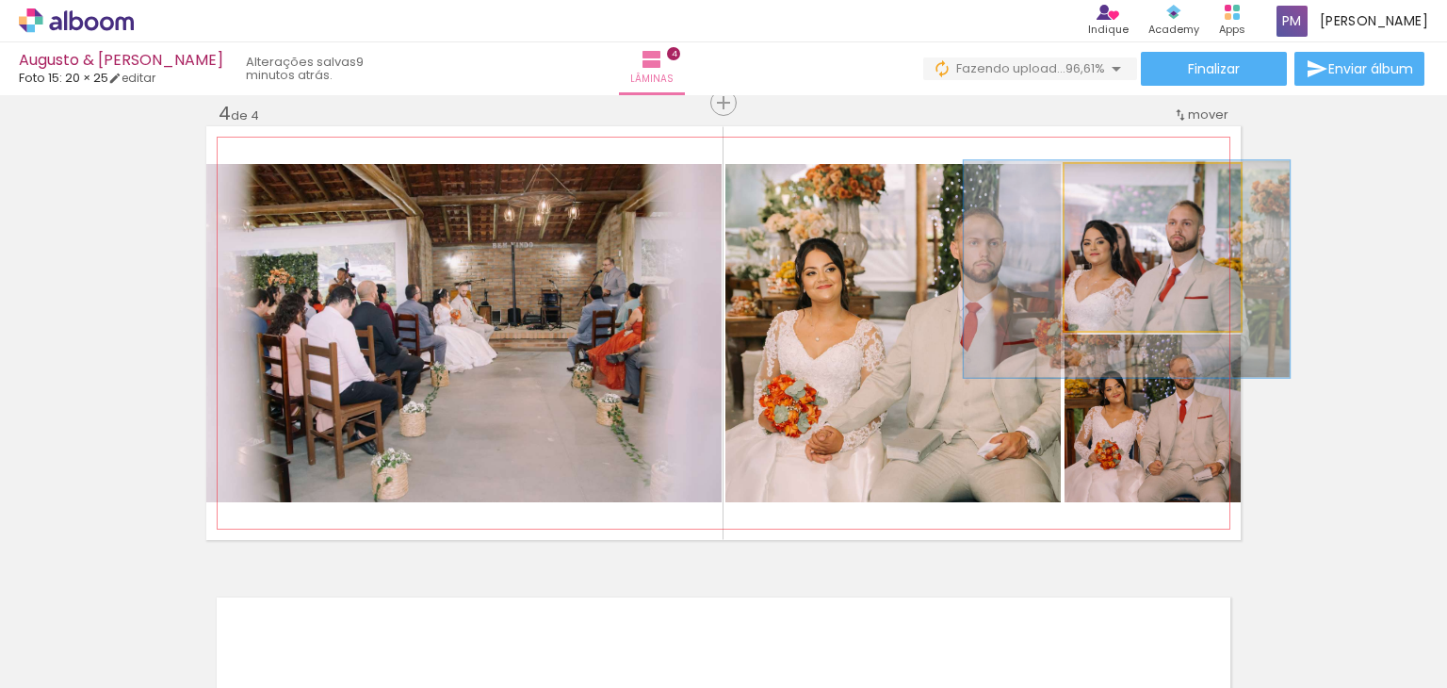
drag, startPoint x: 1161, startPoint y: 245, endPoint x: 1157, endPoint y: 258, distance: 13.7
click at [1161, 259] on quentale-photo at bounding box center [1153, 247] width 176 height 167
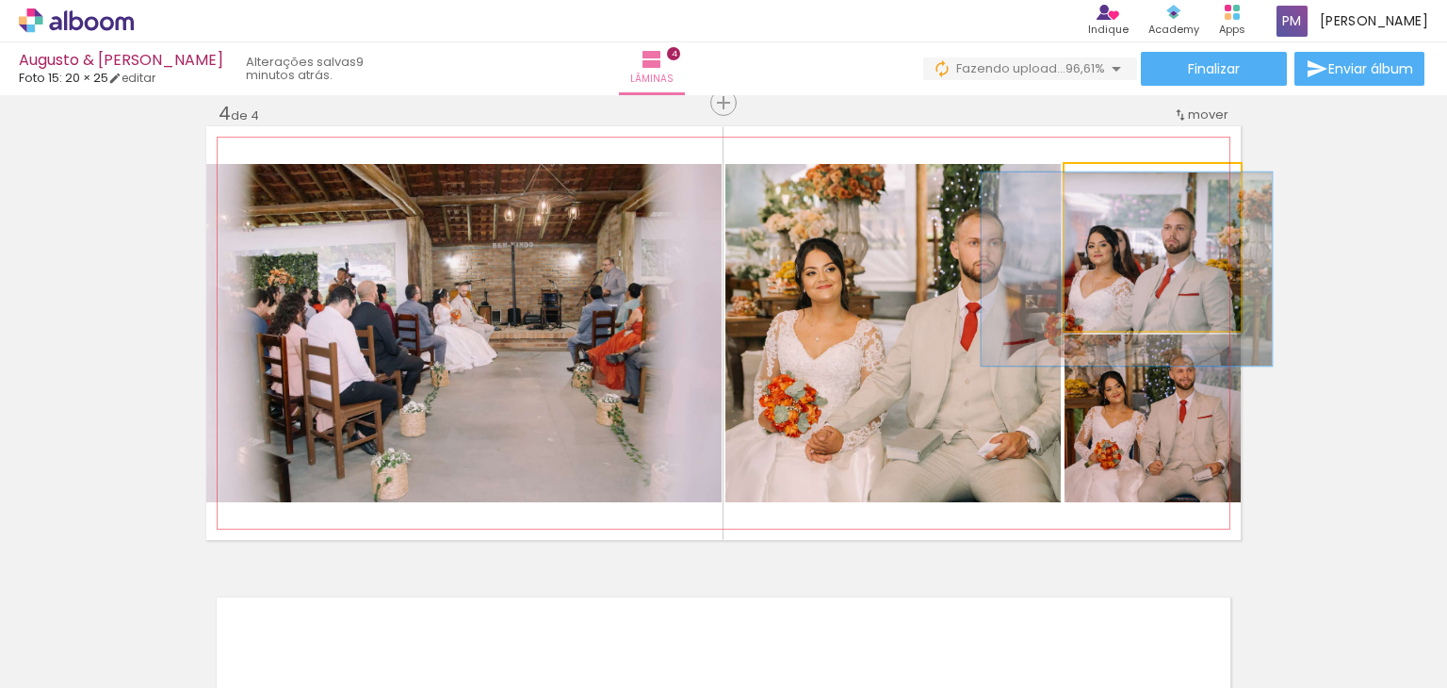
drag, startPoint x: 1123, startPoint y: 192, endPoint x: 1112, endPoint y: 189, distance: 11.7
type paper-slider "115"
click at [1112, 189] on div at bounding box center [1120, 184] width 30 height 30
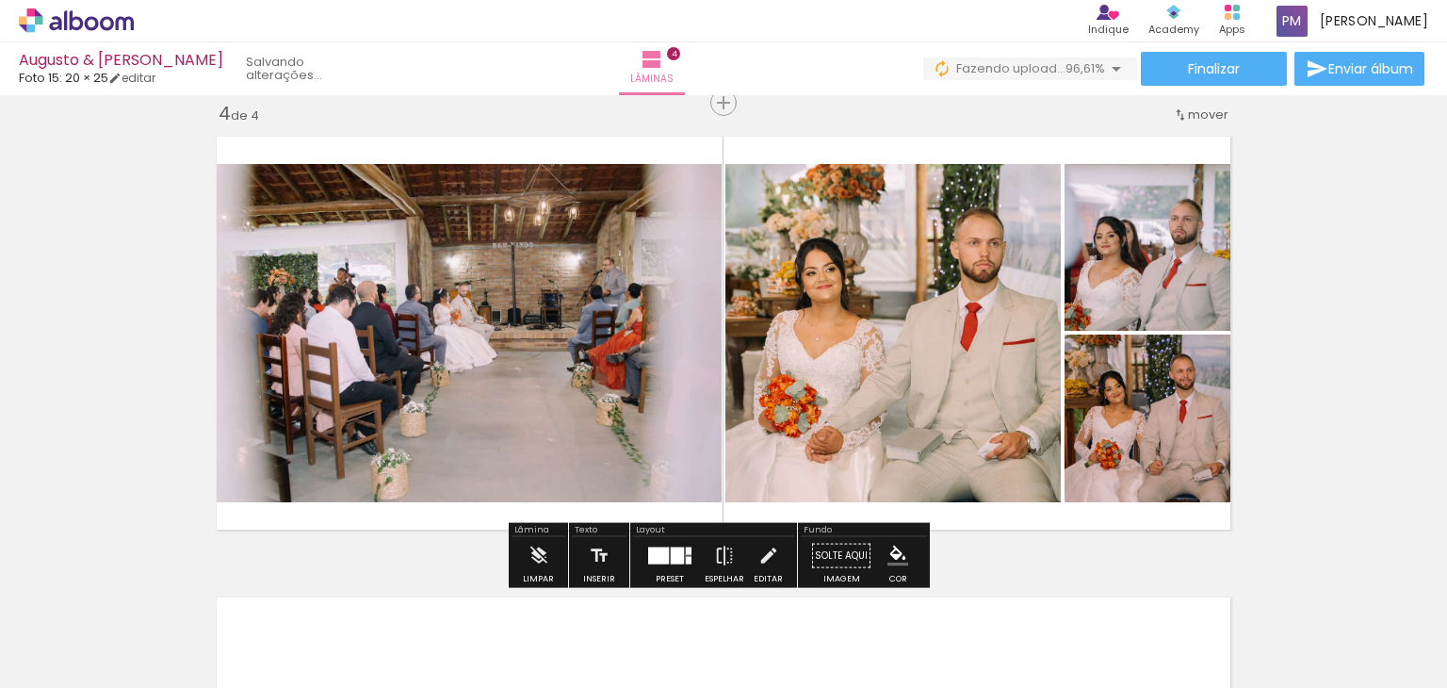
click at [1170, 404] on quentale-photo at bounding box center [1153, 419] width 176 height 168
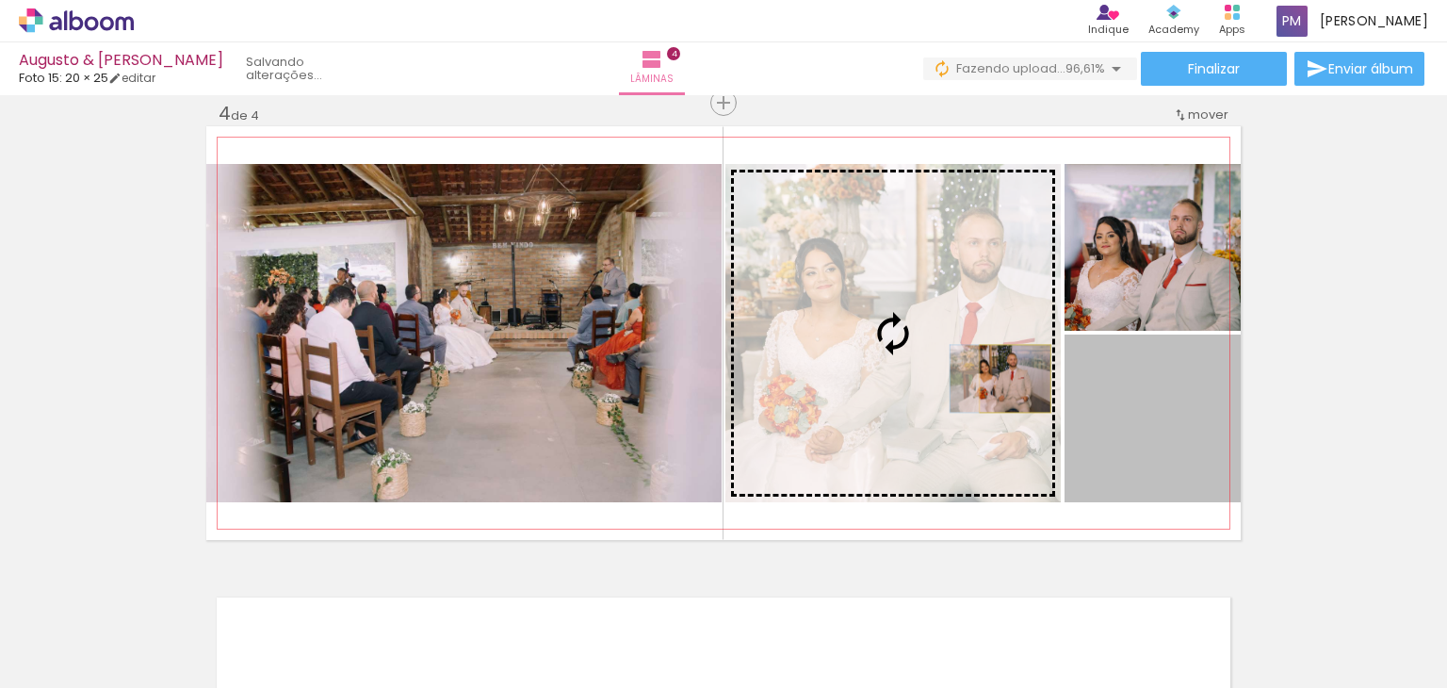
drag, startPoint x: 1128, startPoint y: 427, endPoint x: 1008, endPoint y: 378, distance: 129.3
click at [0, 0] on slot at bounding box center [0, 0] width 0 height 0
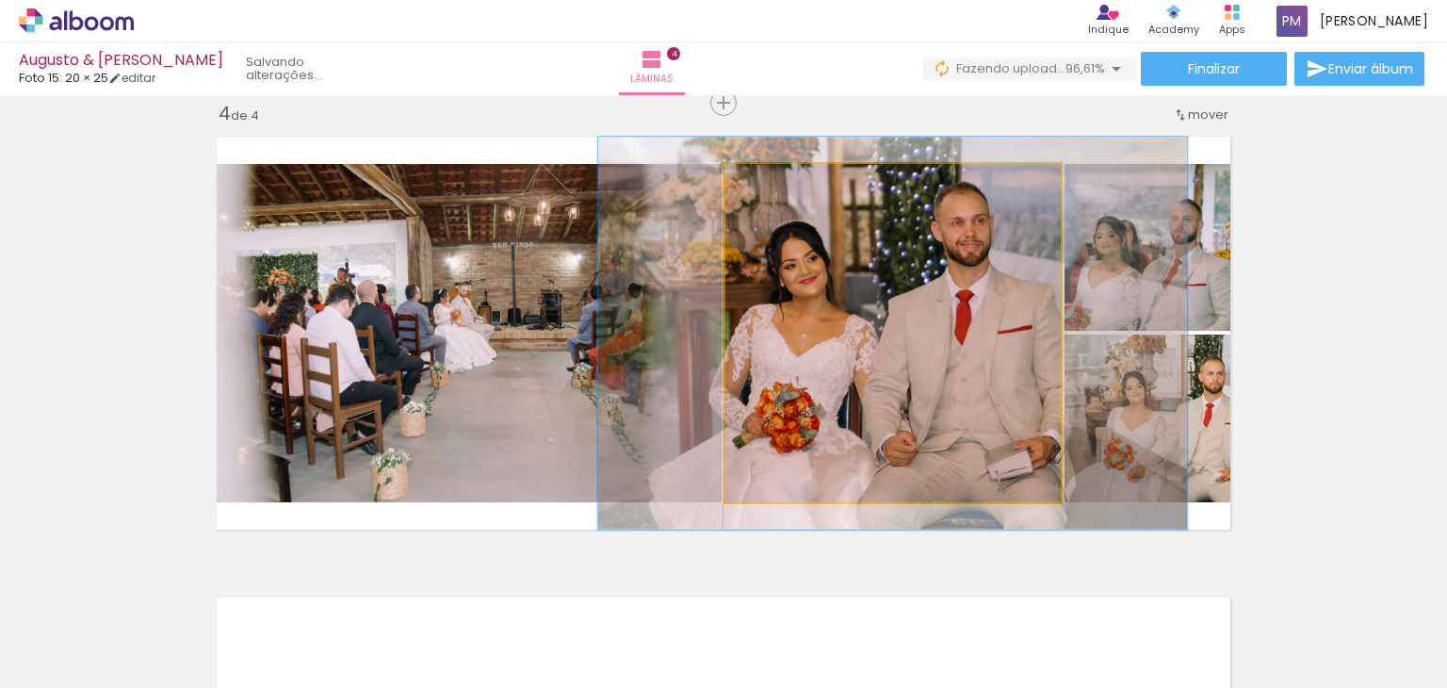
drag, startPoint x: 766, startPoint y: 182, endPoint x: 780, endPoint y: 182, distance: 14.1
type paper-slider "122"
click at [780, 182] on div at bounding box center [780, 183] width 17 height 17
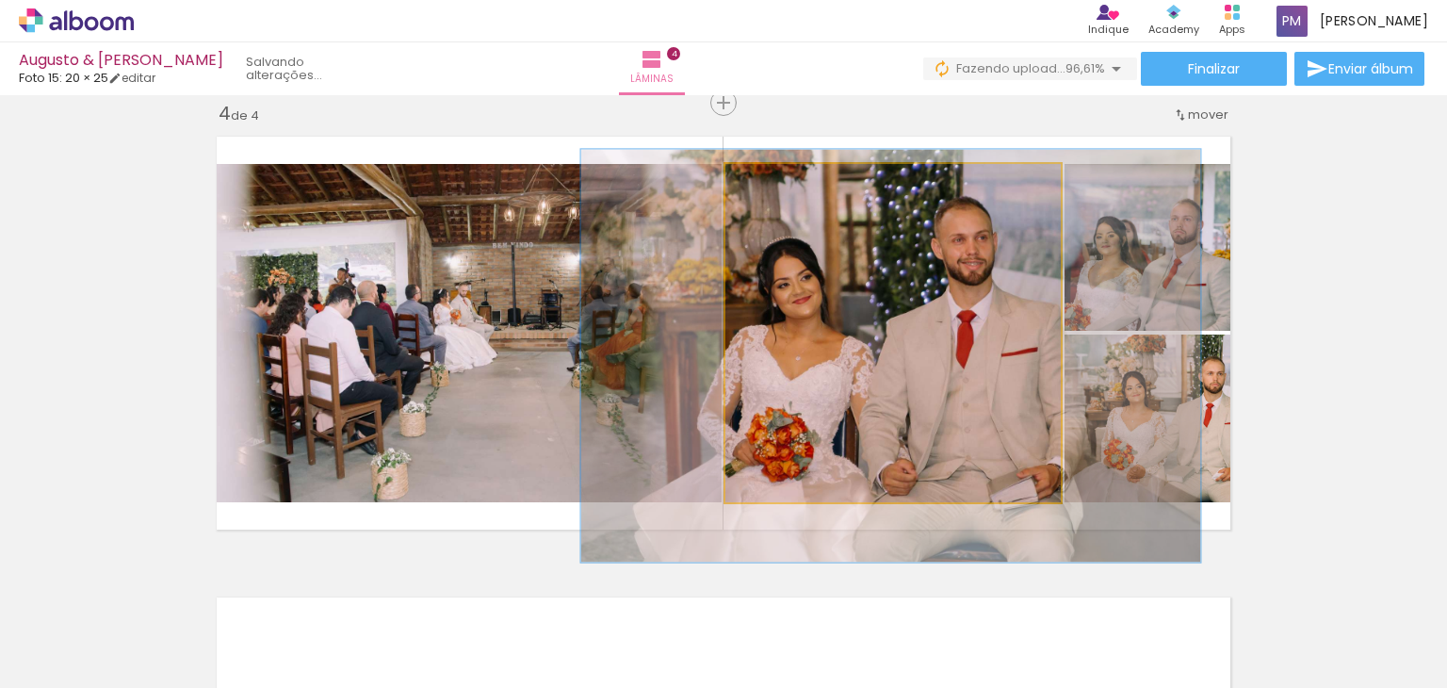
drag, startPoint x: 911, startPoint y: 299, endPoint x: 909, endPoint y: 321, distance: 22.7
click at [913, 319] on quentale-photo at bounding box center [893, 333] width 335 height 338
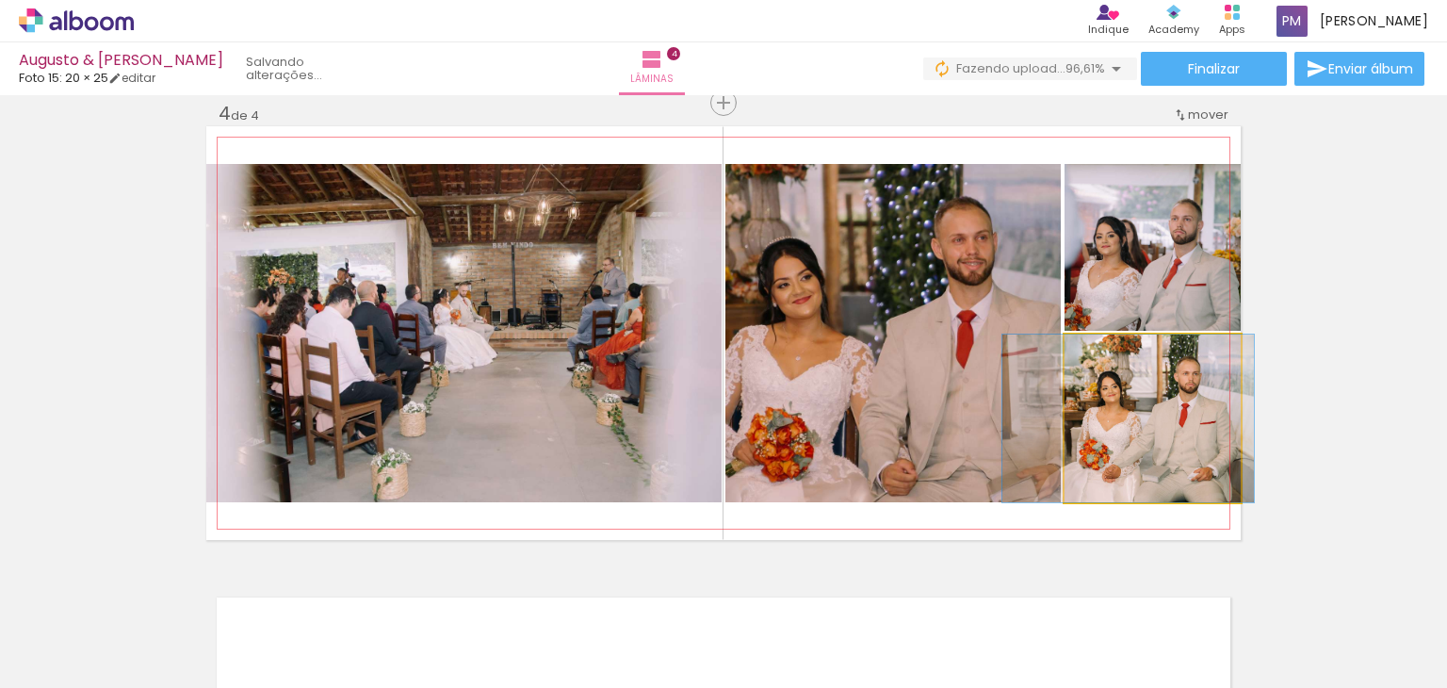
drag, startPoint x: 1170, startPoint y: 422, endPoint x: 1146, endPoint y: 421, distance: 24.5
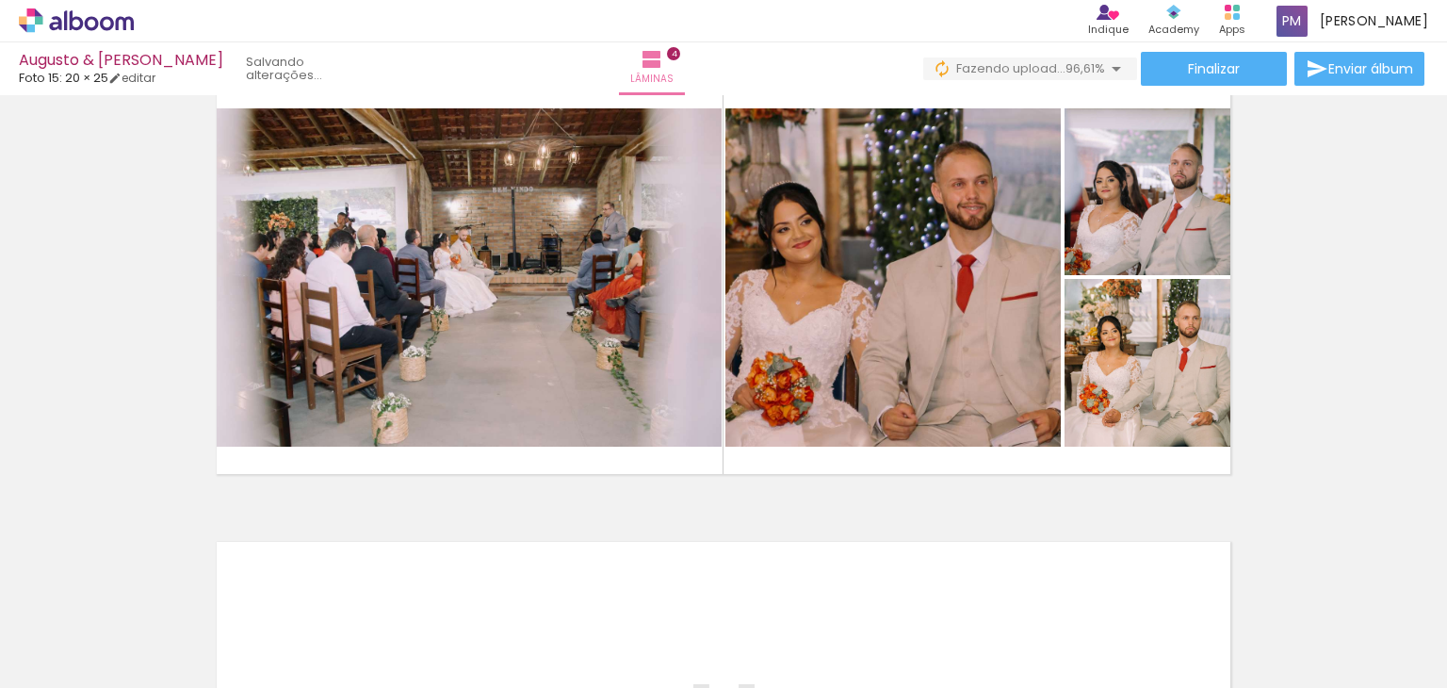
scroll to position [1431, 0]
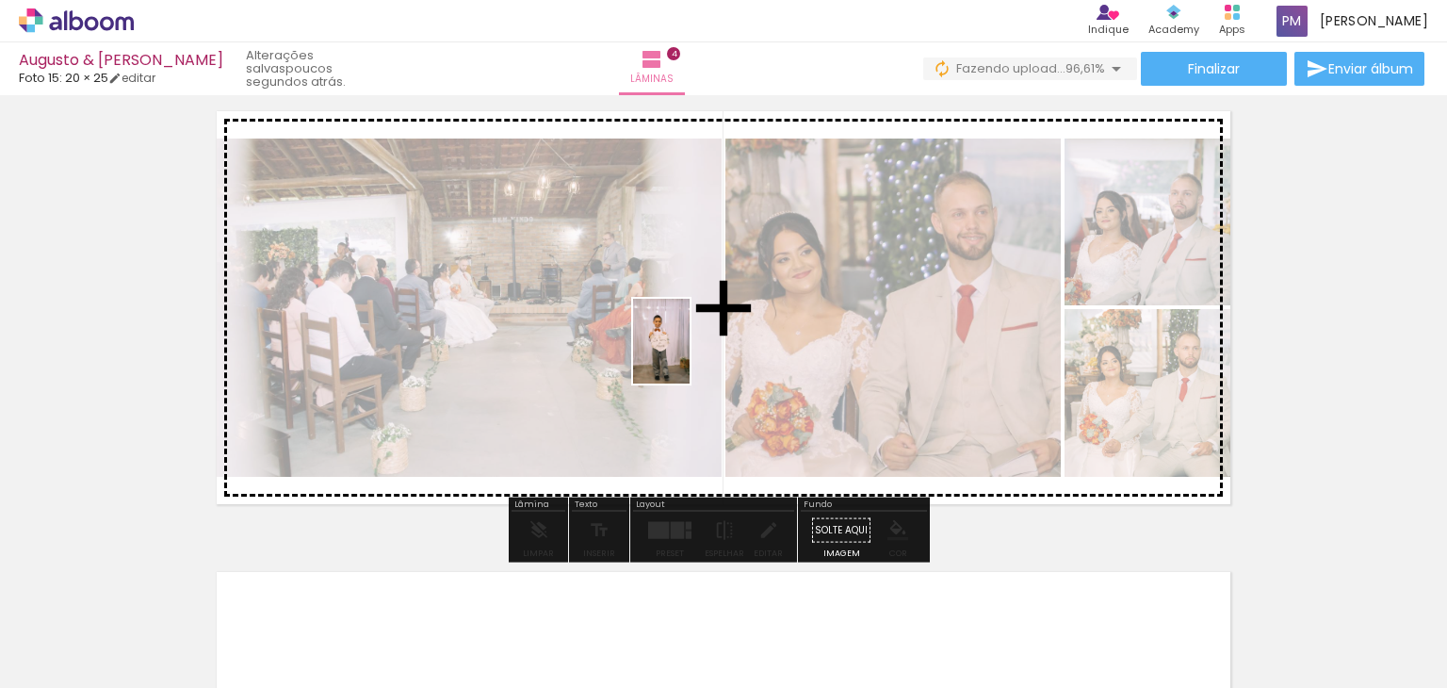
drag, startPoint x: 673, startPoint y: 636, endPoint x: 690, endPoint y: 355, distance: 281.3
click at [690, 355] on quentale-workspace at bounding box center [723, 344] width 1447 height 688
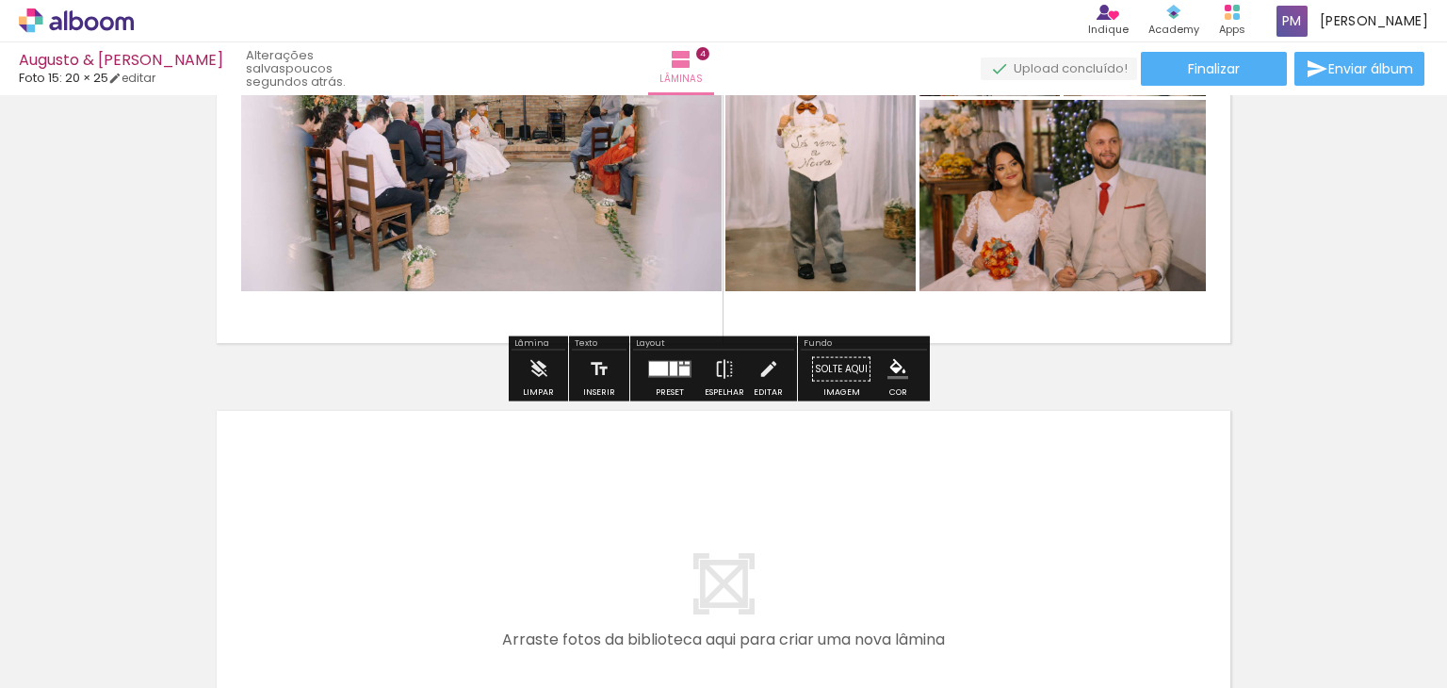
scroll to position [1620, 0]
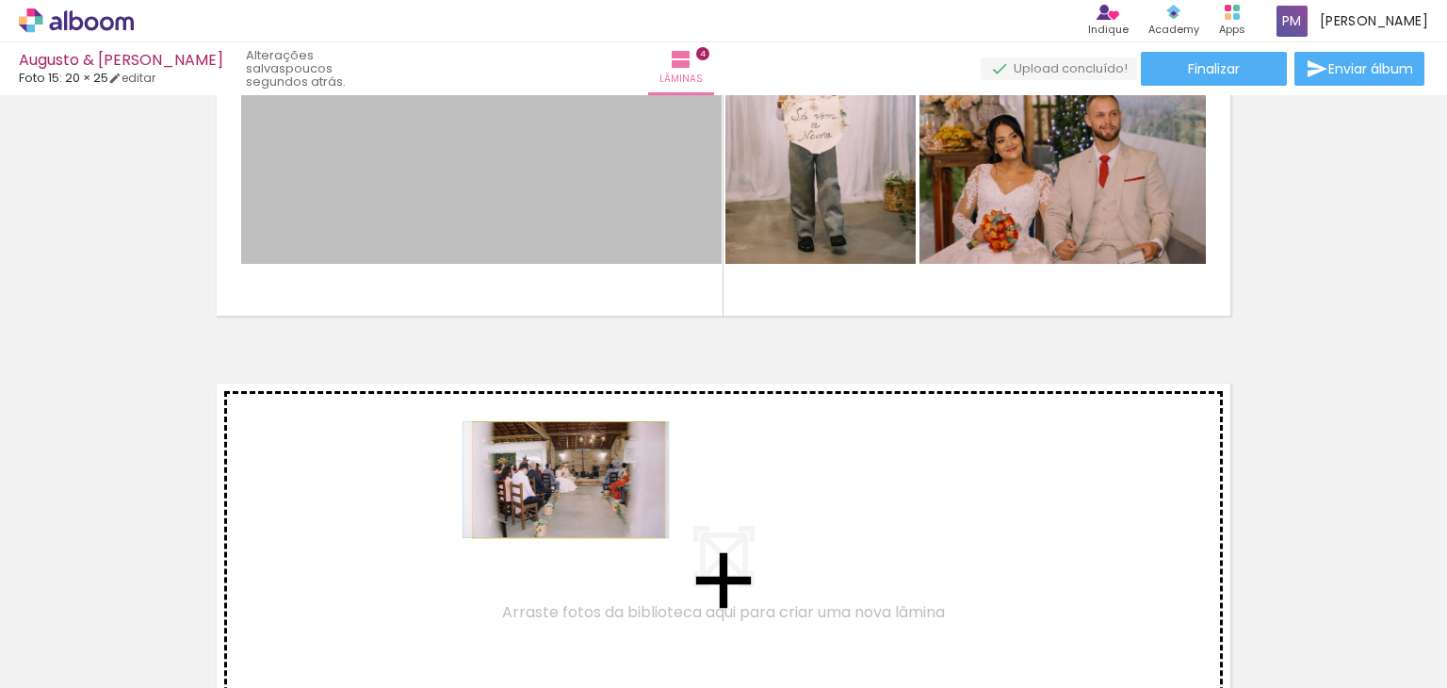
drag, startPoint x: 603, startPoint y: 209, endPoint x: 562, endPoint y: 480, distance: 273.6
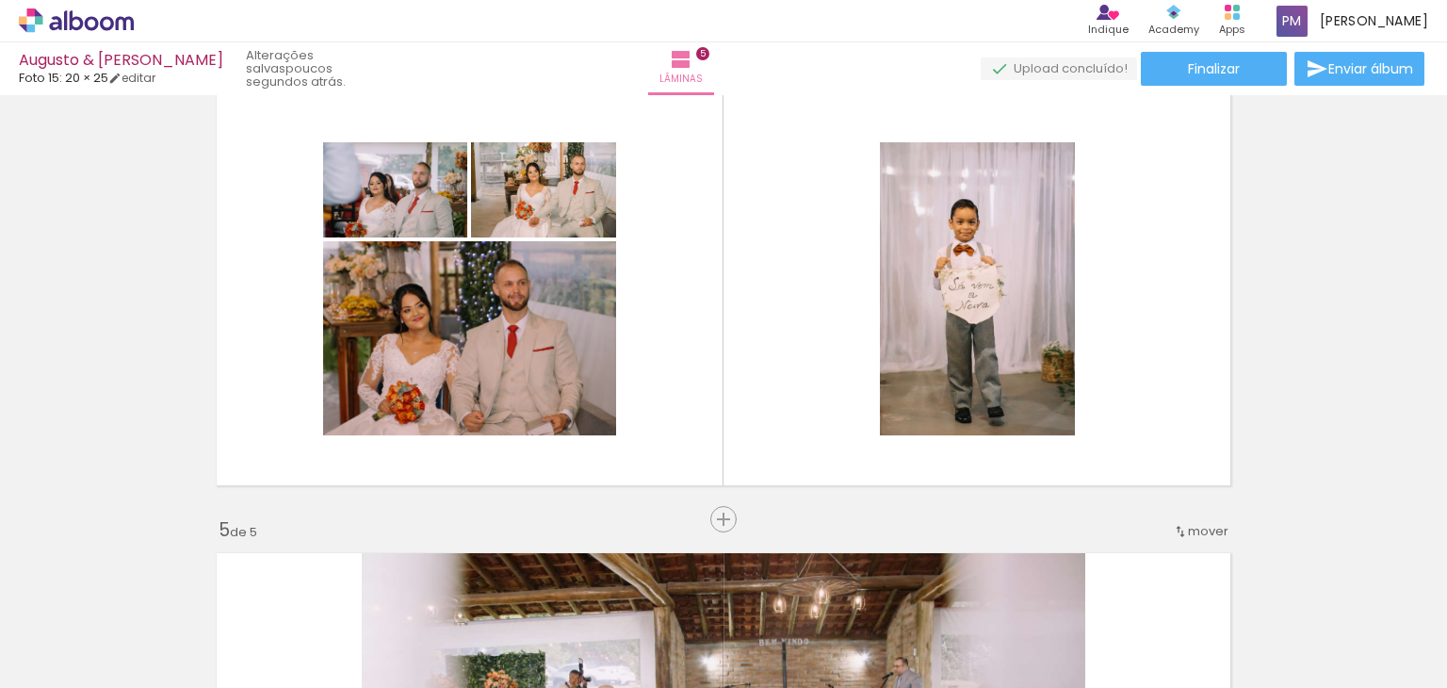
scroll to position [1396, 0]
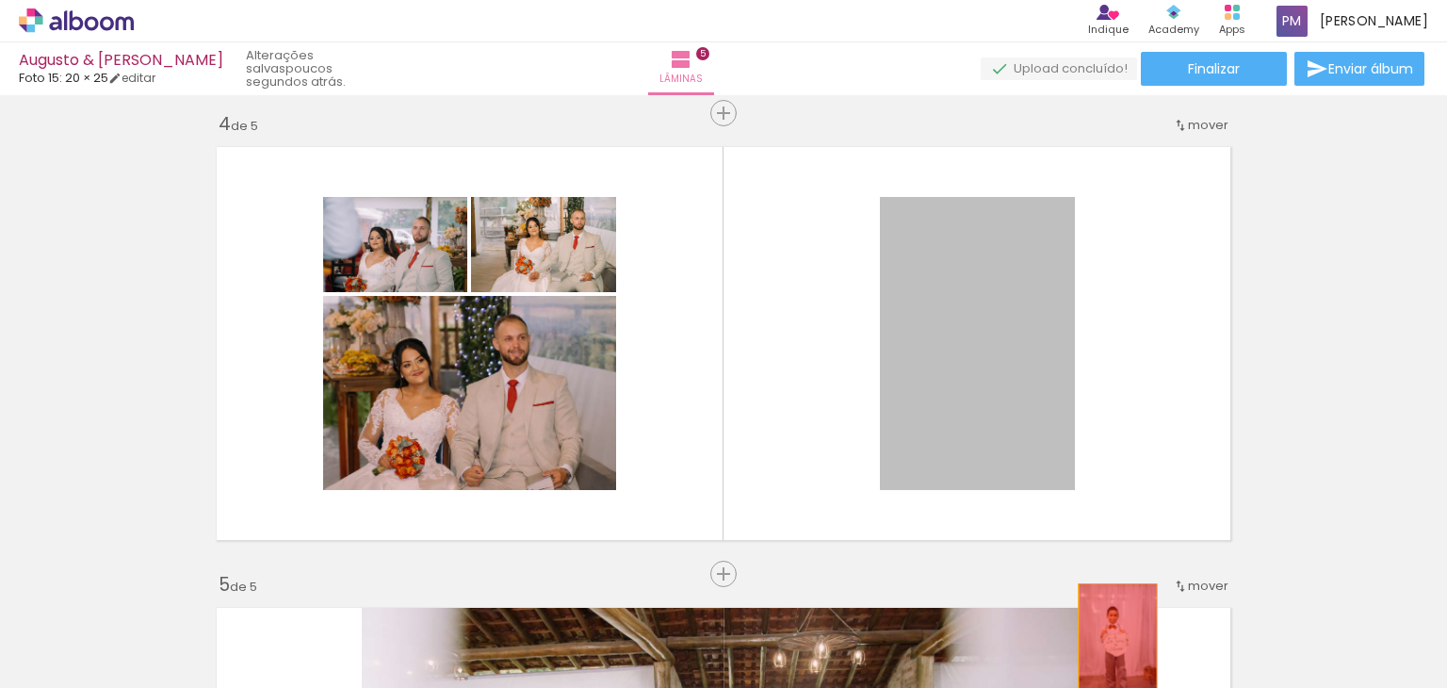
drag, startPoint x: 977, startPoint y: 330, endPoint x: 1108, endPoint y: 630, distance: 327.9
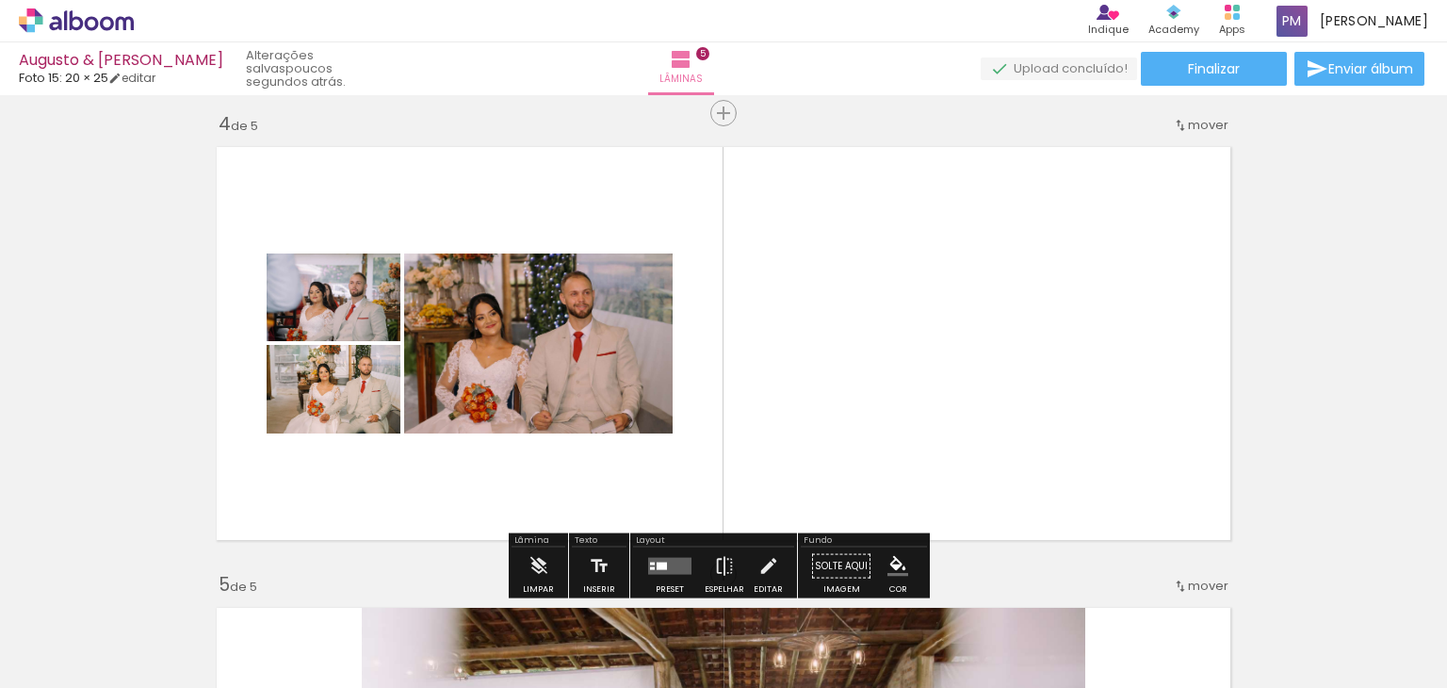
click at [657, 559] on quentale-layouter at bounding box center [669, 566] width 43 height 17
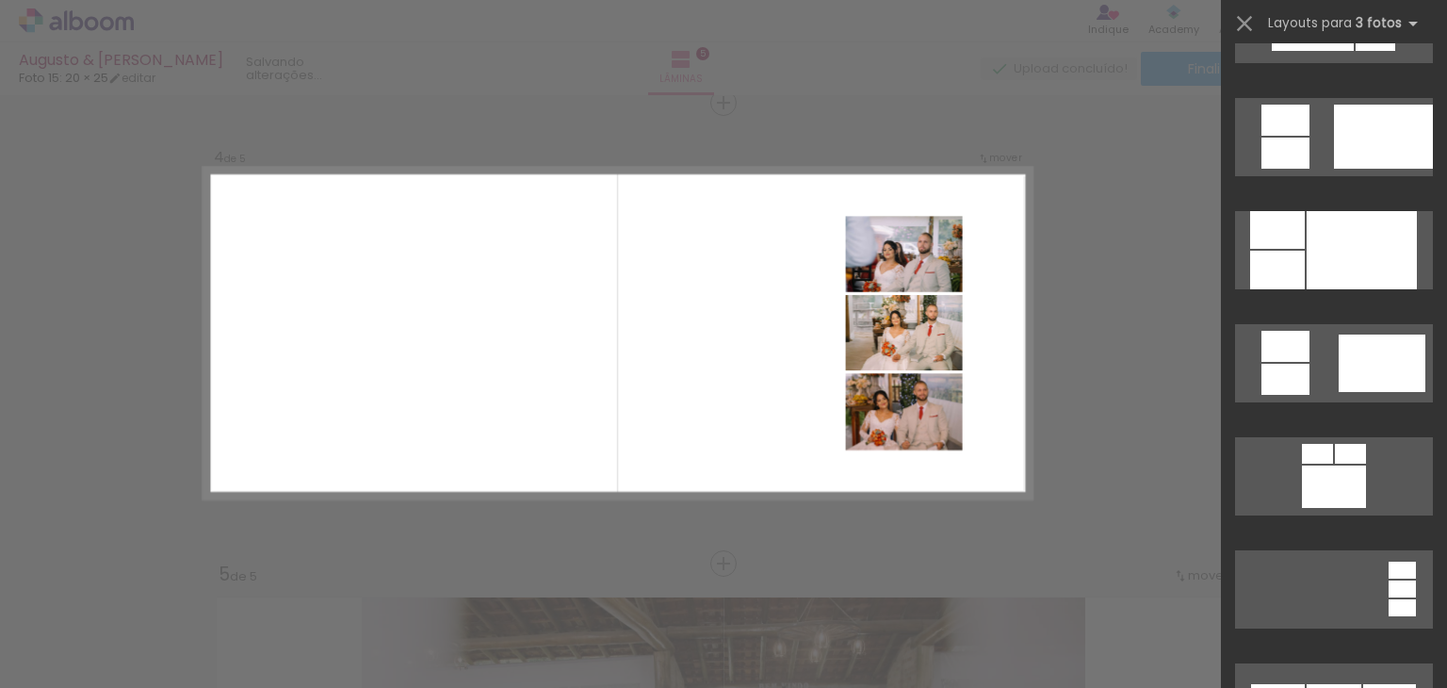
scroll to position [1131, 0]
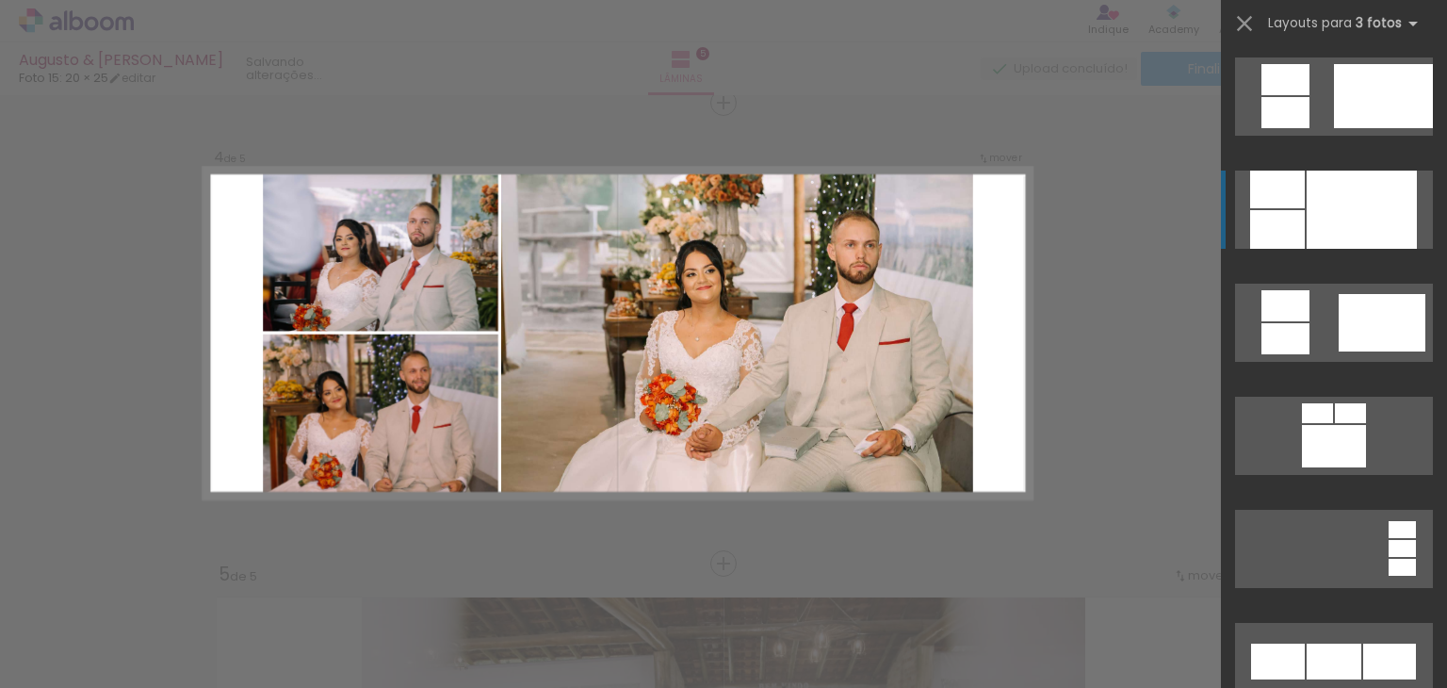
click at [1335, 221] on div at bounding box center [1362, 210] width 110 height 78
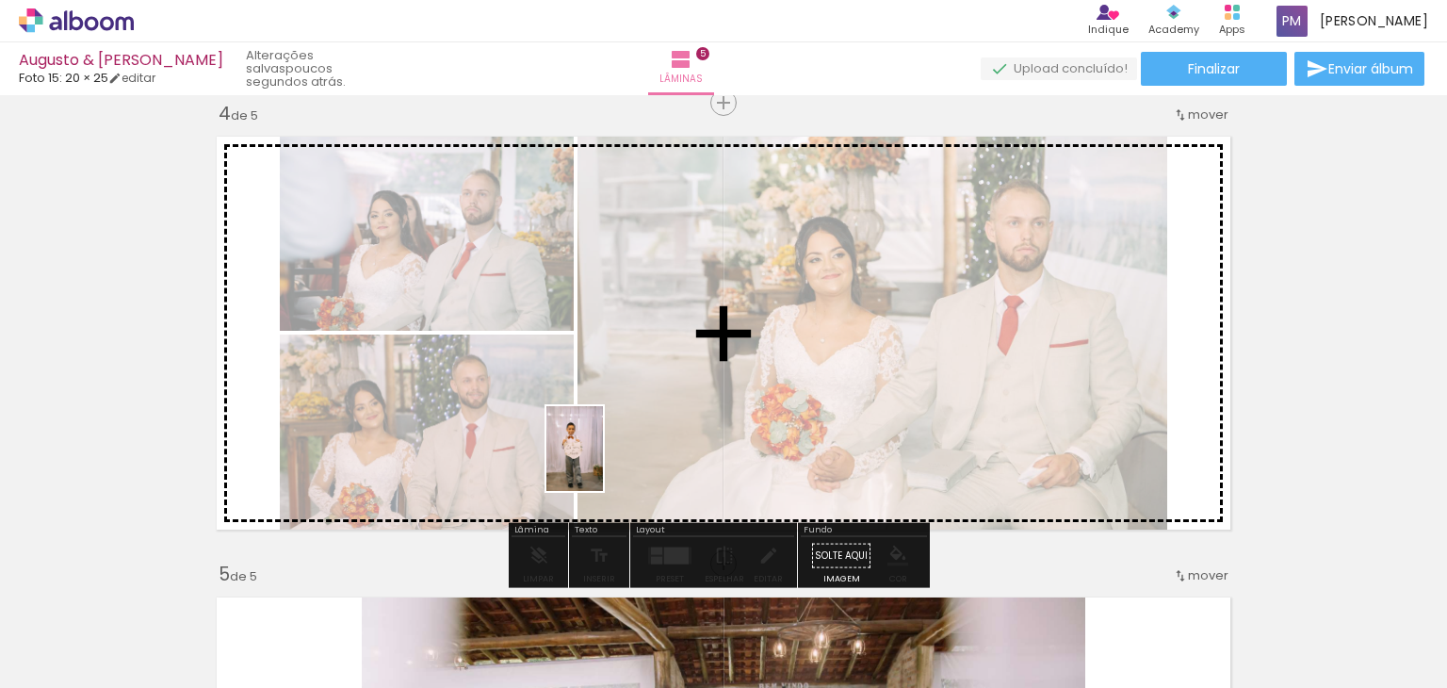
drag, startPoint x: 682, startPoint y: 627, endPoint x: 603, endPoint y: 463, distance: 182.1
click at [603, 463] on quentale-workspace at bounding box center [723, 344] width 1447 height 688
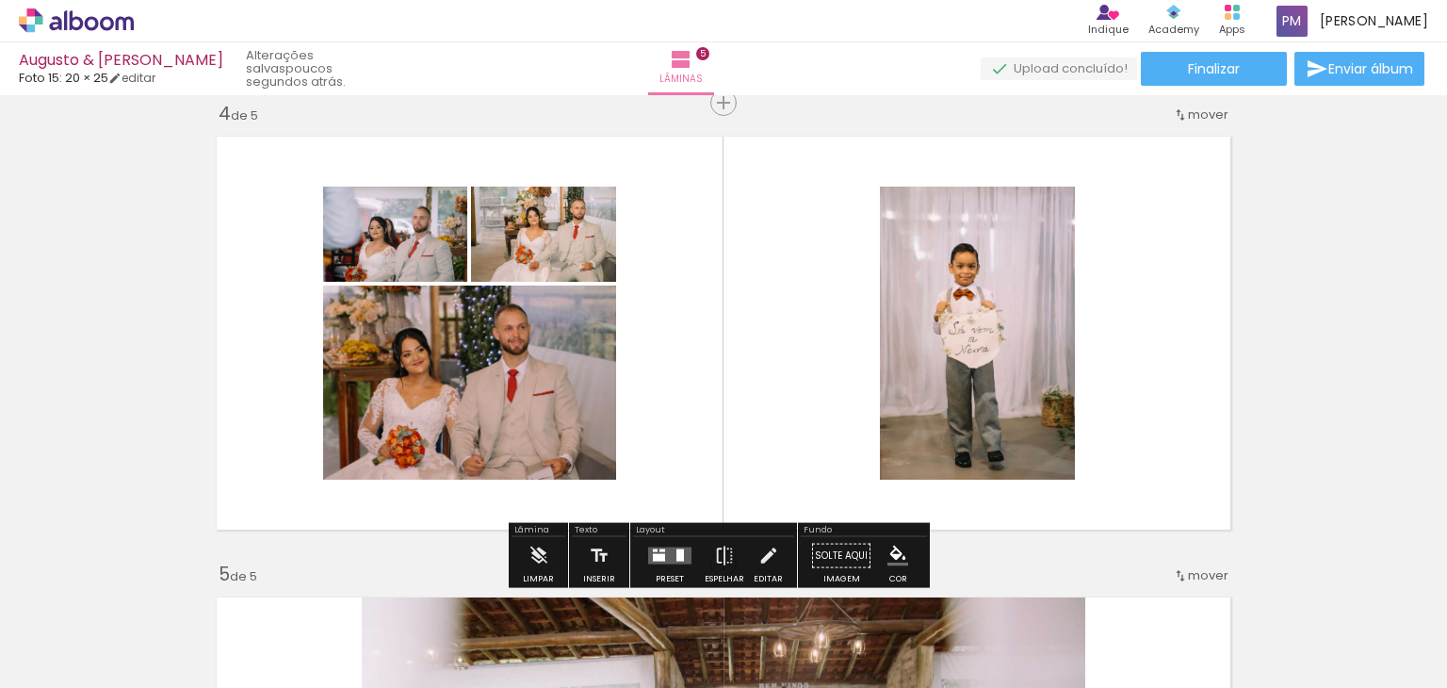
click at [667, 559] on quentale-layouter at bounding box center [669, 555] width 43 height 17
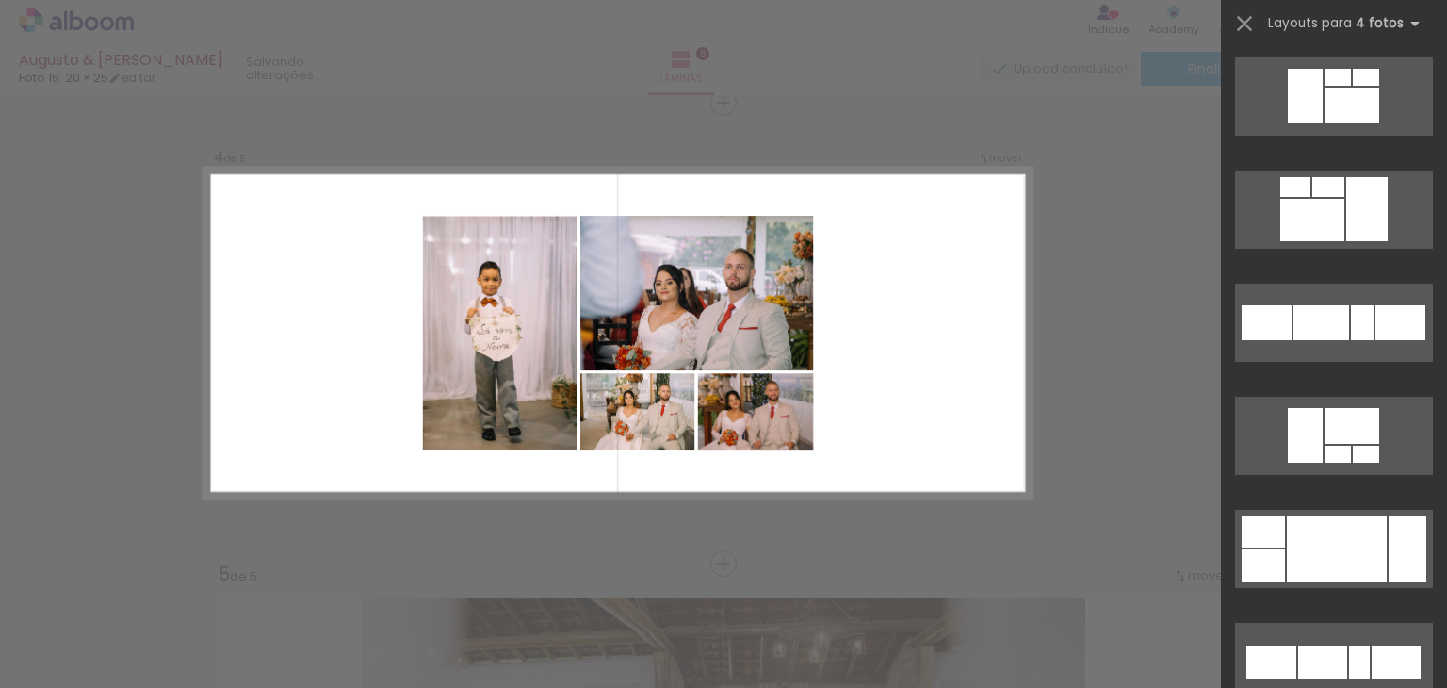
scroll to position [2544, 0]
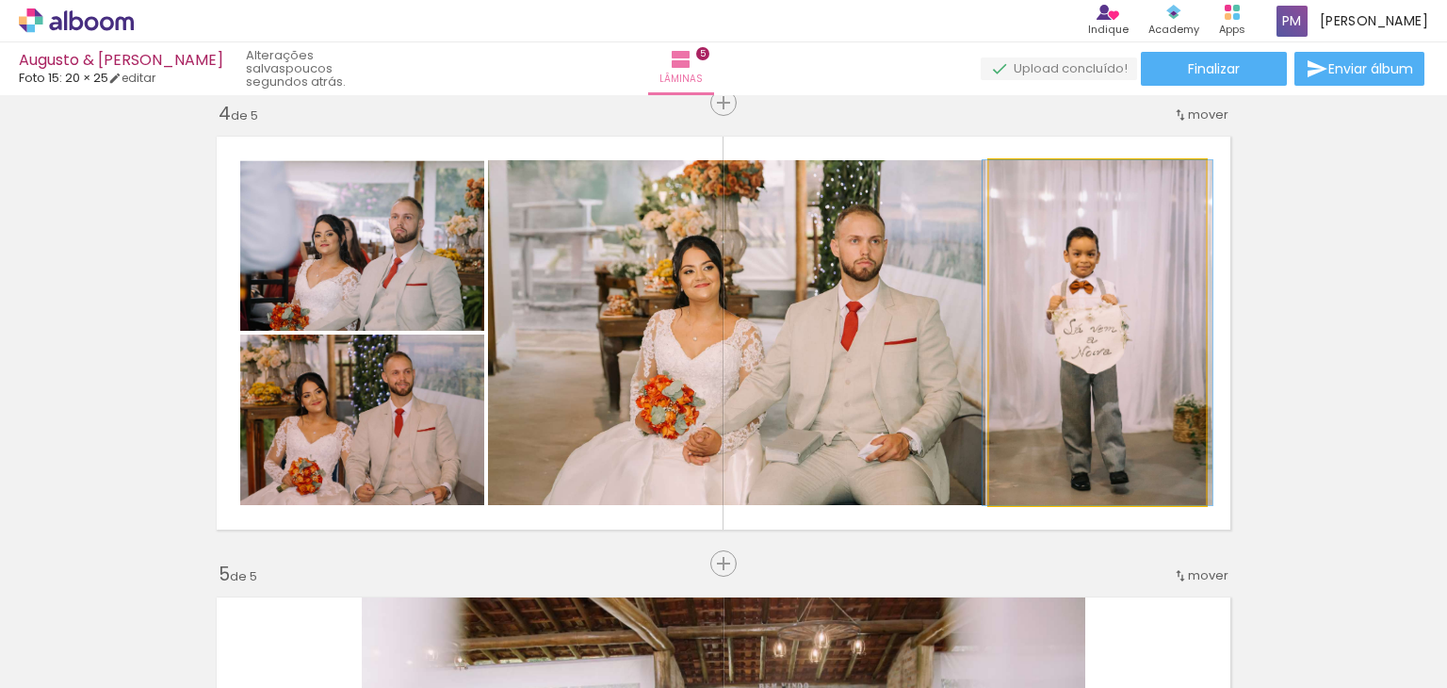
click at [1105, 316] on quentale-photo at bounding box center [1097, 332] width 217 height 345
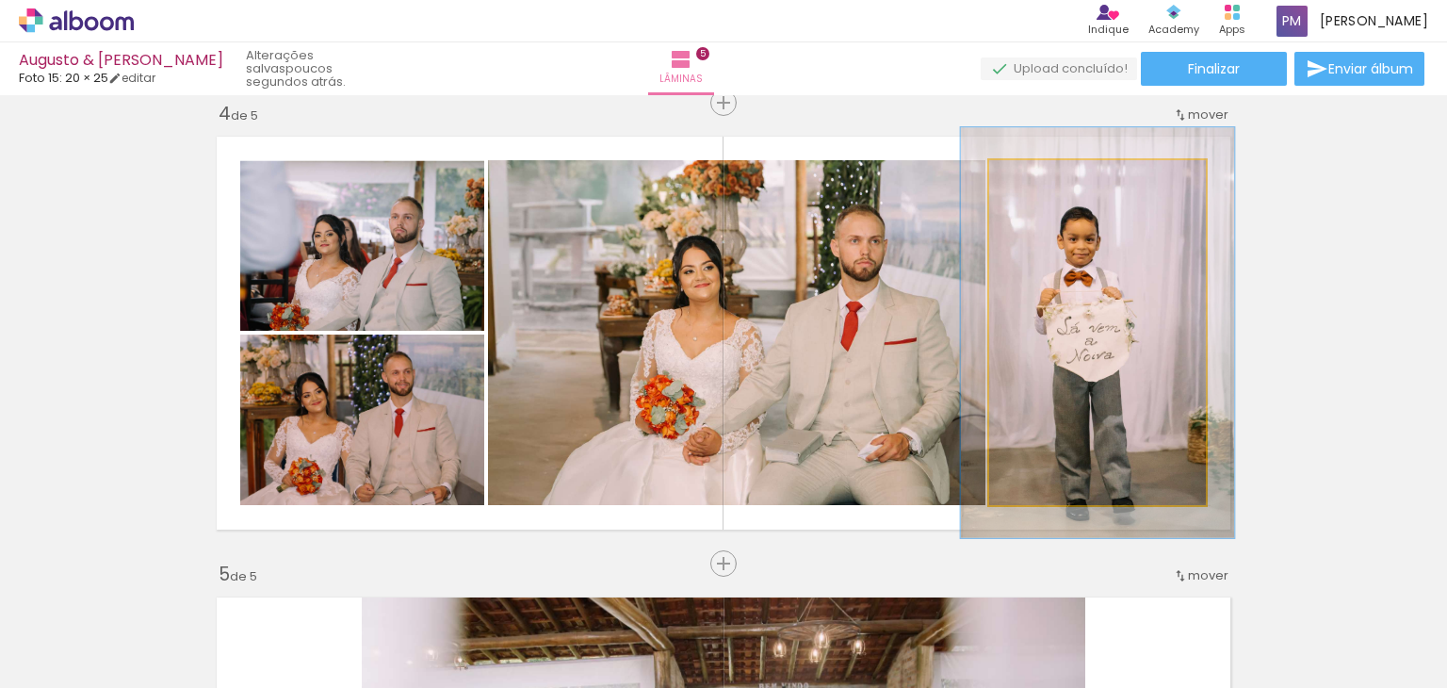
drag, startPoint x: 1029, startPoint y: 182, endPoint x: 1041, endPoint y: 184, distance: 12.4
type paper-slider "119"
click at [1041, 184] on div at bounding box center [1045, 179] width 17 height 17
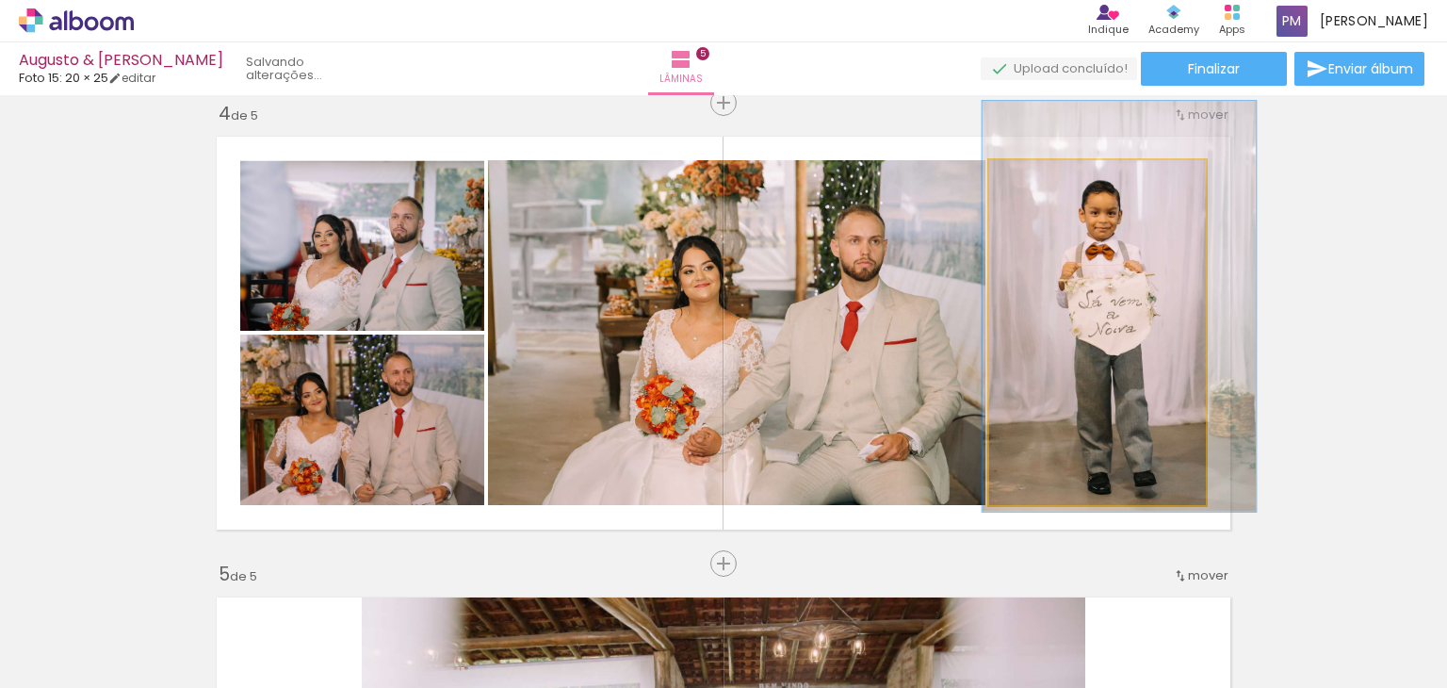
drag, startPoint x: 1068, startPoint y: 367, endPoint x: 1086, endPoint y: 340, distance: 32.4
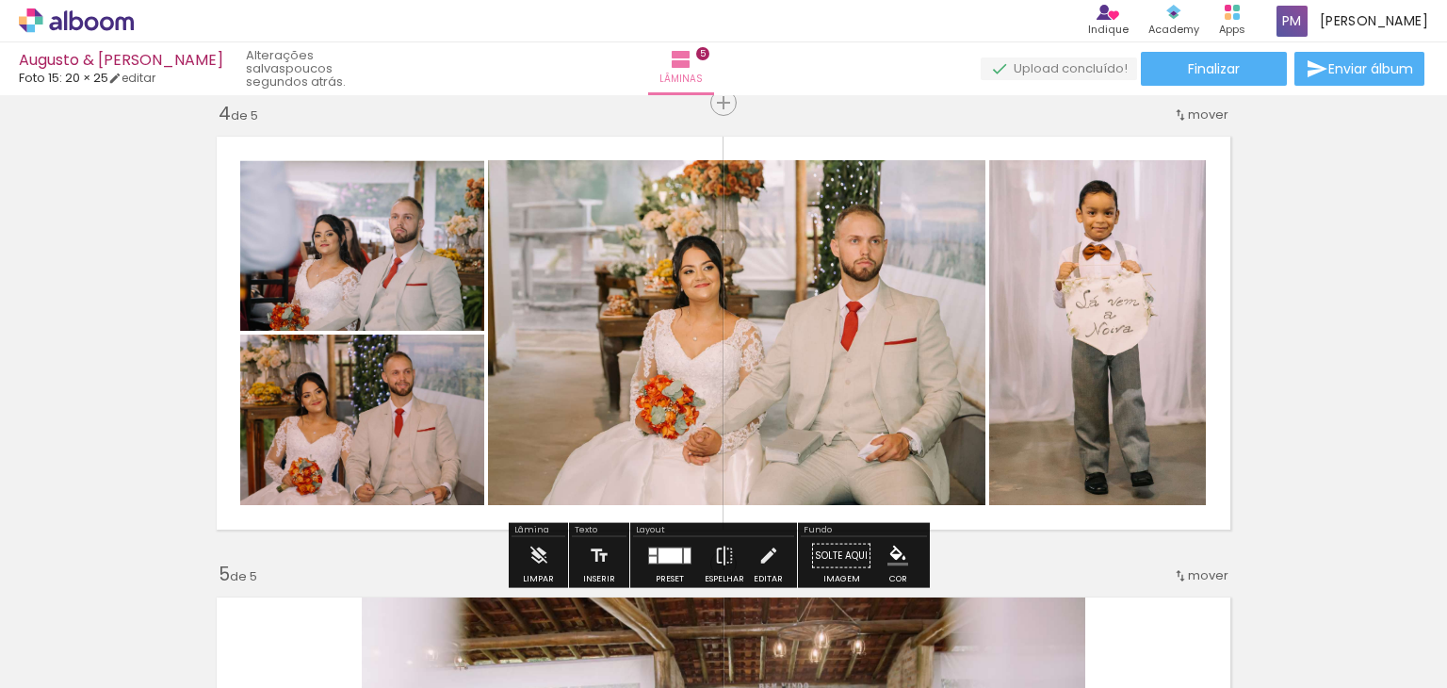
click at [1279, 329] on div "Inserir lâmina 1 de 5 Inserir lâmina 2 de 5 Inserir lâmina 3 de 5 Inserir lâmin…" at bounding box center [723, 79] width 1447 height 2766
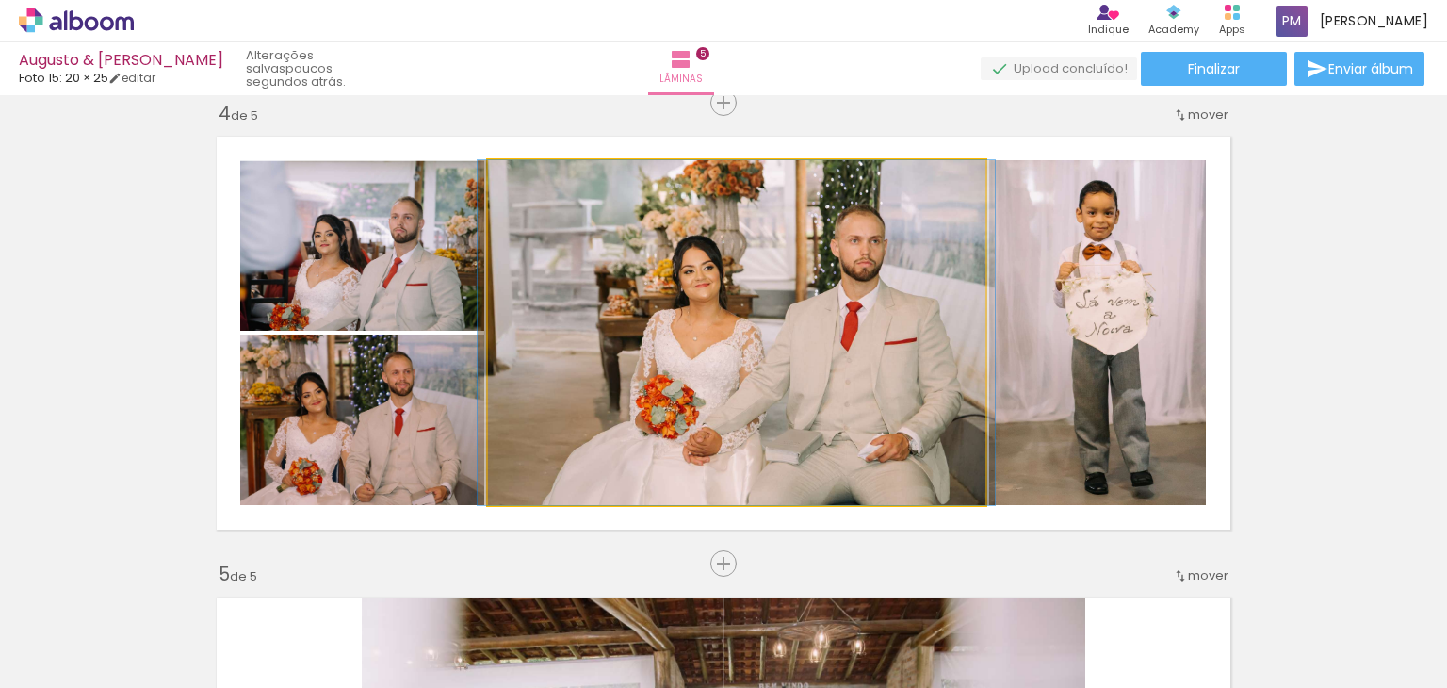
click at [826, 378] on quentale-photo at bounding box center [737, 332] width 498 height 345
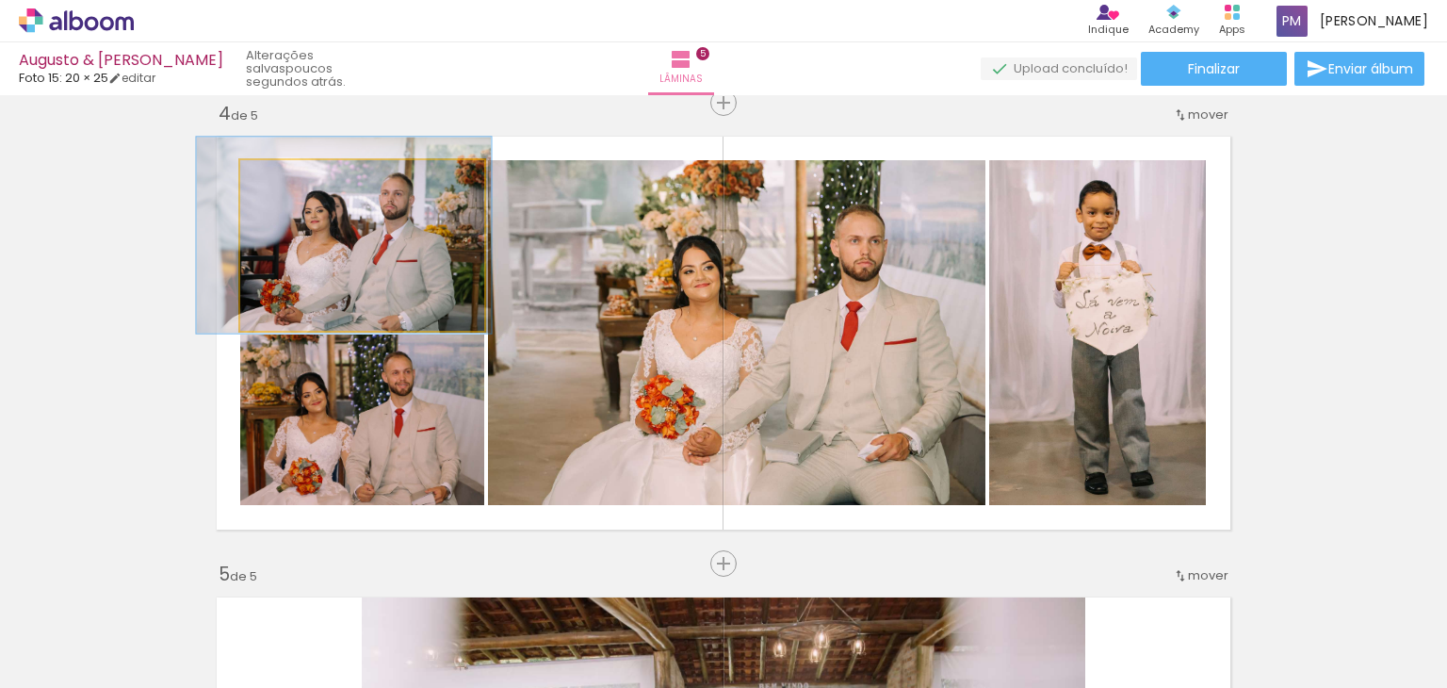
drag, startPoint x: 402, startPoint y: 263, endPoint x: 400, endPoint y: 247, distance: 16.1
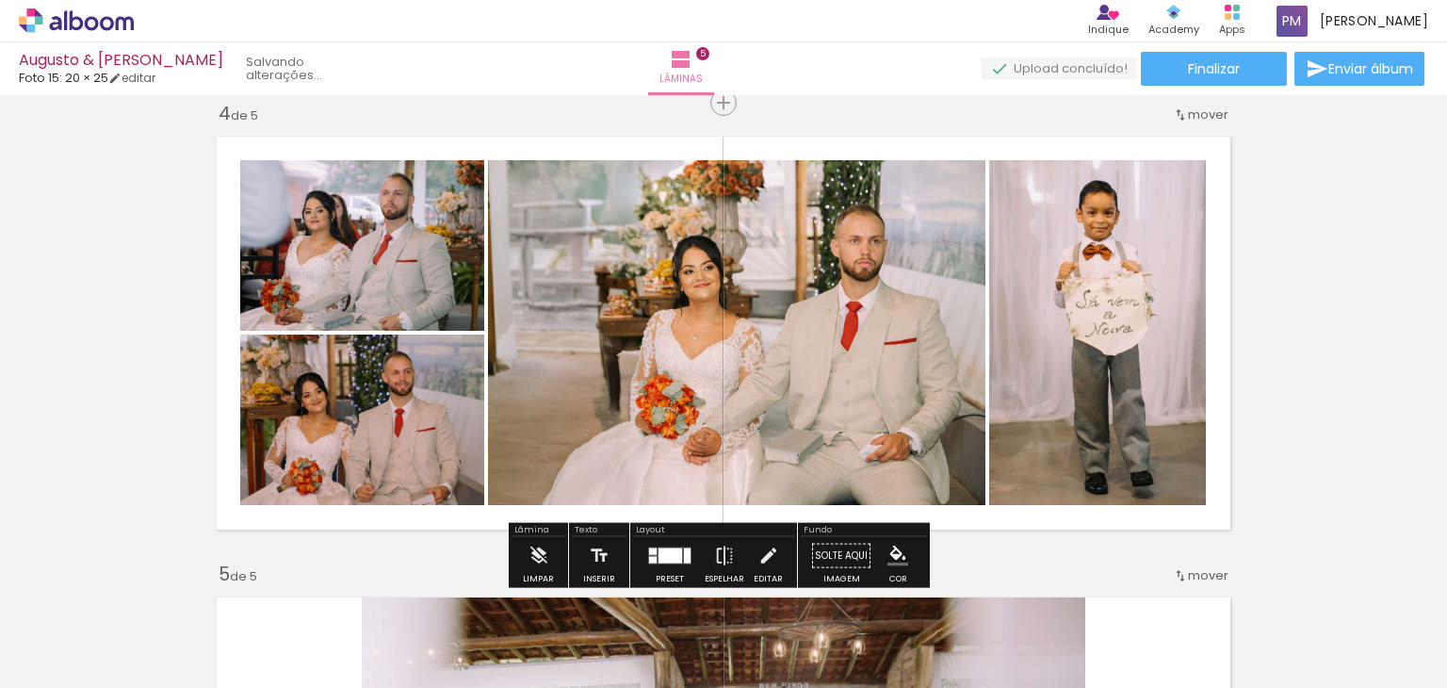
click at [452, 419] on quentale-photo at bounding box center [362, 420] width 244 height 171
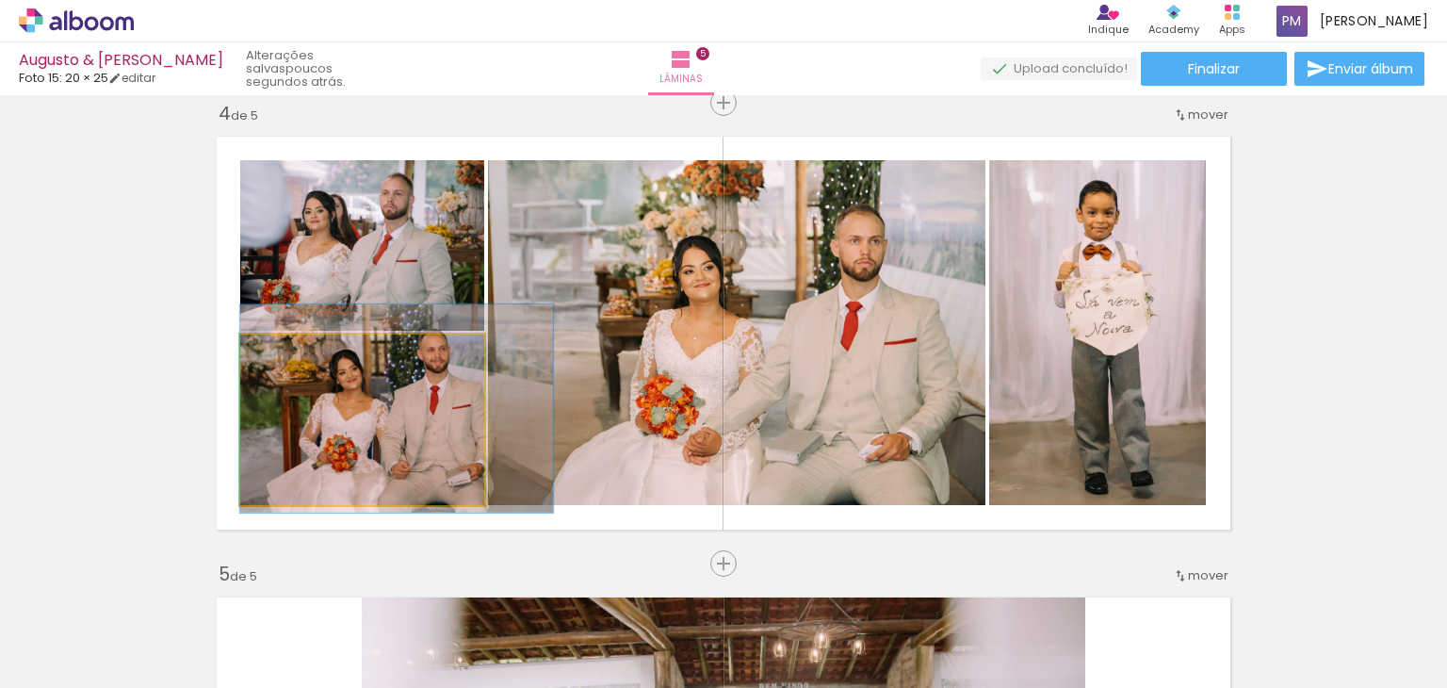
drag, startPoint x: 414, startPoint y: 425, endPoint x: 581, endPoint y: 358, distance: 180.6
click at [0, 0] on slot at bounding box center [0, 0] width 0 height 0
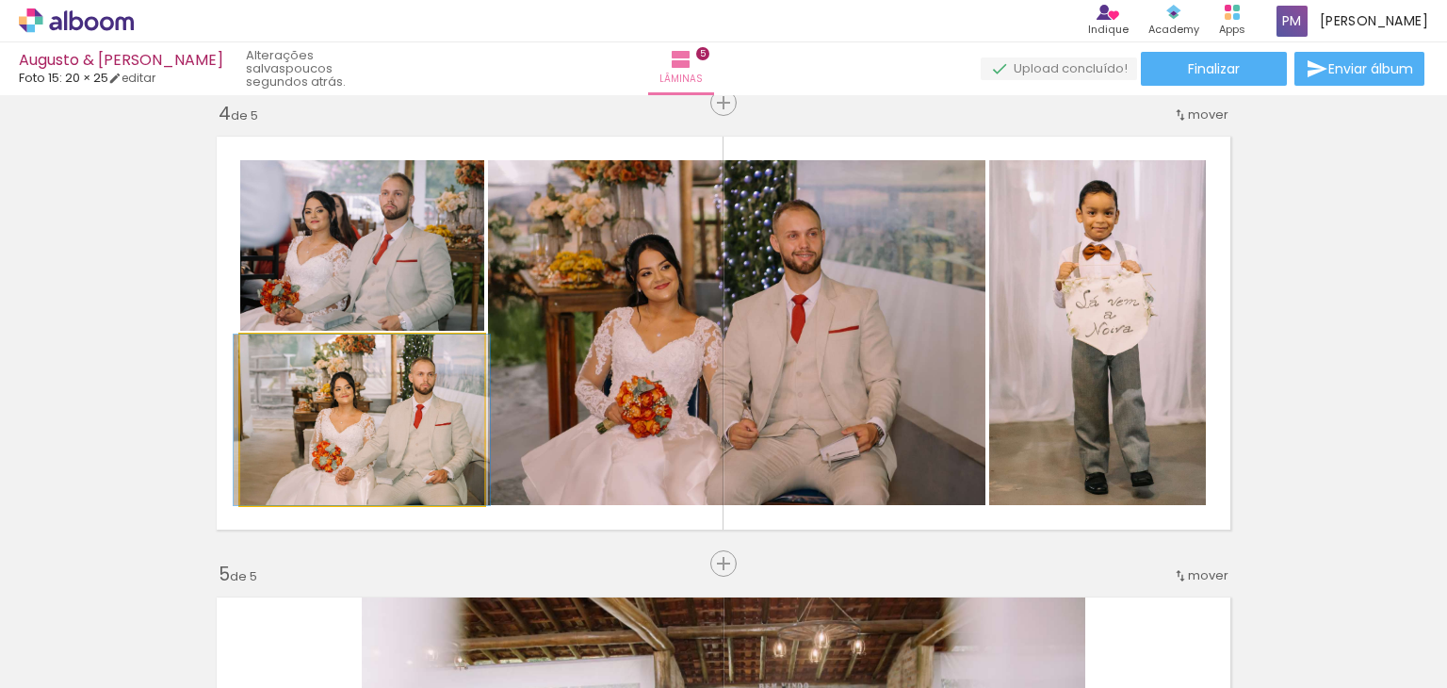
click at [381, 438] on quentale-photo at bounding box center [362, 420] width 244 height 171
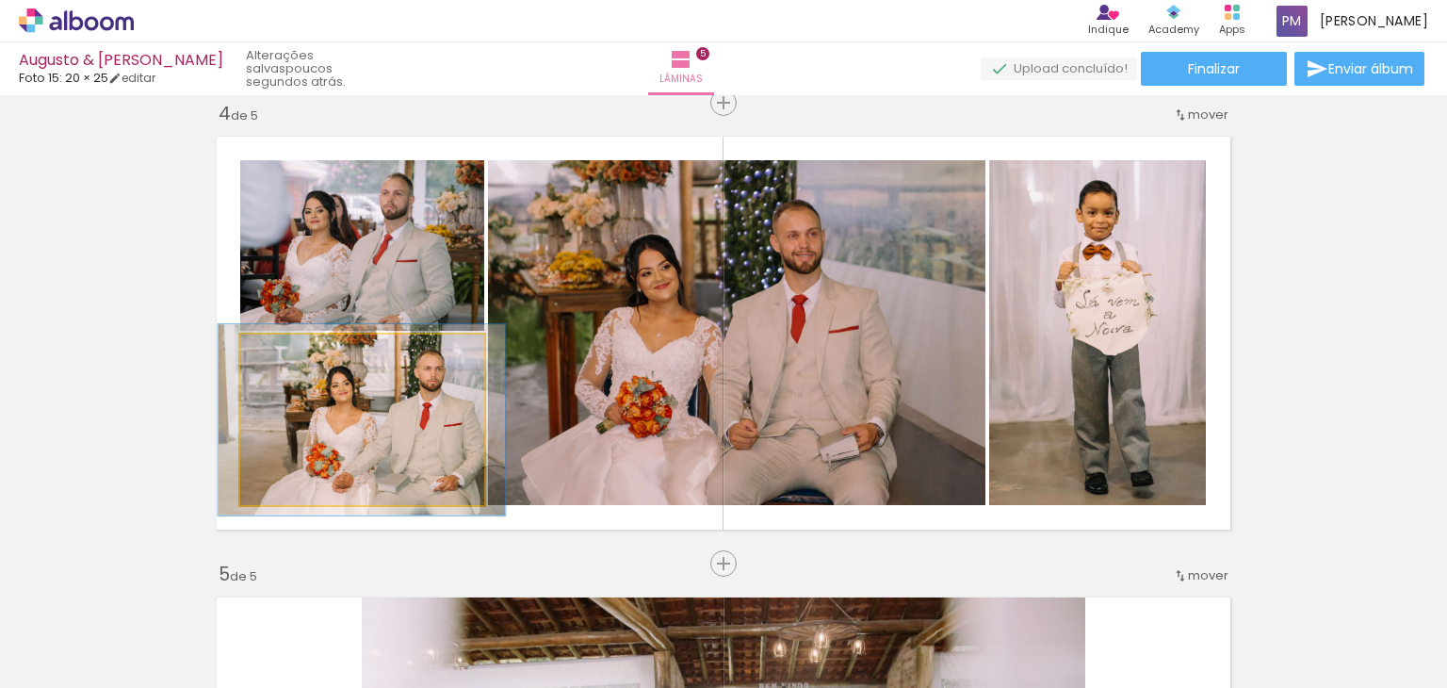
type paper-slider "112"
click at [286, 351] on div at bounding box center [292, 354] width 17 height 17
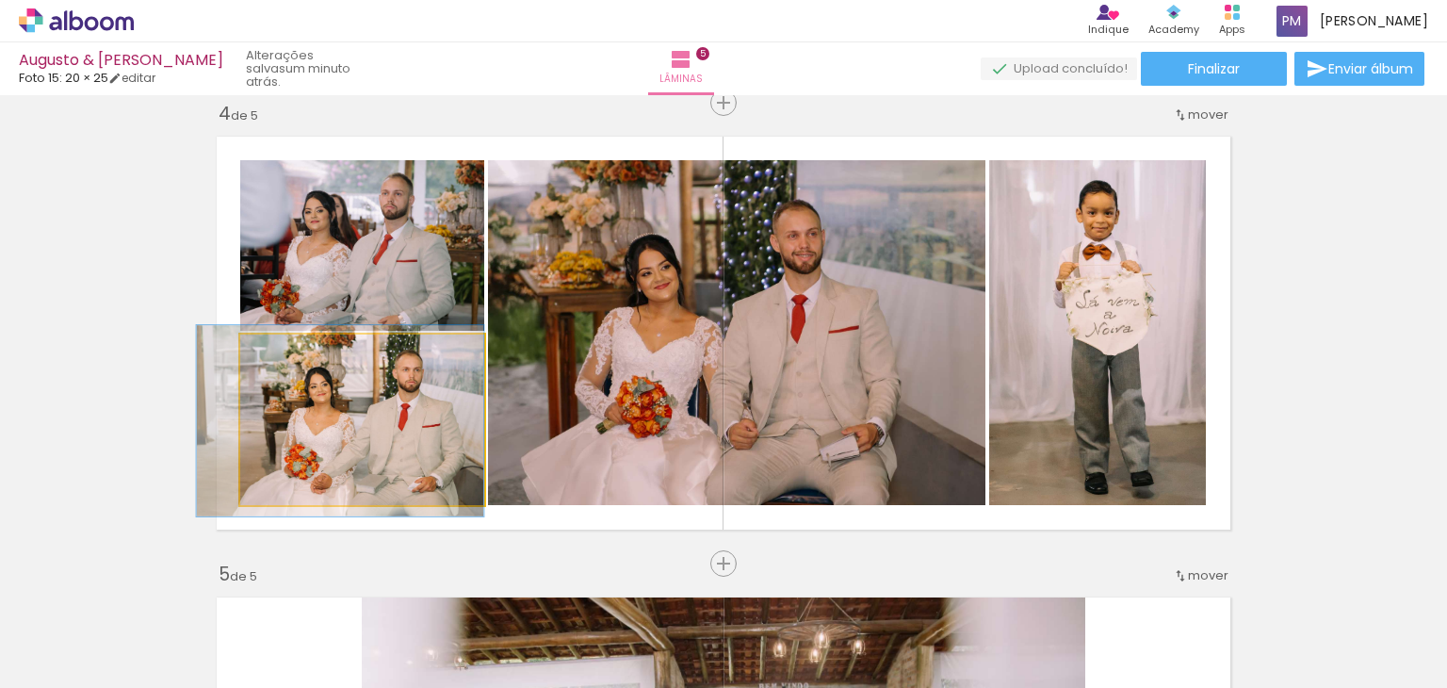
drag, startPoint x: 366, startPoint y: 419, endPoint x: 344, endPoint y: 420, distance: 21.7
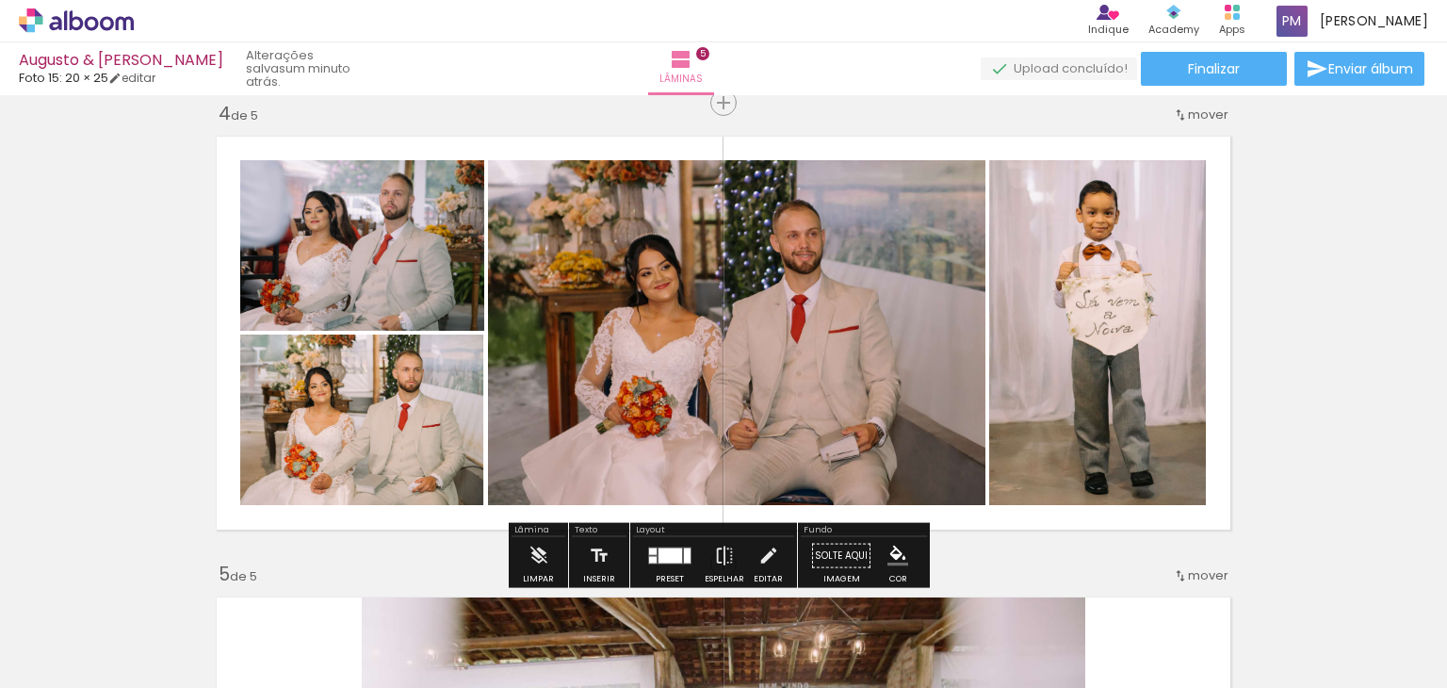
click at [1325, 450] on div "Inserir lâmina 1 de 5 Inserir lâmina 2 de 5 Inserir lâmina 3 de 5 Inserir lâmin…" at bounding box center [723, 79] width 1447 height 2766
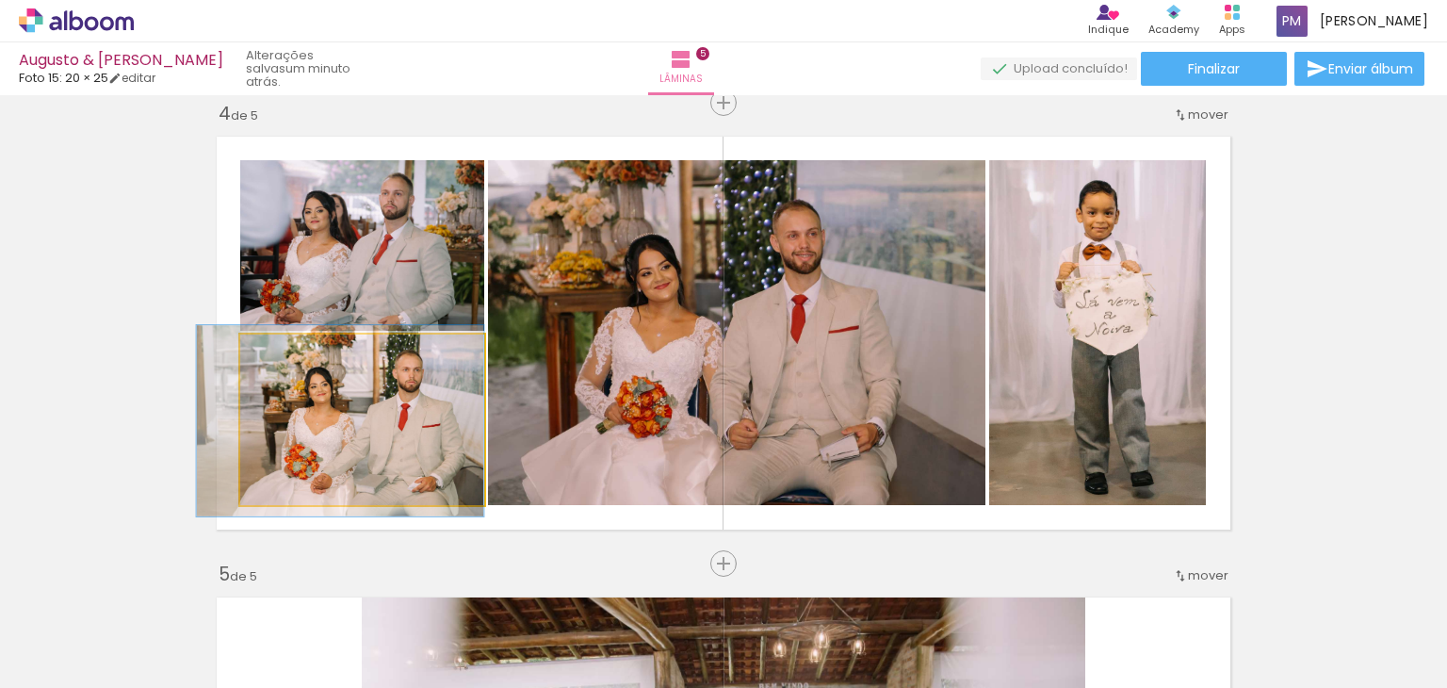
click at [450, 400] on quentale-photo at bounding box center [362, 420] width 244 height 171
click at [464, 416] on quentale-photo at bounding box center [362, 420] width 244 height 171
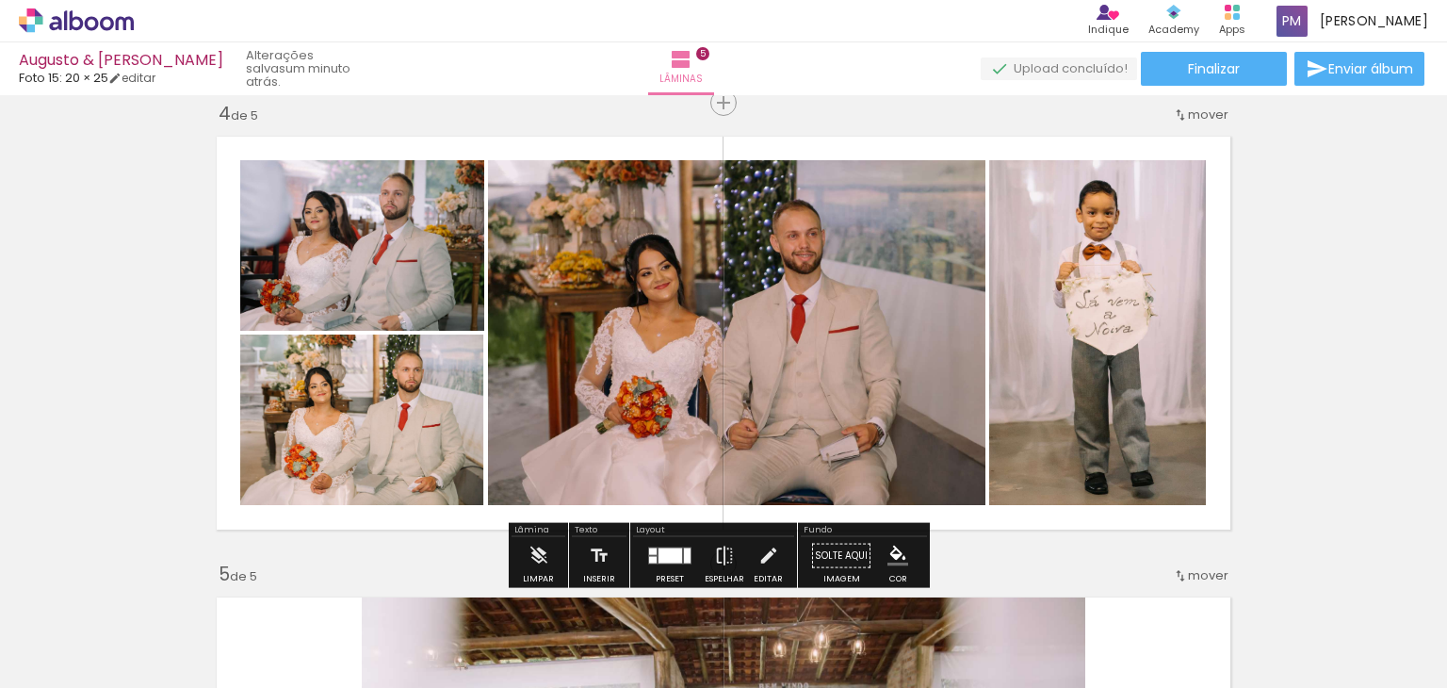
click at [753, 359] on quentale-photo at bounding box center [737, 332] width 498 height 345
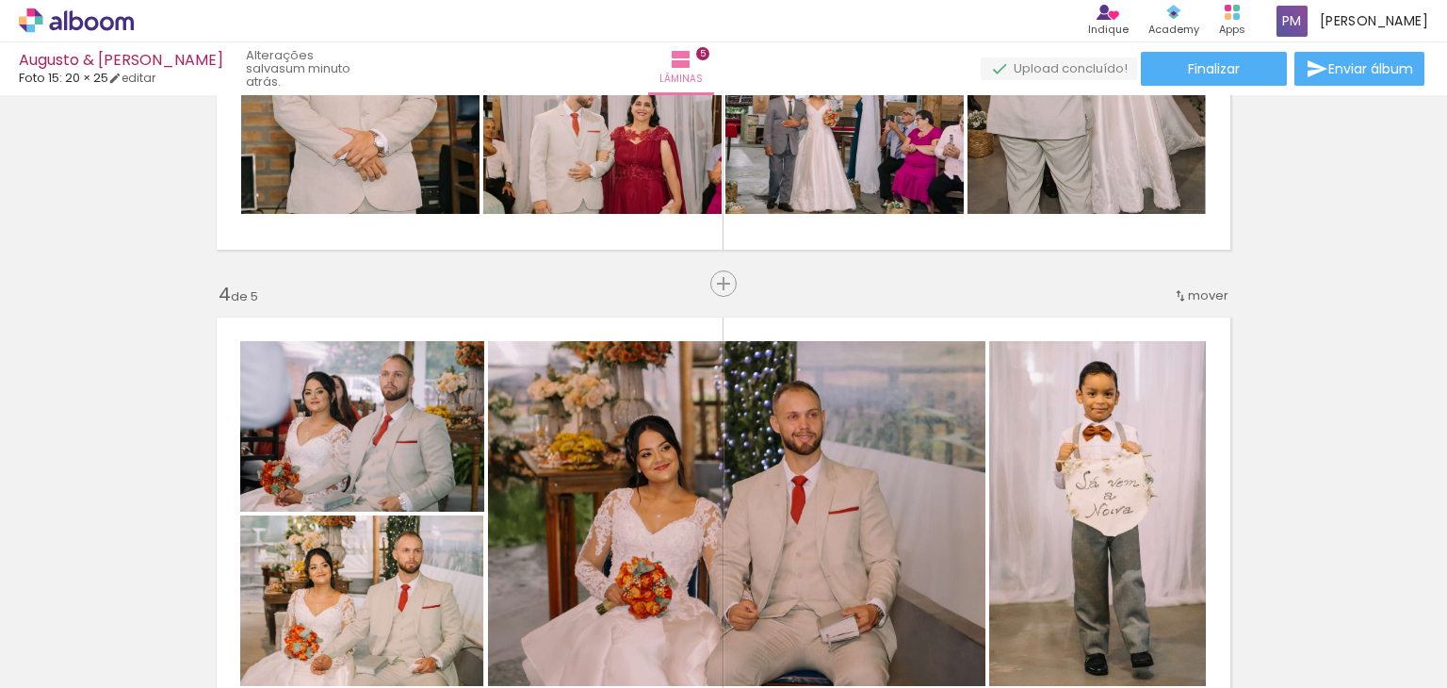
scroll to position [1217, 0]
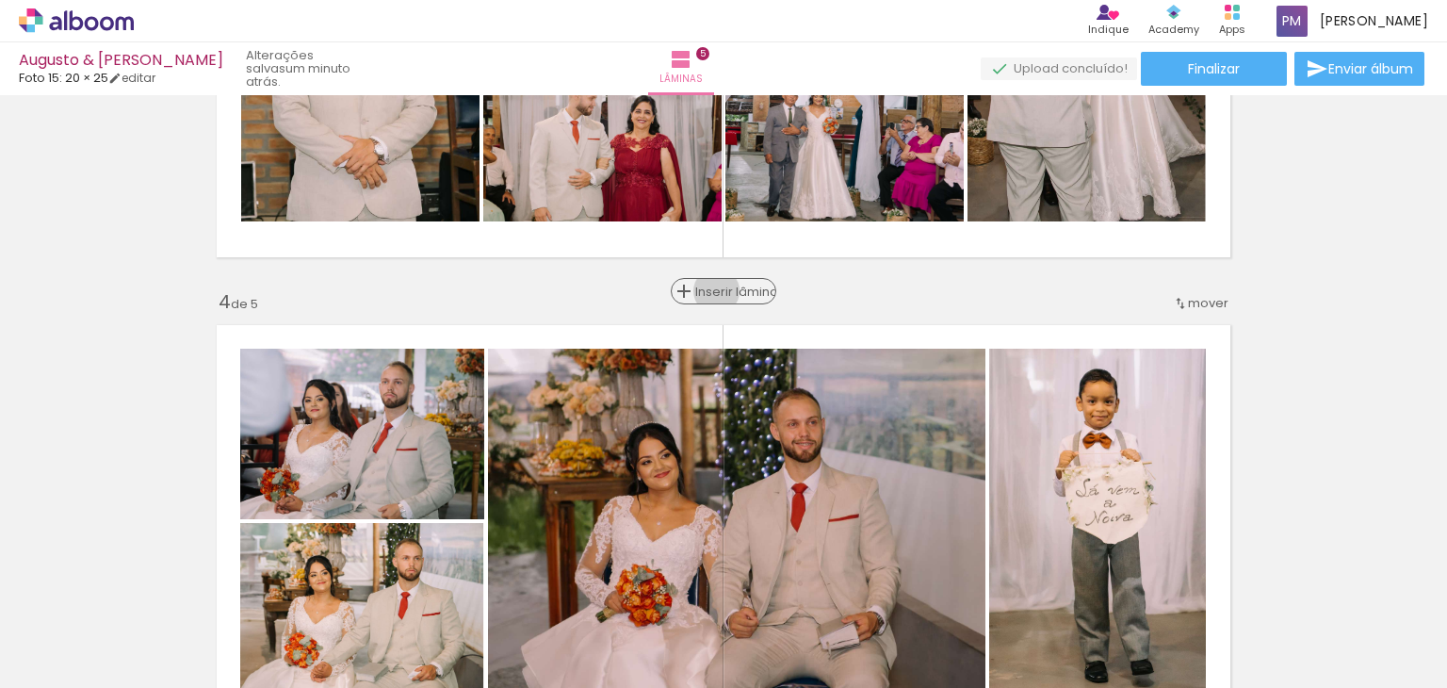
click at [720, 290] on span "Inserir lâmina" at bounding box center [731, 292] width 73 height 12
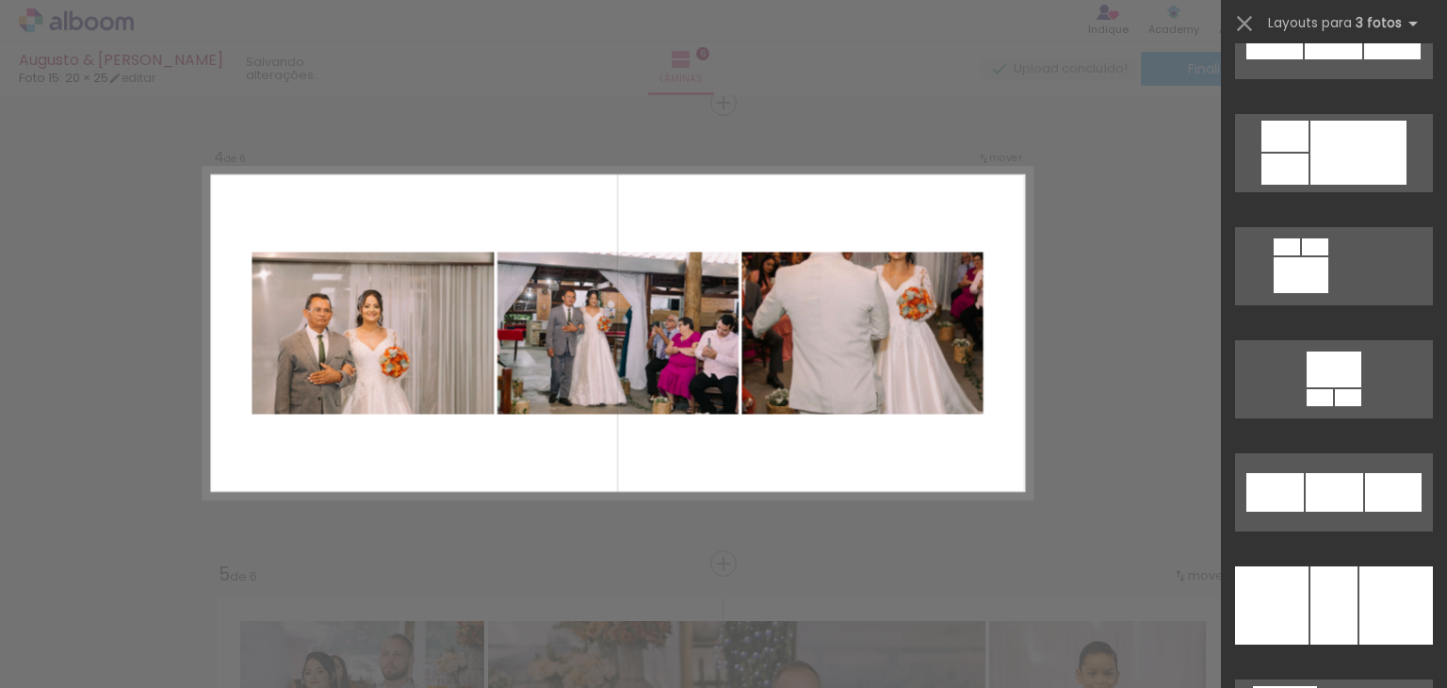
scroll to position [13437, 0]
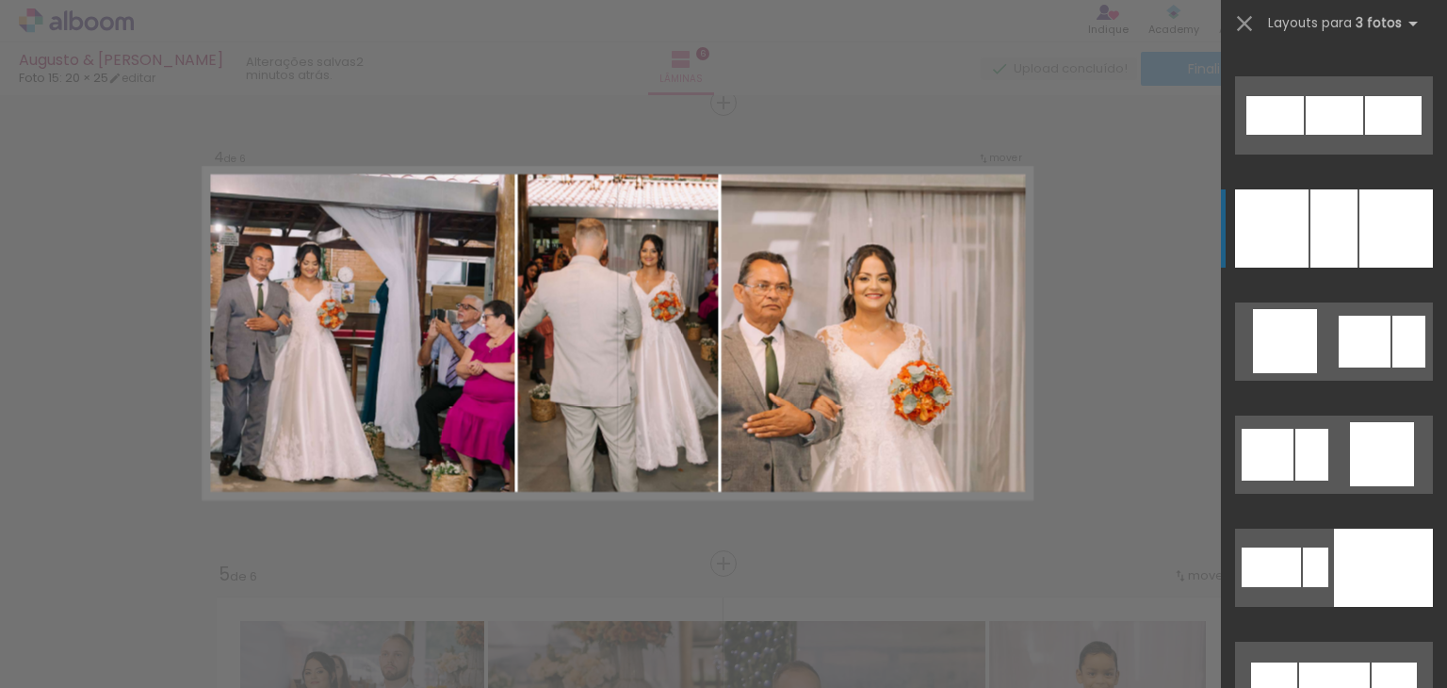
click at [1338, 236] on div at bounding box center [1334, 228] width 47 height 78
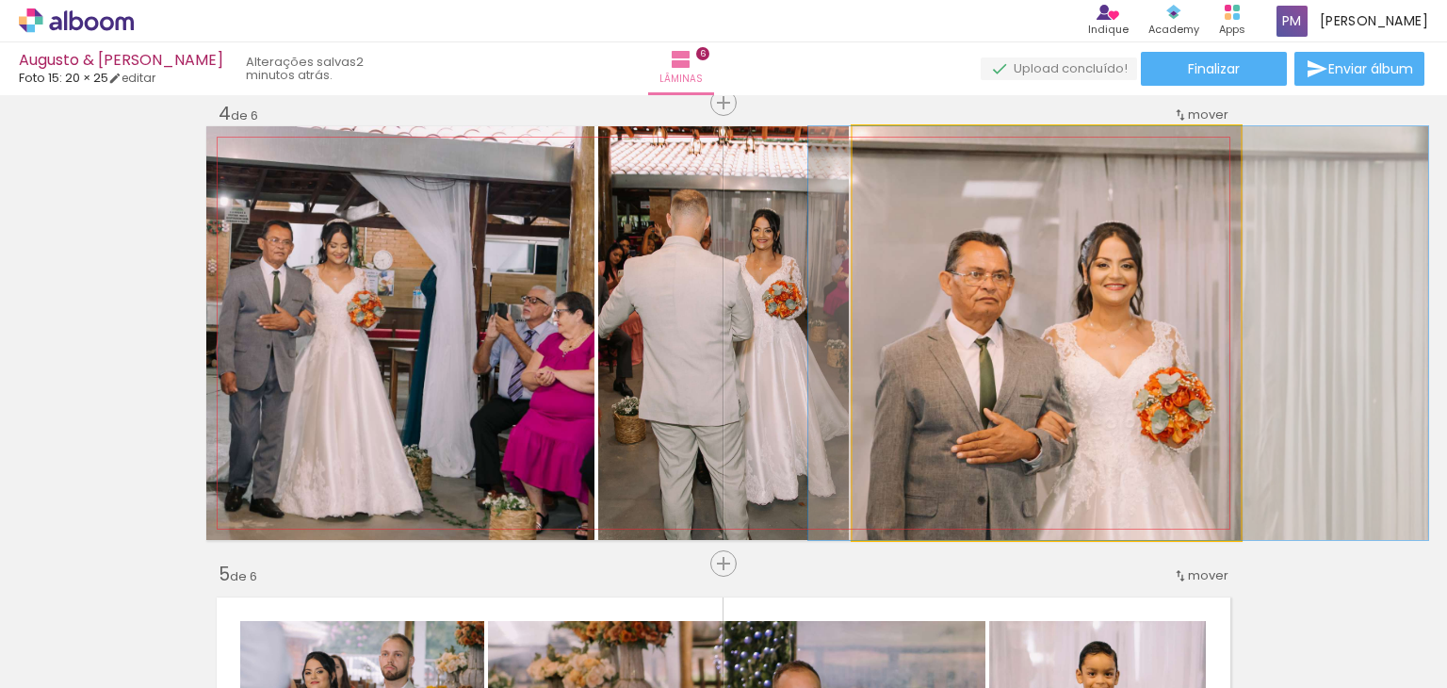
drag, startPoint x: 958, startPoint y: 360, endPoint x: 1030, endPoint y: 318, distance: 82.8
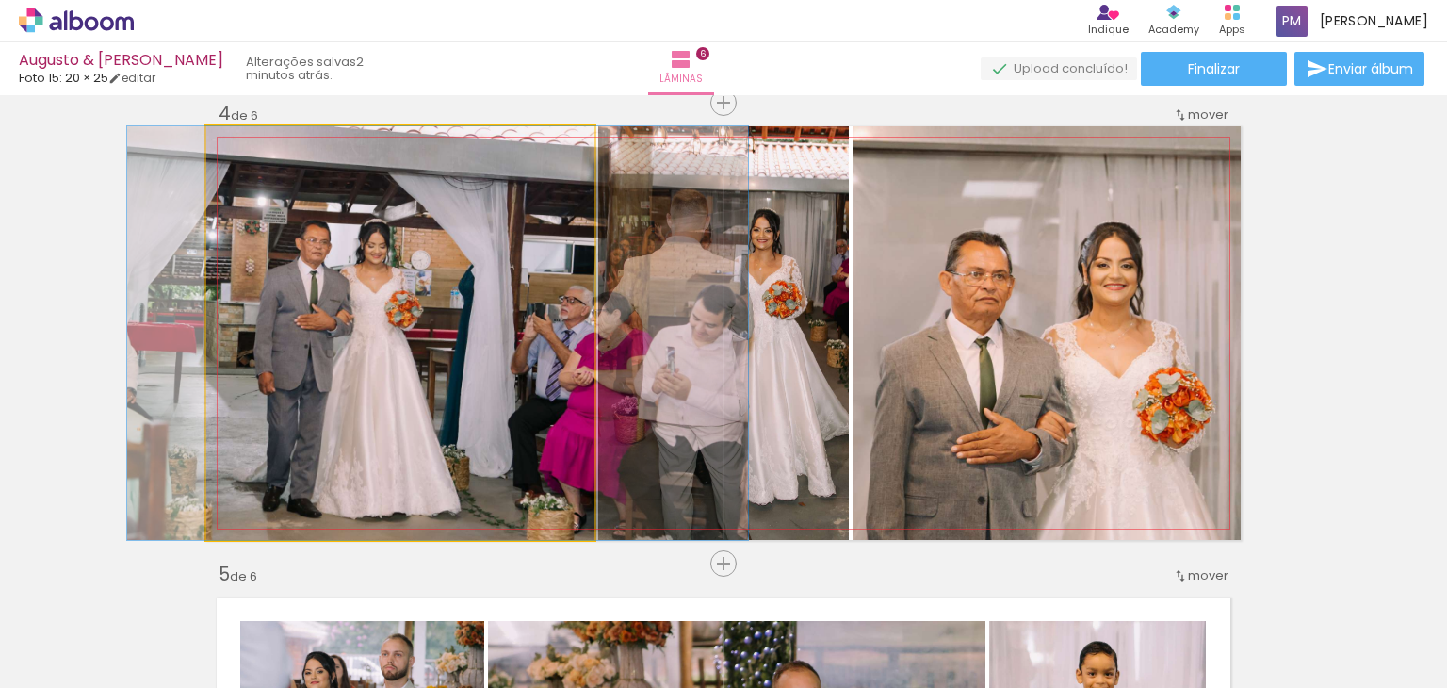
drag, startPoint x: 437, startPoint y: 353, endPoint x: 475, endPoint y: 351, distance: 37.7
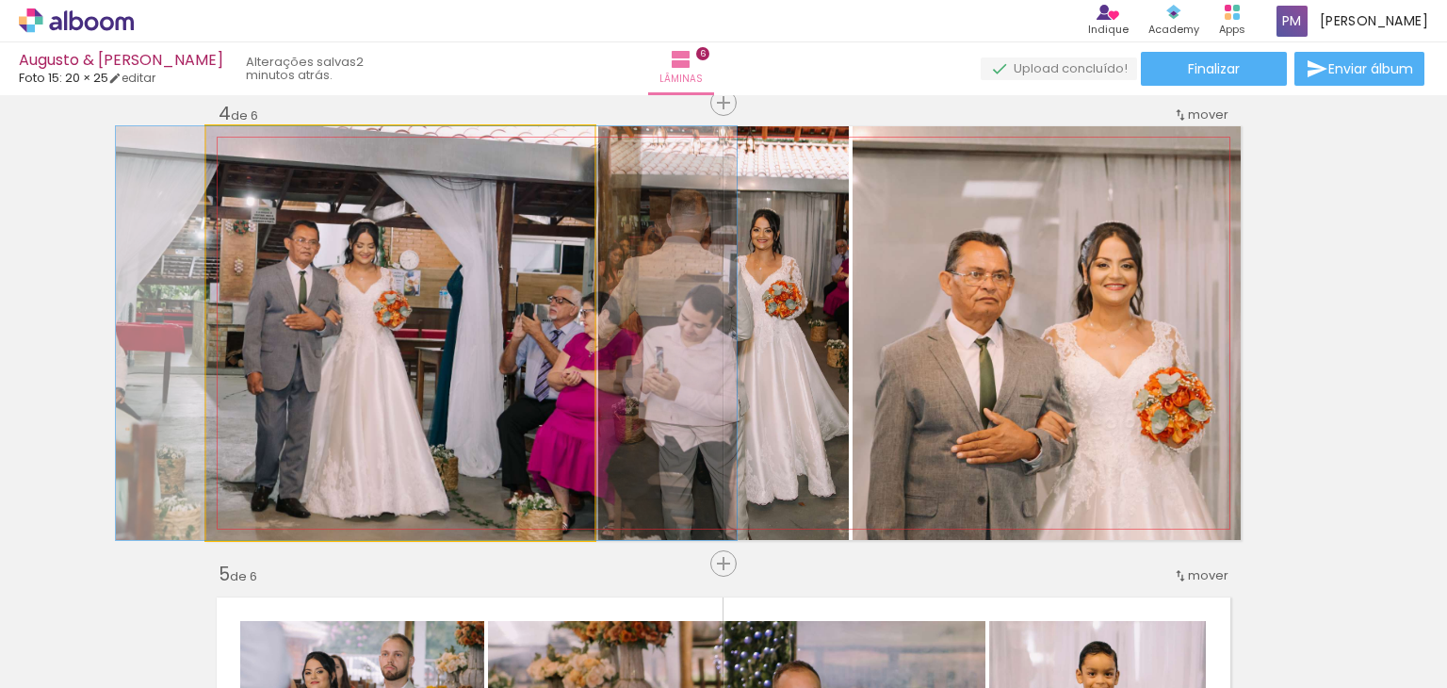
drag, startPoint x: 459, startPoint y: 293, endPoint x: 448, endPoint y: 299, distance: 12.6
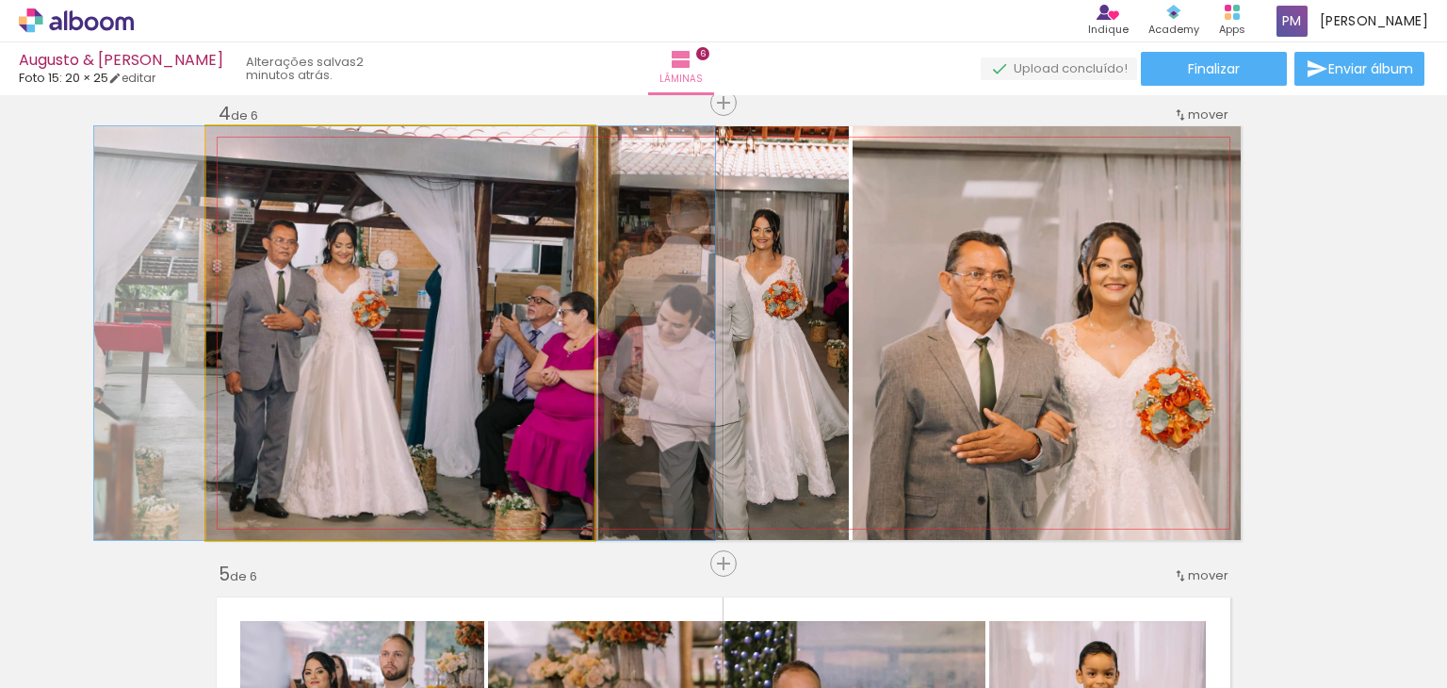
drag, startPoint x: 486, startPoint y: 355, endPoint x: 475, endPoint y: 355, distance: 11.3
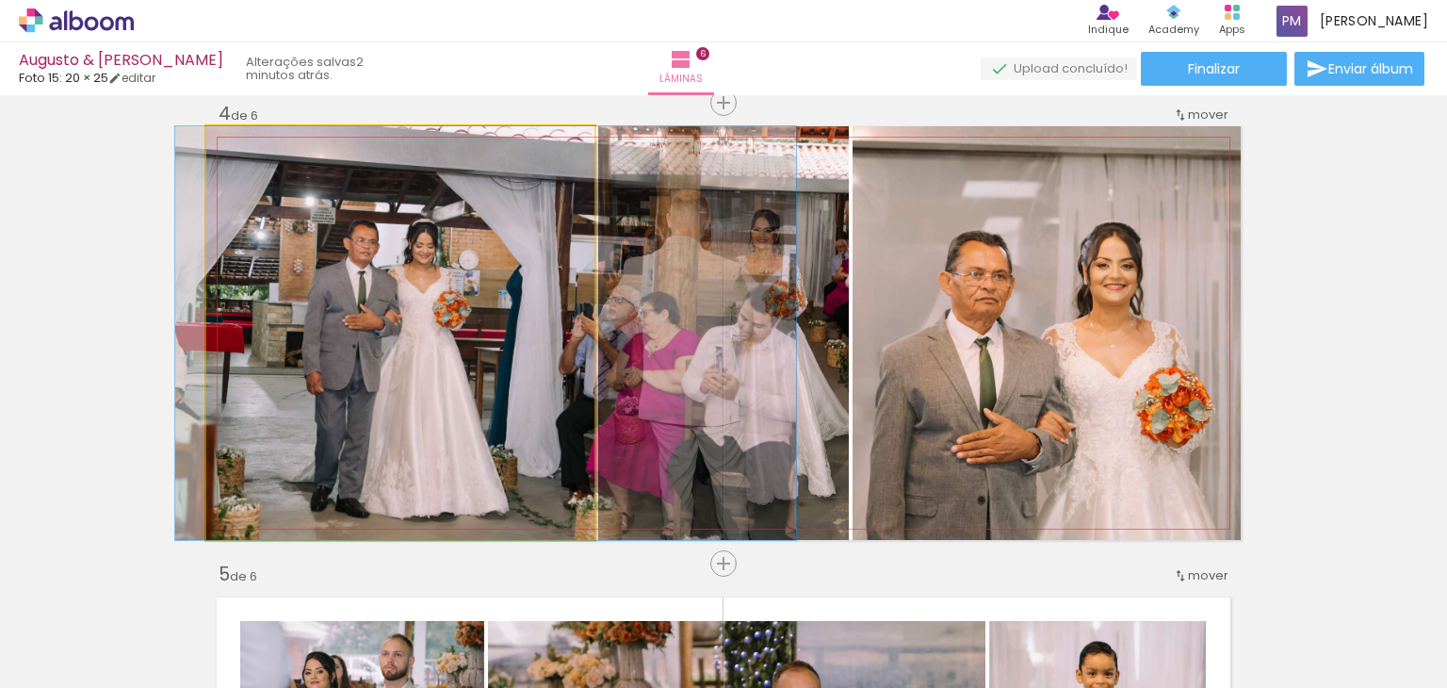
drag, startPoint x: 475, startPoint y: 354, endPoint x: 551, endPoint y: 363, distance: 76.8
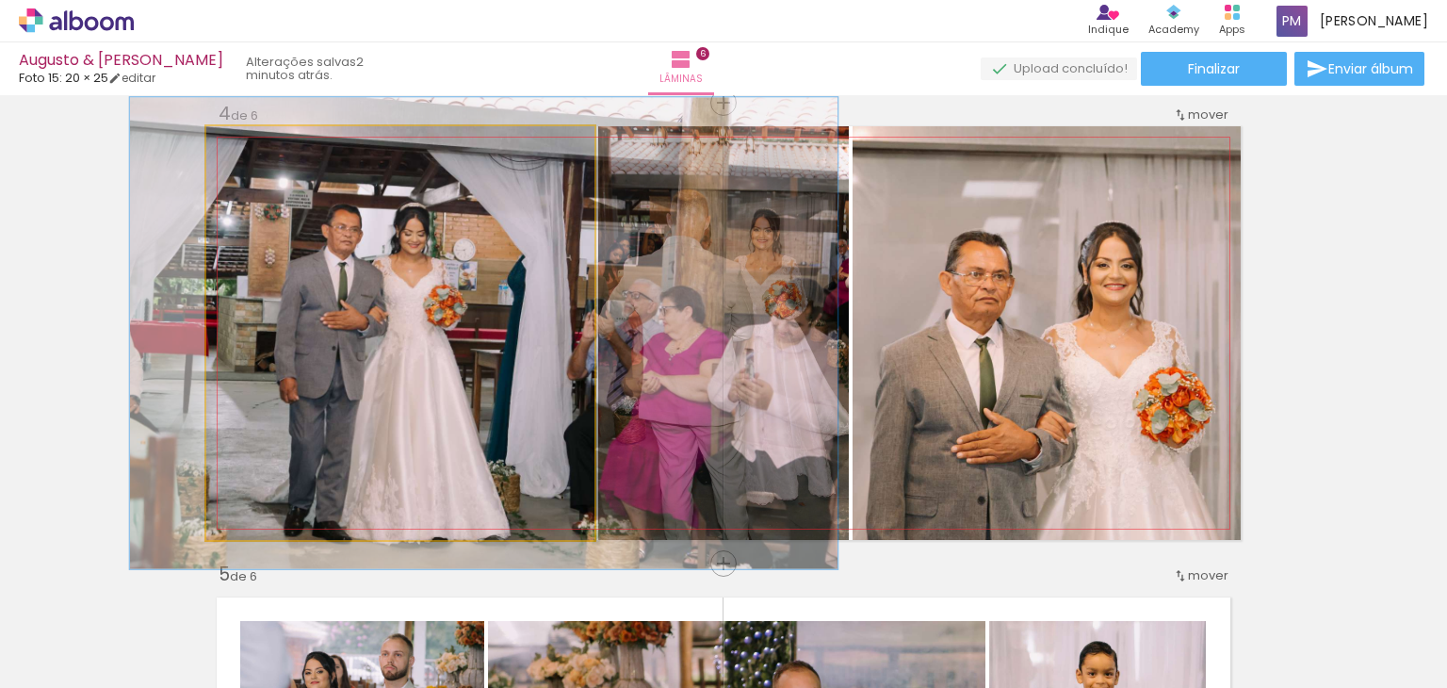
drag, startPoint x: 241, startPoint y: 143, endPoint x: 251, endPoint y: 144, distance: 9.5
click at [252, 144] on div at bounding box center [260, 146] width 17 height 17
click at [253, 144] on div at bounding box center [261, 146] width 17 height 17
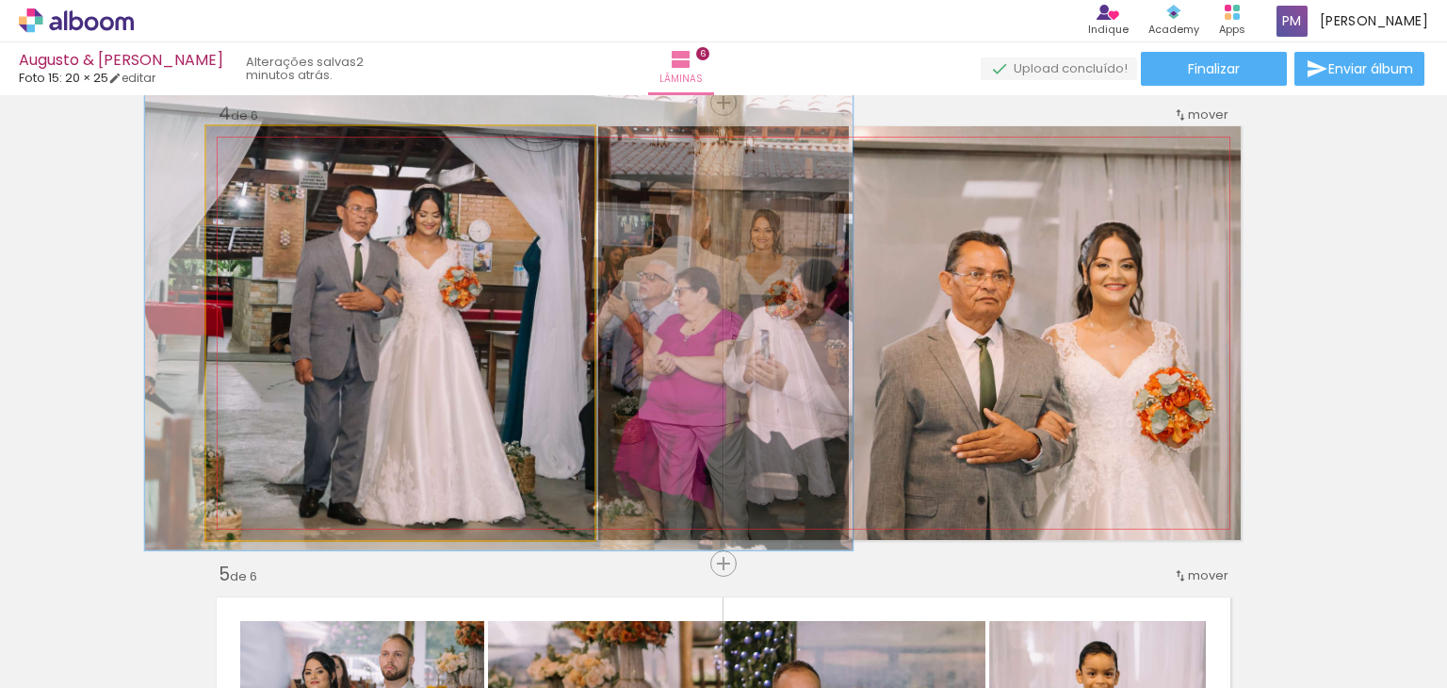
drag, startPoint x: 433, startPoint y: 357, endPoint x: 422, endPoint y: 303, distance: 54.9
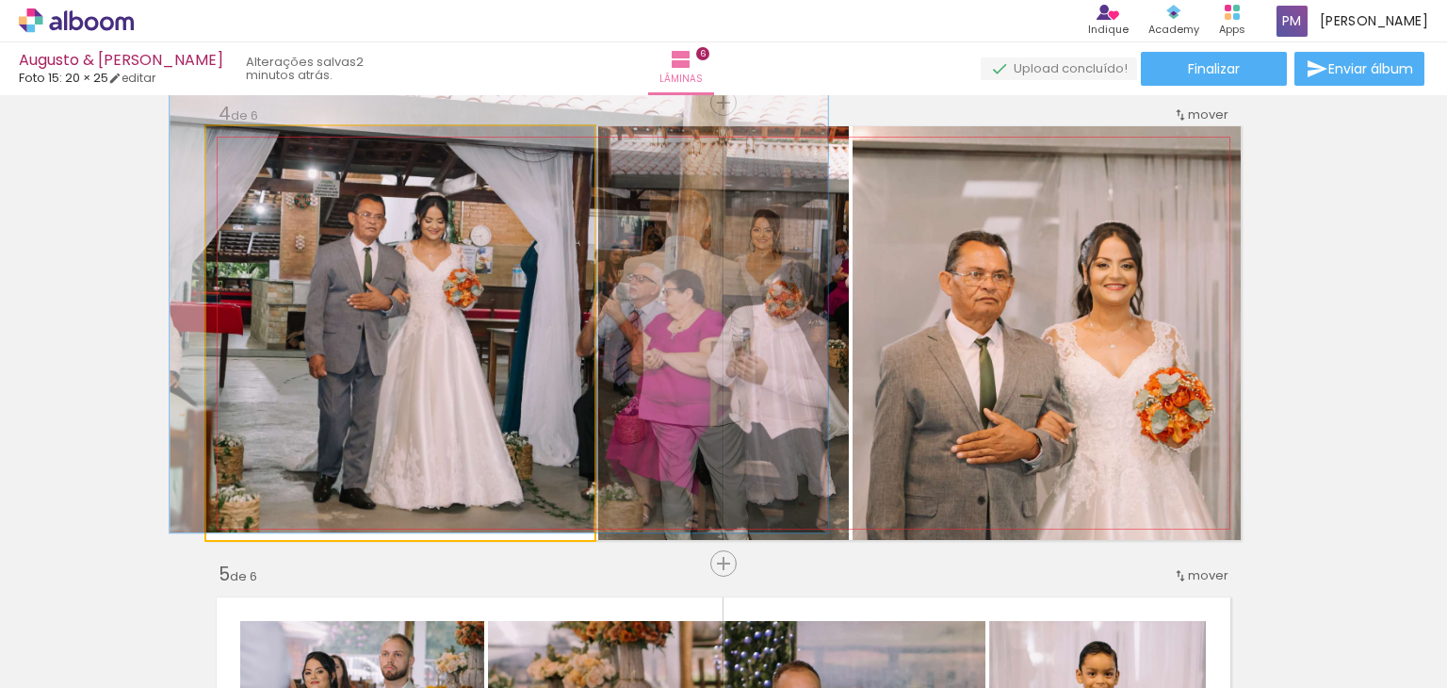
type paper-slider "106"
click at [250, 149] on div at bounding box center [255, 146] width 17 height 17
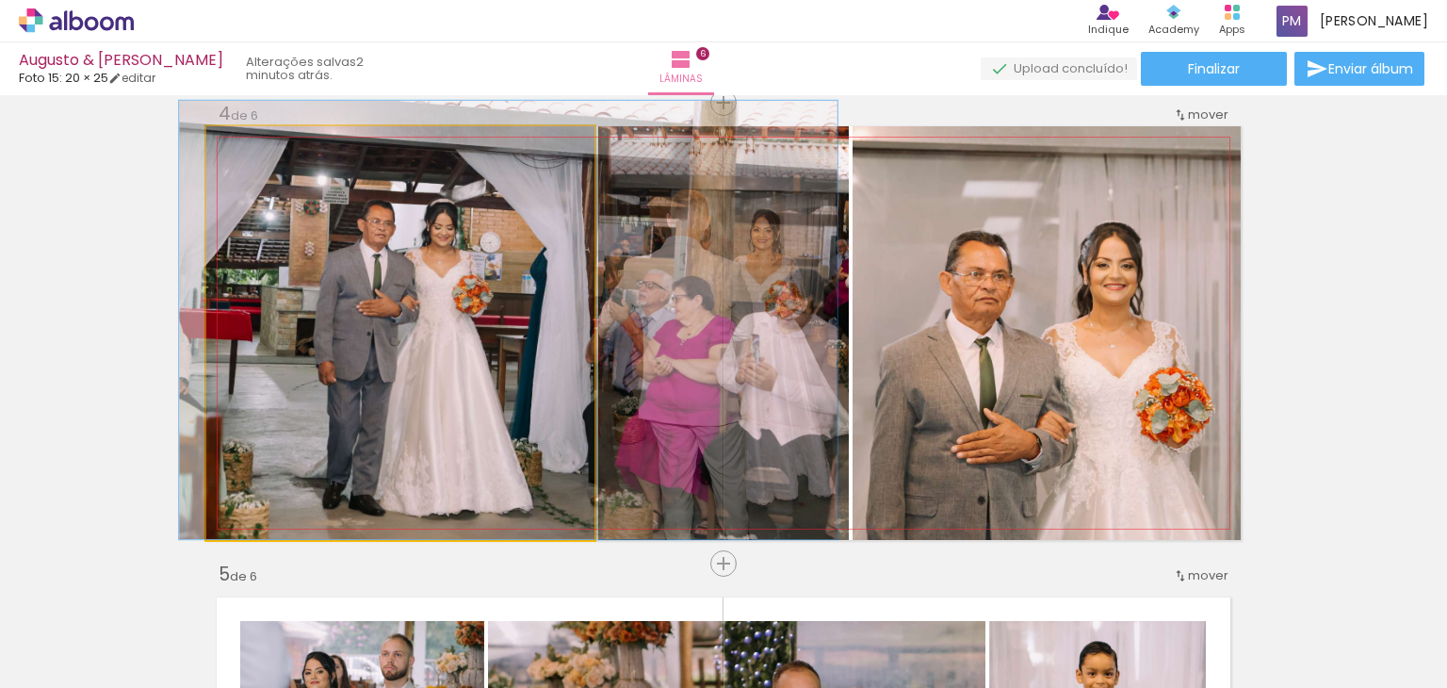
drag, startPoint x: 490, startPoint y: 318, endPoint x: 499, endPoint y: 312, distance: 11.0
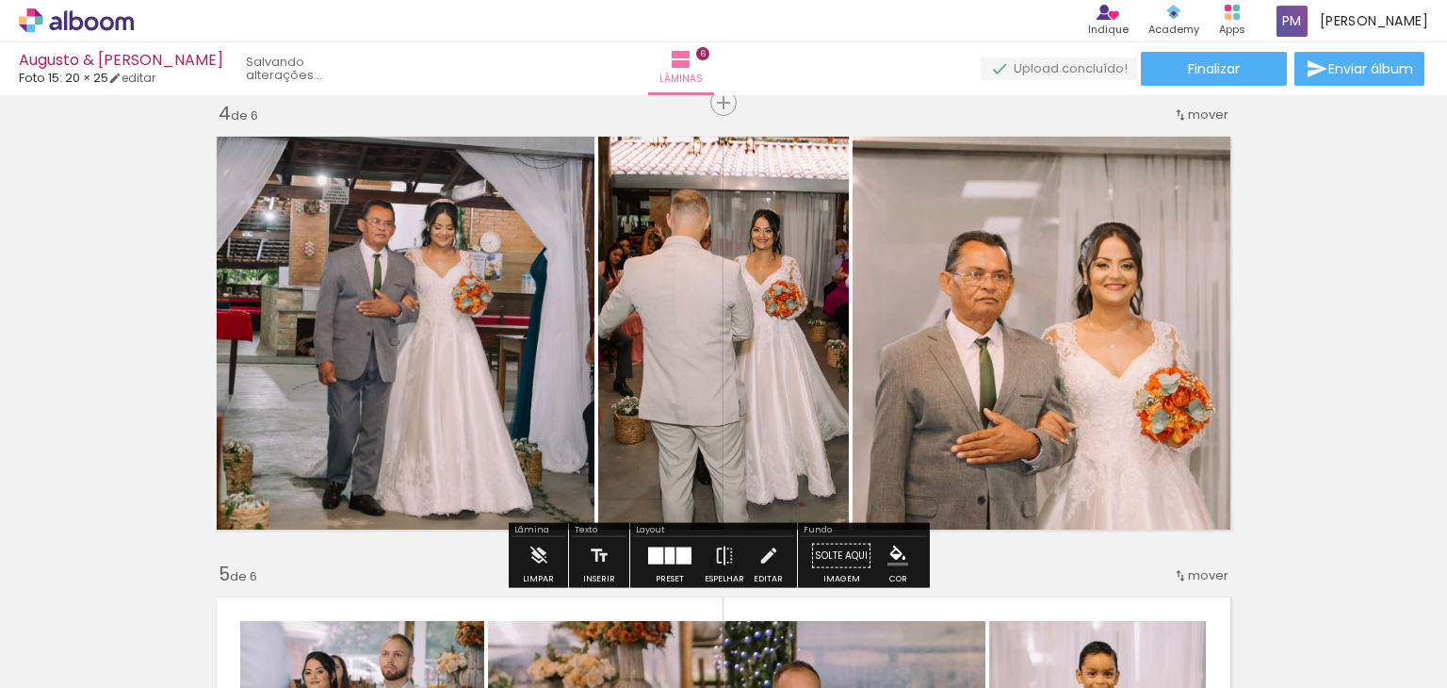
click at [810, 325] on quentale-photo at bounding box center [723, 333] width 251 height 414
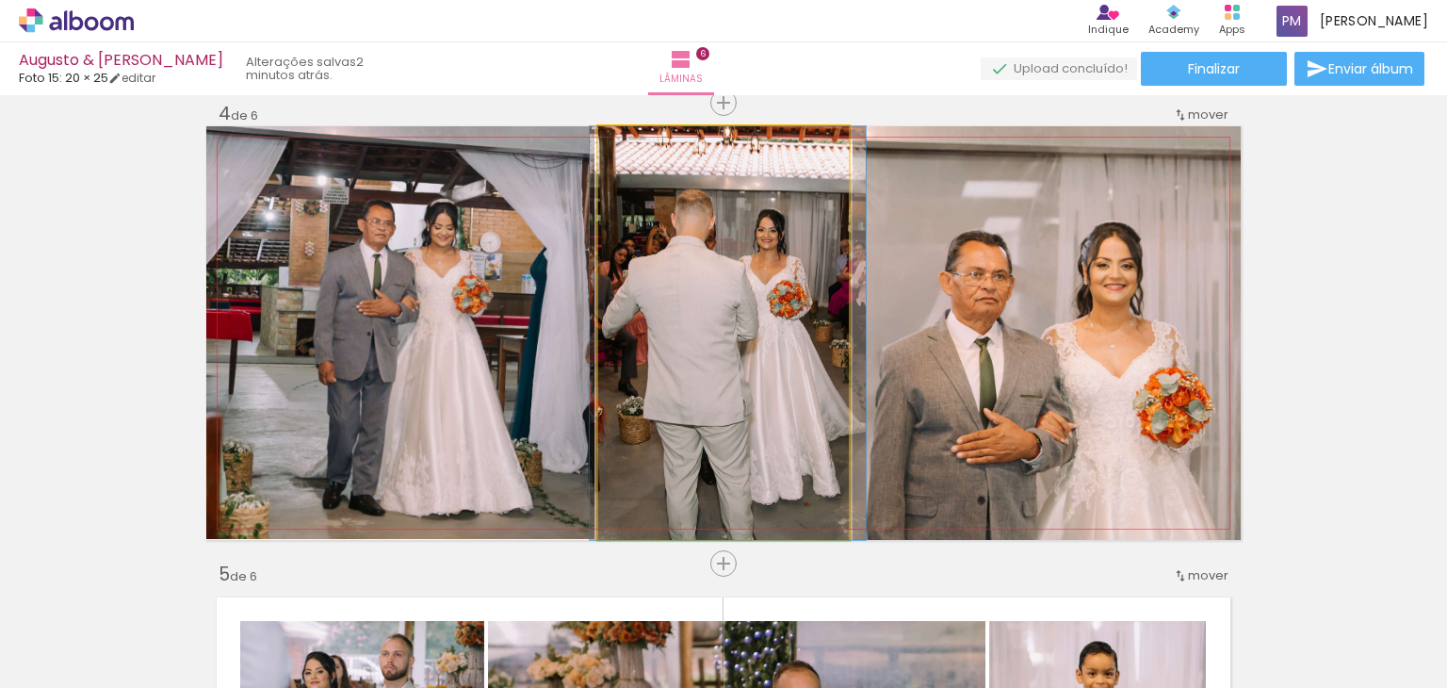
drag, startPoint x: 784, startPoint y: 365, endPoint x: 789, endPoint y: 340, distance: 24.9
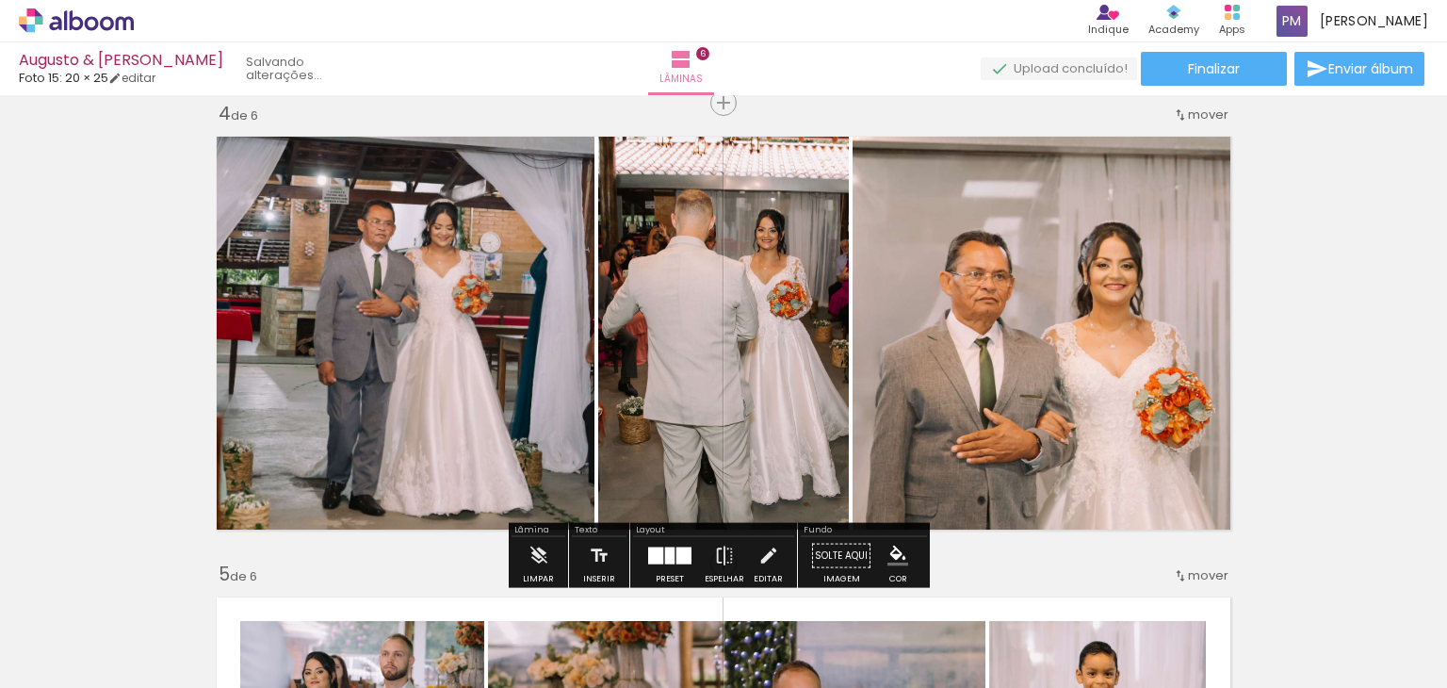
click at [1088, 350] on quentale-photo at bounding box center [1047, 333] width 388 height 414
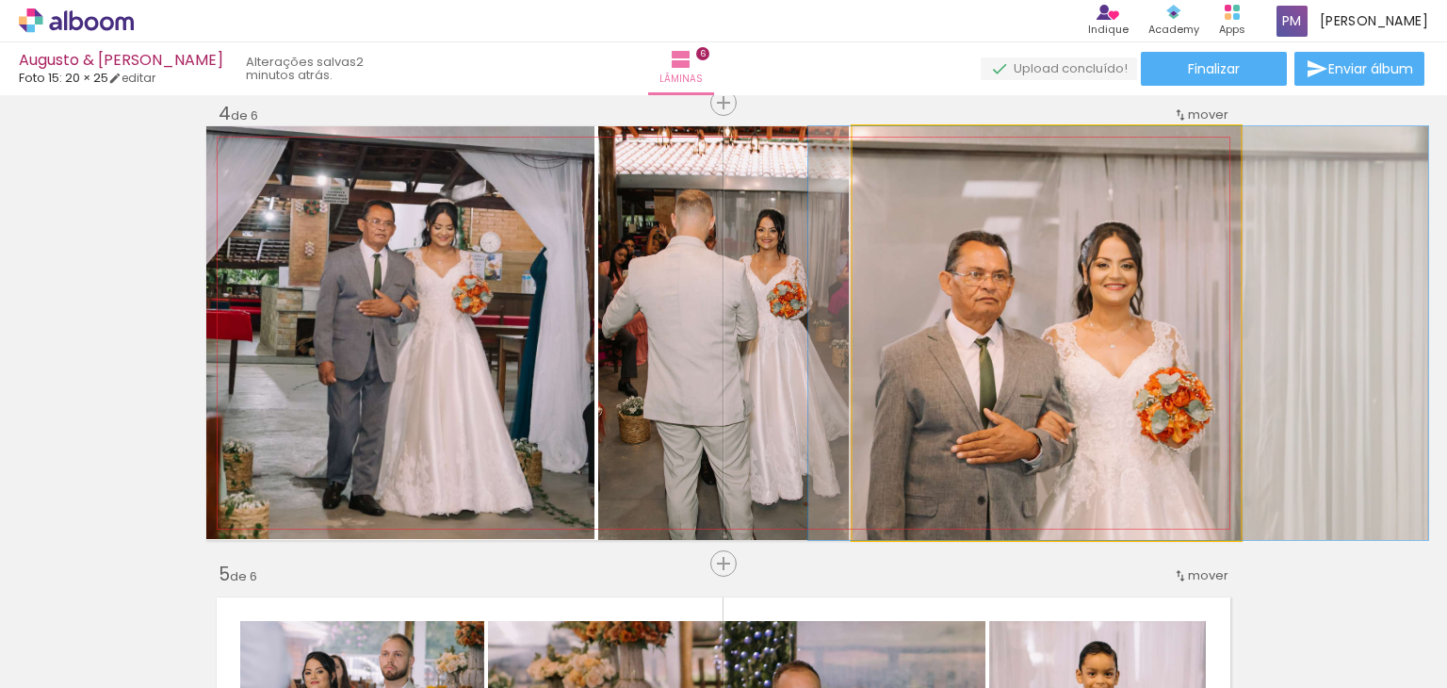
click at [1087, 350] on quentale-photo at bounding box center [1047, 333] width 388 height 414
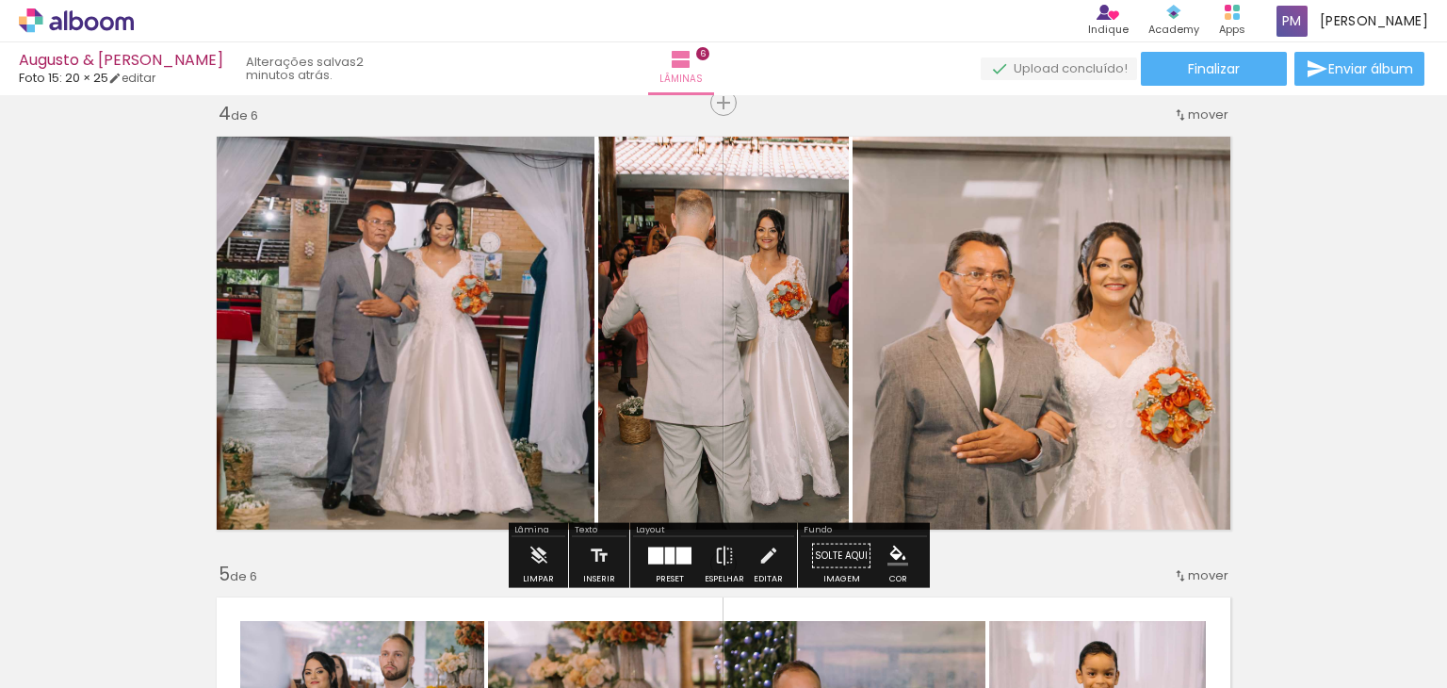
click at [1315, 324] on div "Inserir lâmina 1 de 6 Inserir lâmina 2 de 6 Inserir lâmina 3 de 6 Inserir lâmin…" at bounding box center [723, 309] width 1447 height 3226
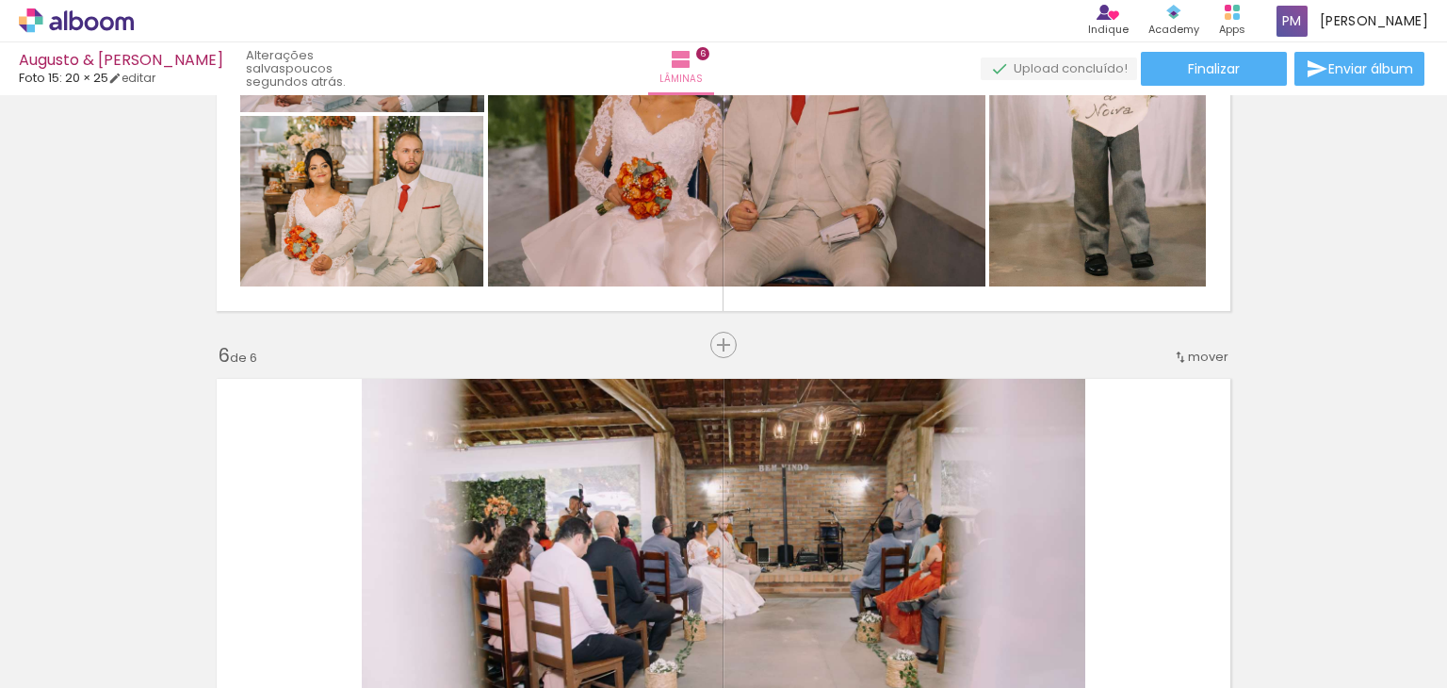
scroll to position [2066, 0]
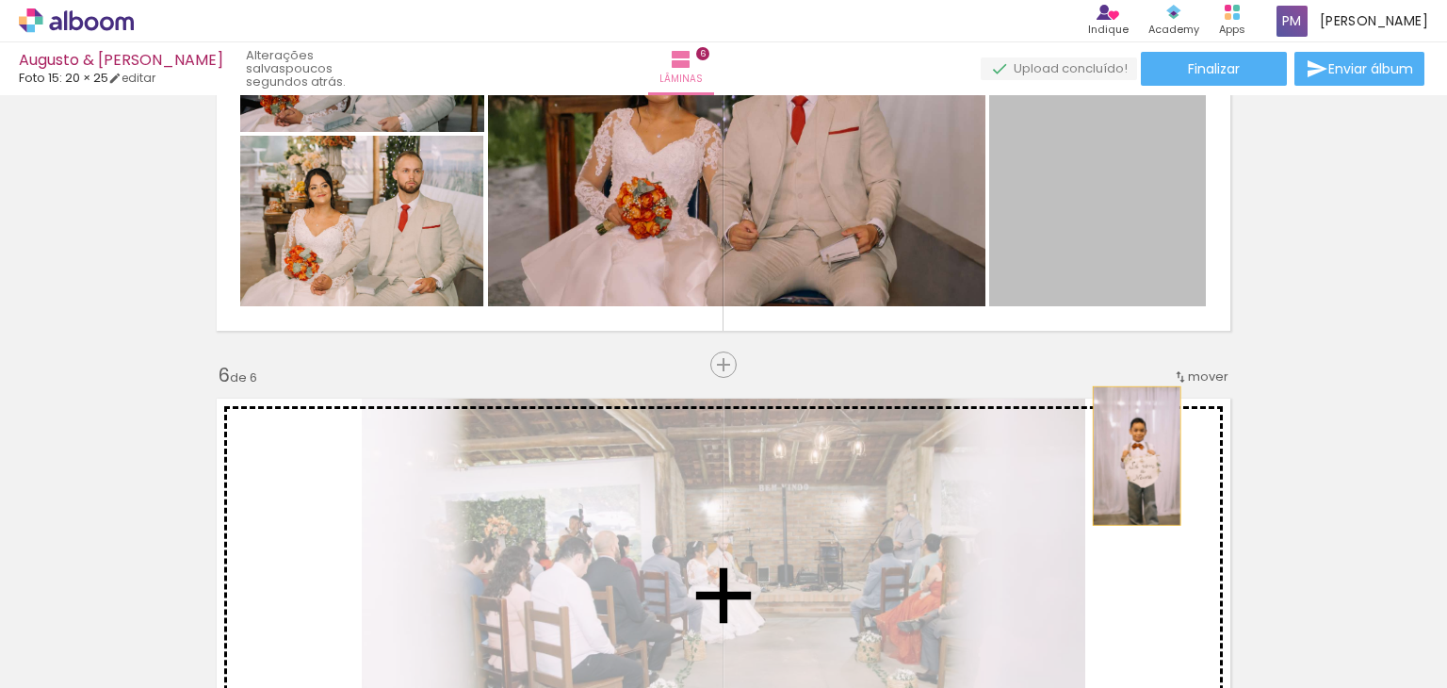
drag, startPoint x: 1119, startPoint y: 253, endPoint x: 1130, endPoint y: 455, distance: 202.0
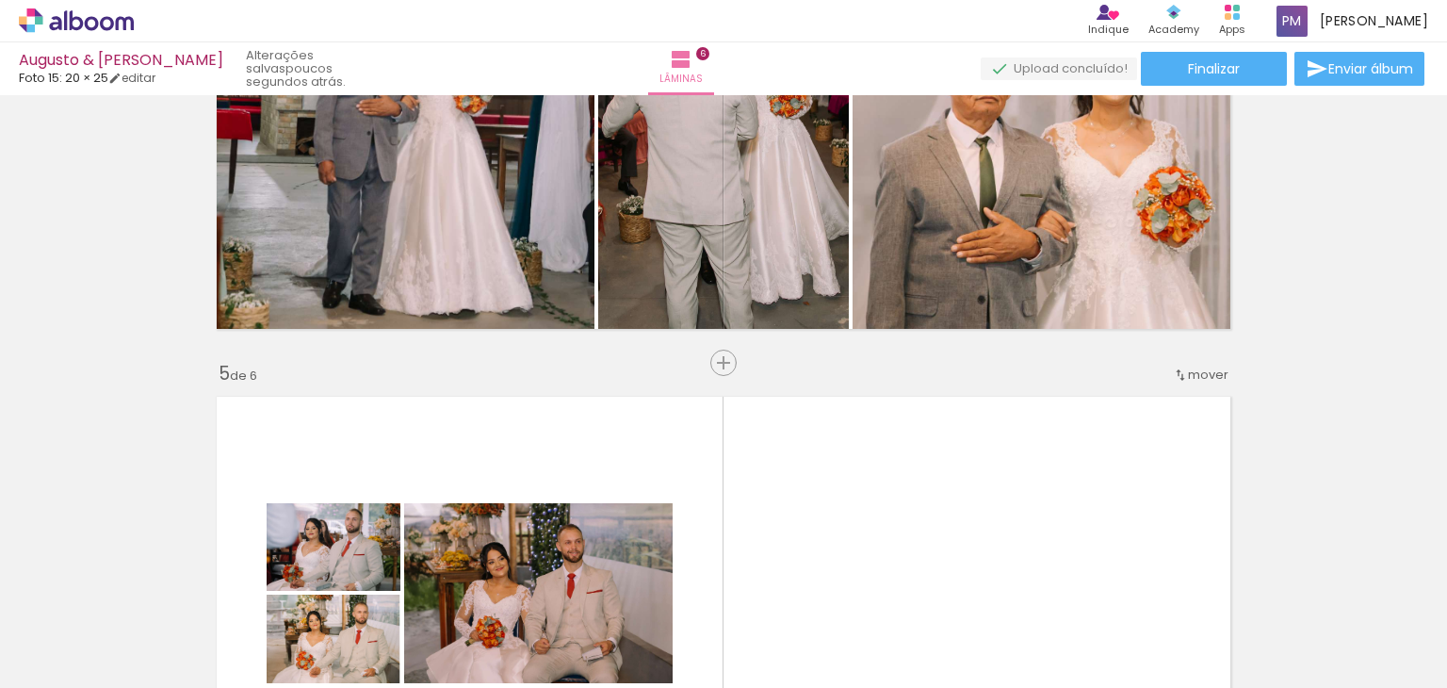
scroll to position [1594, 0]
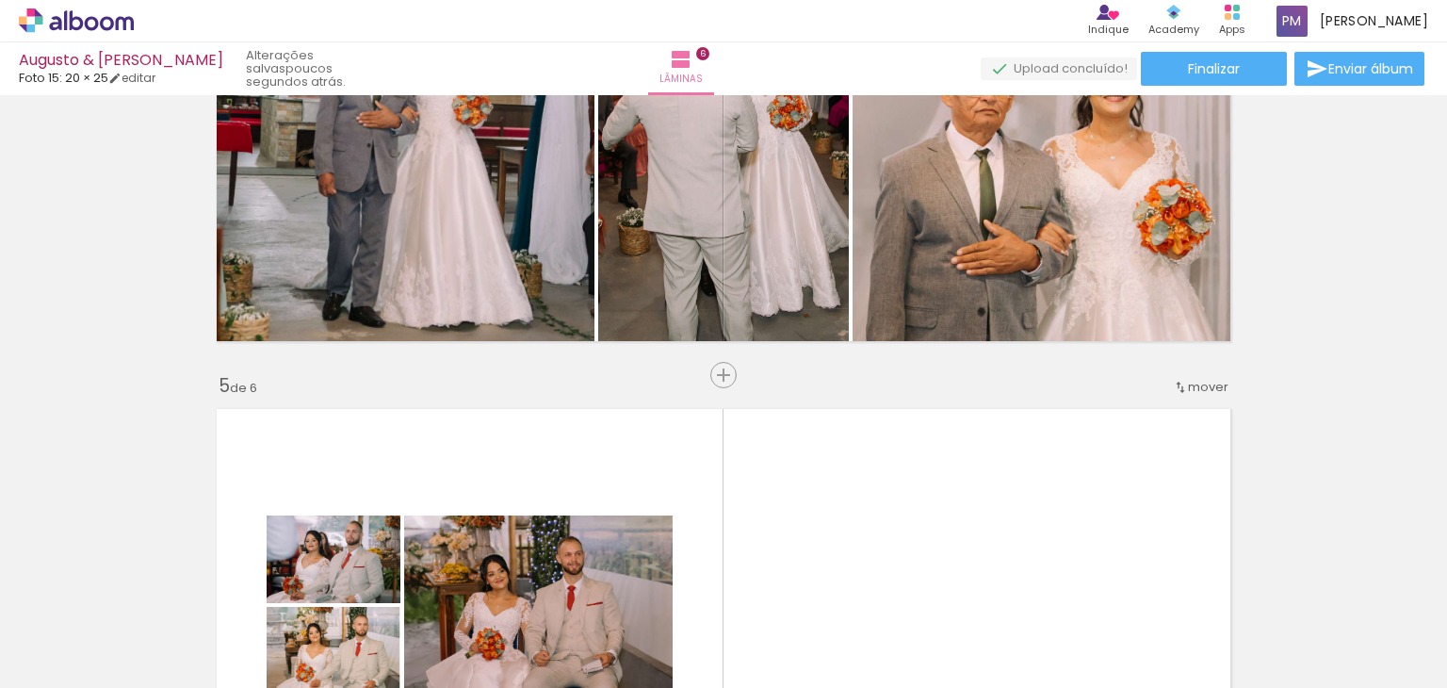
click at [879, 464] on quentale-layouter at bounding box center [723, 606] width 1035 height 414
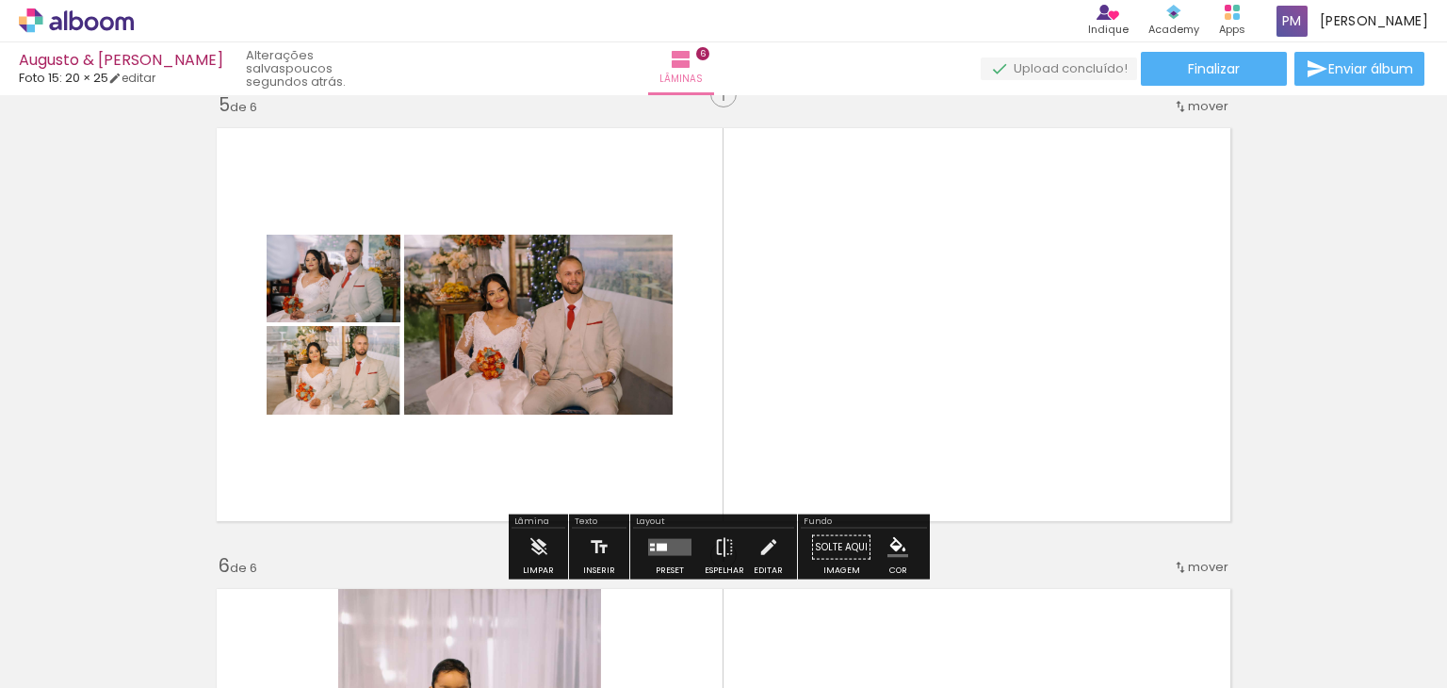
scroll to position [1877, 0]
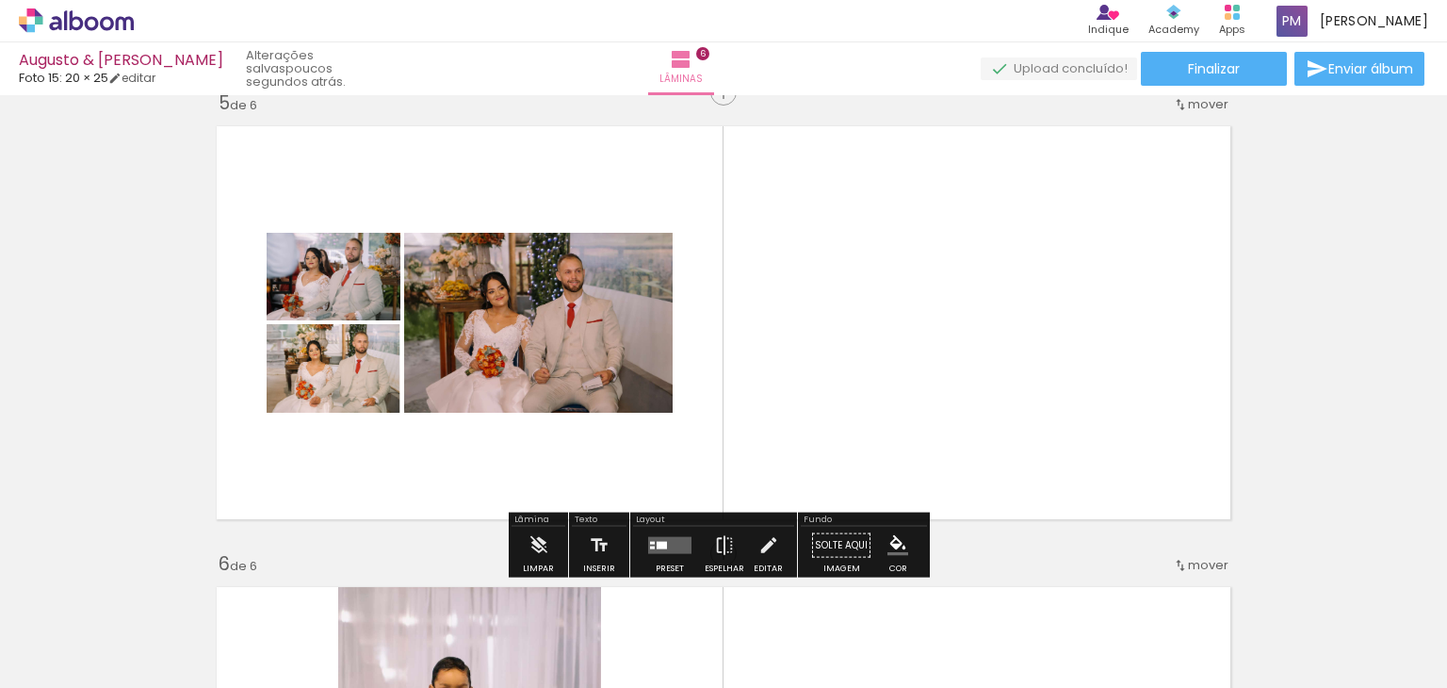
click at [806, 384] on quentale-layouter at bounding box center [723, 323] width 1035 height 414
click at [667, 545] on quentale-layouter at bounding box center [669, 545] width 43 height 17
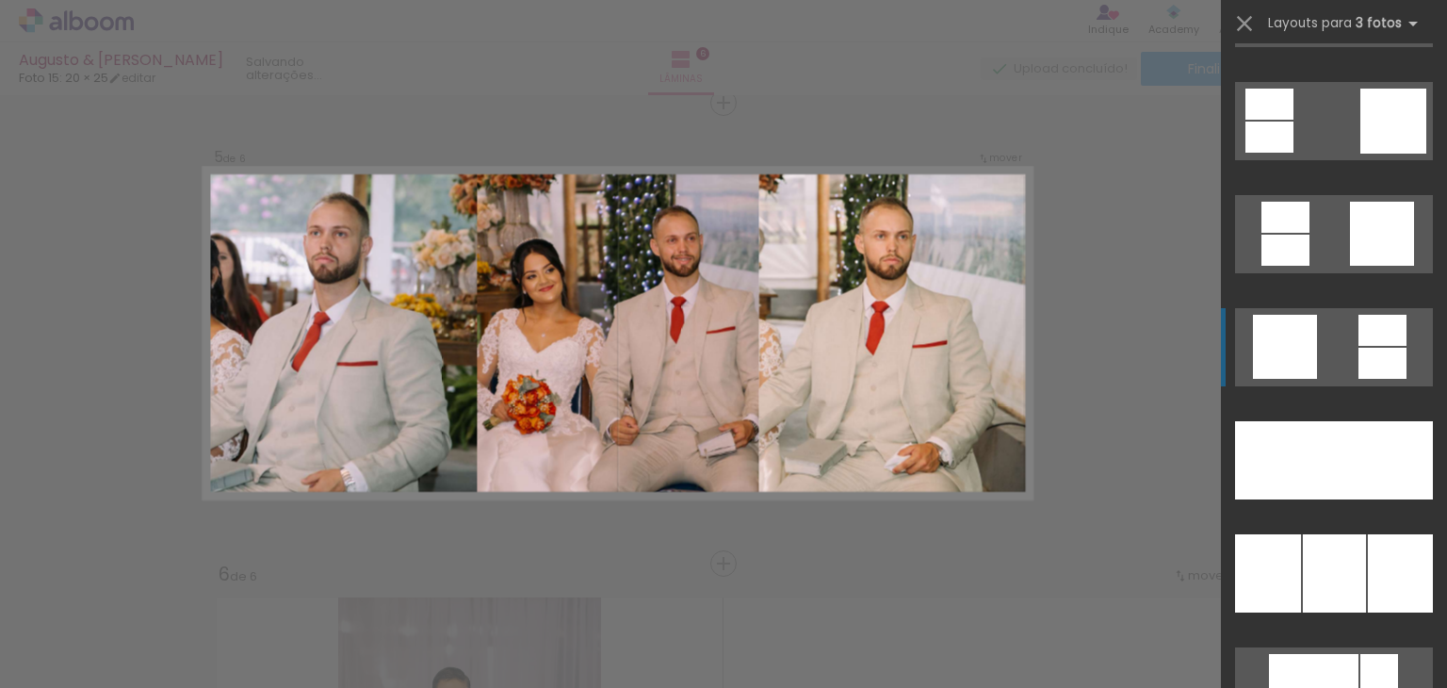
scroll to position [5183, 0]
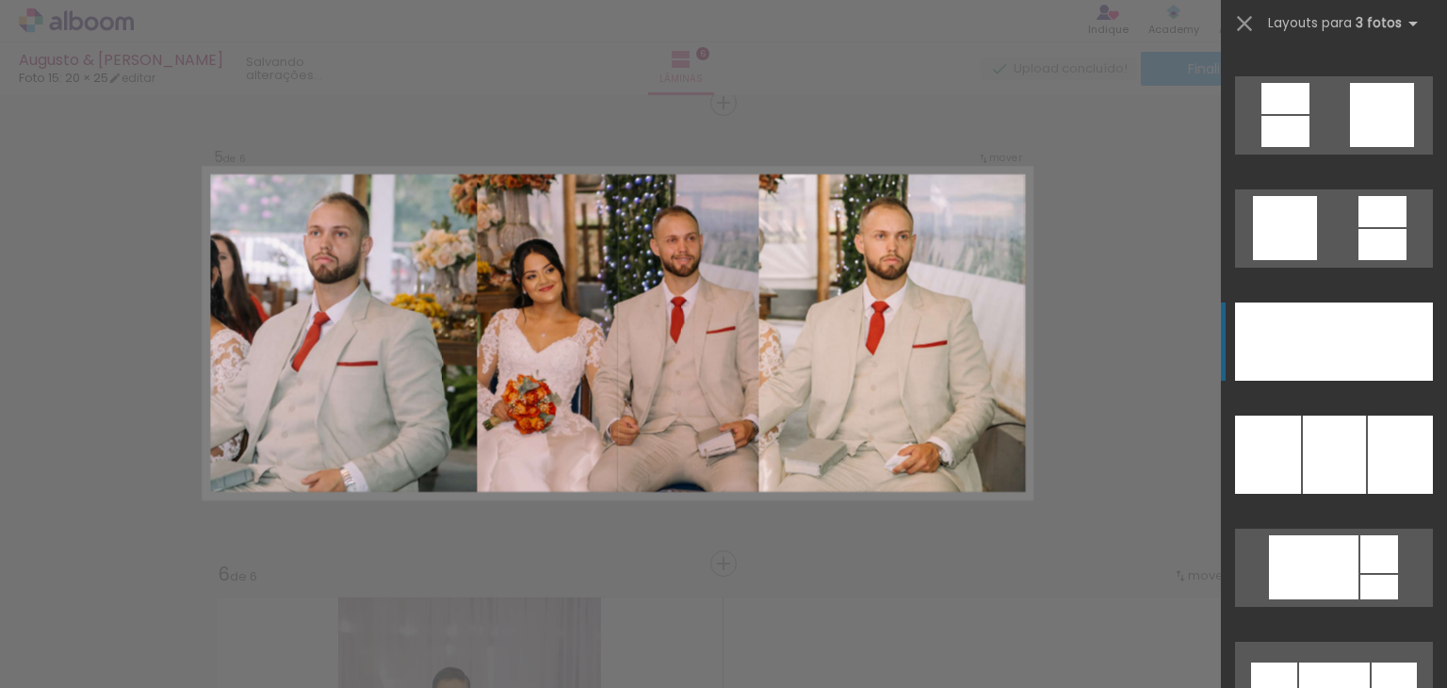
click at [1353, 367] on div at bounding box center [1334, 341] width 70 height 78
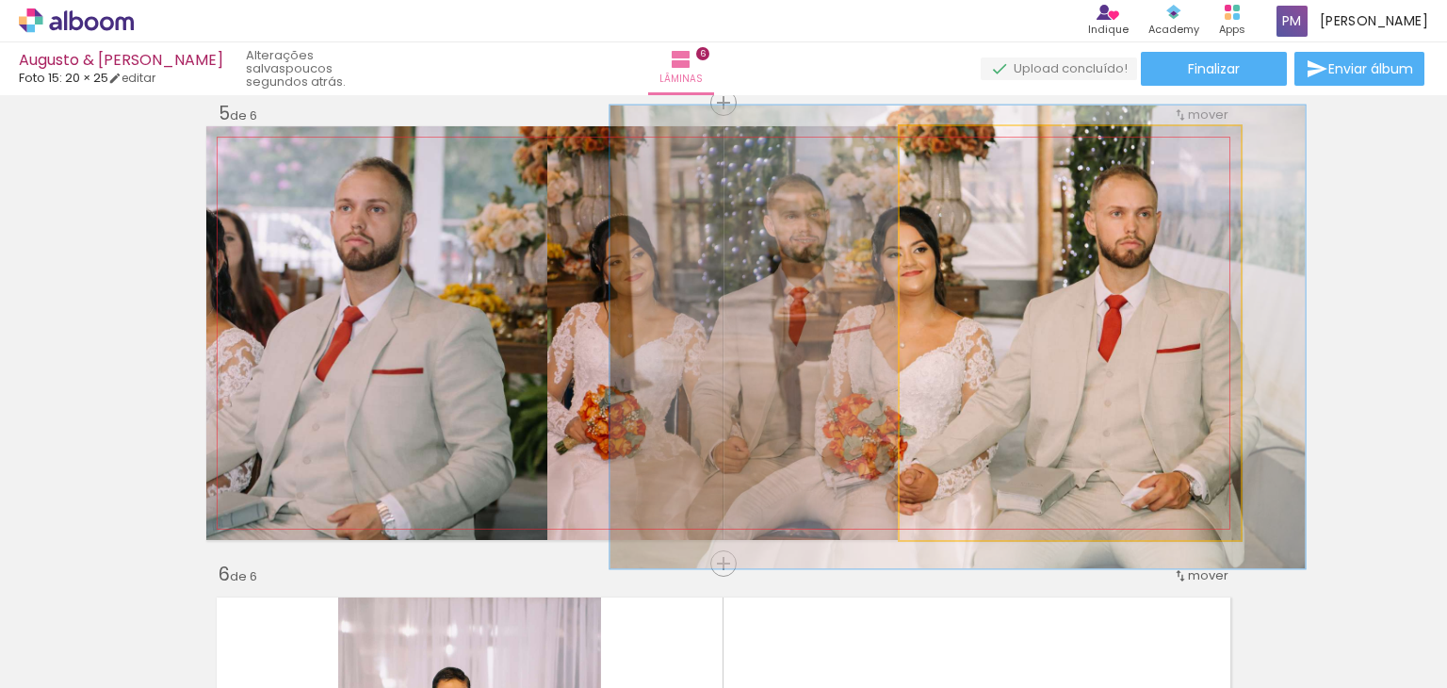
drag, startPoint x: 1049, startPoint y: 342, endPoint x: 1139, endPoint y: 339, distance: 90.5
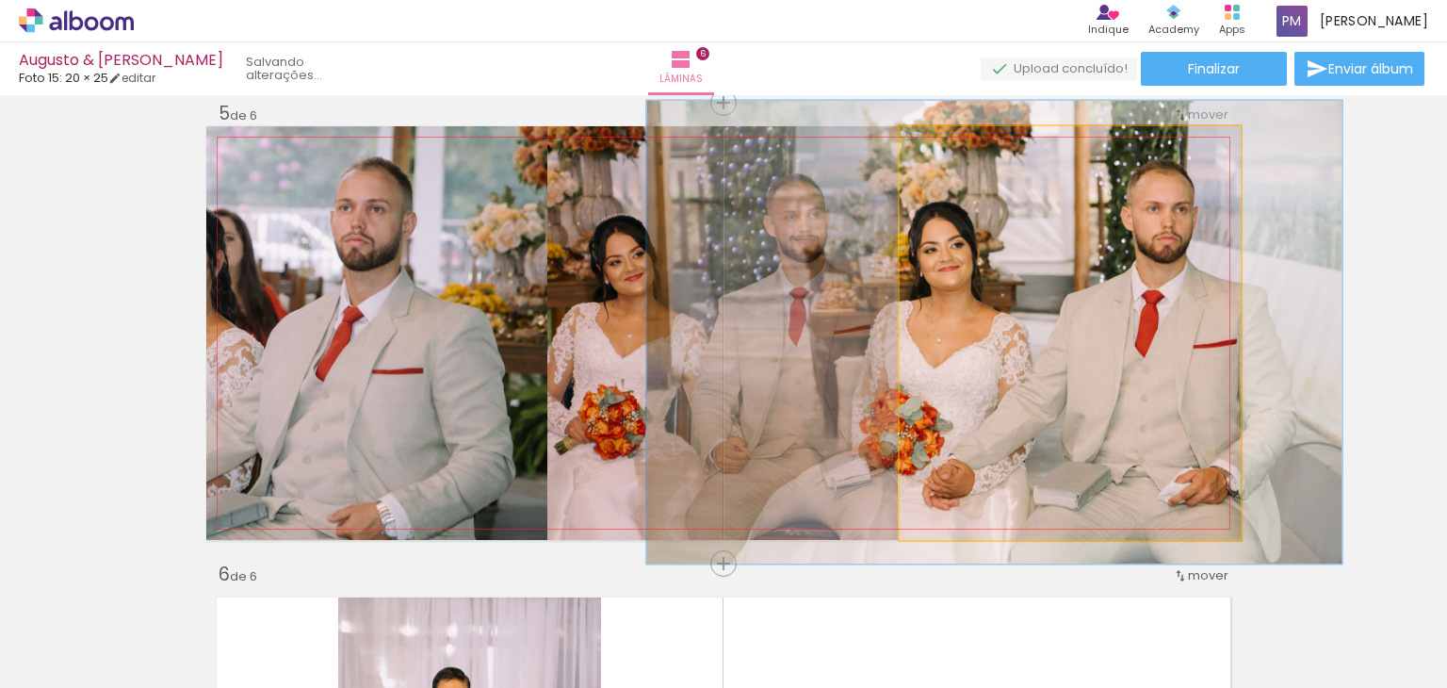
click at [1086, 327] on quentale-photo at bounding box center [1070, 333] width 341 height 414
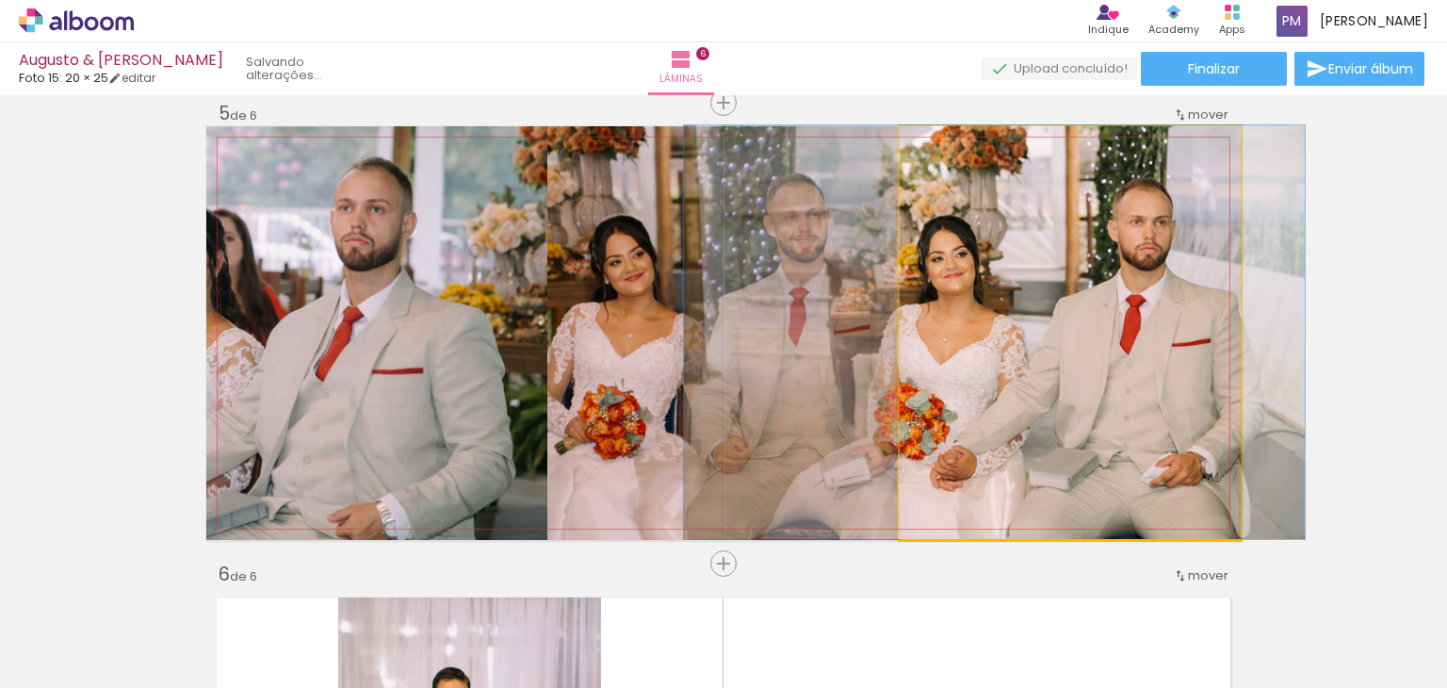
drag, startPoint x: 945, startPoint y: 152, endPoint x: 929, endPoint y: 151, distance: 16.0
click at [929, 151] on div at bounding box center [944, 146] width 30 height 30
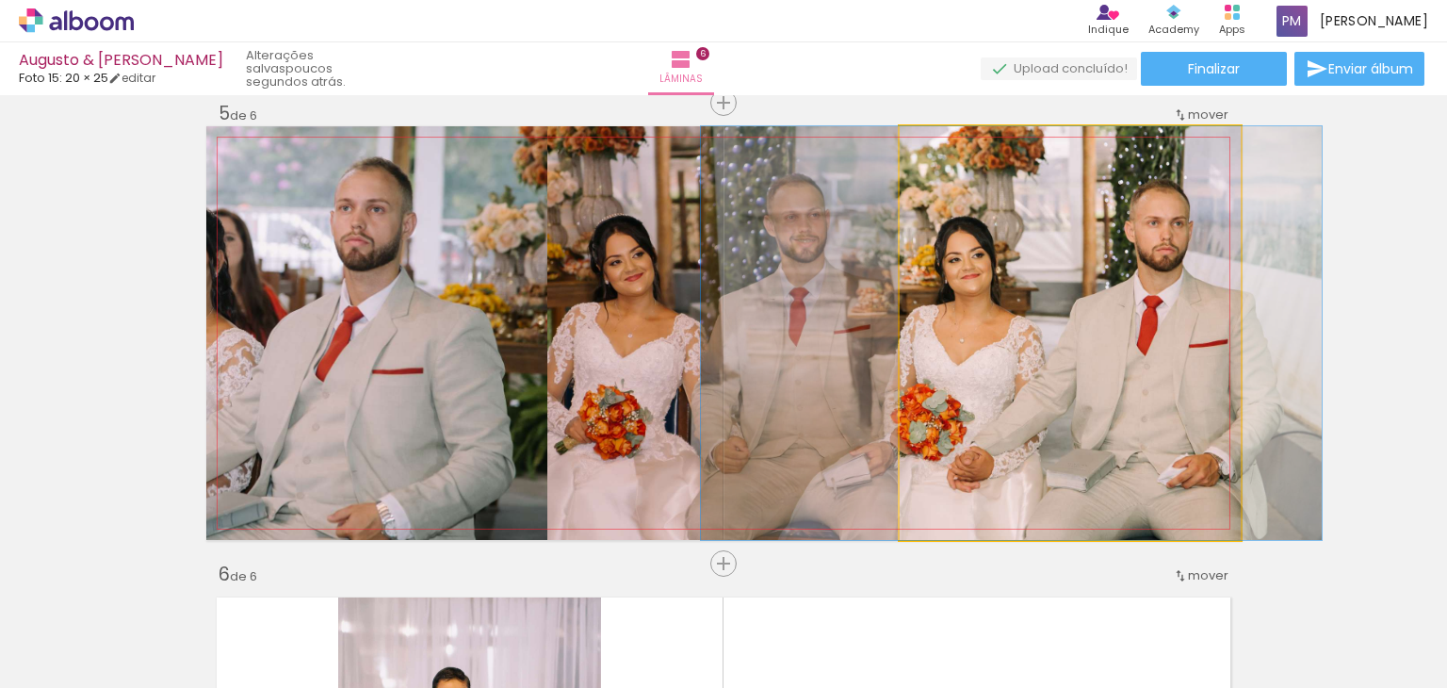
drag, startPoint x: 1070, startPoint y: 367, endPoint x: 1087, endPoint y: 368, distance: 17.9
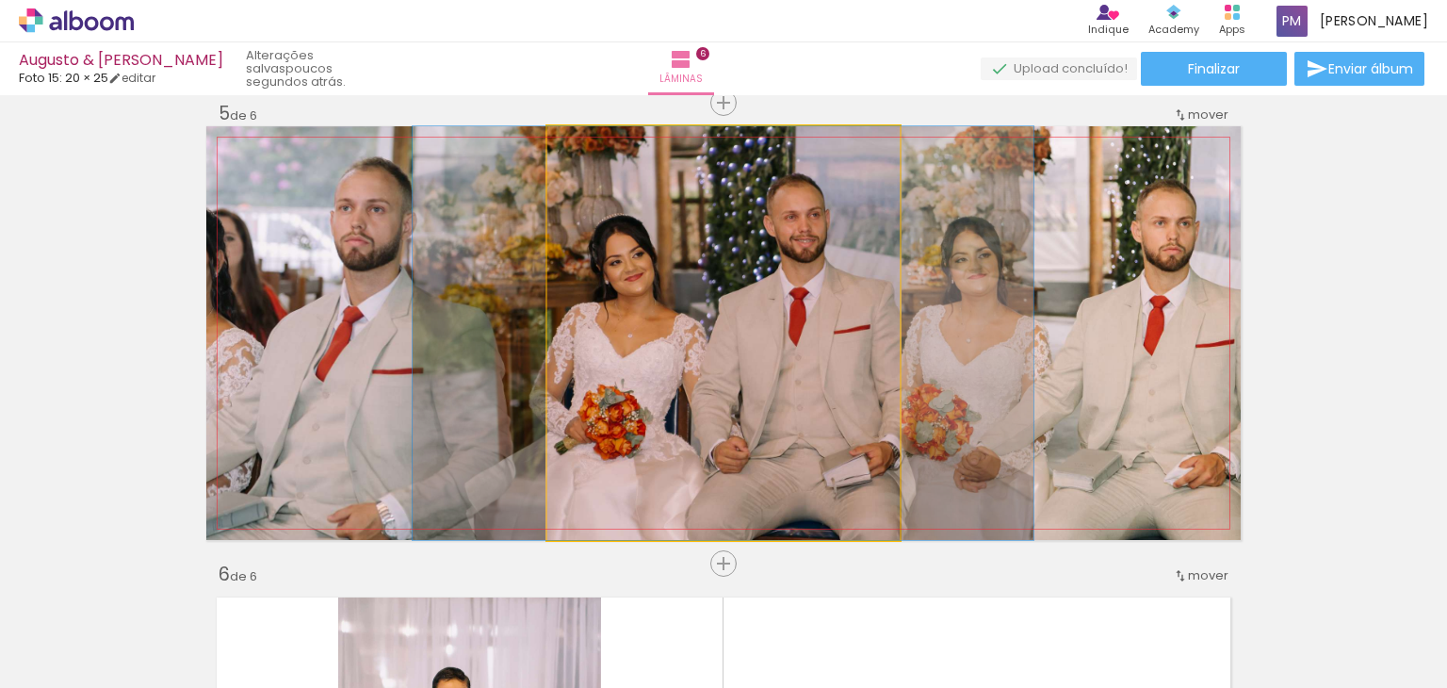
click at [830, 390] on quentale-photo at bounding box center [723, 333] width 352 height 414
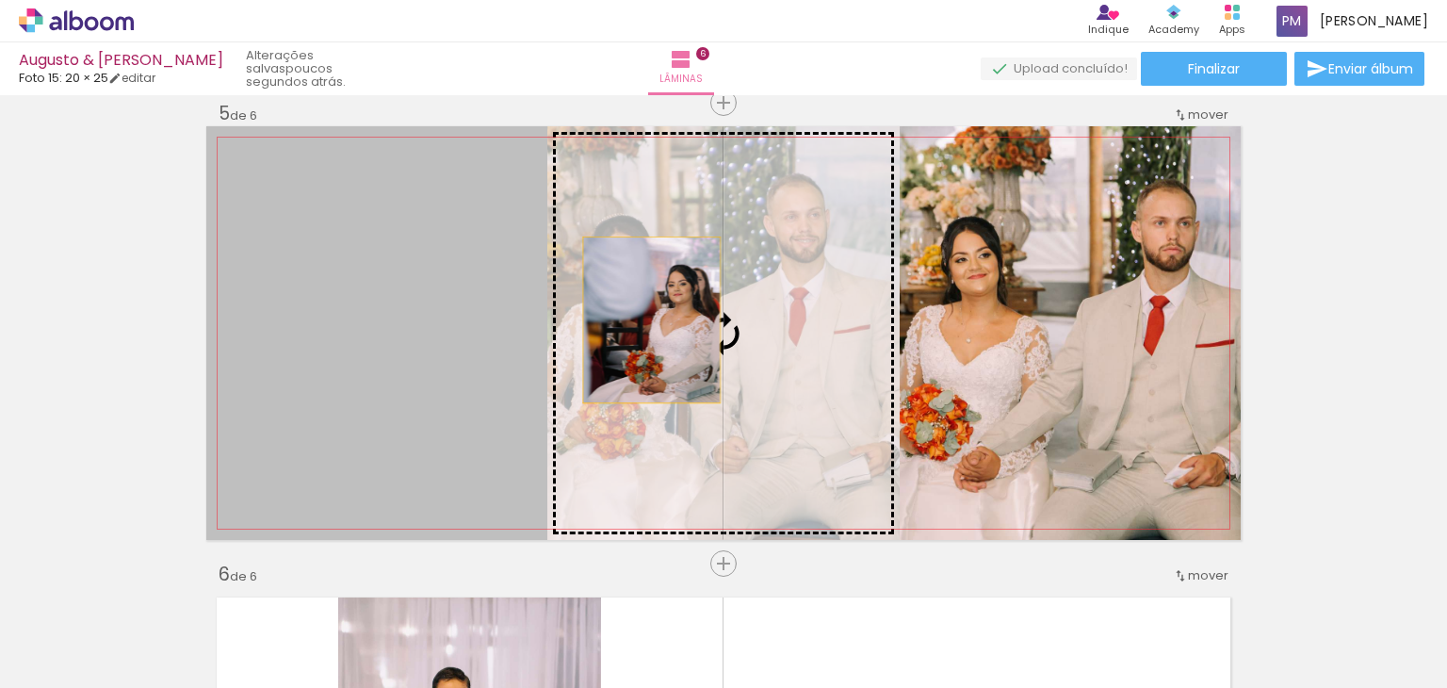
drag, startPoint x: 281, startPoint y: 323, endPoint x: 645, endPoint y: 320, distance: 364.7
click at [0, 0] on slot at bounding box center [0, 0] width 0 height 0
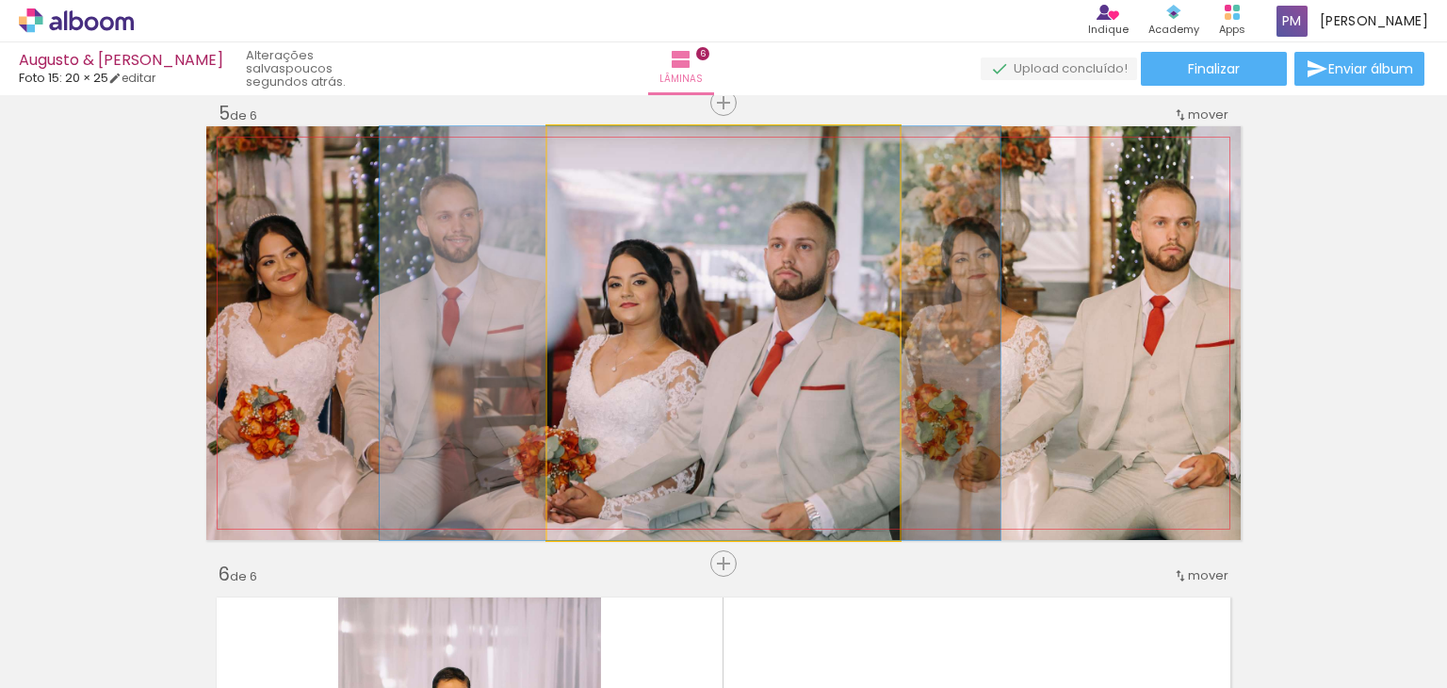
drag, startPoint x: 646, startPoint y: 334, endPoint x: 613, endPoint y: 334, distance: 33.0
click at [731, 330] on quentale-photo at bounding box center [723, 333] width 352 height 414
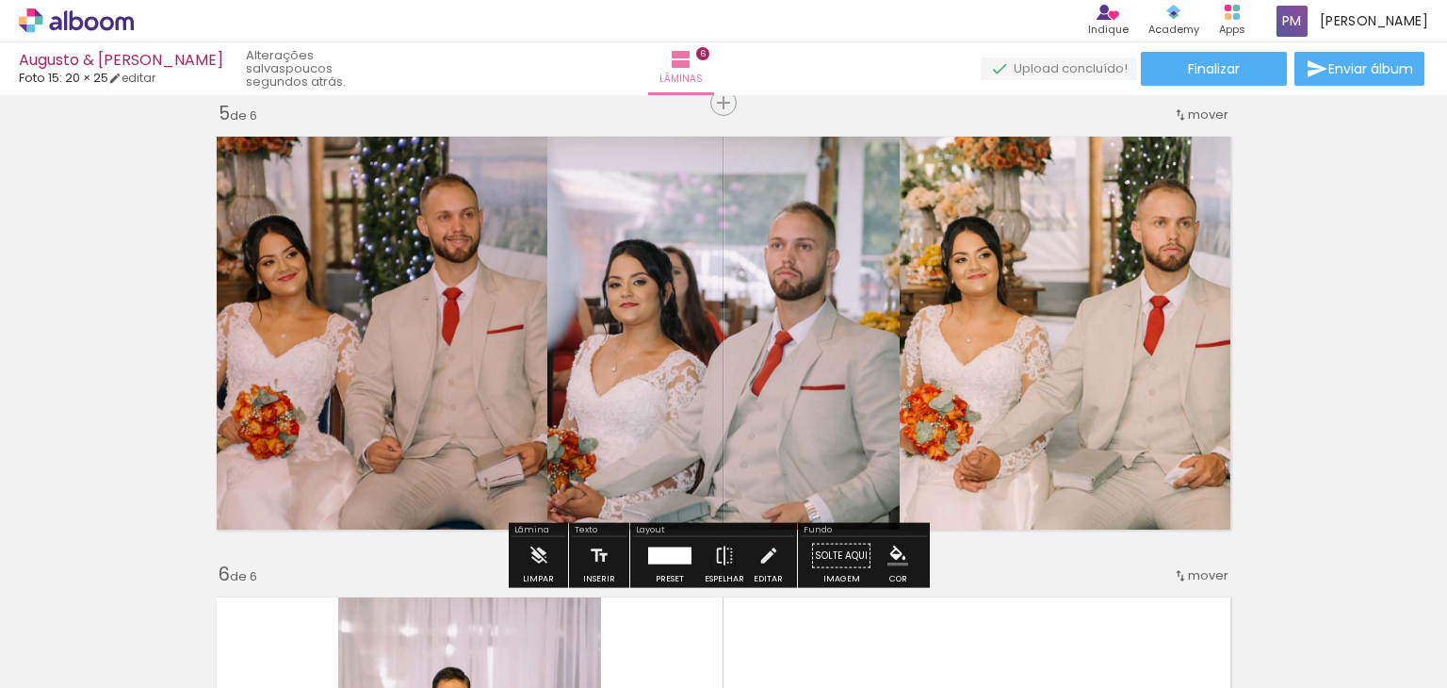
click at [444, 272] on quentale-photo at bounding box center [376, 333] width 341 height 414
click at [673, 547] on div at bounding box center [670, 555] width 32 height 17
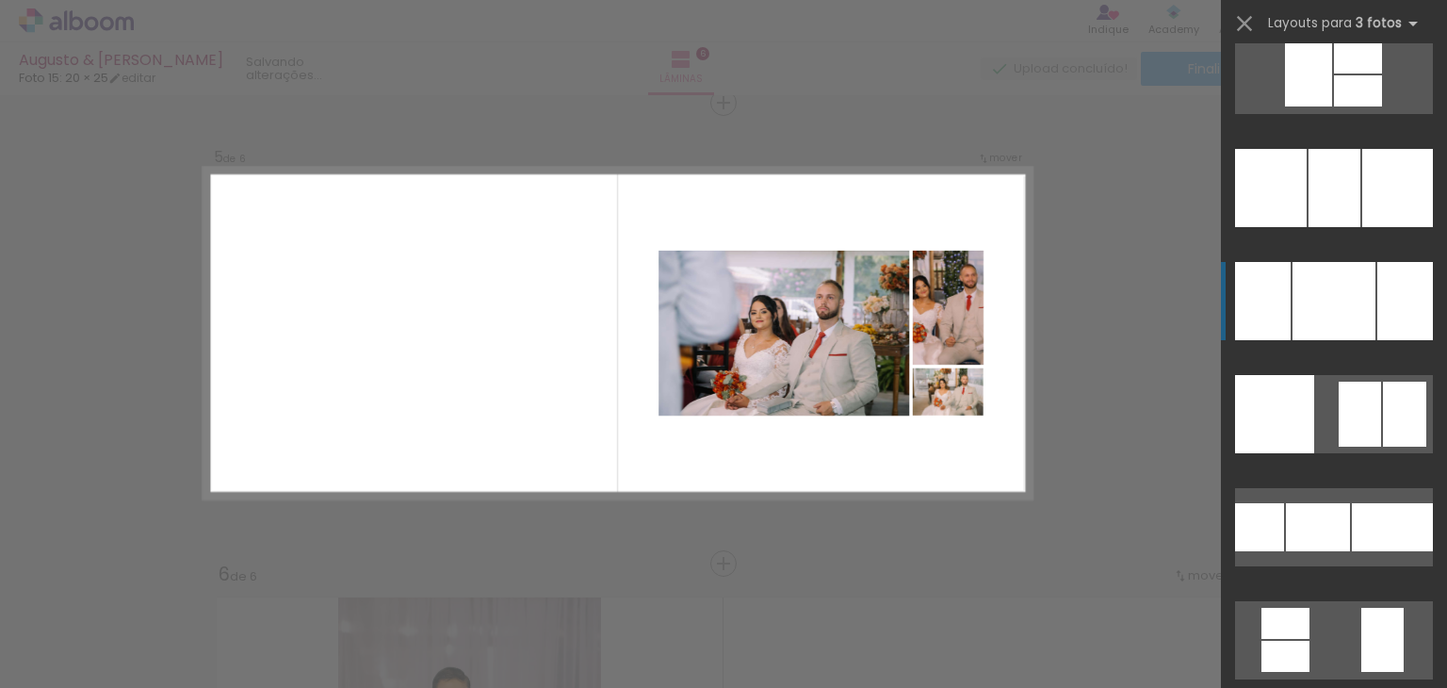
scroll to position [5899, 0]
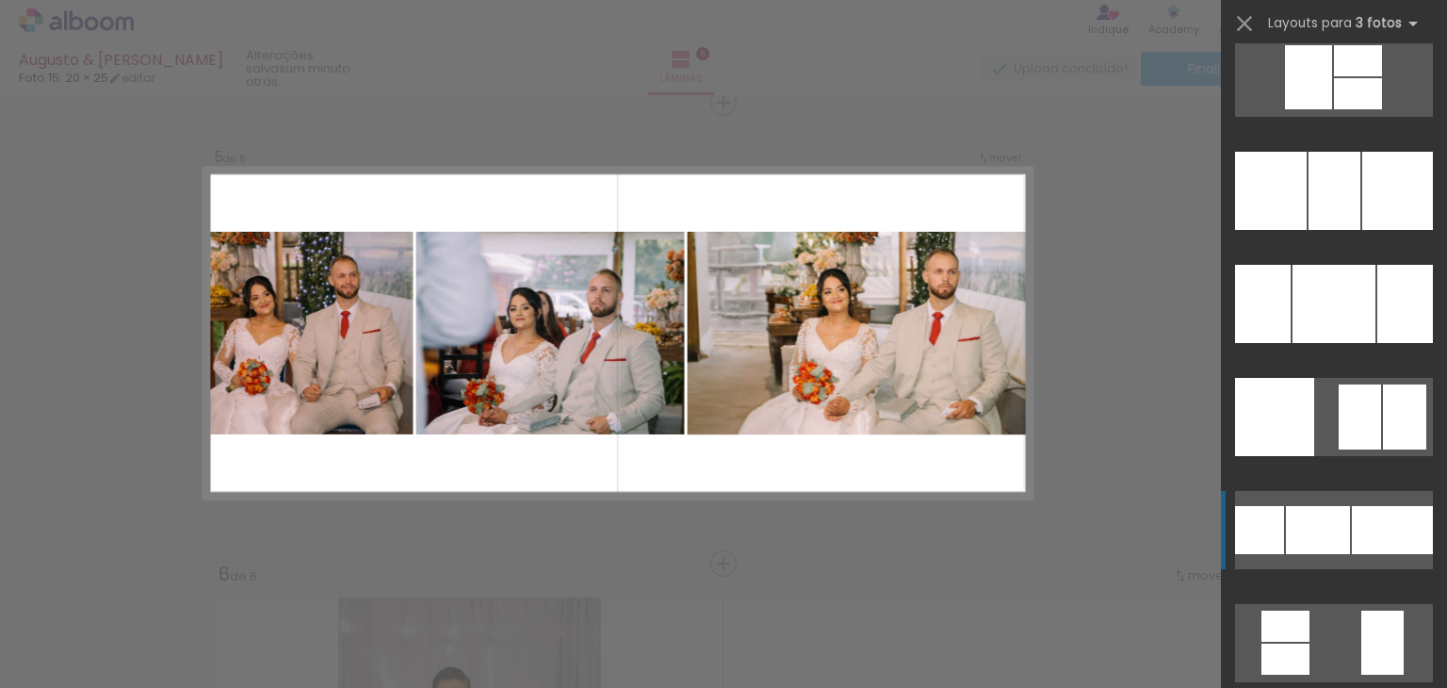
click at [1323, 525] on div at bounding box center [1318, 530] width 64 height 48
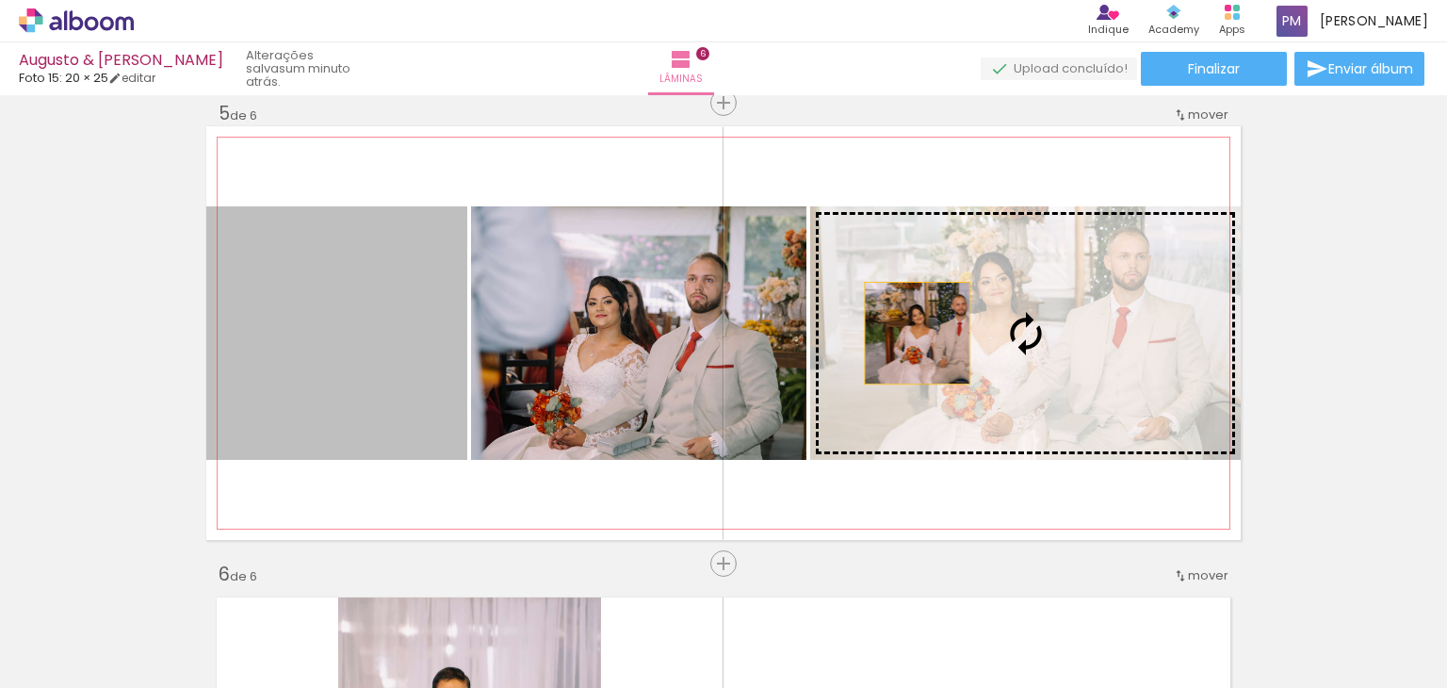
drag, startPoint x: 358, startPoint y: 337, endPoint x: 935, endPoint y: 333, distance: 576.7
click at [0, 0] on slot at bounding box center [0, 0] width 0 height 0
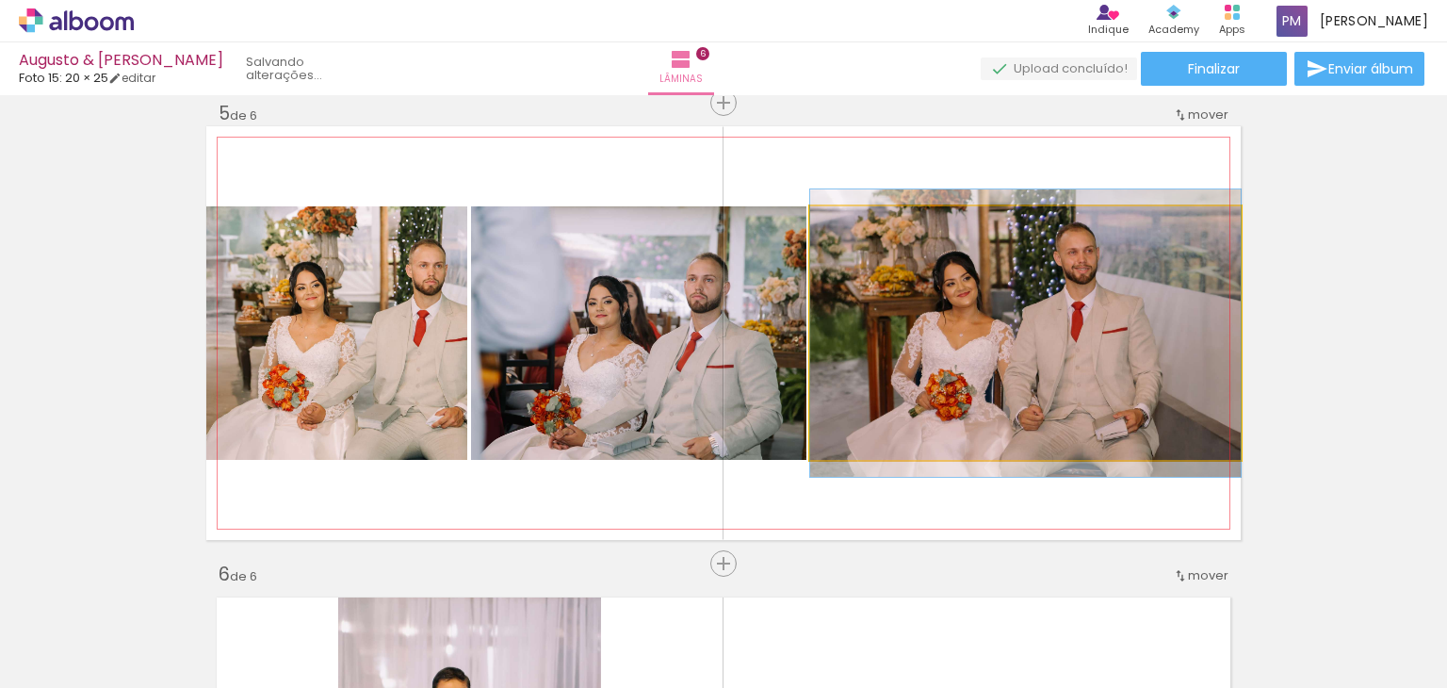
click at [1104, 347] on quentale-photo at bounding box center [1025, 332] width 431 height 253
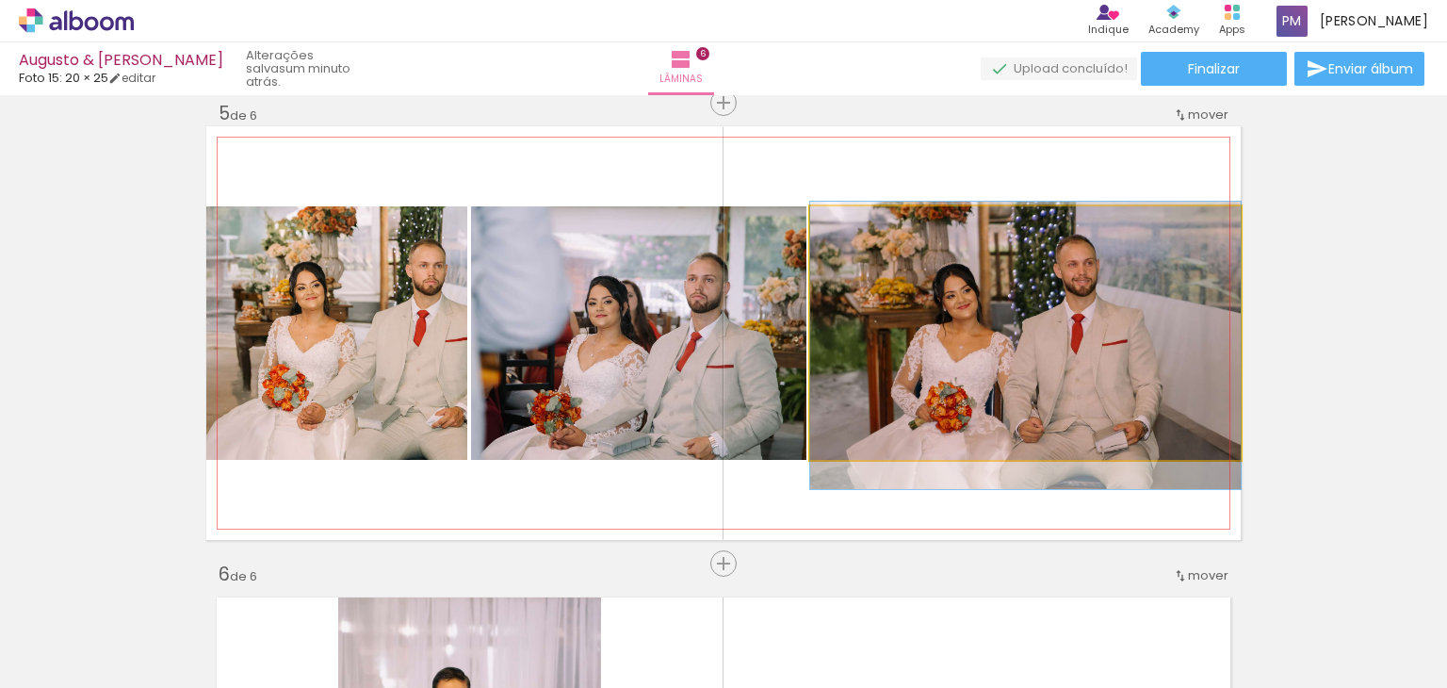
drag, startPoint x: 1067, startPoint y: 286, endPoint x: 1066, endPoint y: 298, distance: 12.3
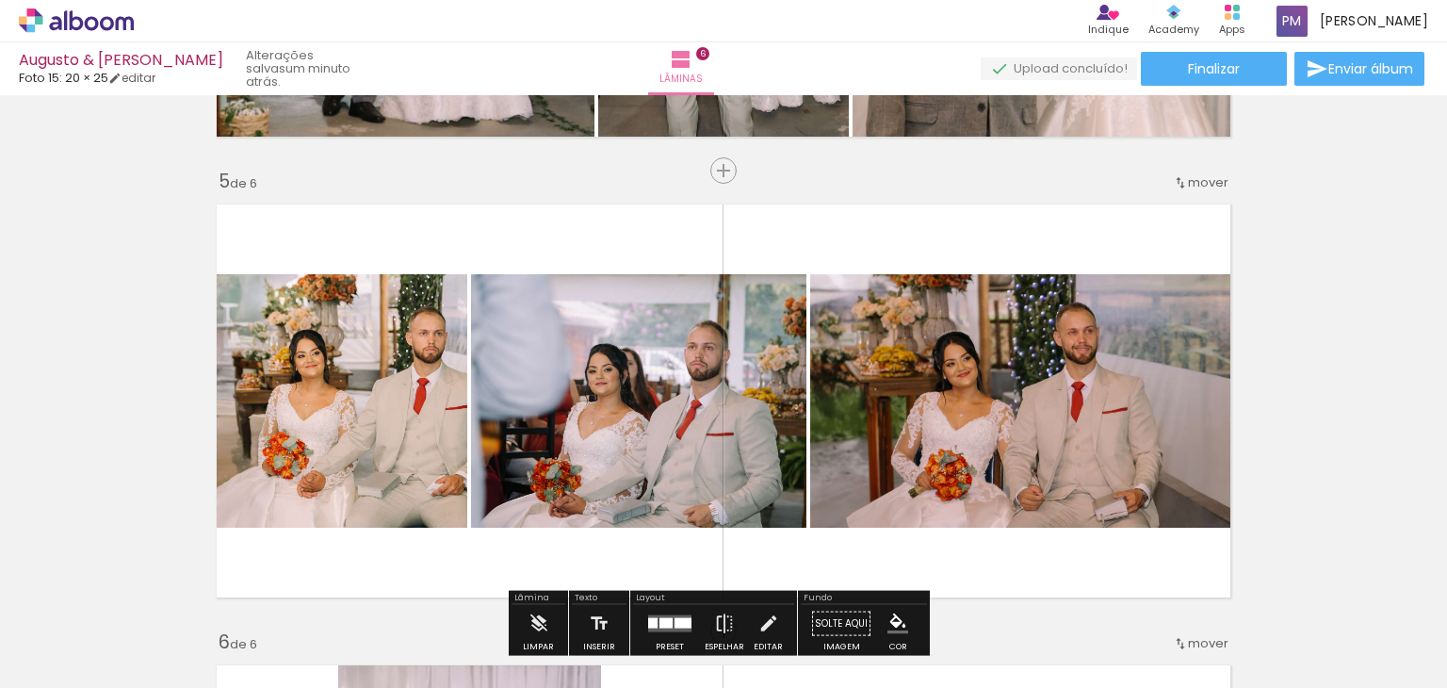
scroll to position [1772, 0]
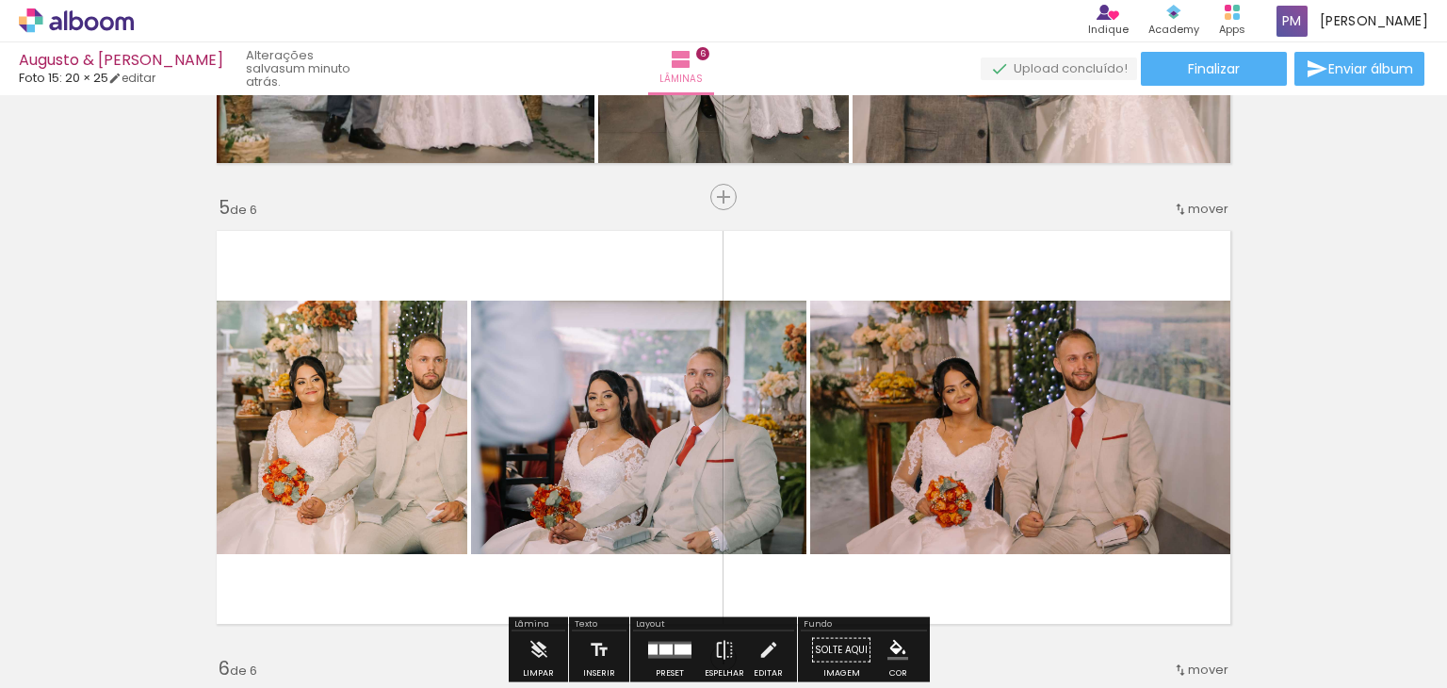
click at [398, 453] on quentale-photo at bounding box center [336, 427] width 261 height 253
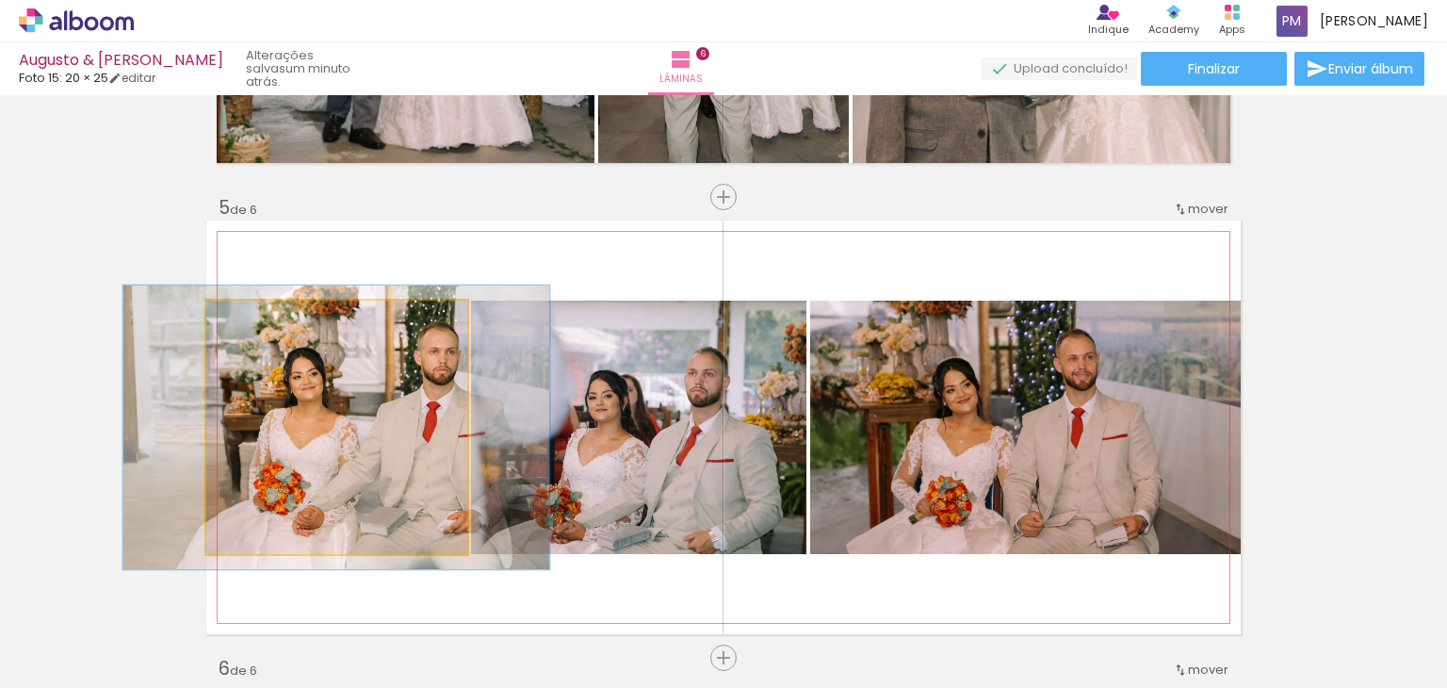
click at [250, 318] on div at bounding box center [258, 320] width 17 height 17
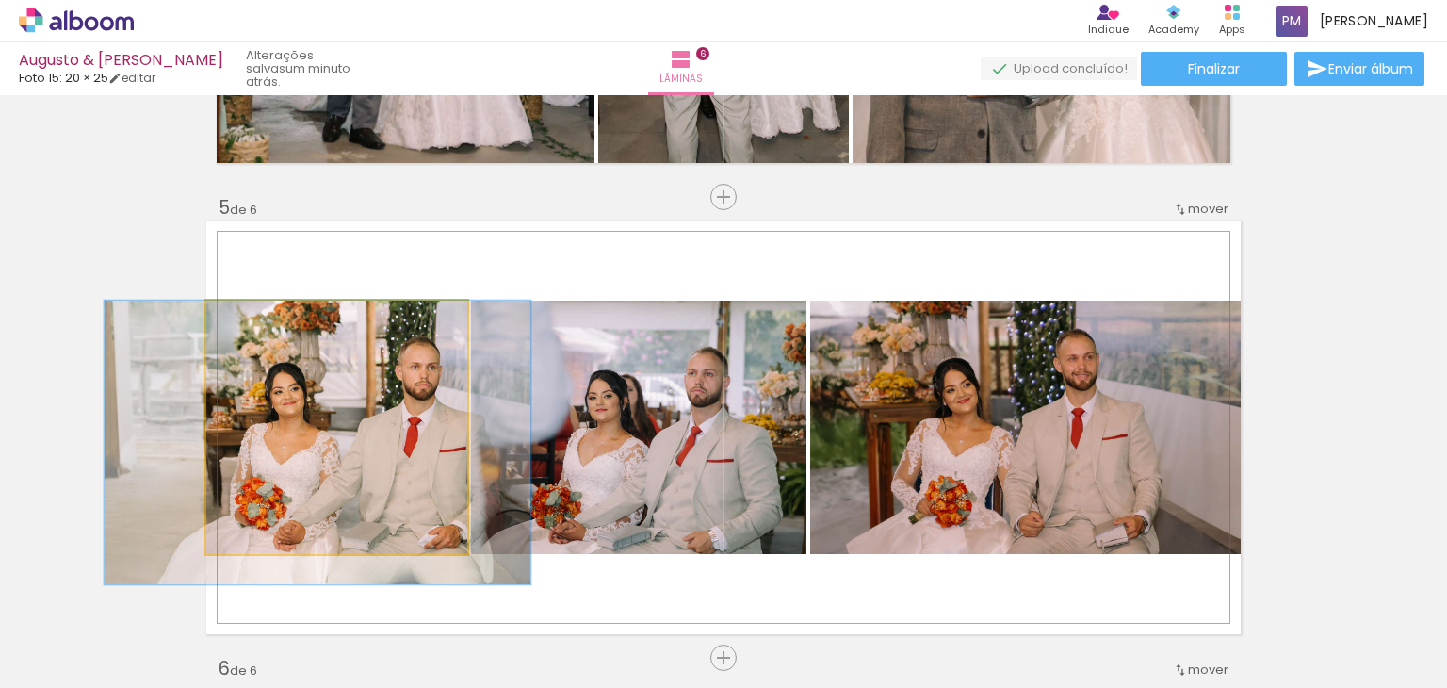
drag, startPoint x: 351, startPoint y: 395, endPoint x: 328, endPoint y: 432, distance: 43.2
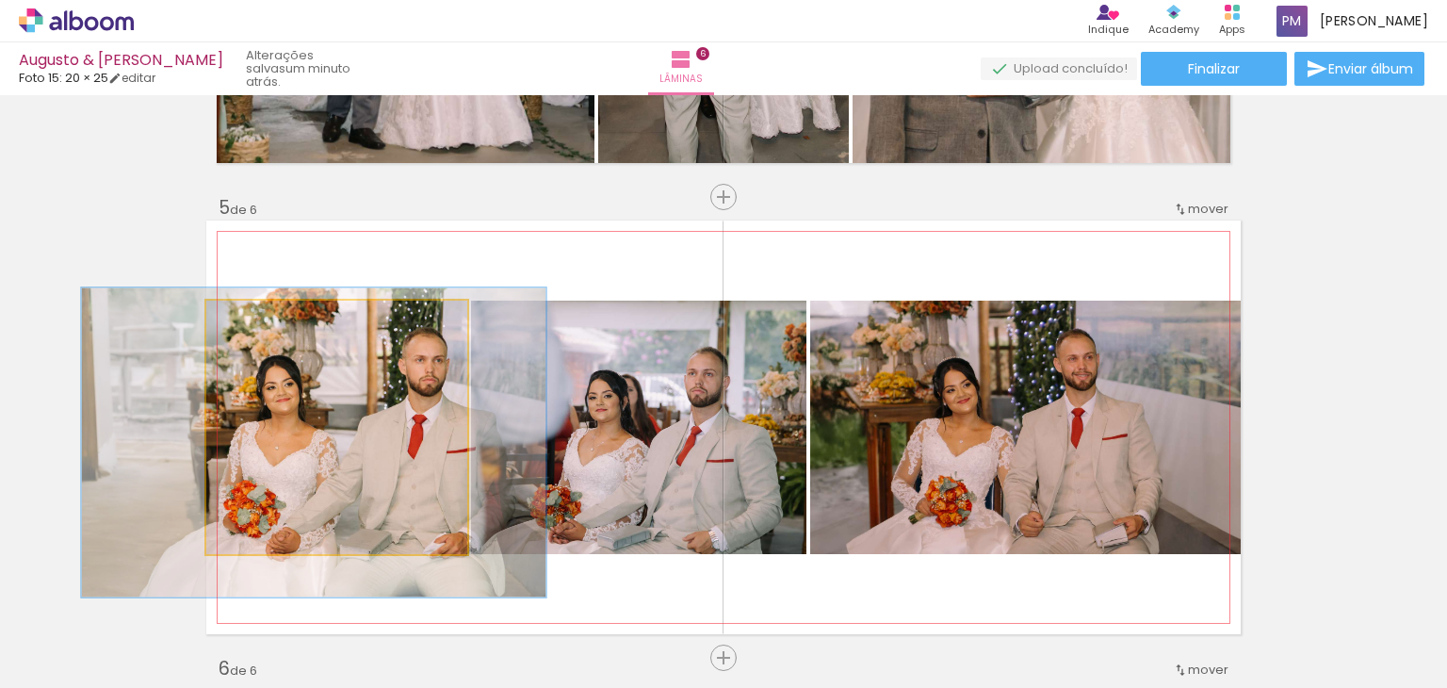
type paper-slider "122"
click at [262, 320] on div at bounding box center [266, 320] width 17 height 17
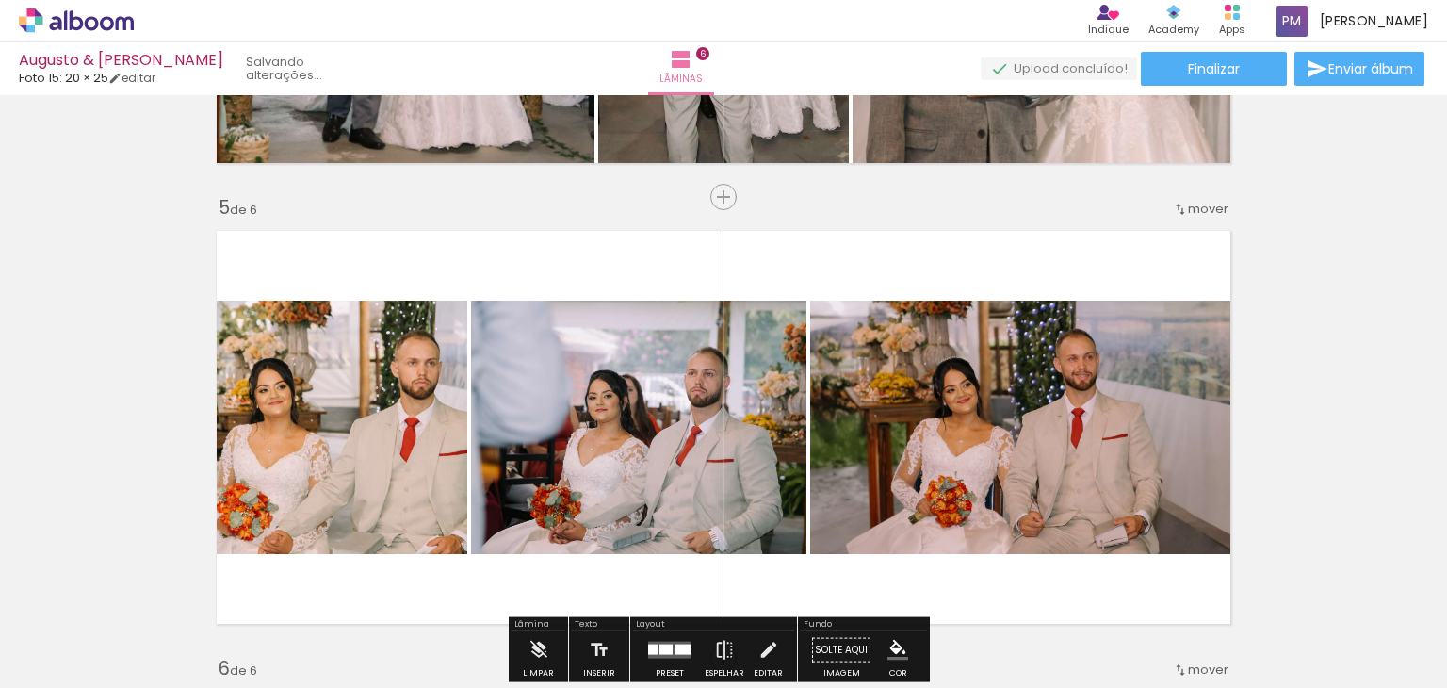
click at [629, 443] on quentale-photo at bounding box center [638, 427] width 335 height 253
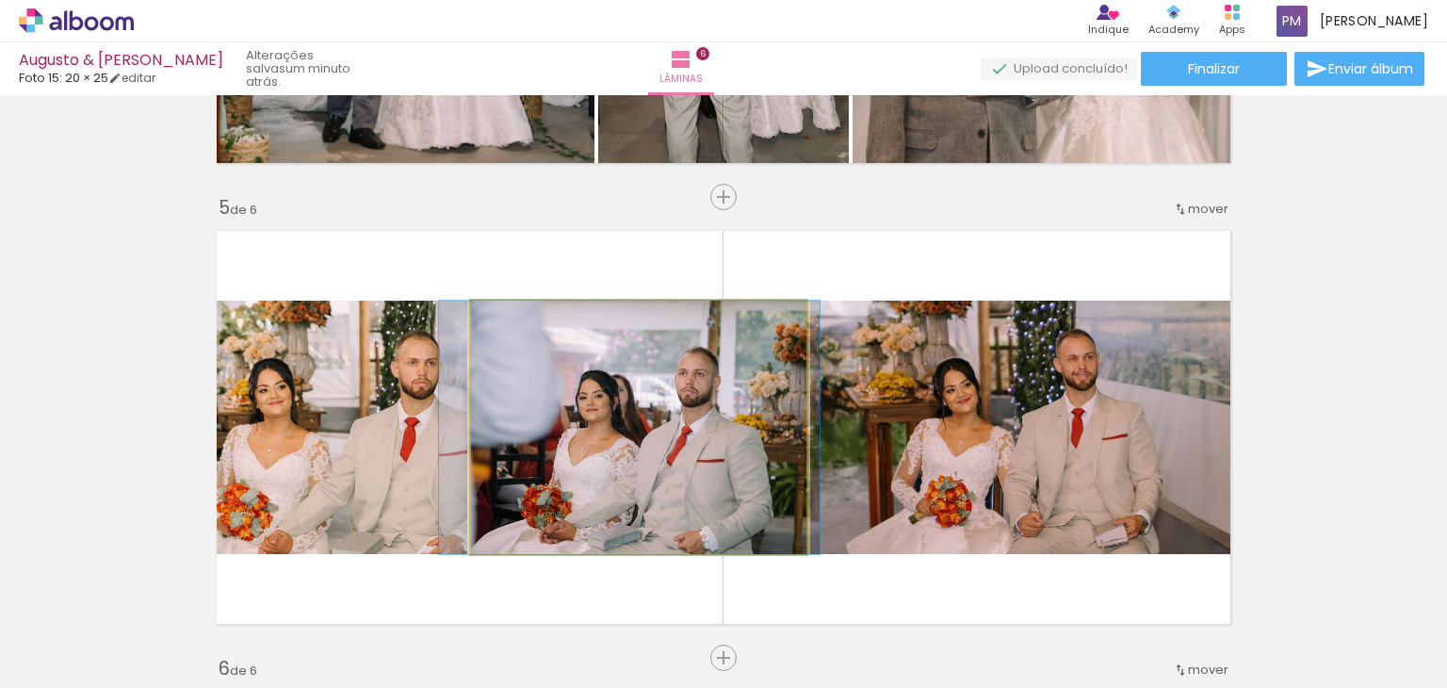
drag, startPoint x: 666, startPoint y: 439, endPoint x: 657, endPoint y: 427, distance: 15.5
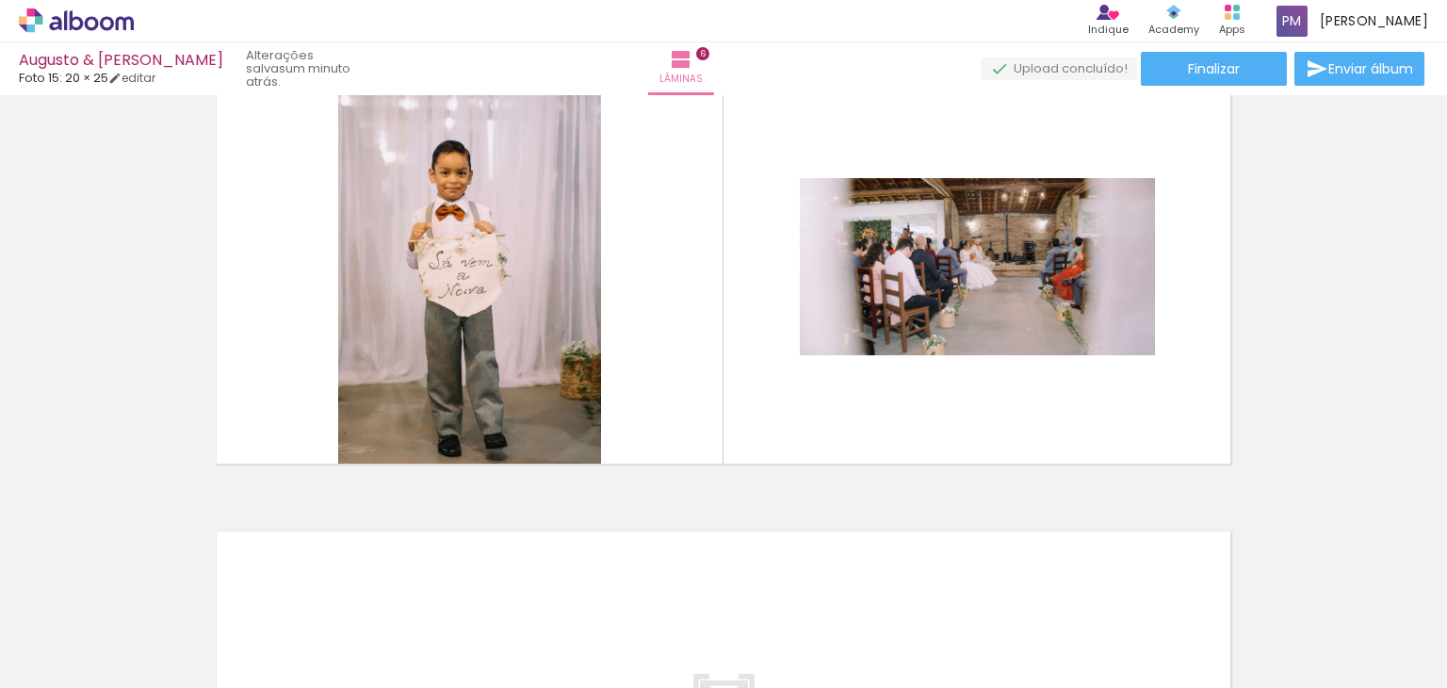
scroll to position [2432, 0]
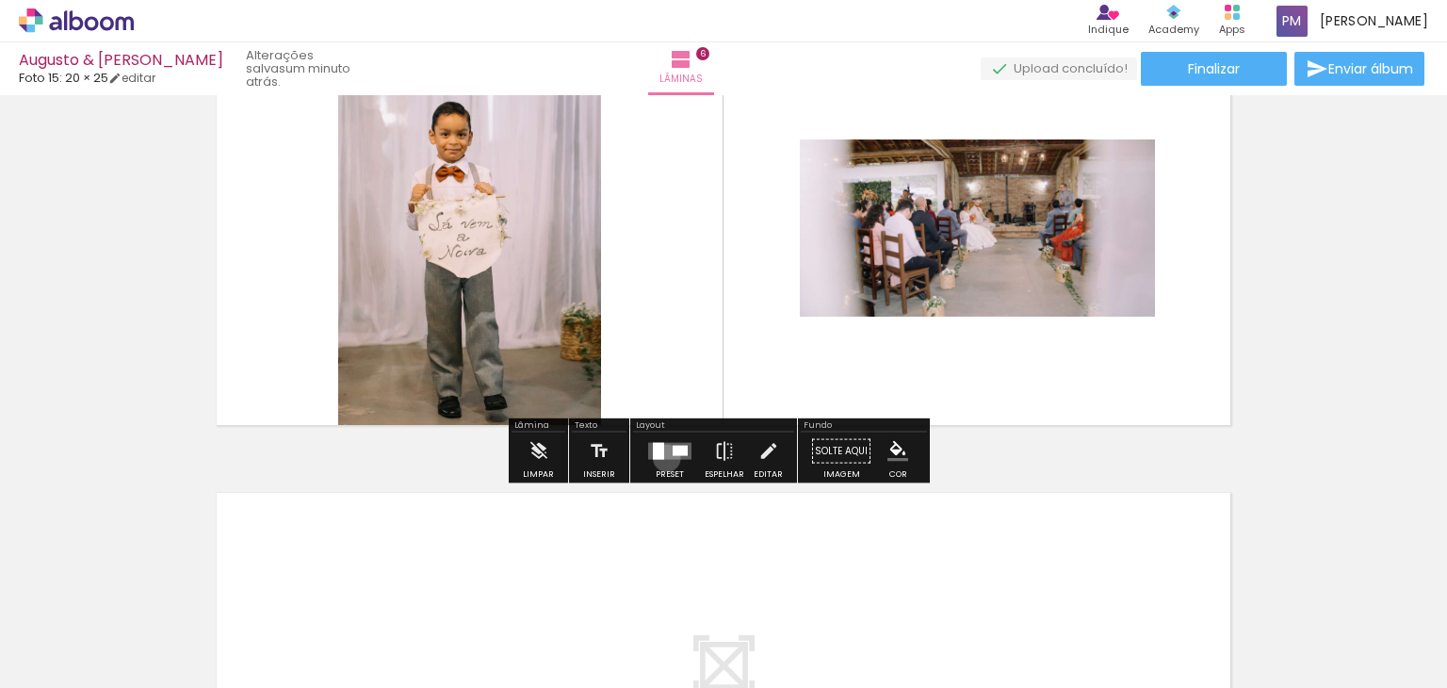
click at [662, 457] on quentale-layouter at bounding box center [669, 451] width 43 height 17
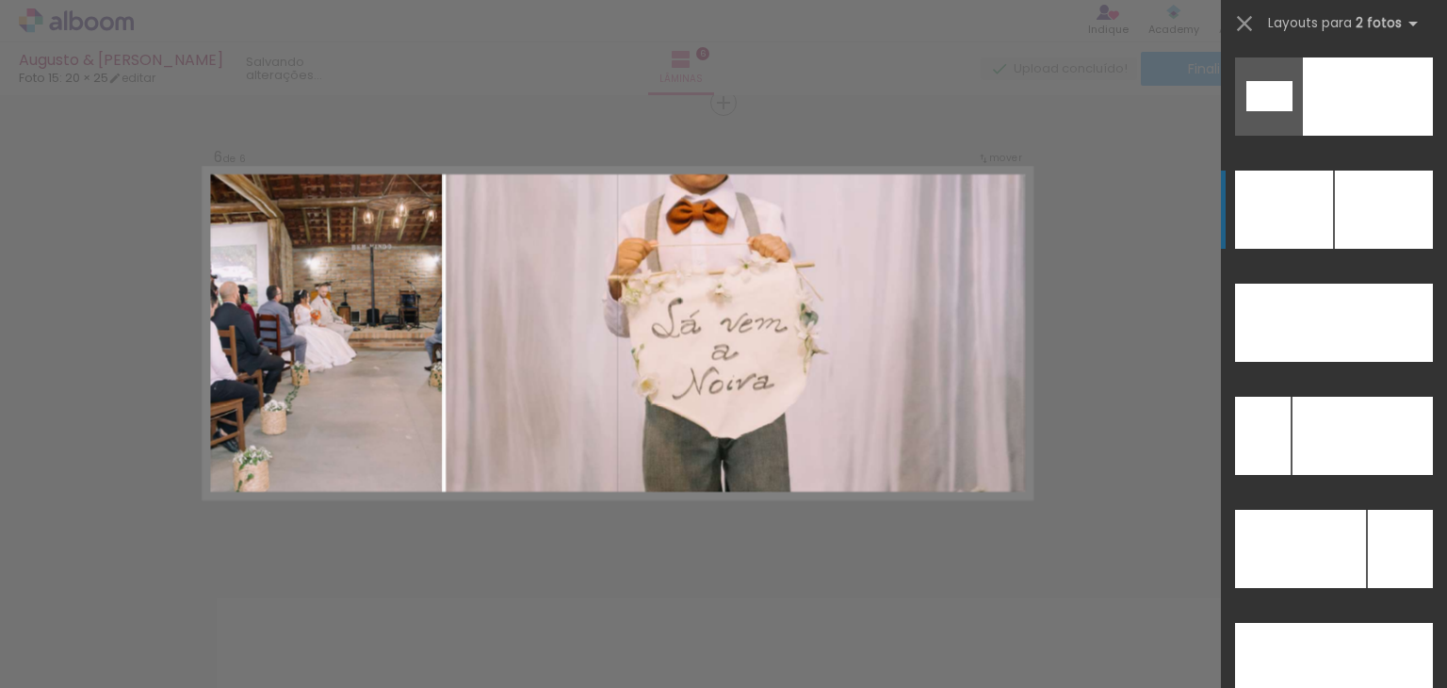
scroll to position [8575, 0]
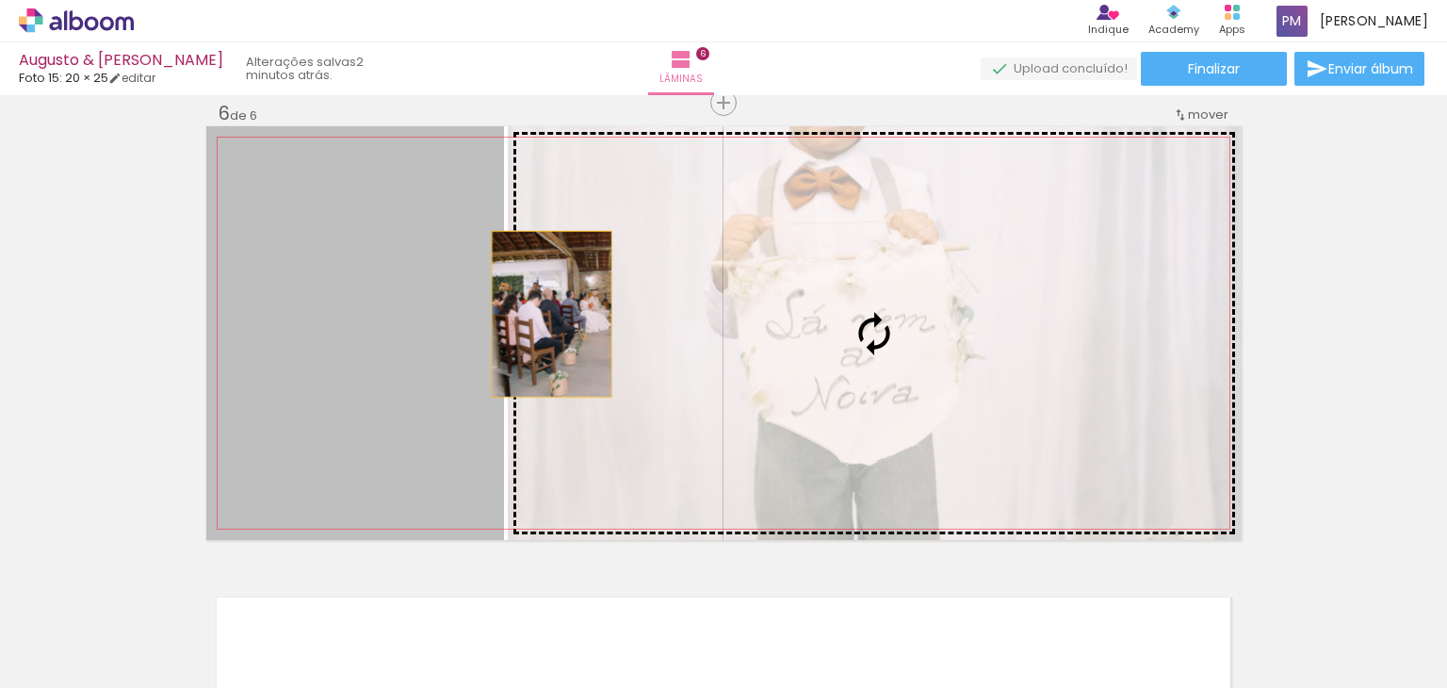
drag, startPoint x: 392, startPoint y: 335, endPoint x: 694, endPoint y: 299, distance: 303.7
click at [0, 0] on slot at bounding box center [0, 0] width 0 height 0
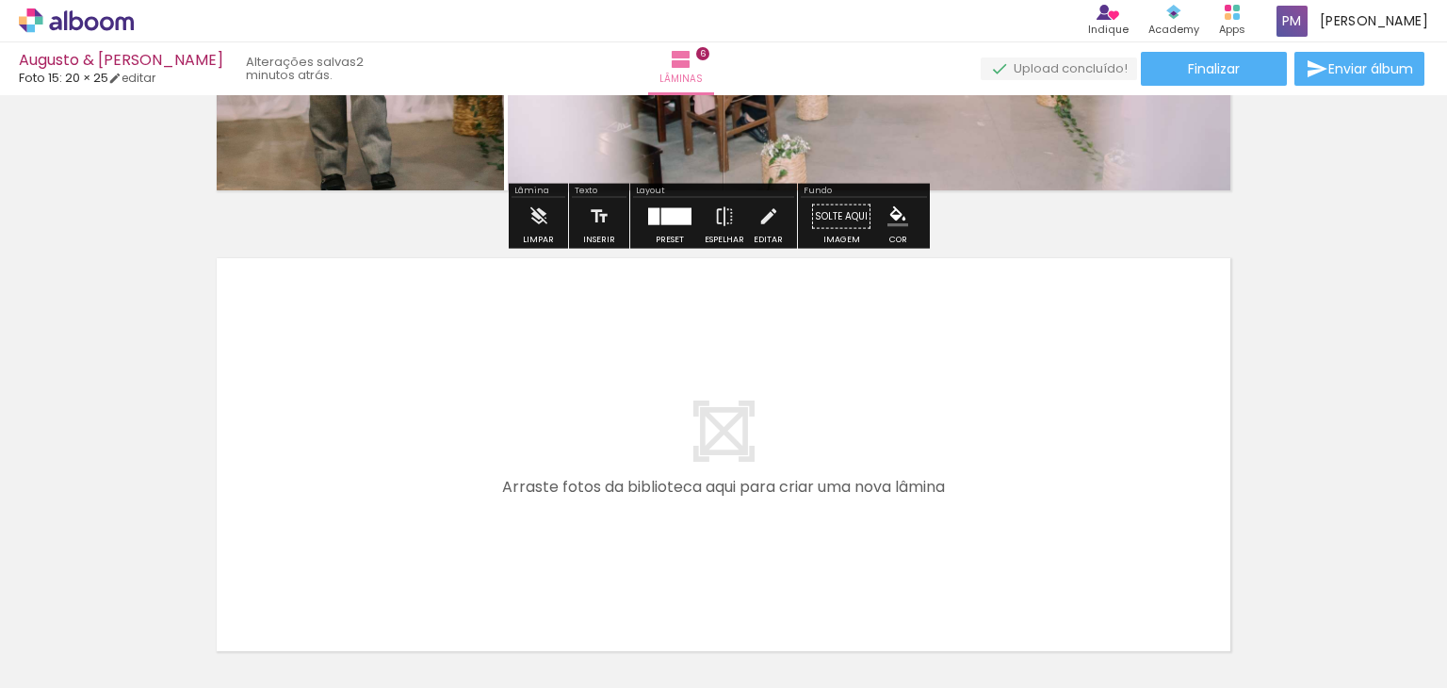
scroll to position [2704, 0]
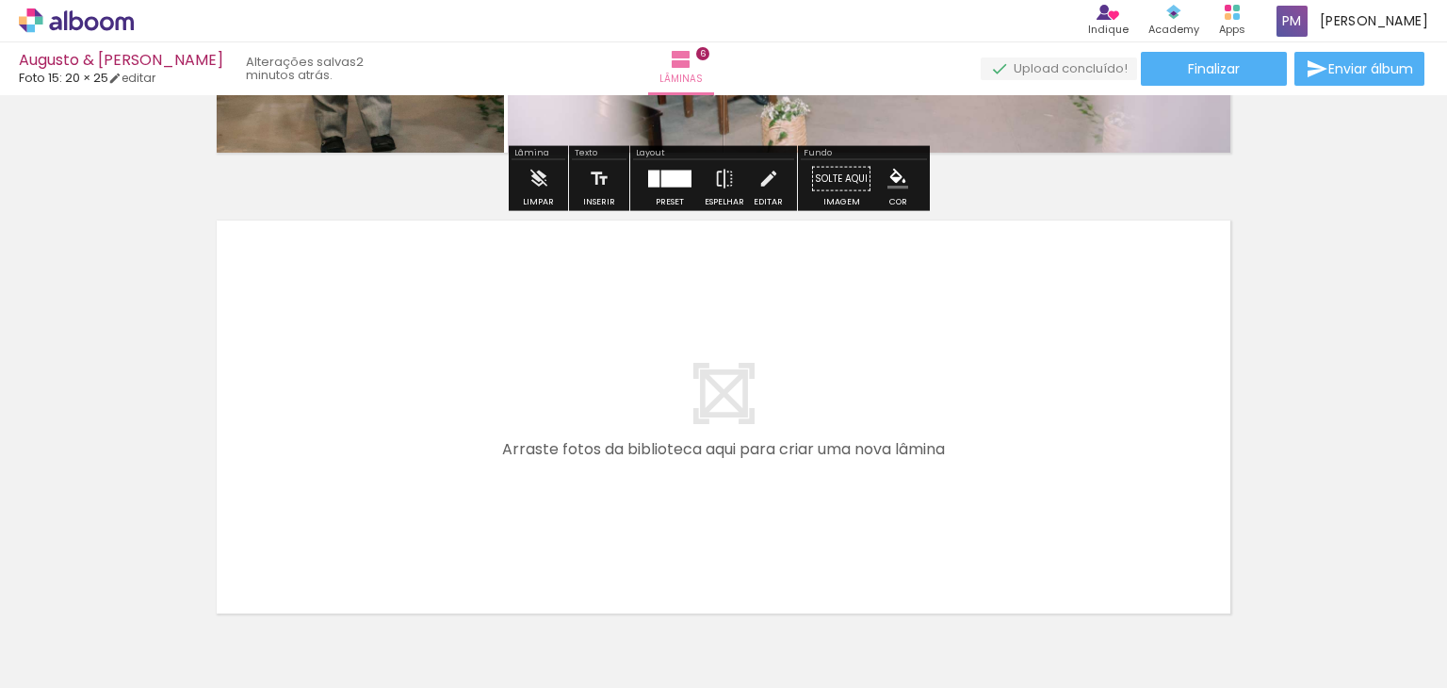
click at [1023, 385] on quentale-layouter at bounding box center [723, 417] width 1035 height 414
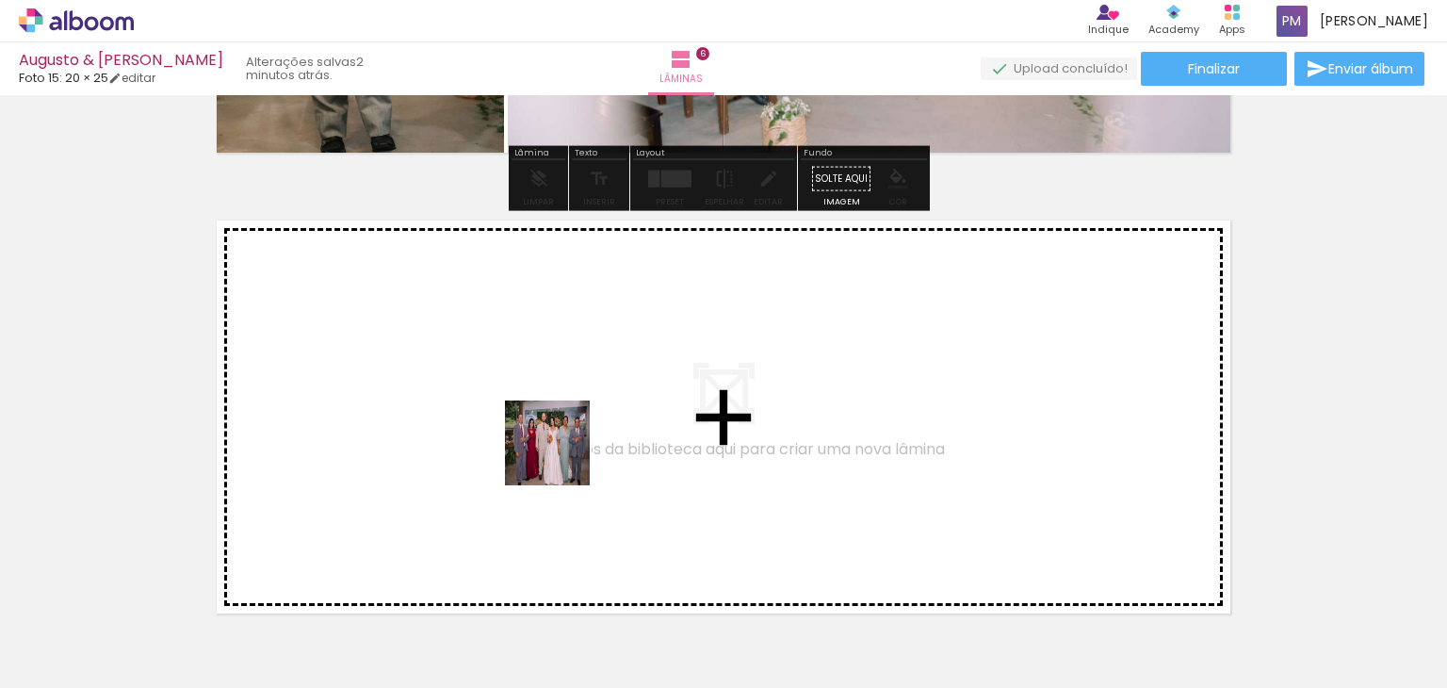
drag, startPoint x: 611, startPoint y: 630, endPoint x: 556, endPoint y: 440, distance: 198.0
click at [556, 440] on quentale-workspace at bounding box center [723, 344] width 1447 height 688
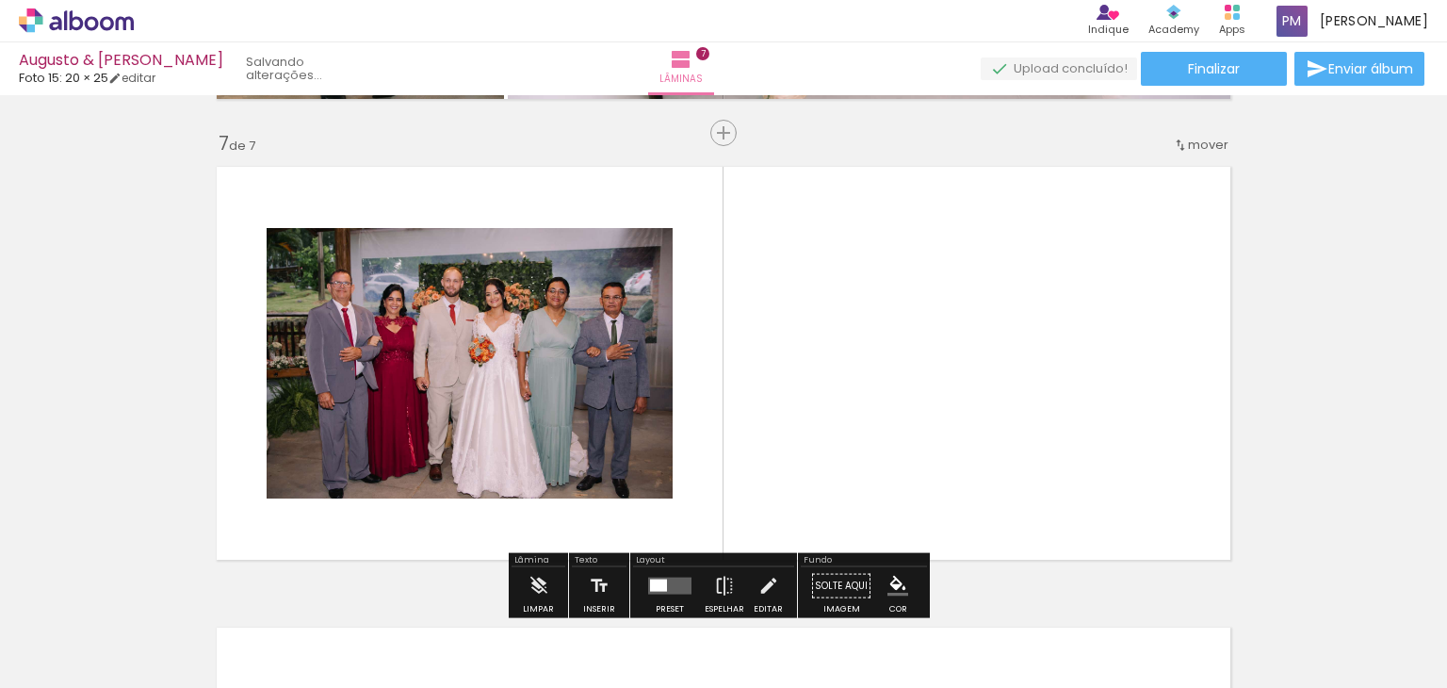
scroll to position [2789, 0]
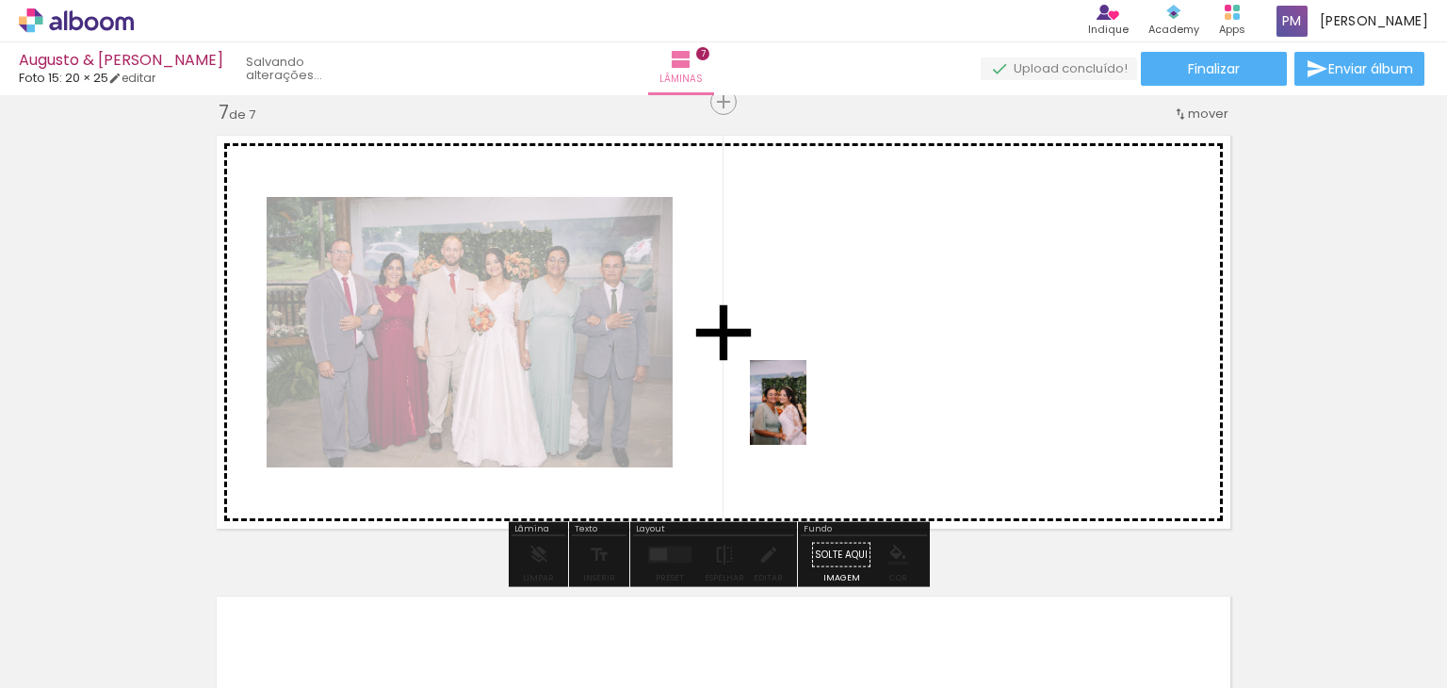
drag, startPoint x: 720, startPoint y: 638, endPoint x: 807, endPoint y: 416, distance: 237.8
click at [807, 416] on quentale-workspace at bounding box center [723, 344] width 1447 height 688
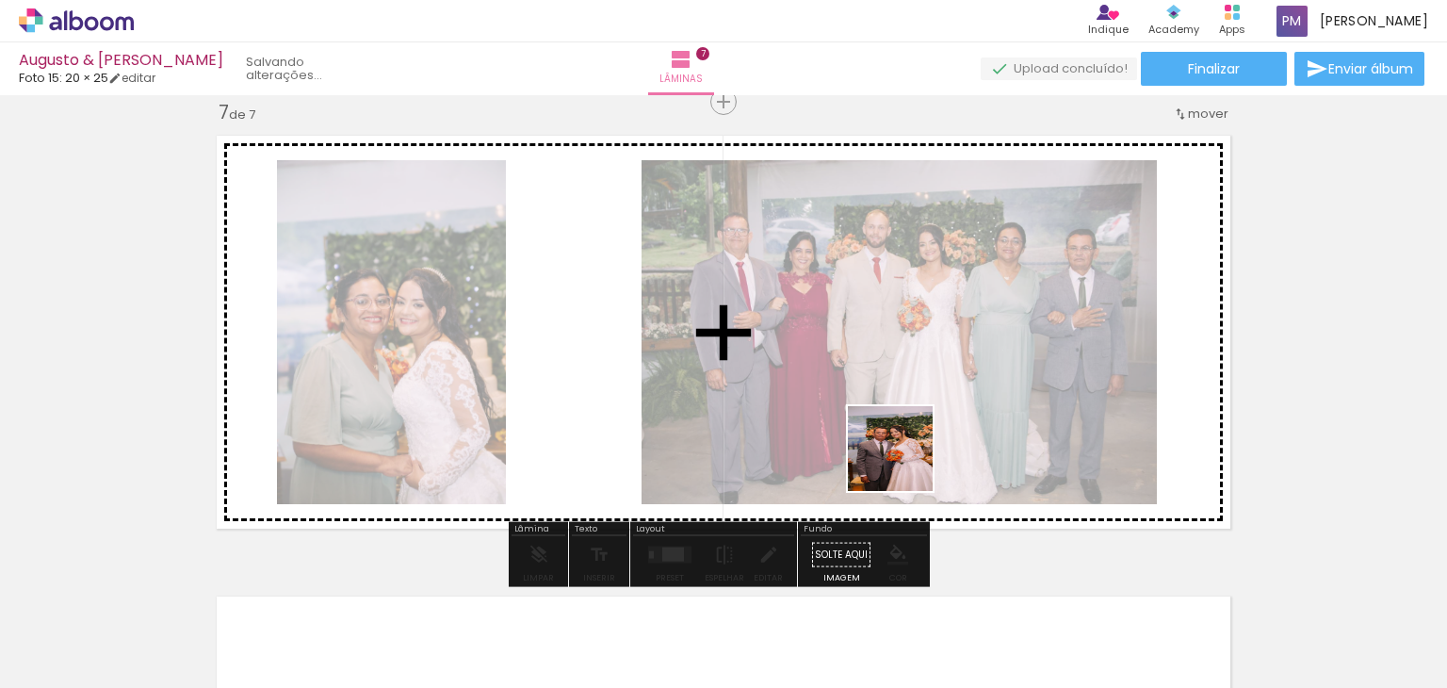
drag, startPoint x: 818, startPoint y: 634, endPoint x: 909, endPoint y: 453, distance: 202.7
click at [909, 453] on quentale-workspace at bounding box center [723, 344] width 1447 height 688
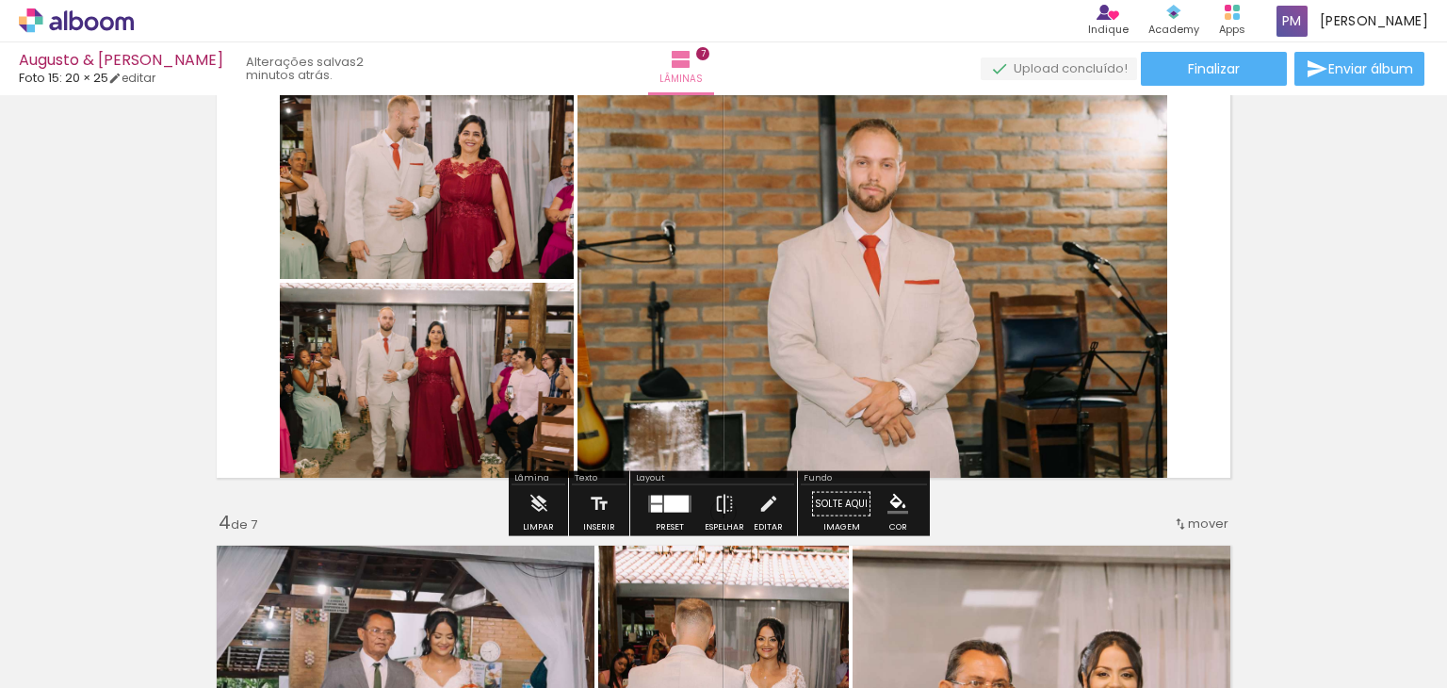
scroll to position [999, 0]
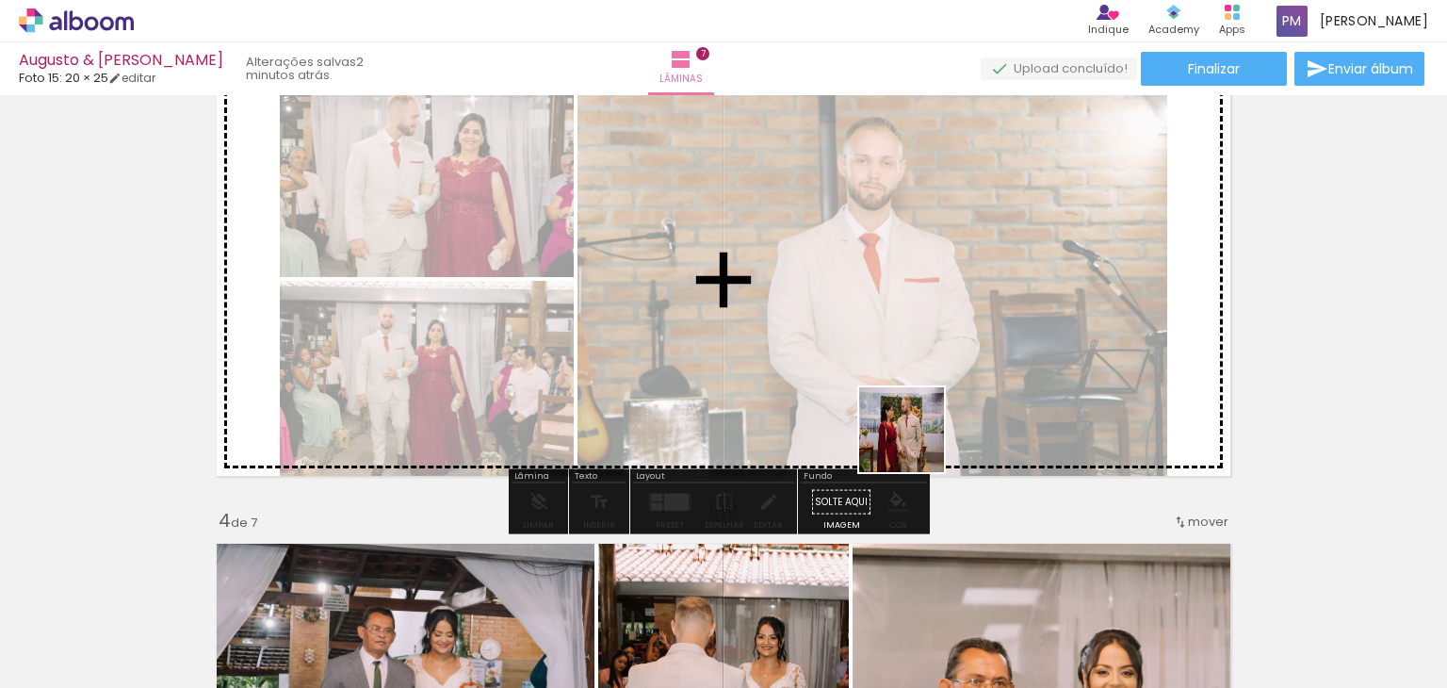
drag, startPoint x: 942, startPoint y: 631, endPoint x: 916, endPoint y: 438, distance: 195.0
click at [916, 438] on quentale-workspace at bounding box center [723, 344] width 1447 height 688
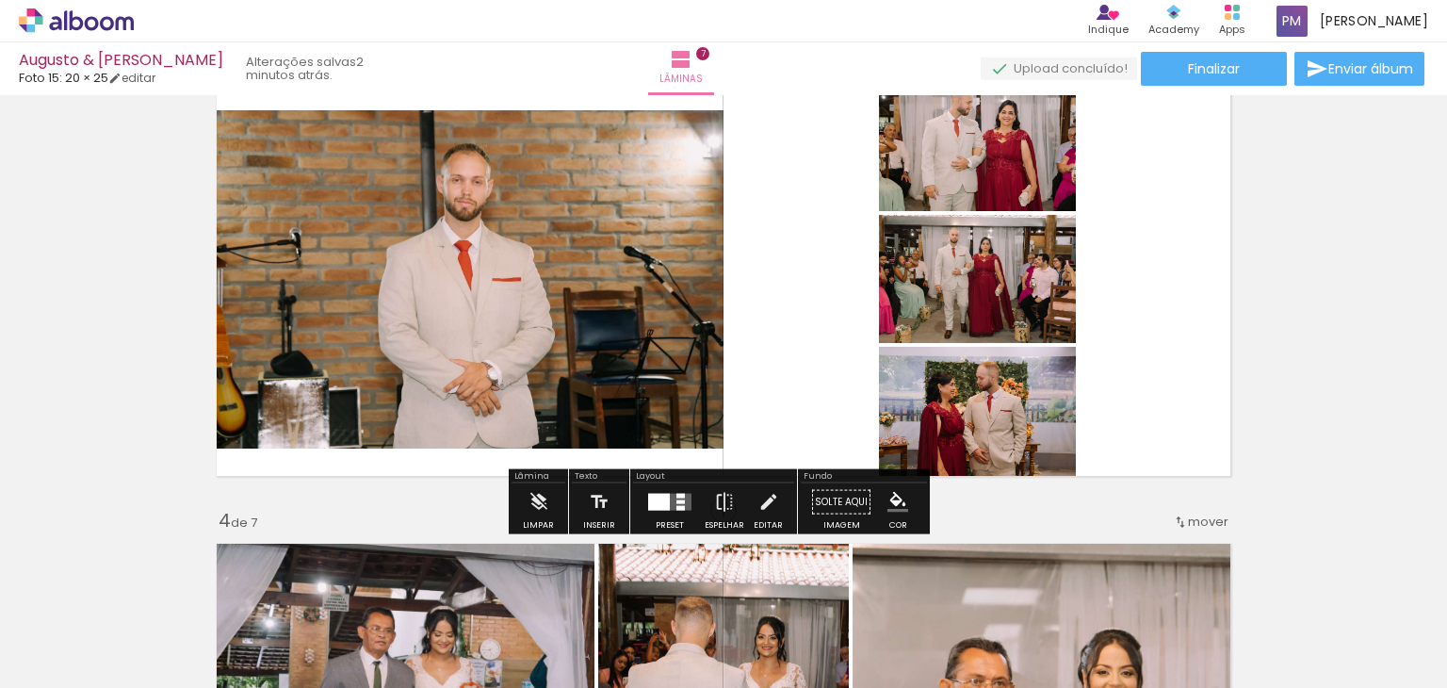
click at [666, 499] on quentale-layouter at bounding box center [669, 502] width 43 height 17
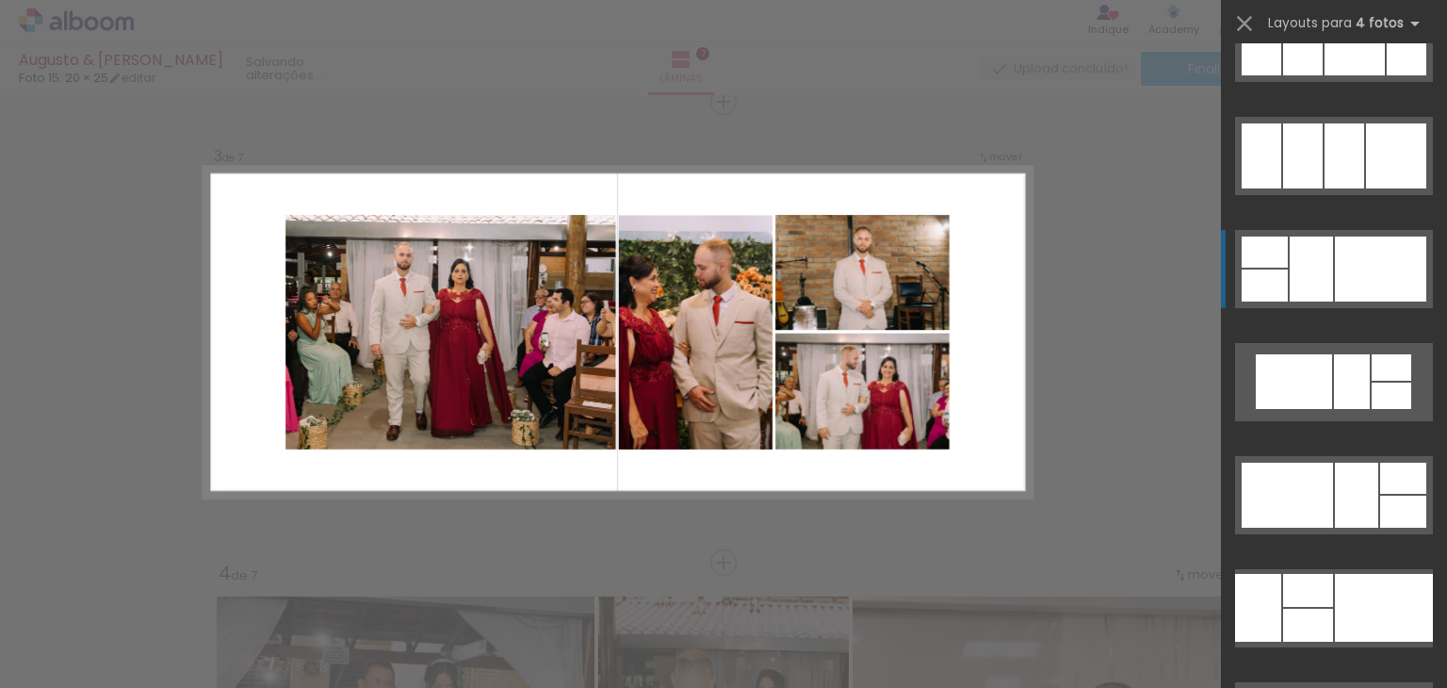
scroll to position [14417, 0]
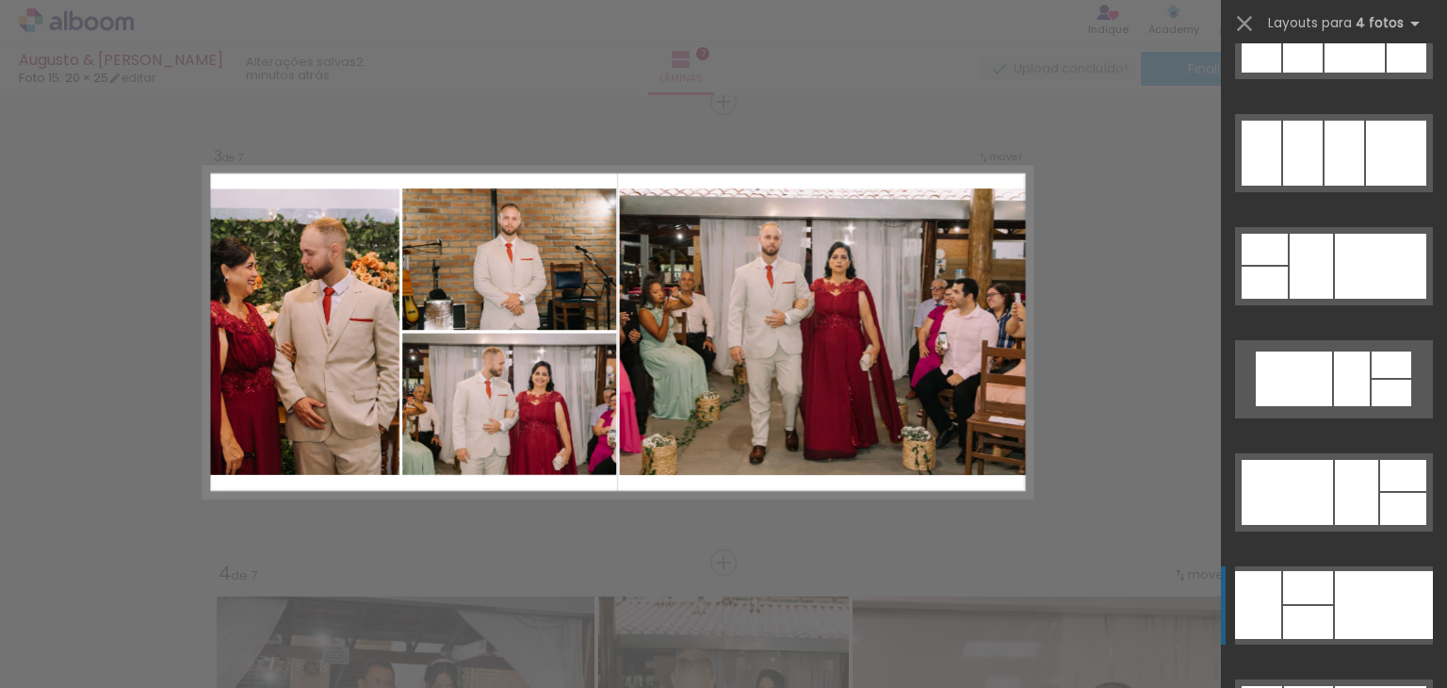
click at [1363, 598] on div at bounding box center [1384, 605] width 98 height 68
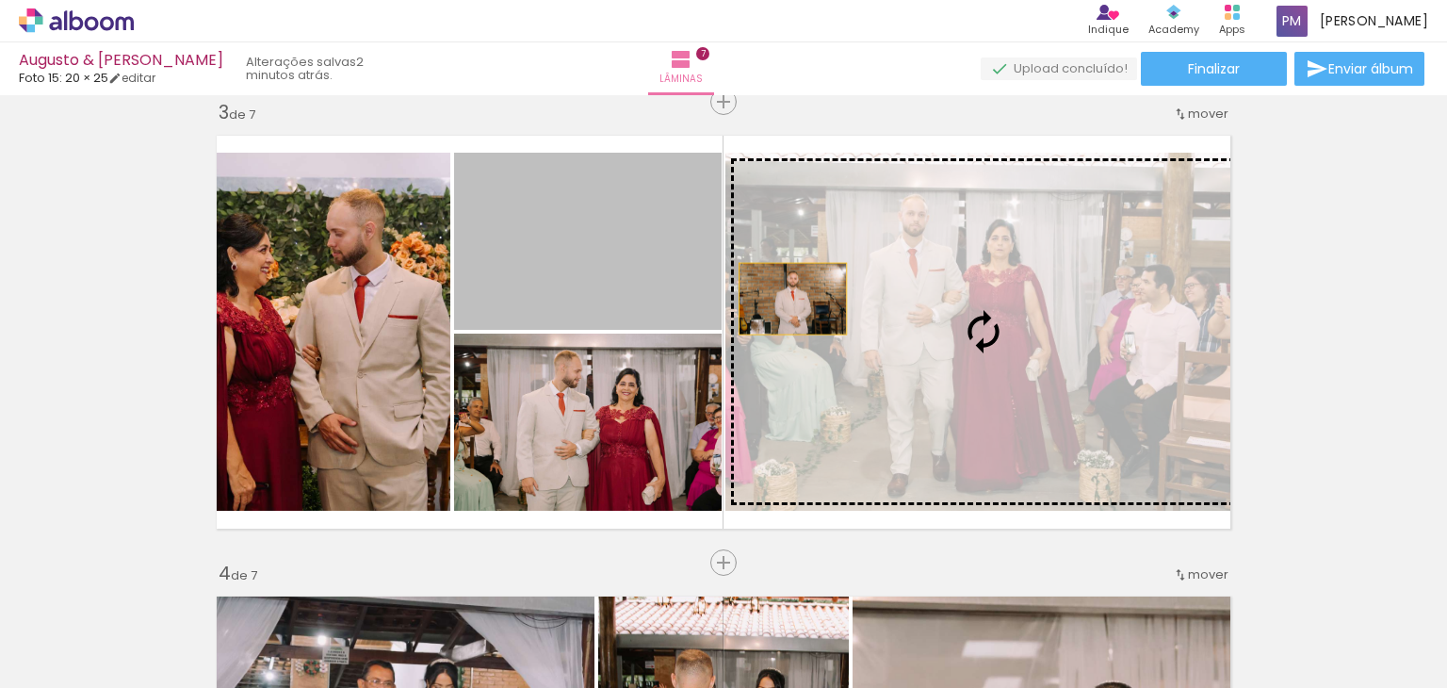
drag, startPoint x: 692, startPoint y: 260, endPoint x: 999, endPoint y: 360, distance: 323.0
click at [0, 0] on slot at bounding box center [0, 0] width 0 height 0
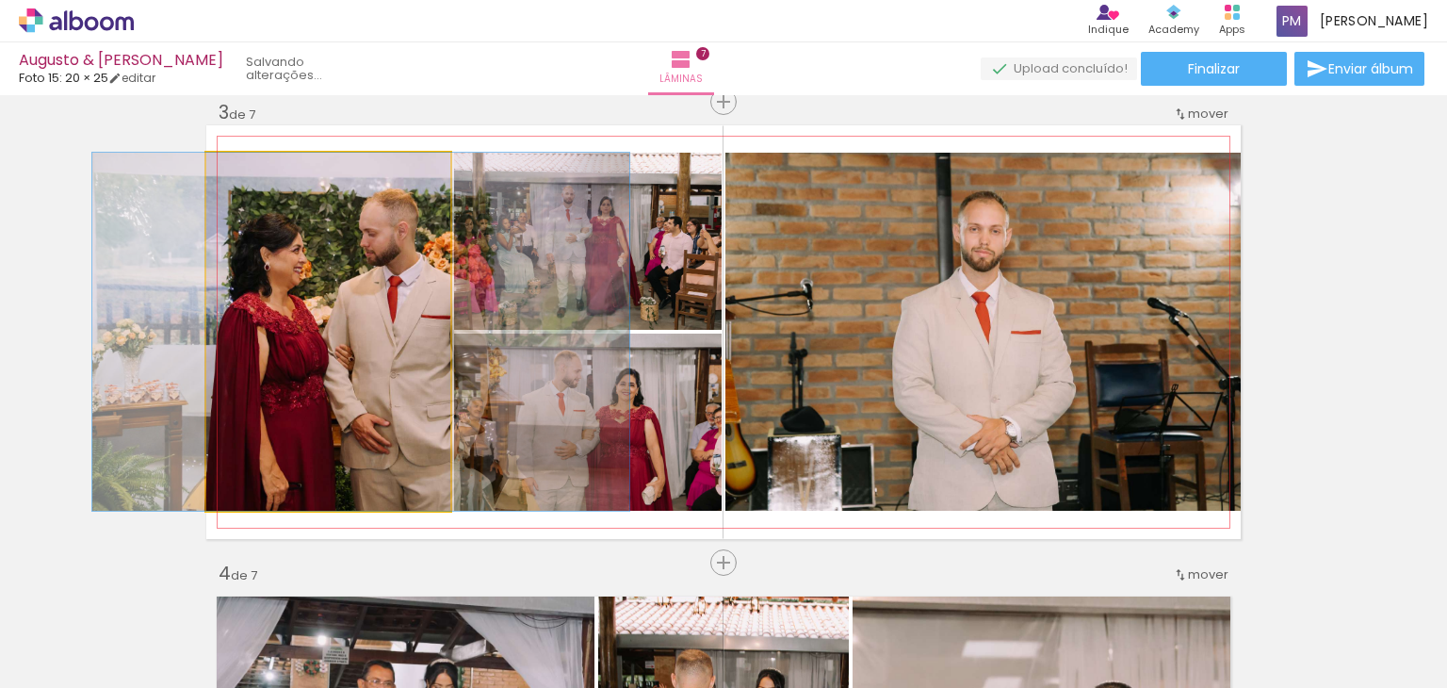
click at [354, 306] on quentale-photo at bounding box center [328, 332] width 244 height 358
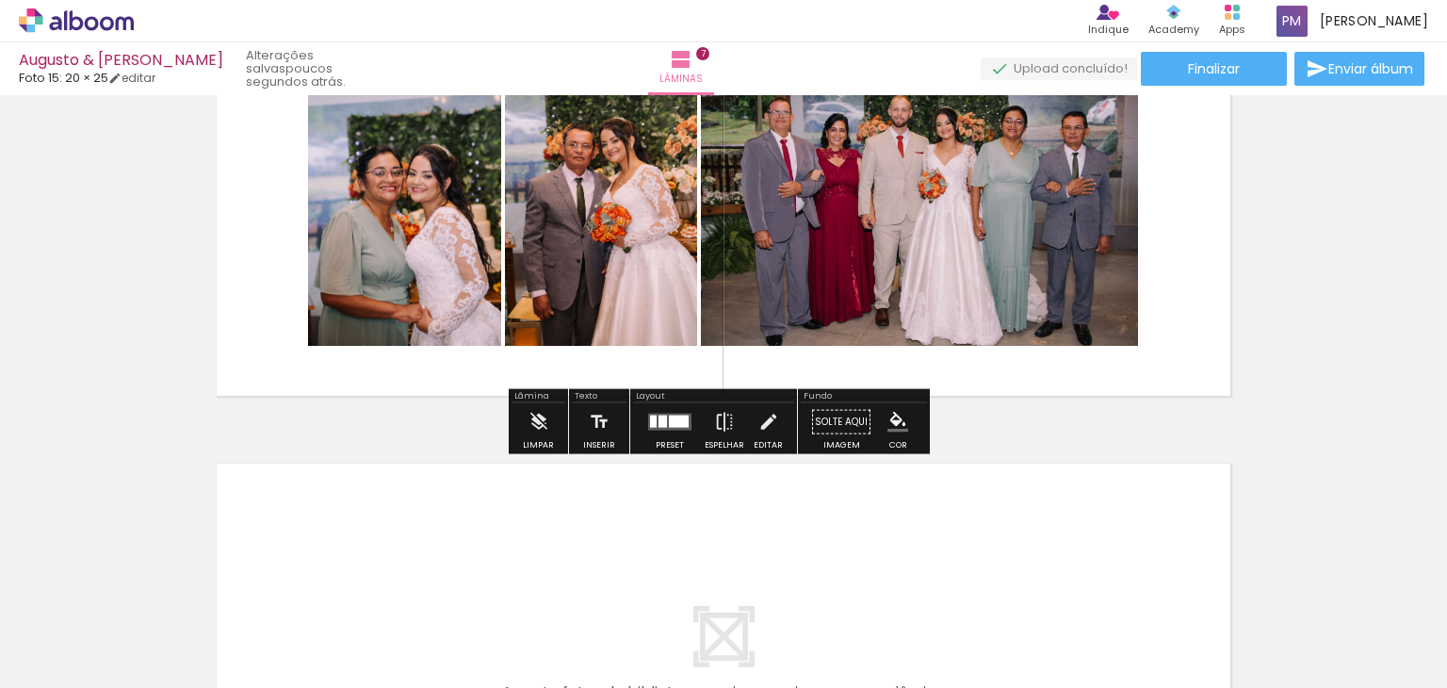
scroll to position [2925, 0]
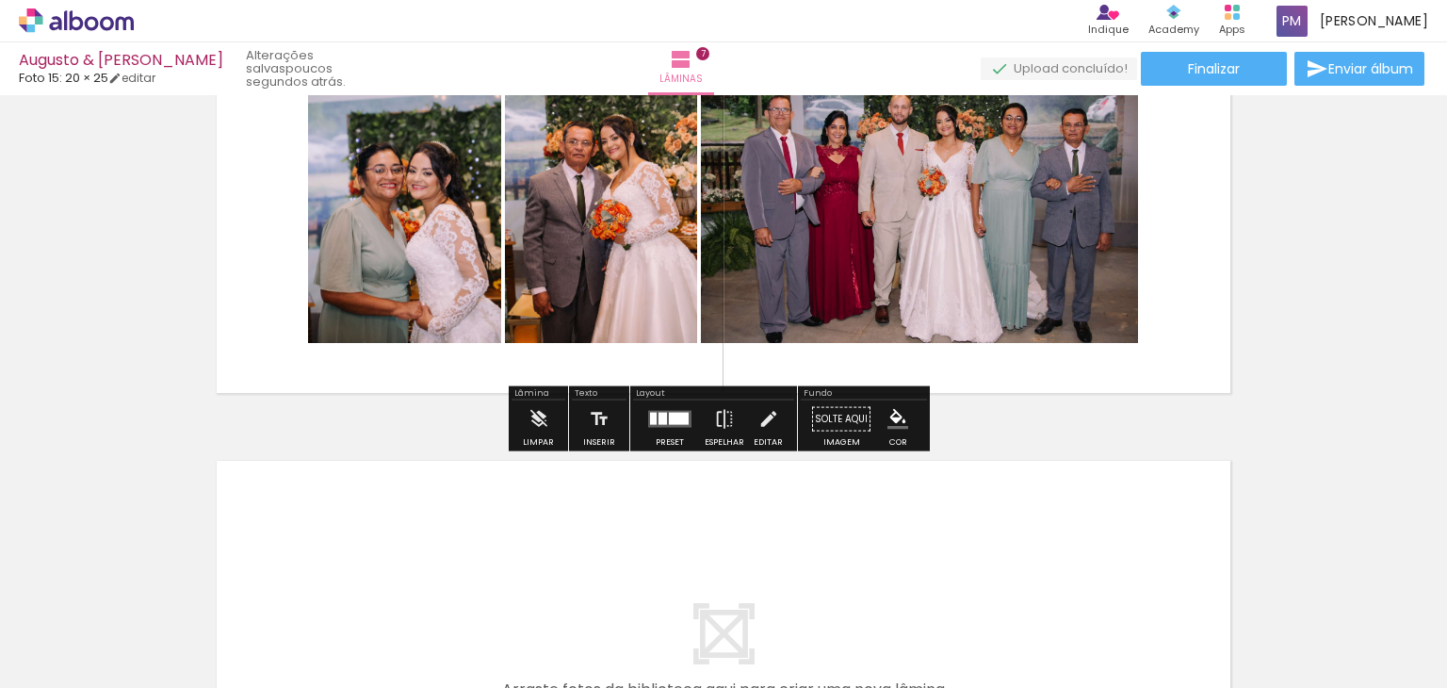
click at [673, 413] on div at bounding box center [679, 419] width 20 height 12
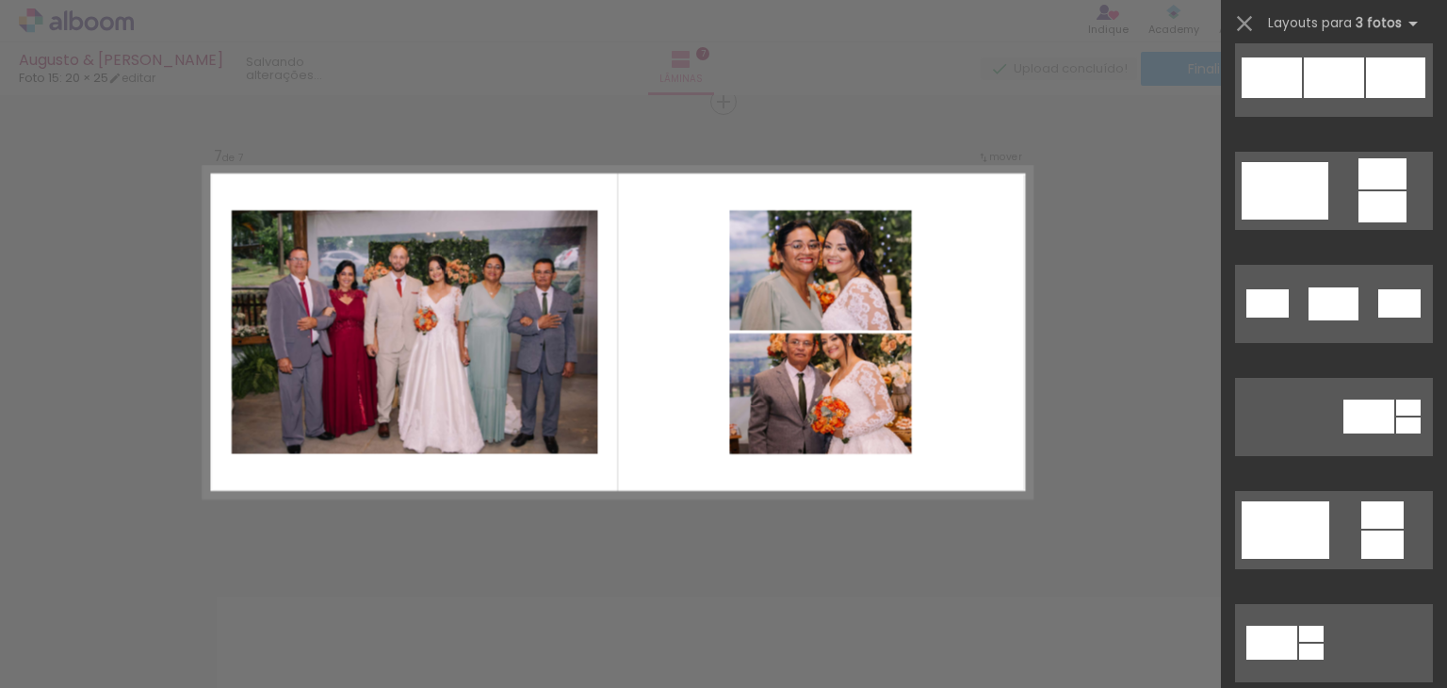
scroll to position [13812, 0]
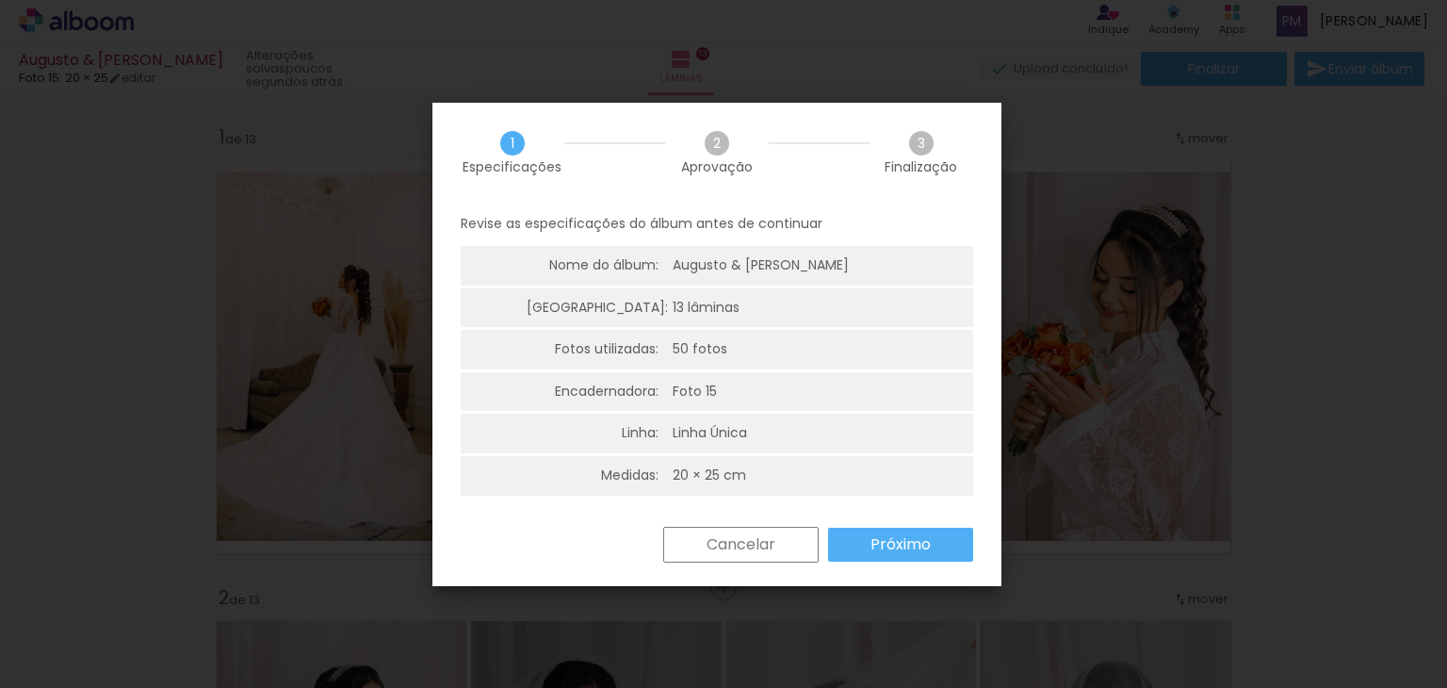
scroll to position [1602, 0]
click at [0, 0] on slot "Próximo" at bounding box center [0, 0] width 0 height 0
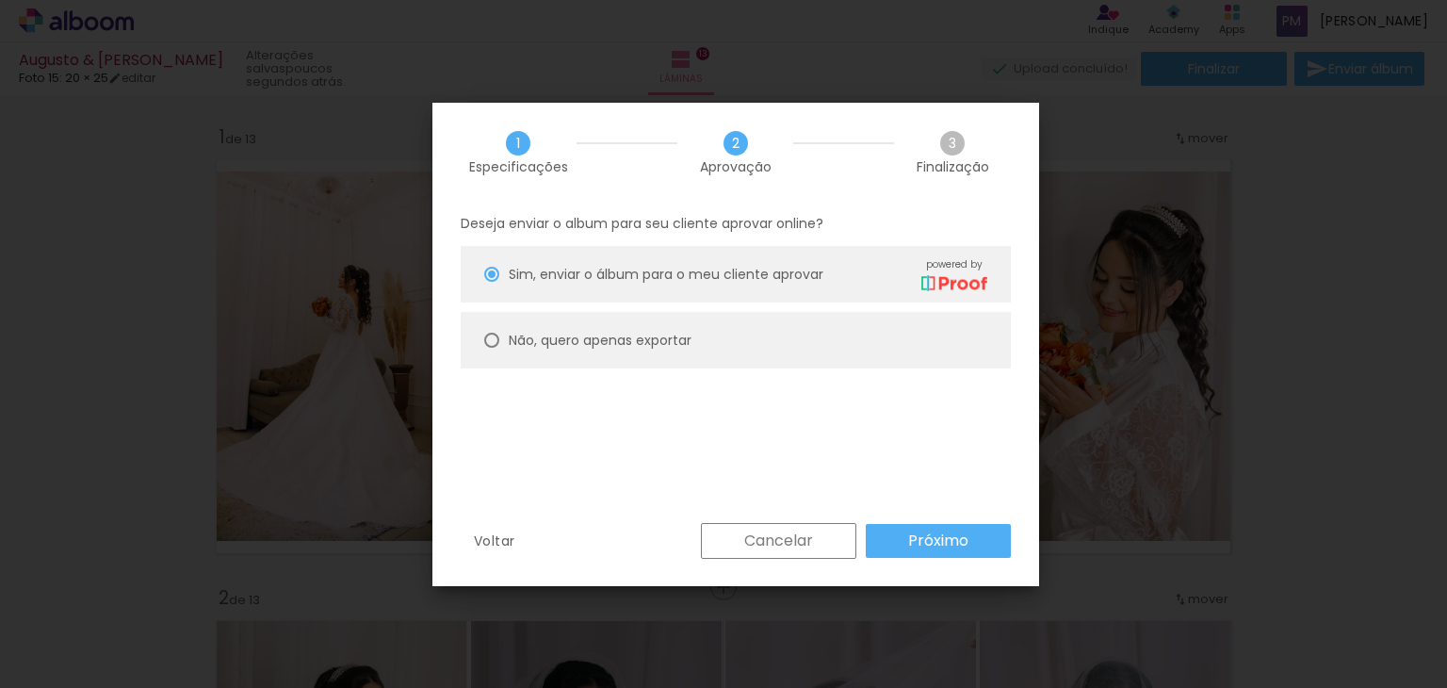
click at [0, 0] on slot "Não, quero apenas exportar" at bounding box center [0, 0] width 0 height 0
type paper-radio-button "on"
click at [0, 0] on slot "Próximo" at bounding box center [0, 0] width 0 height 0
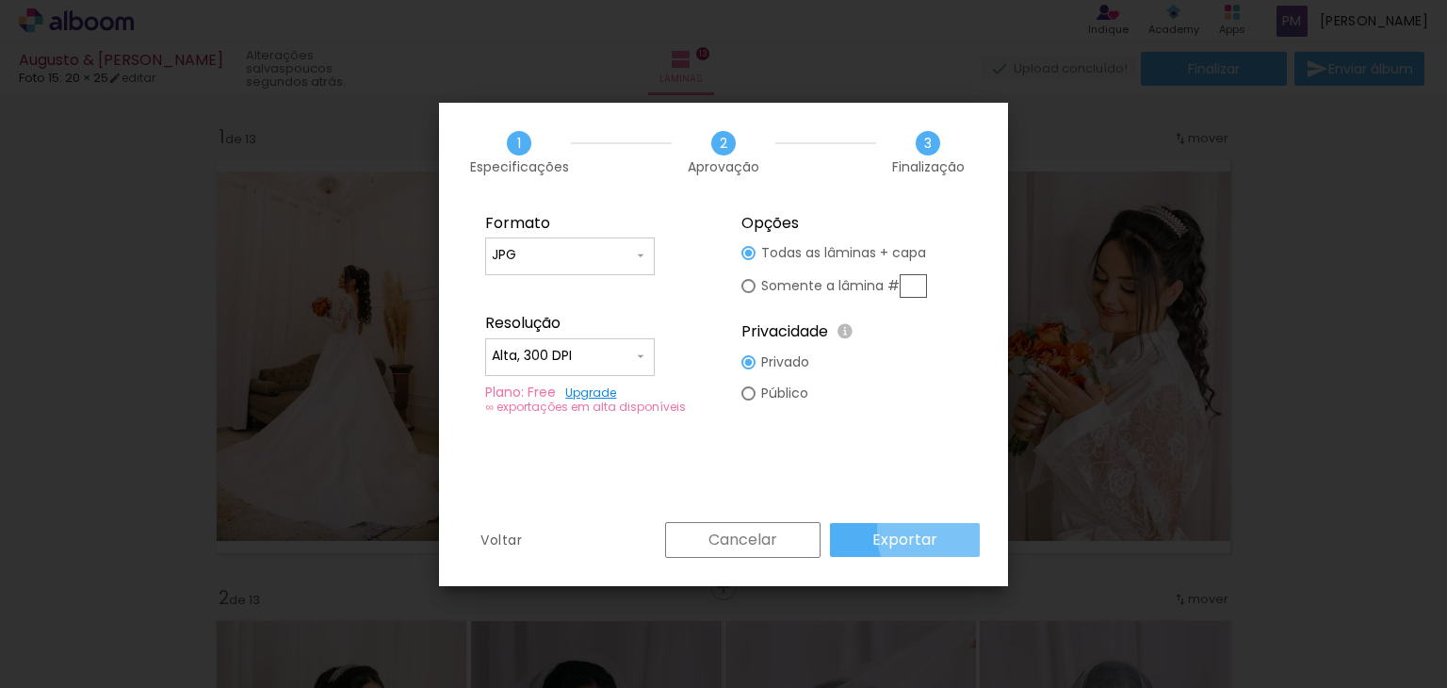
click at [946, 532] on paper-button "Exportar" at bounding box center [905, 540] width 150 height 34
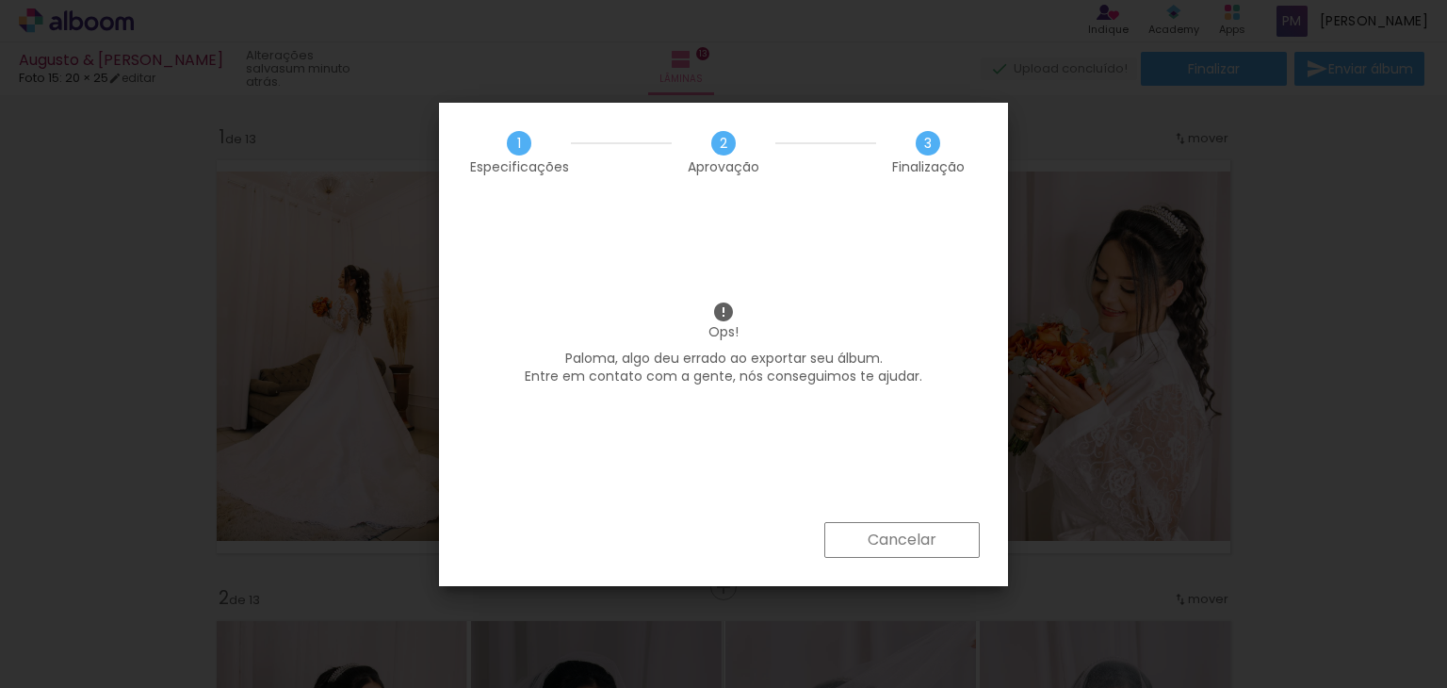
drag, startPoint x: 668, startPoint y: 351, endPoint x: 896, endPoint y: 374, distance: 229.2
click at [896, 374] on p "Paloma, algo deu errado ao exportar seu álbum. Entre em contato com a gente, nó…" at bounding box center [723, 368] width 513 height 37
click at [912, 374] on p "Paloma, algo deu errado ao exportar seu álbum. Entre em contato com a gente, nó…" at bounding box center [723, 368] width 513 height 37
drag, startPoint x: 697, startPoint y: 389, endPoint x: 776, endPoint y: 394, distance: 78.4
click at [712, 389] on div "Ops! Paloma, algo deu errado ao exportar seu álbum. Entre em contato com a gent…" at bounding box center [723, 348] width 513 height 94
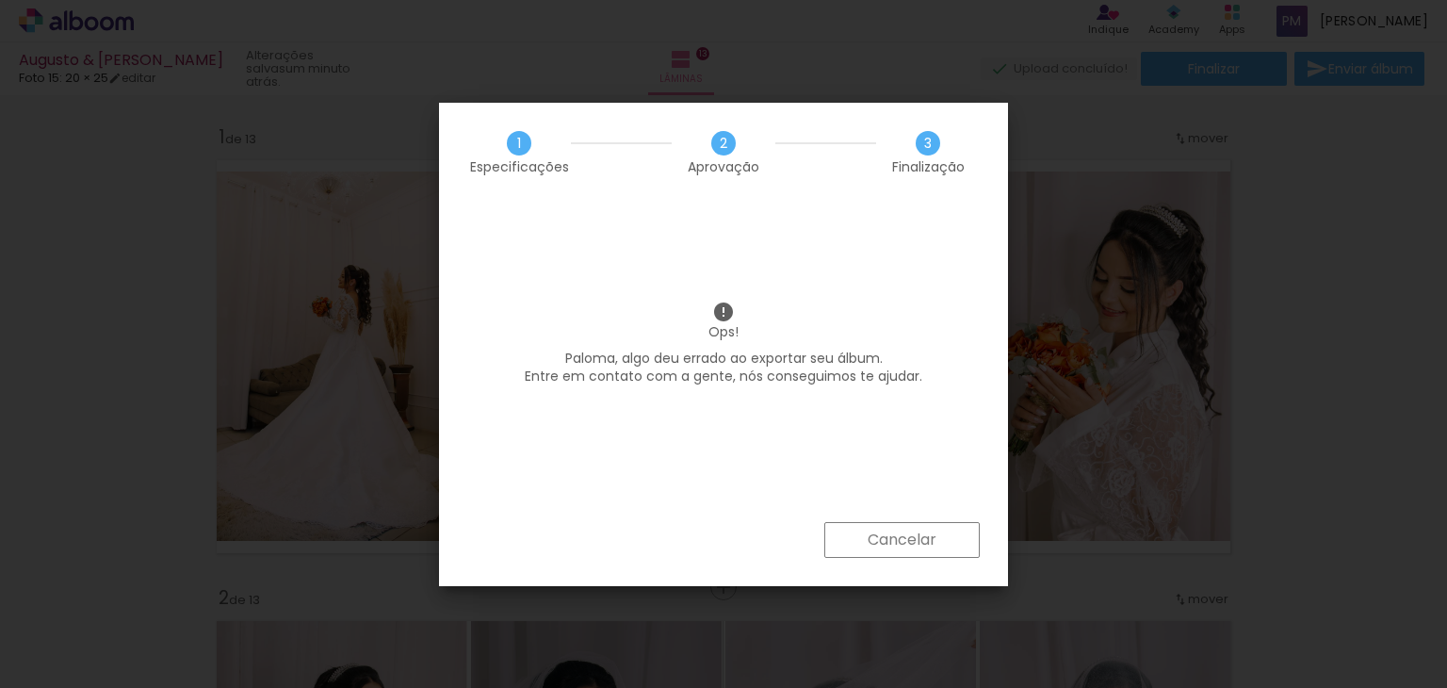
drag, startPoint x: 820, startPoint y: 399, endPoint x: 878, endPoint y: 385, distance: 59.9
click at [856, 391] on div "Ops! Paloma, algo deu errado ao exportar seu álbum. Entre em contato com a gent…" at bounding box center [723, 362] width 569 height 320
drag, startPoint x: 882, startPoint y: 384, endPoint x: 942, endPoint y: 542, distance: 169.4
click at [884, 389] on div "Ops! Paloma, algo deu errado ao exportar seu álbum. Entre em contato com a gent…" at bounding box center [723, 348] width 513 height 94
click at [0, 0] on slot "Cancelar" at bounding box center [0, 0] width 0 height 0
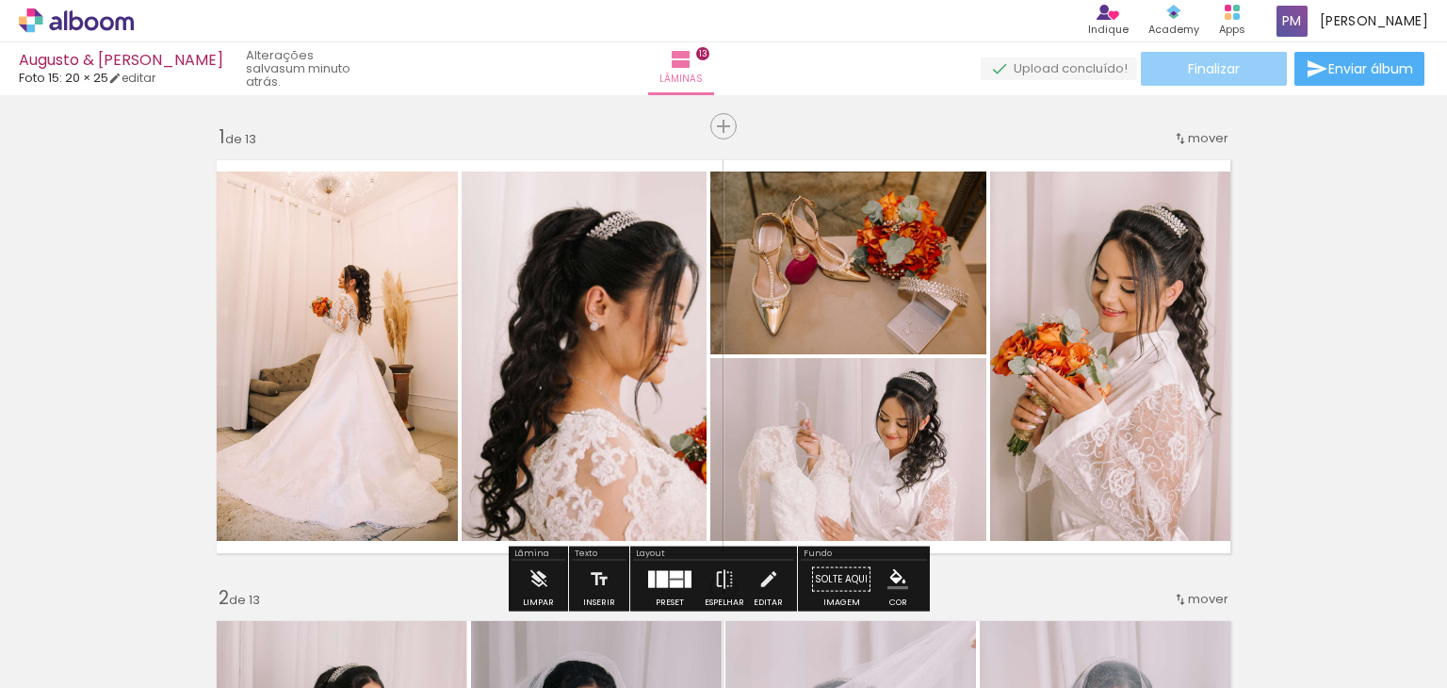
click at [1220, 64] on span "Finalizar" at bounding box center [1214, 68] width 52 height 13
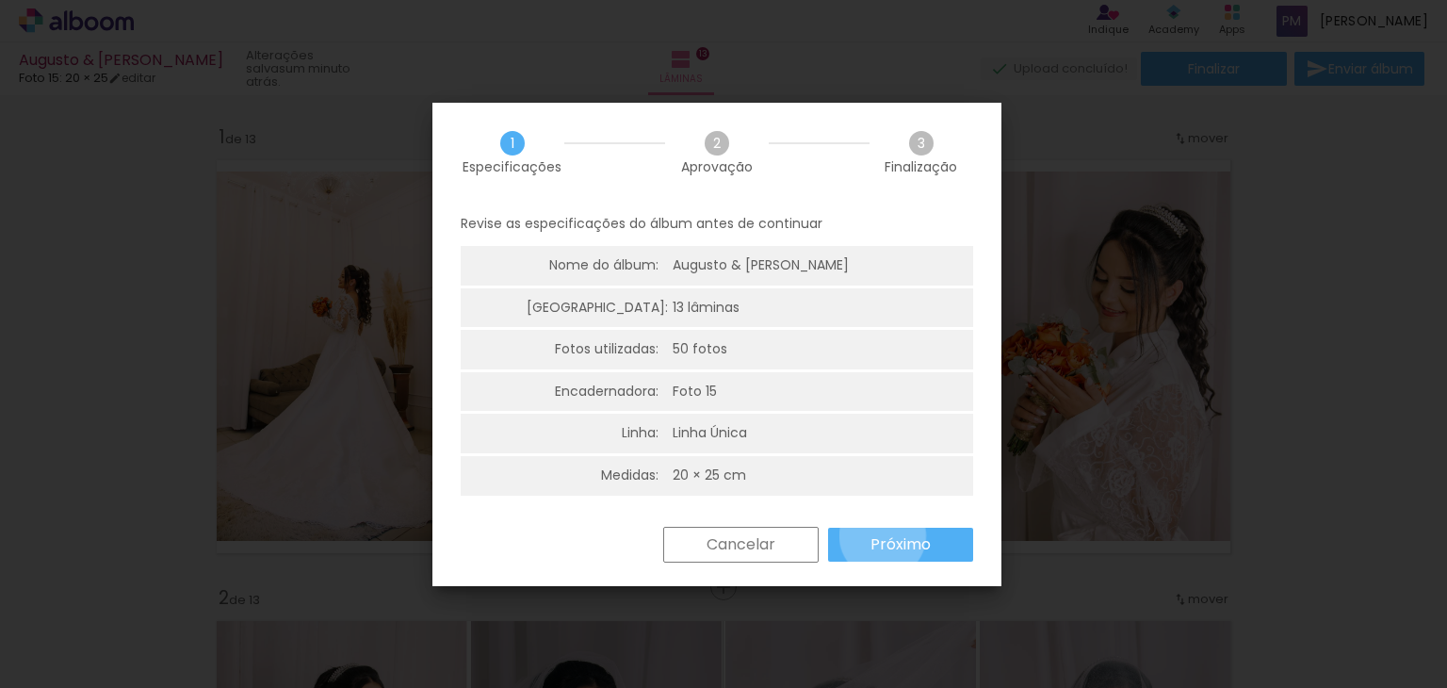
click at [0, 0] on slot "Próximo" at bounding box center [0, 0] width 0 height 0
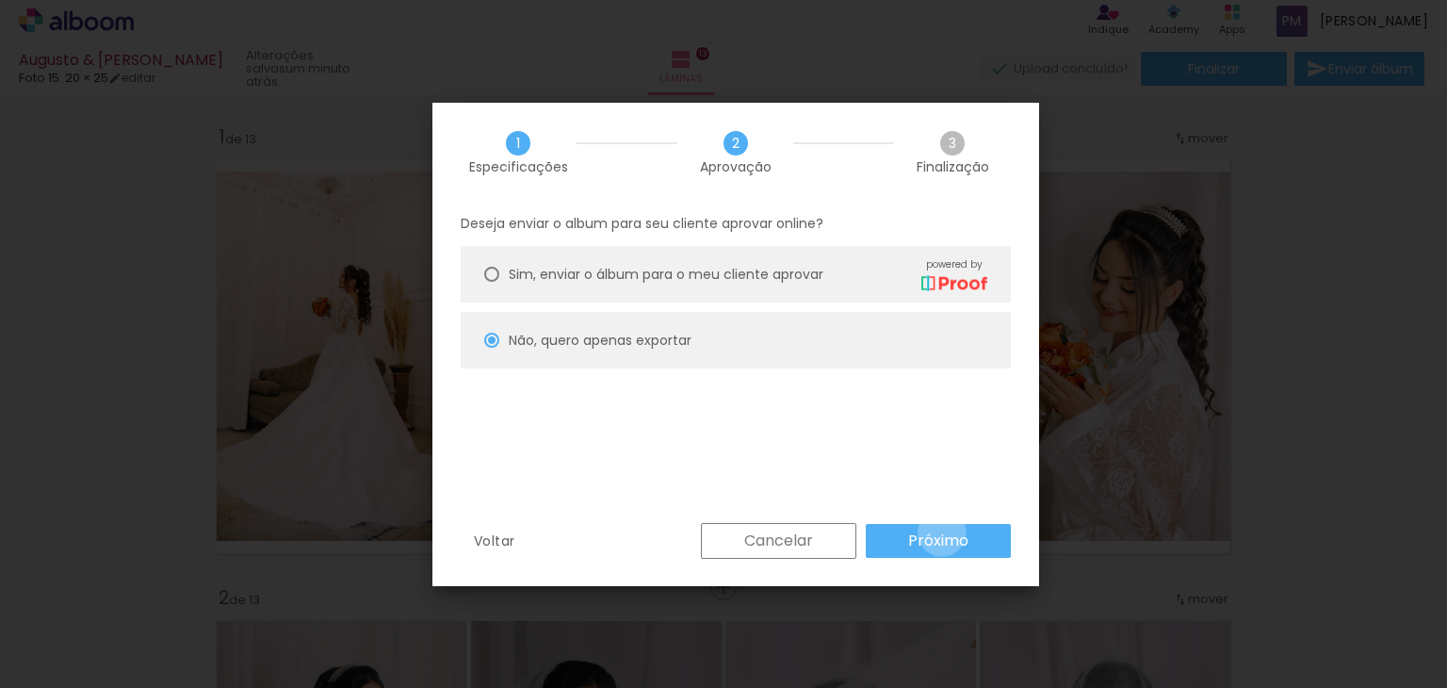
click at [0, 0] on slot "Próximo" at bounding box center [0, 0] width 0 height 0
type input "Alta, 300 DPI"
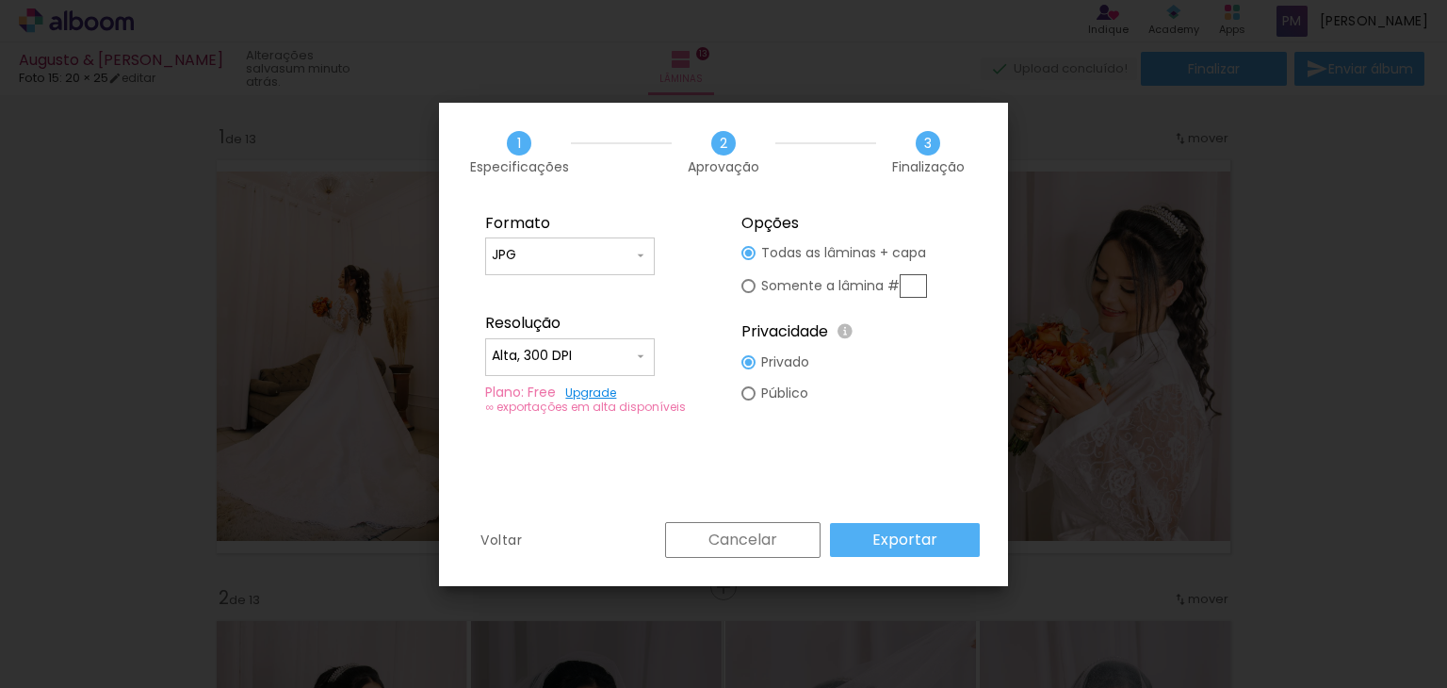
click at [0, 0] on slot "Exportar" at bounding box center [0, 0] width 0 height 0
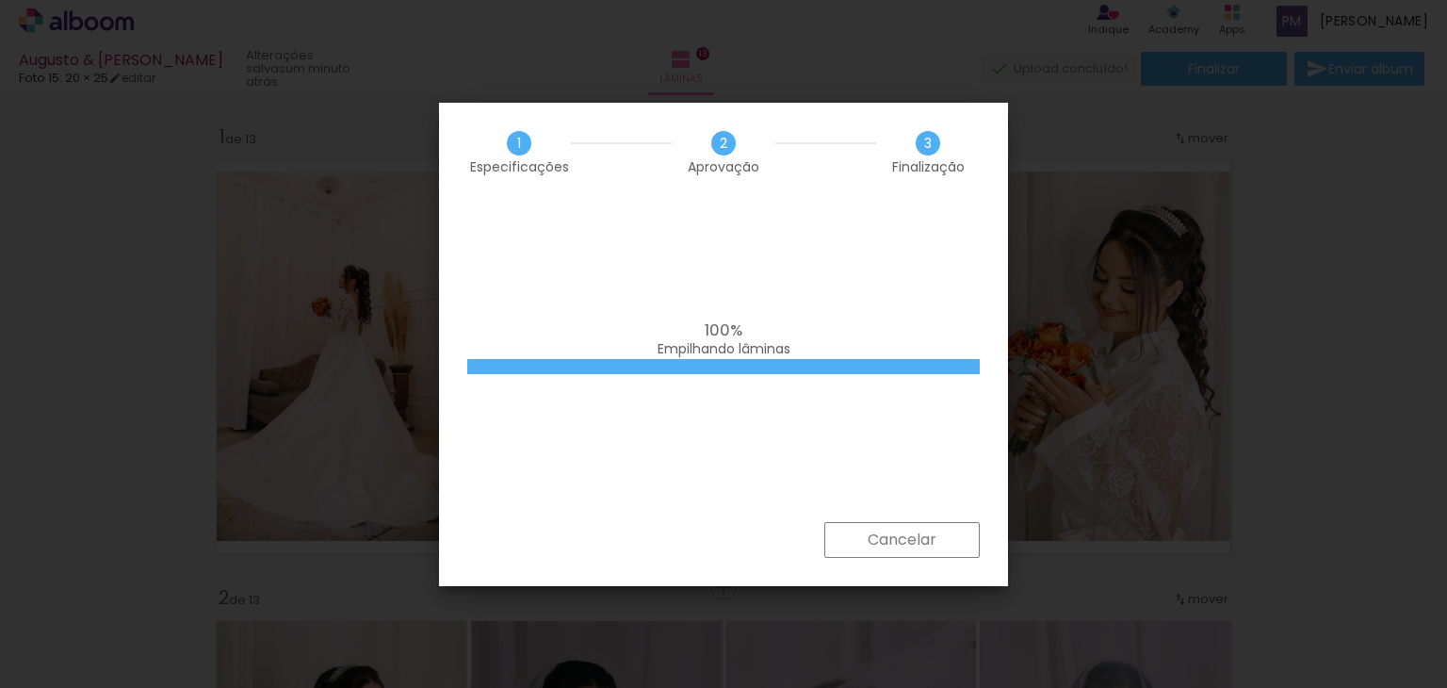
scroll to position [1602, 0]
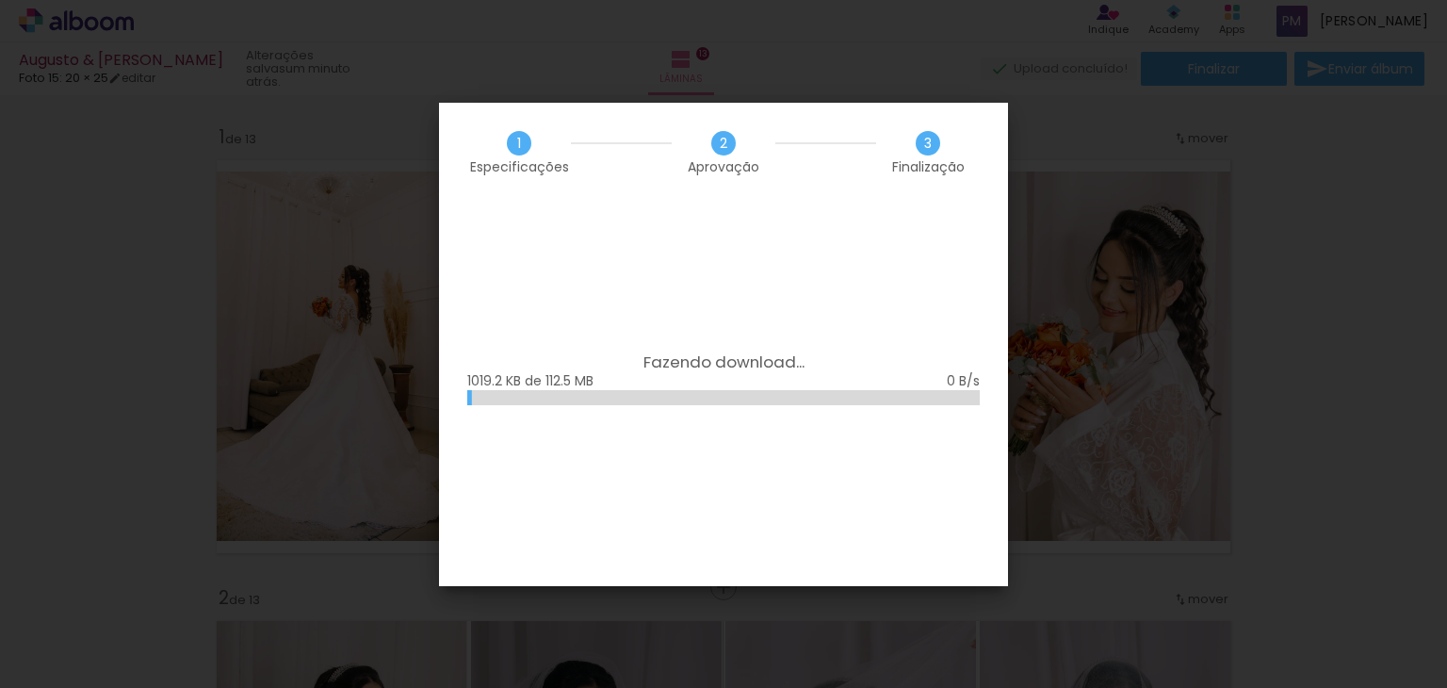
scroll to position [1602, 0]
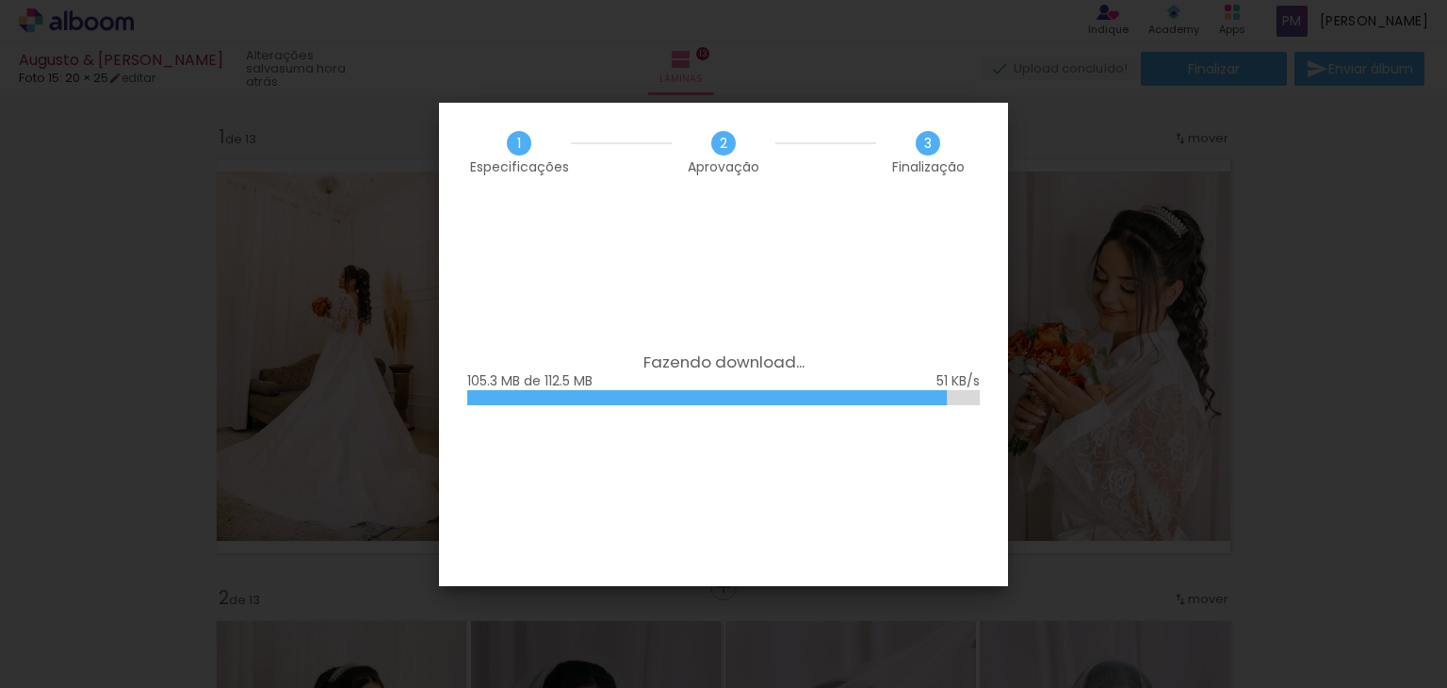
scroll to position [1602, 0]
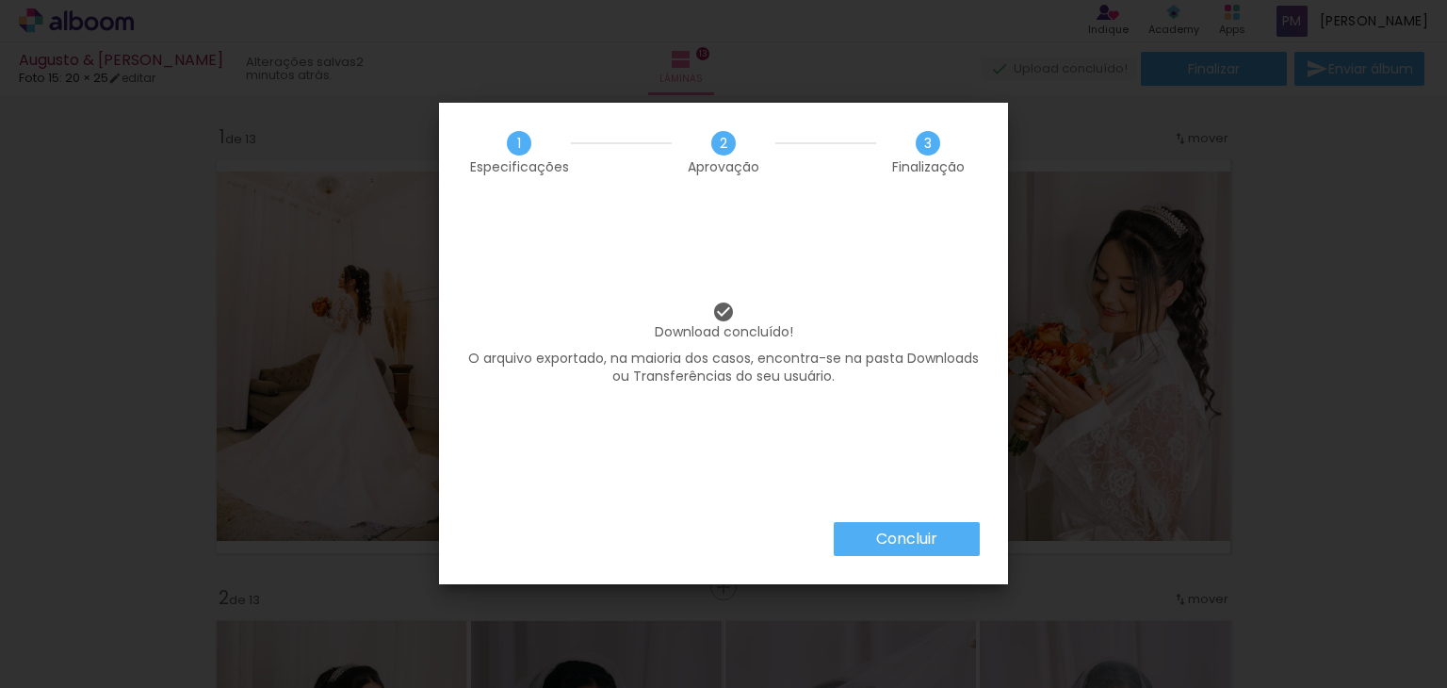
click at [0, 0] on slot "Concluir" at bounding box center [0, 0] width 0 height 0
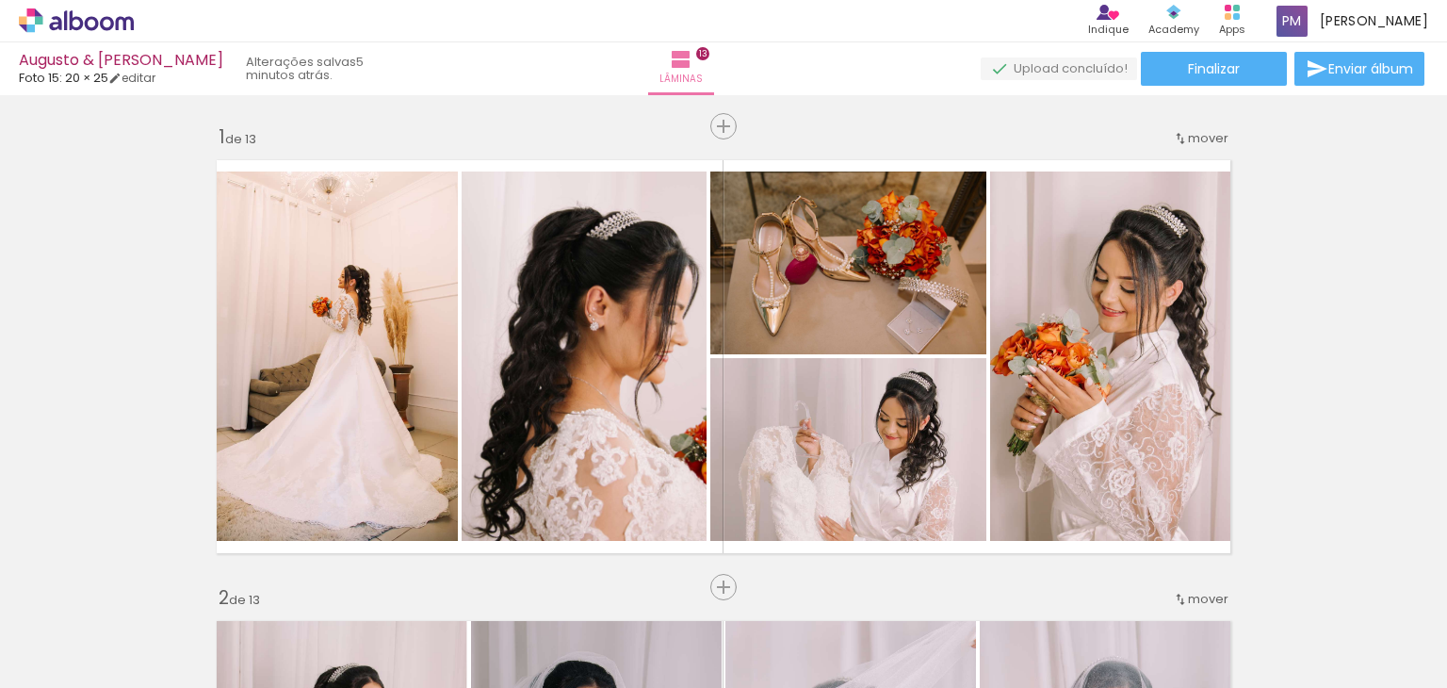
scroll to position [1602, 0]
